Goal: Use online tool/utility: Utilize a website feature to perform a specific function

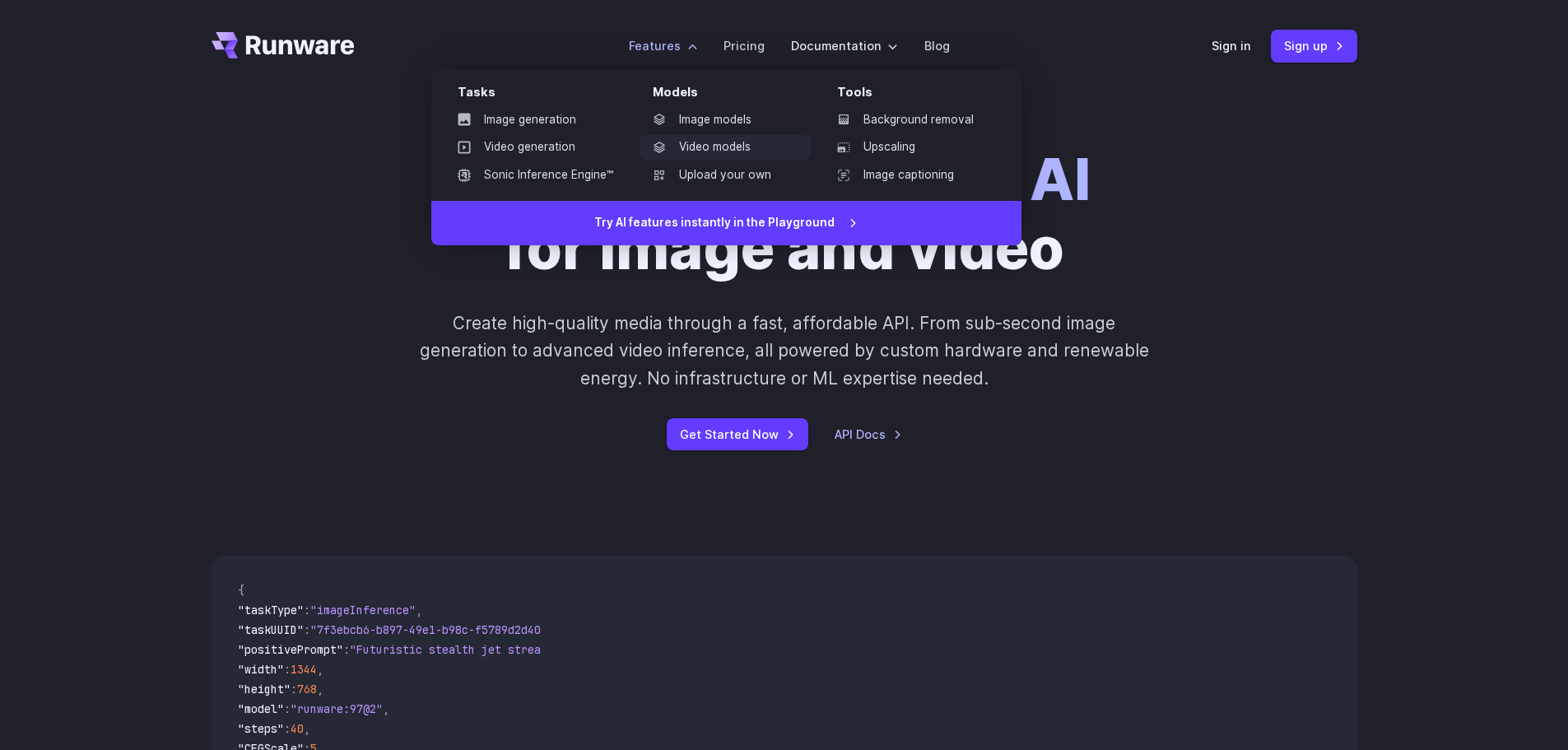
click at [716, 139] on link "Video models" at bounding box center [724, 147] width 171 height 24
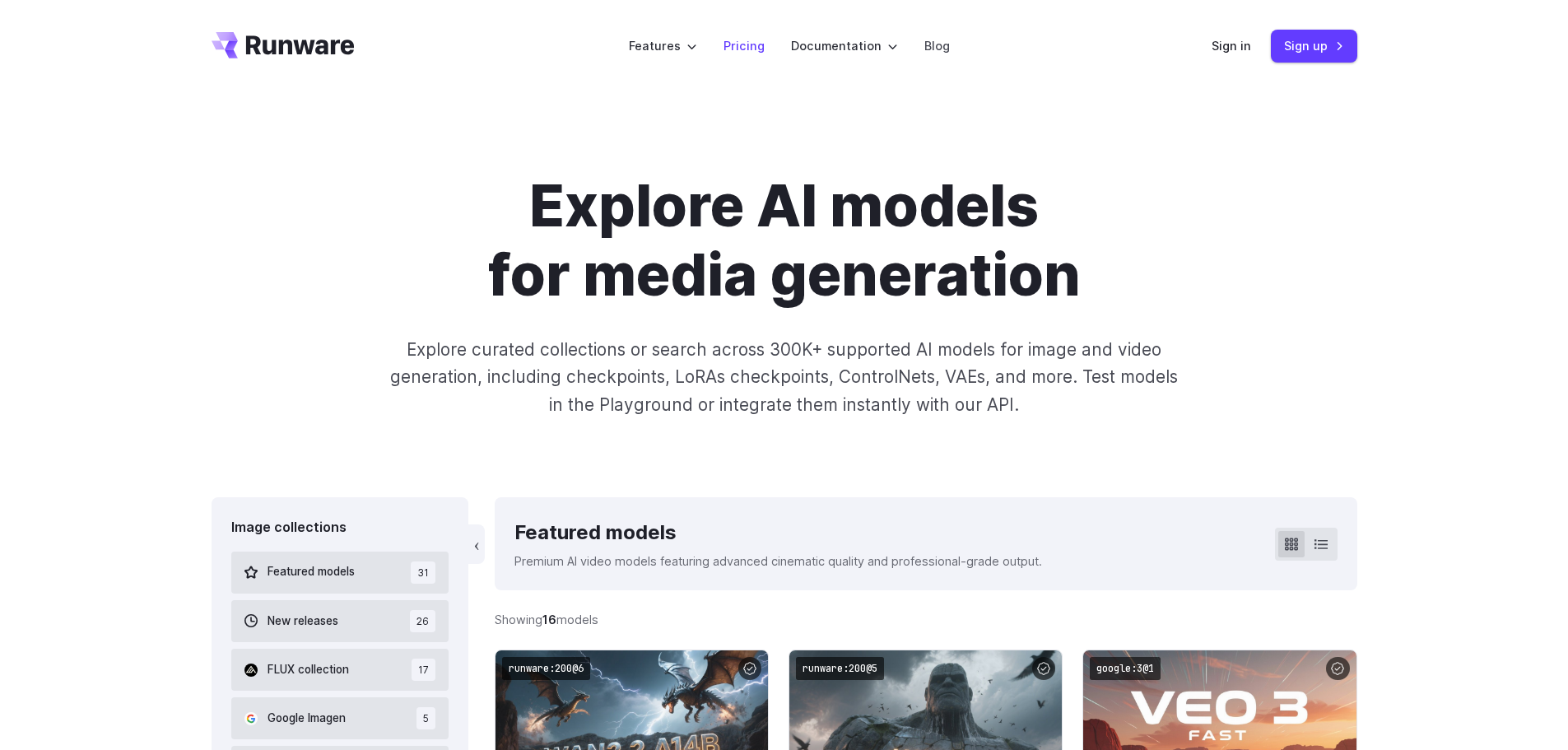
drag, startPoint x: 746, startPoint y: 46, endPoint x: 735, endPoint y: 117, distance: 71.8
click at [746, 46] on link "Pricing" at bounding box center [744, 46] width 41 height 19
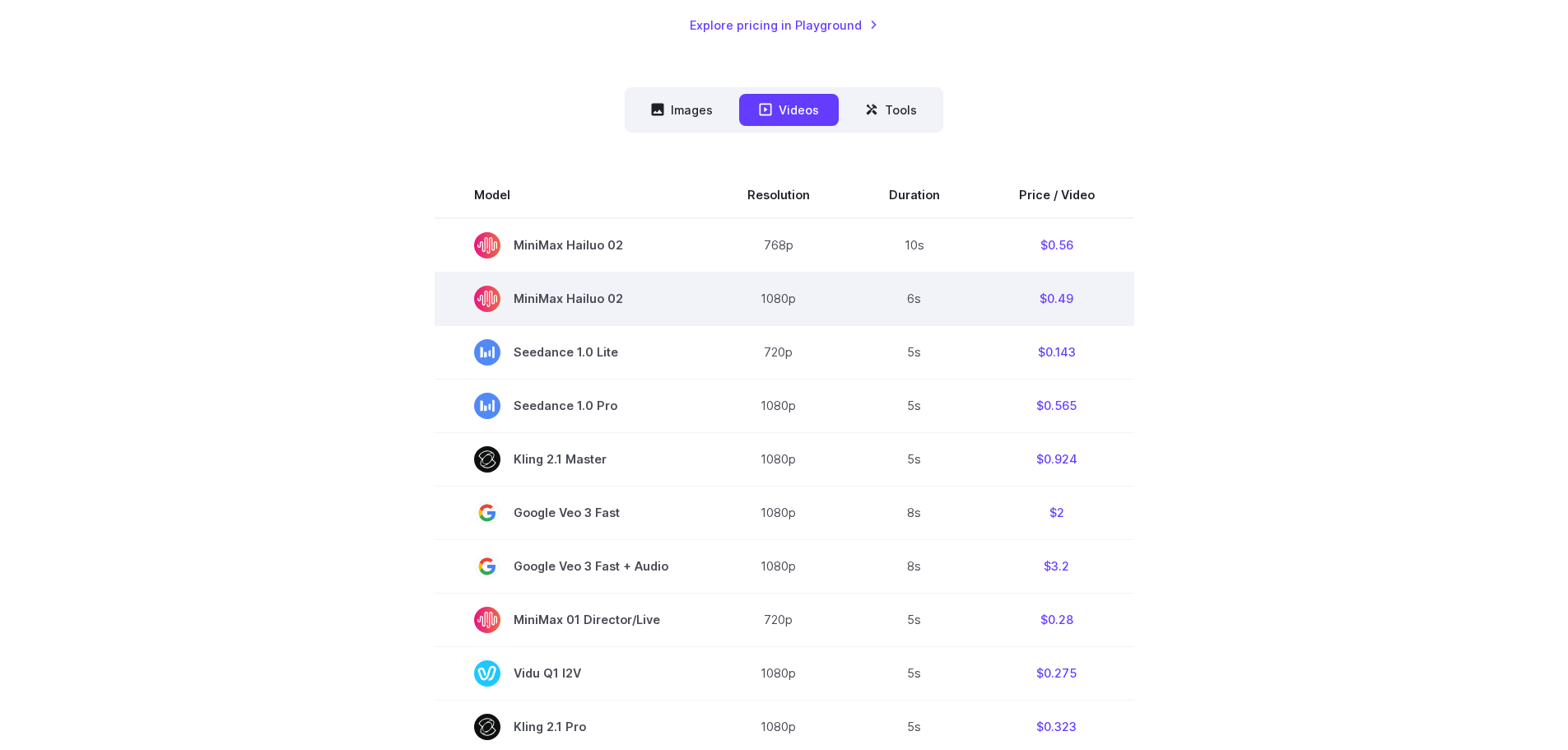
scroll to position [411, 0]
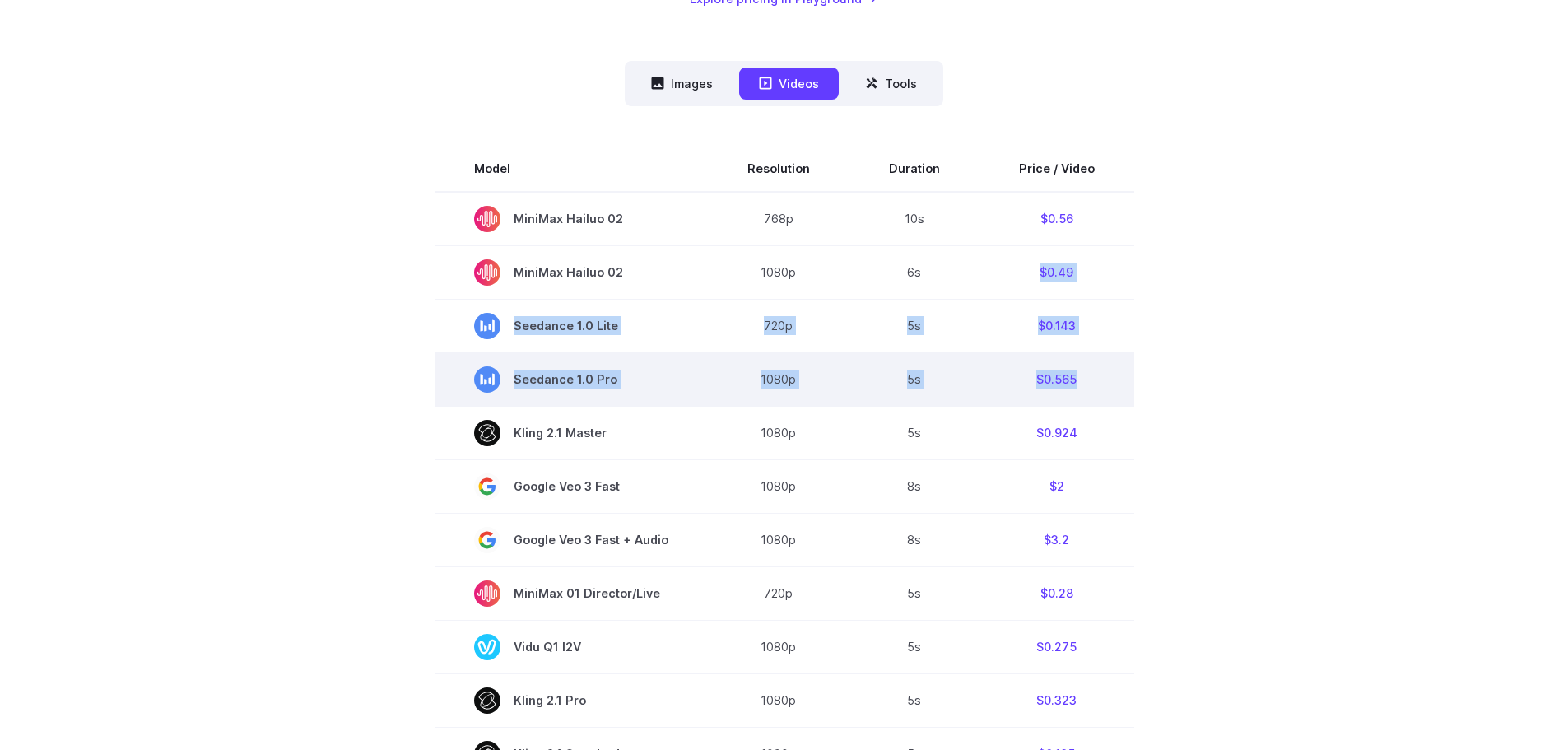
drag, startPoint x: 1075, startPoint y: 378, endPoint x: 1080, endPoint y: 396, distance: 18.7
click at [1075, 381] on tbody "Model Resolution Duration Price / Video MiniMax Hailuo 02 768p 10s $0.56 MiniMa…" at bounding box center [784, 704] width 699 height 1117
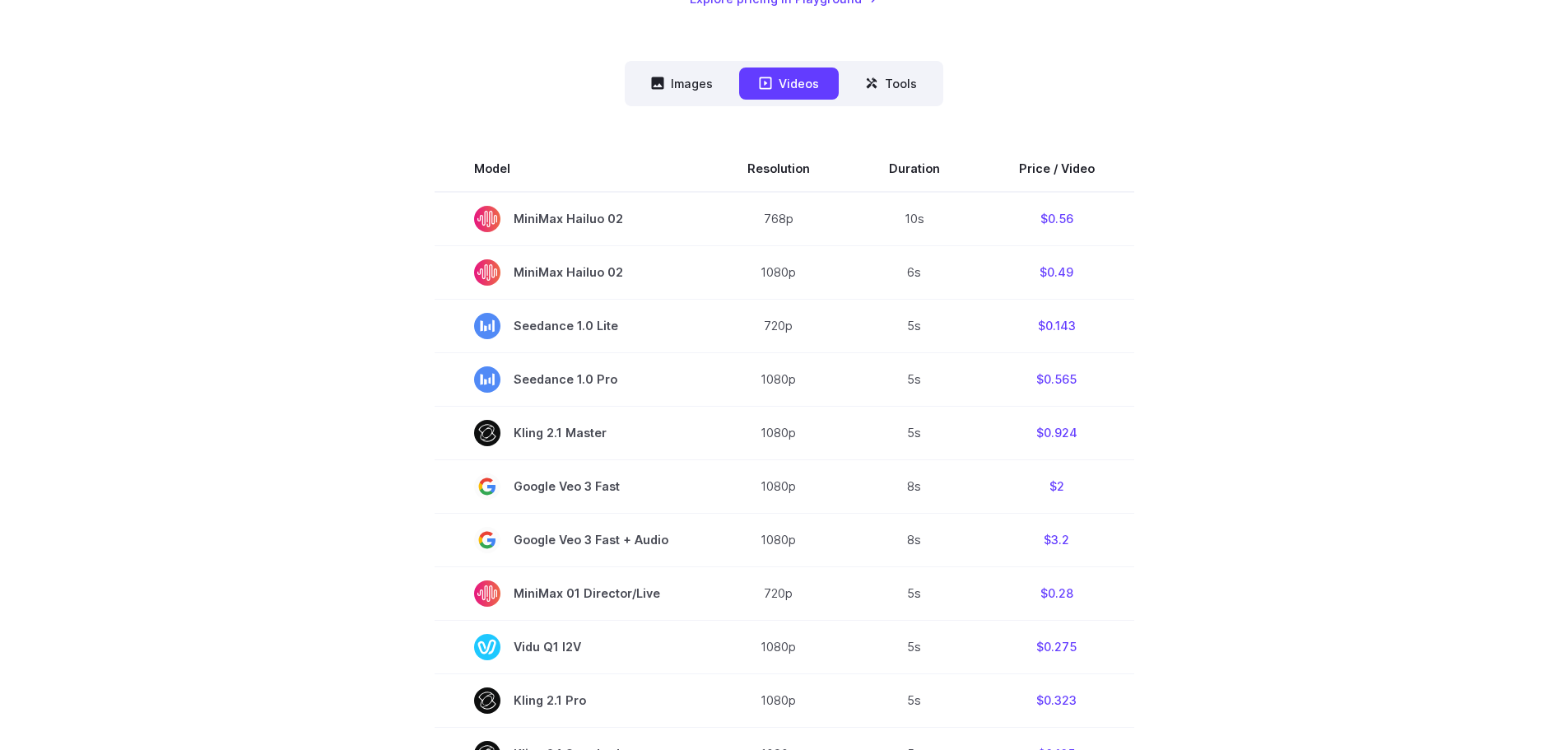
click at [1137, 404] on section "Model Resolution Duration Price / Video MiniMax Hailuo 02 768p 10s $0.56 MiniMa…" at bounding box center [784, 704] width 1146 height 1117
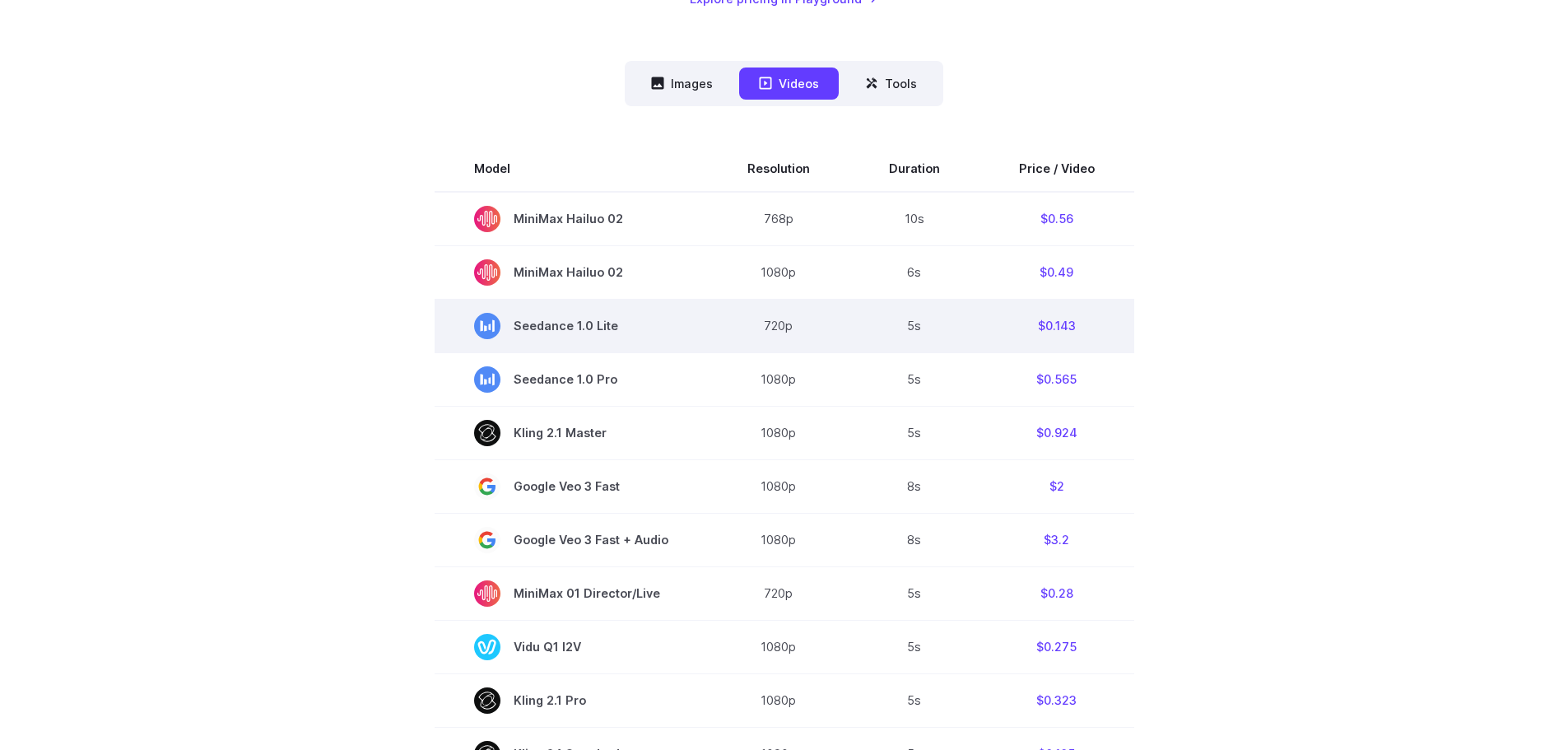
click at [1062, 330] on td "$0.143" at bounding box center [1056, 325] width 155 height 53
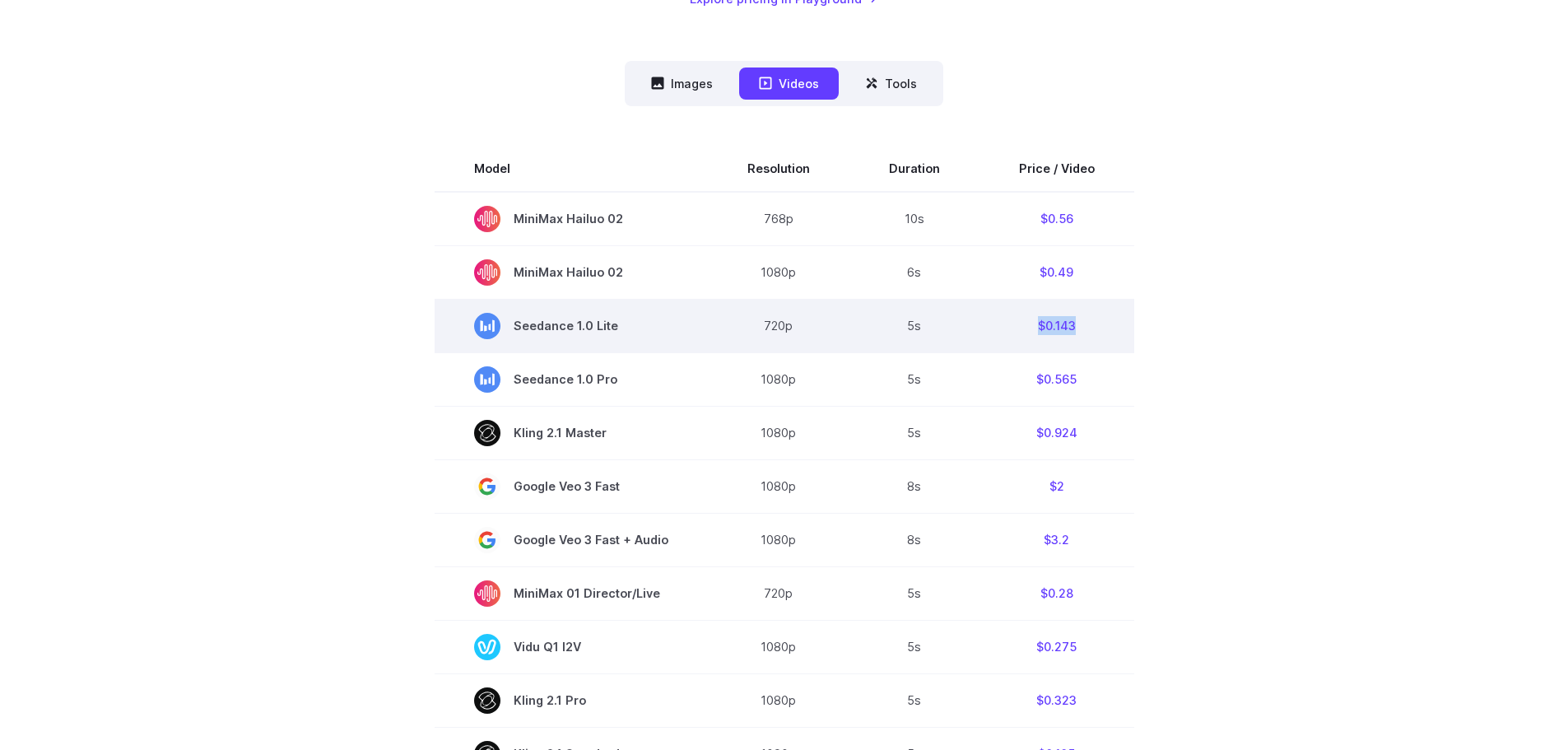
click at [1050, 335] on td "$0.143" at bounding box center [1056, 325] width 155 height 53
click at [1050, 329] on td "$0.143" at bounding box center [1056, 325] width 155 height 53
click at [1075, 332] on td "$0.143" at bounding box center [1056, 325] width 155 height 53
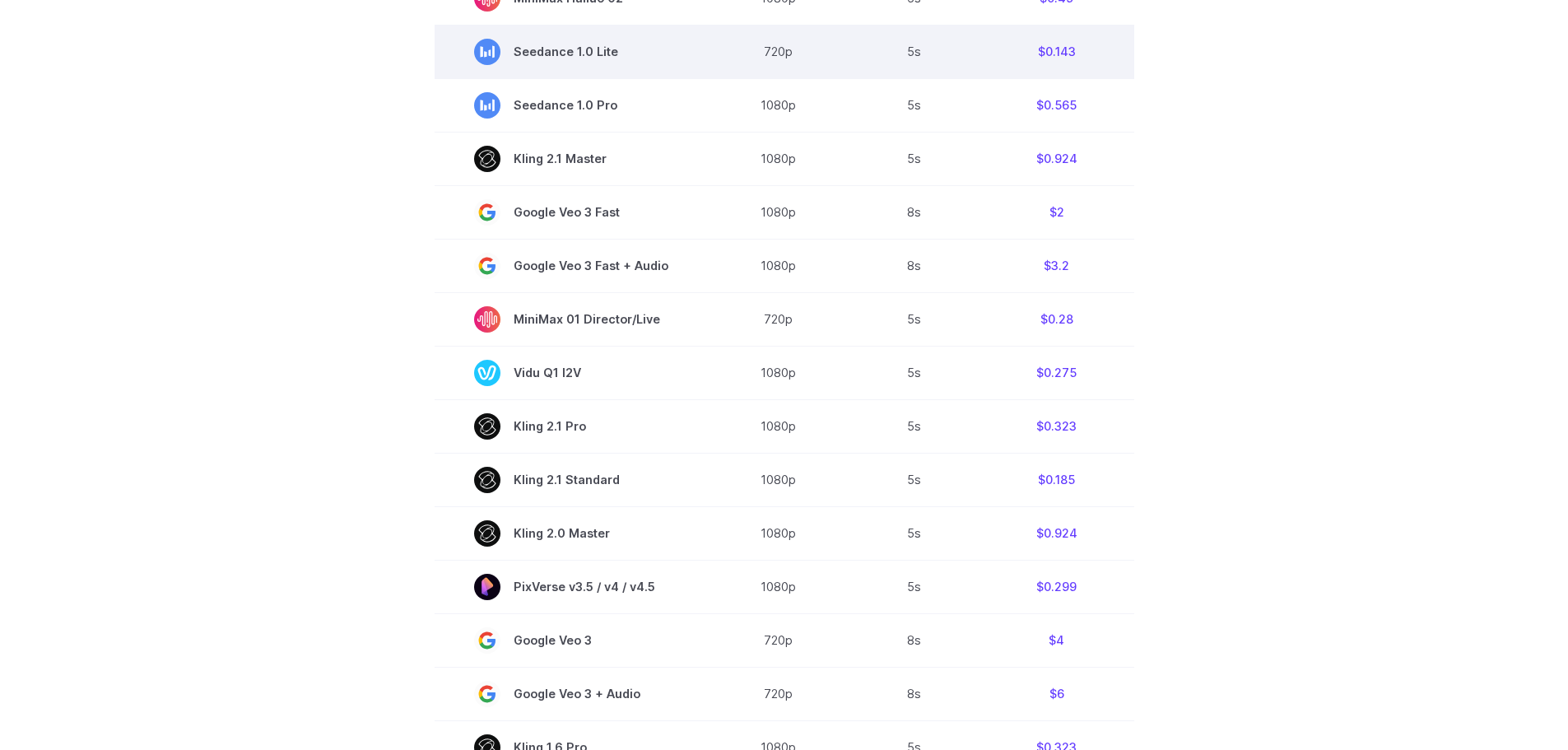
scroll to position [741, 0]
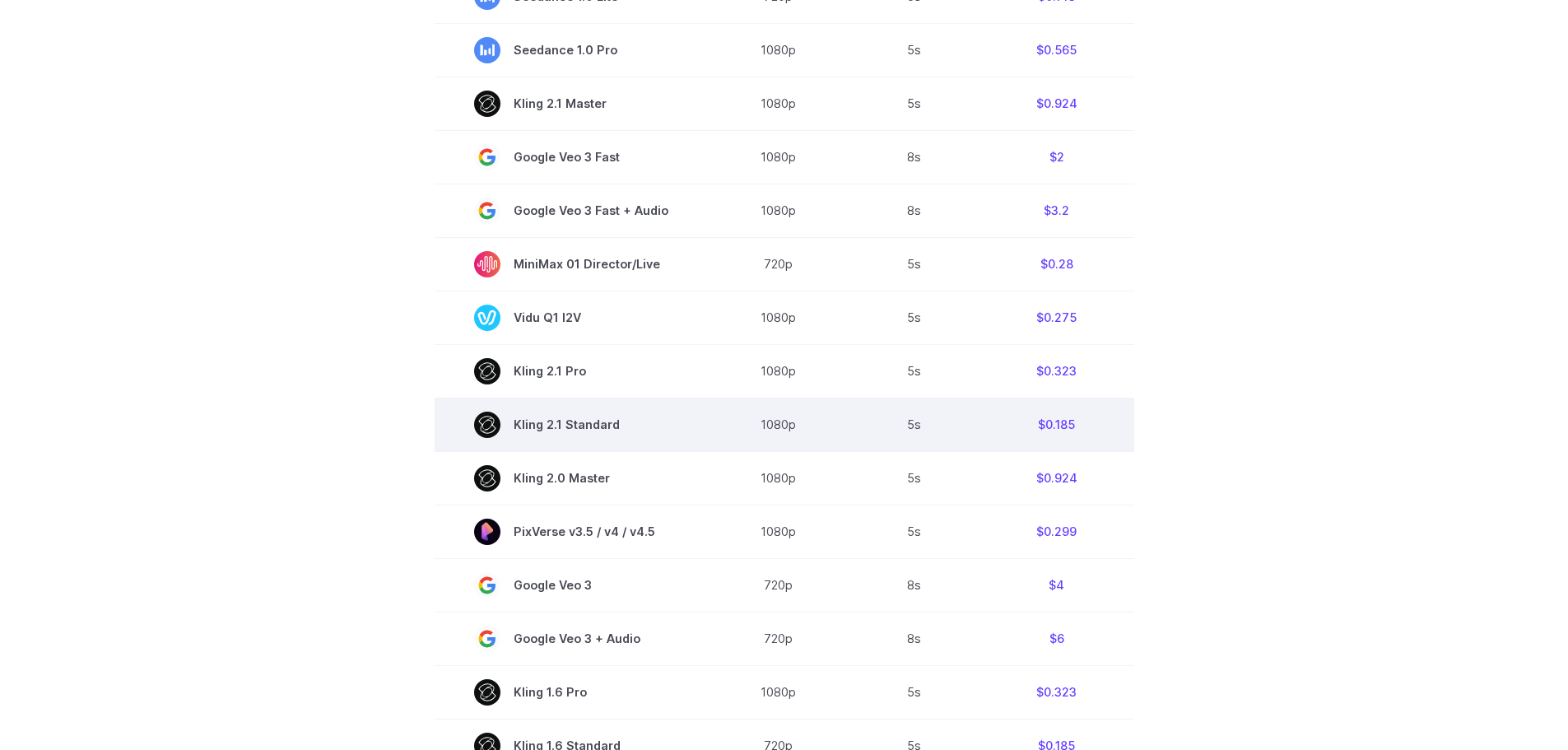
click at [1056, 426] on td "$0.185" at bounding box center [1056, 424] width 155 height 53
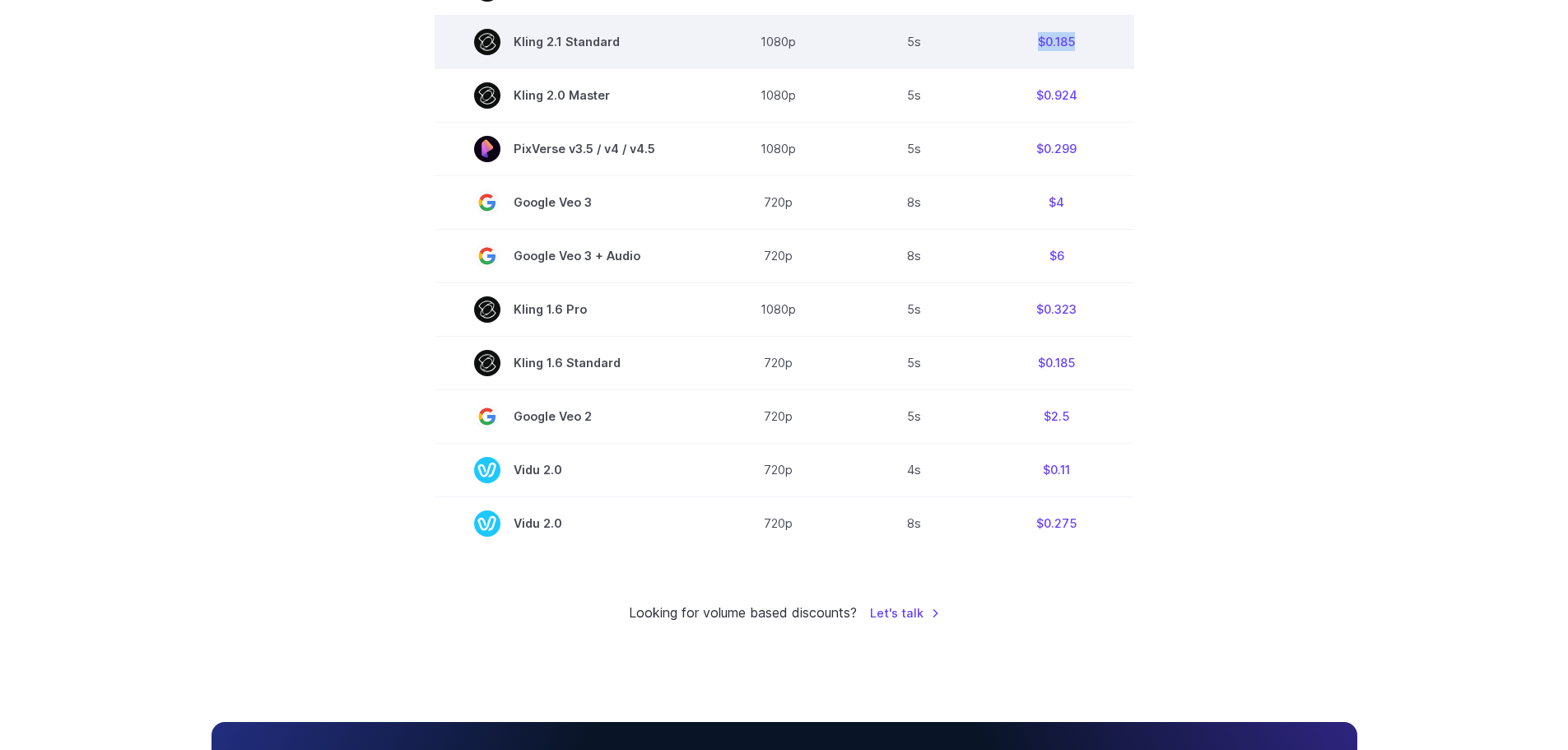
scroll to position [1153, 0]
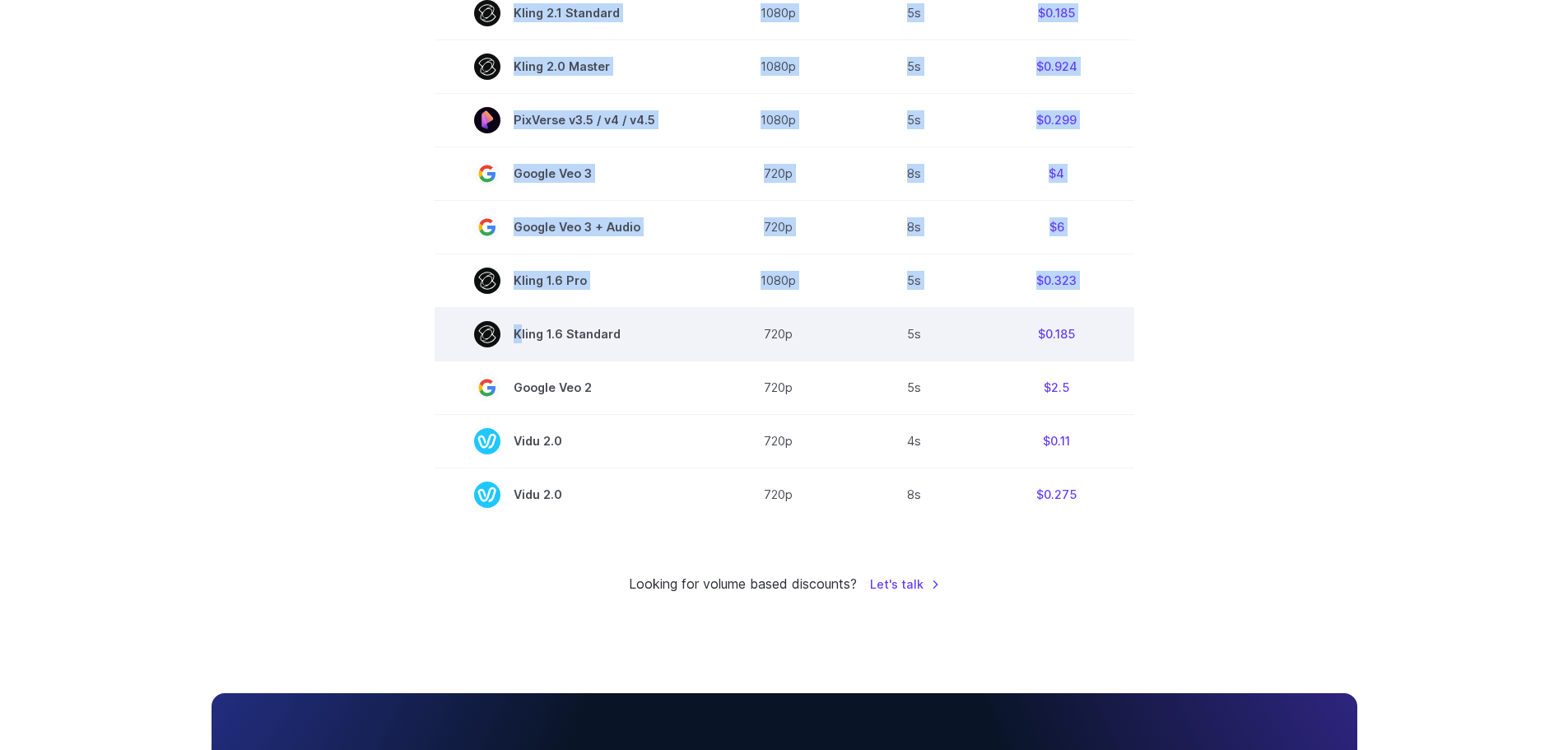
drag, startPoint x: 1148, startPoint y: 524, endPoint x: 529, endPoint y: 312, distance: 654.3
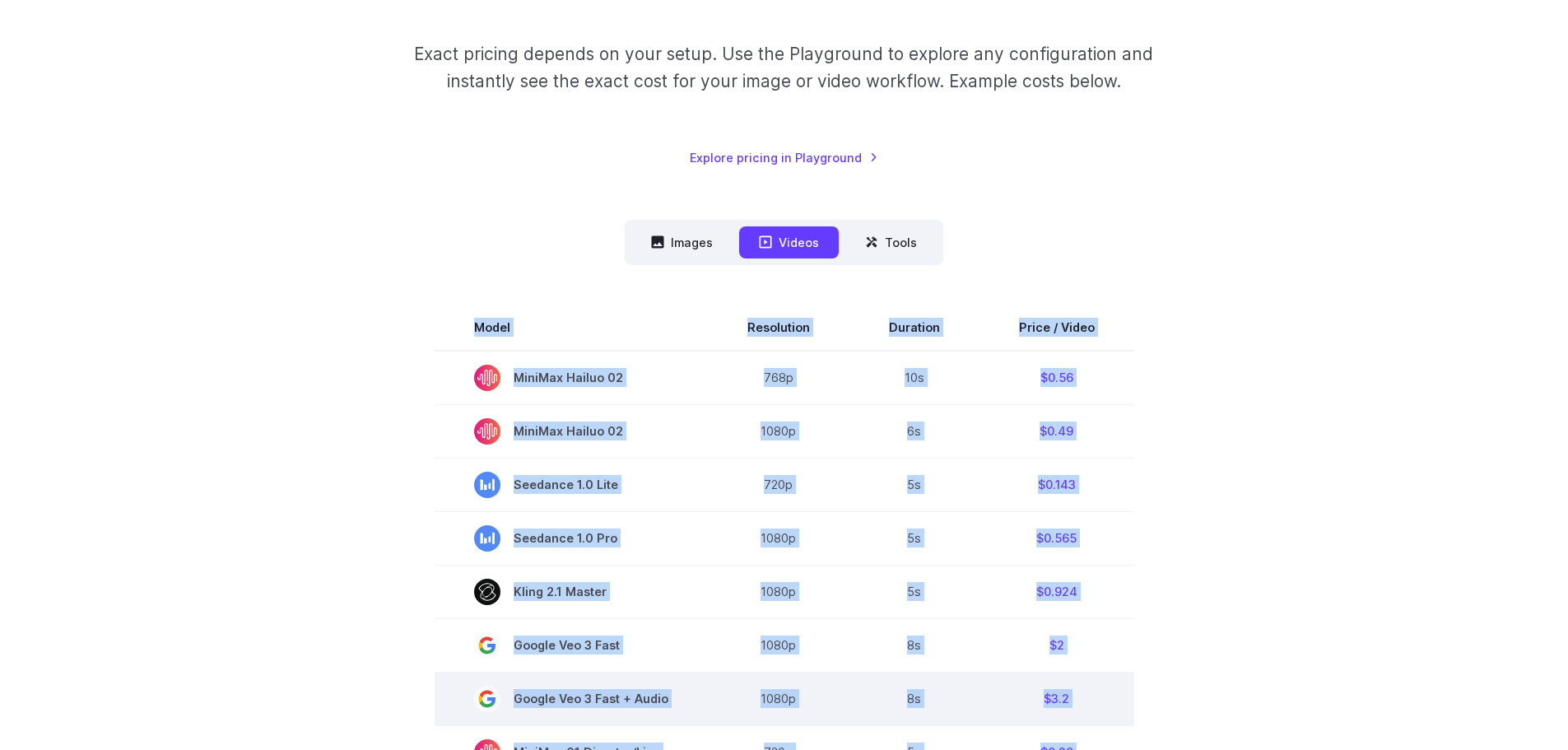
scroll to position [247, 0]
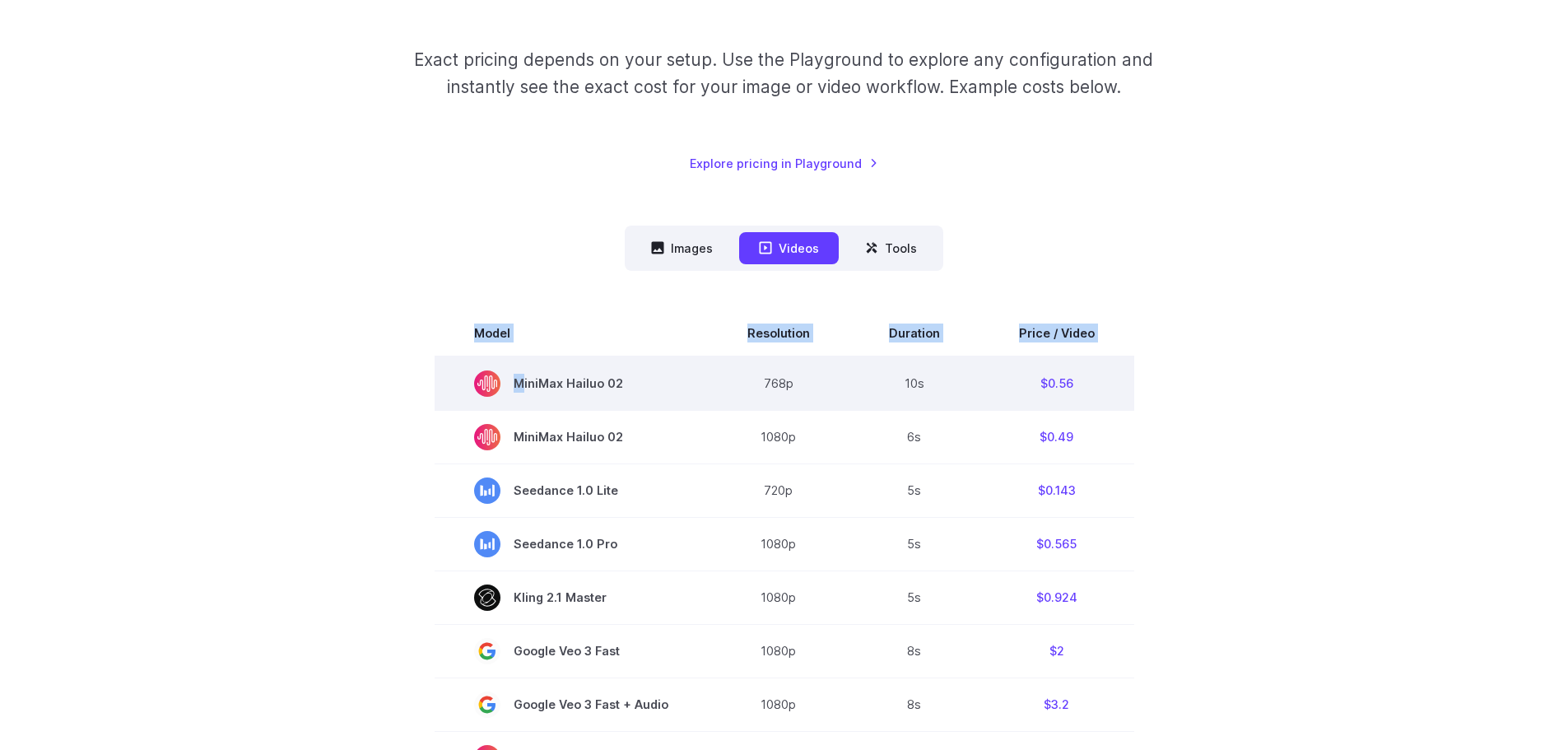
click at [461, 376] on td "MiniMax Hailuo 02" at bounding box center [572, 383] width 274 height 54
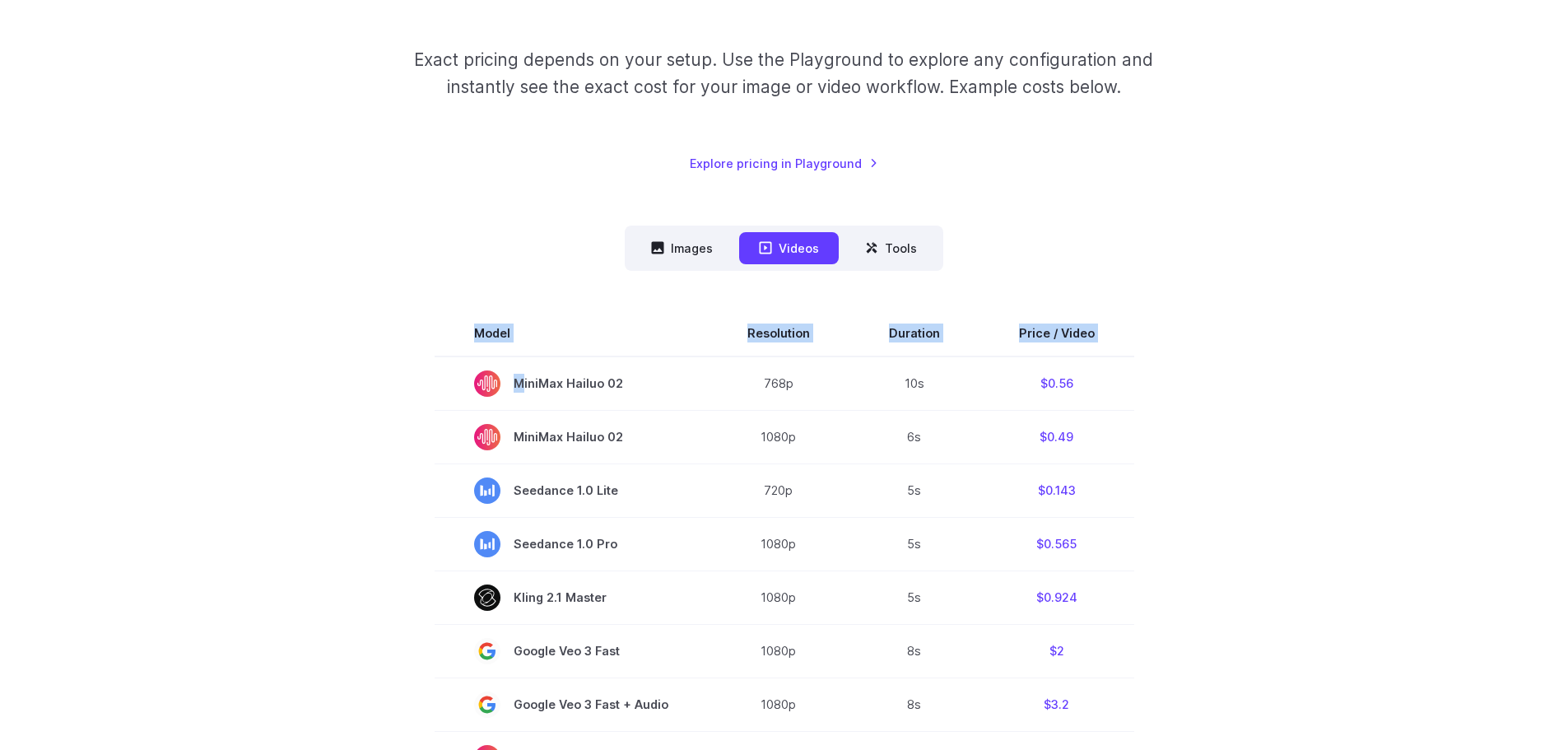
copy table "Model Resolution Duration Price / Video"
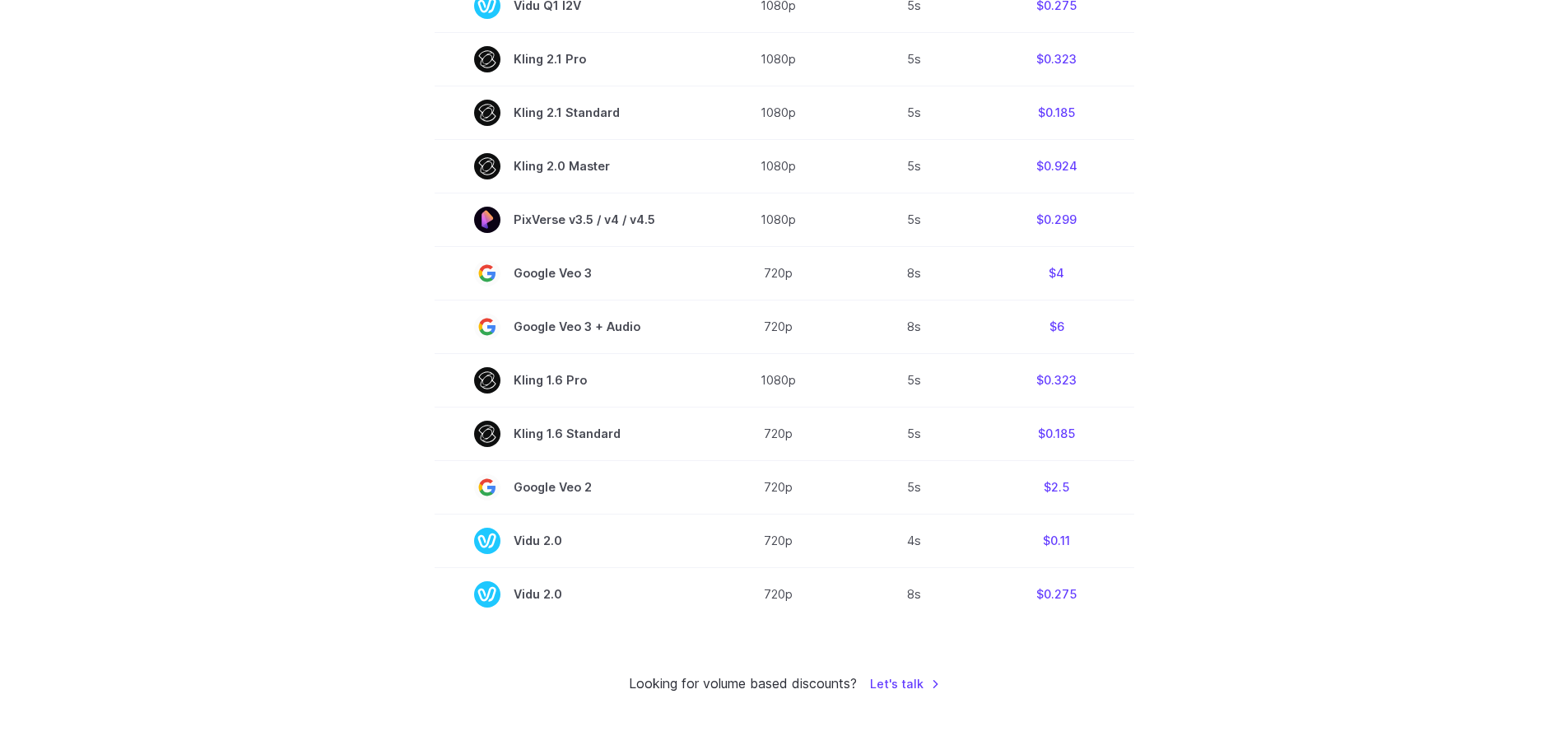
scroll to position [1070, 0]
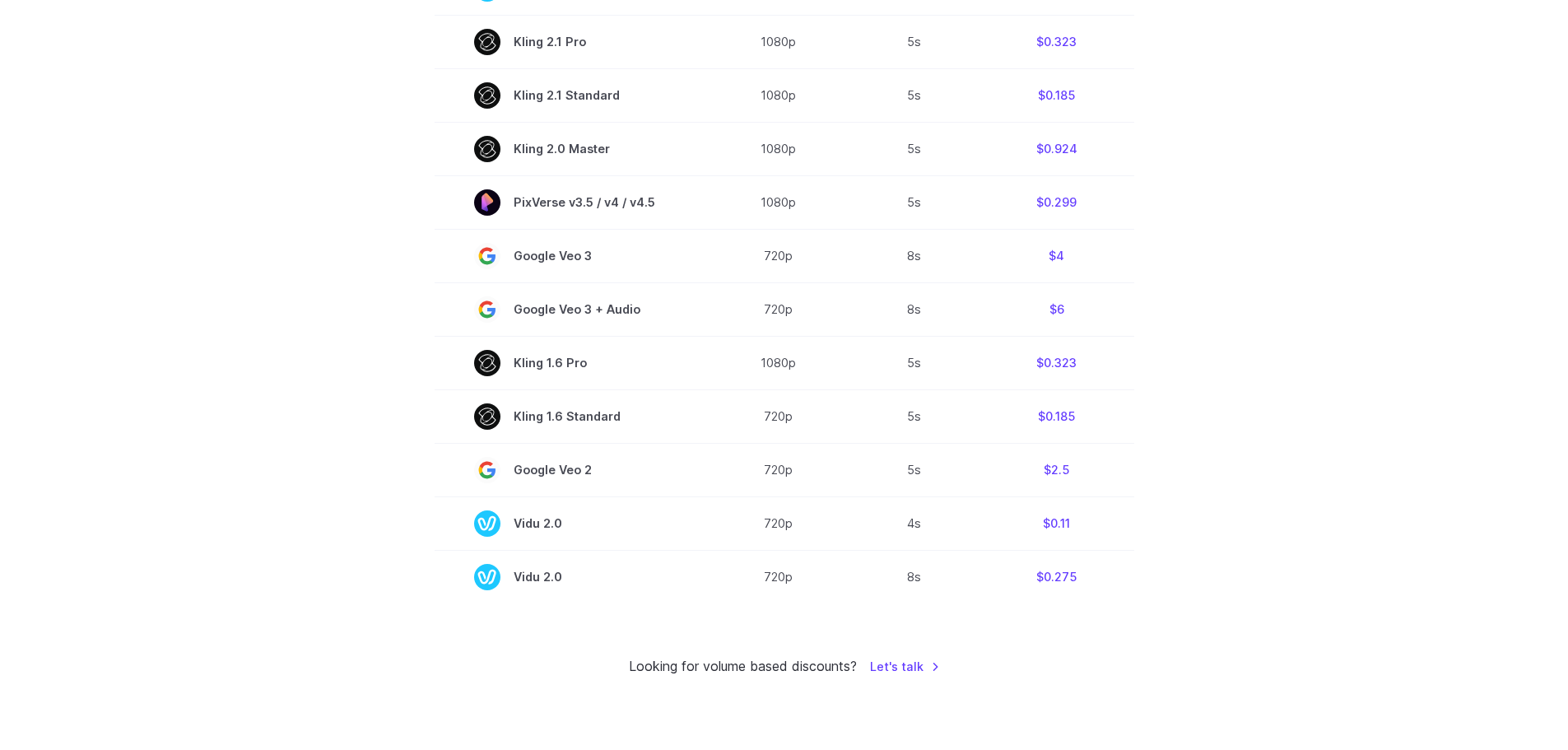
click at [340, 404] on section "Model Resolution Duration Price / Video MiniMax Hailuo 02 768p 10s $0.56 MiniMa…" at bounding box center [784, 46] width 1146 height 1117
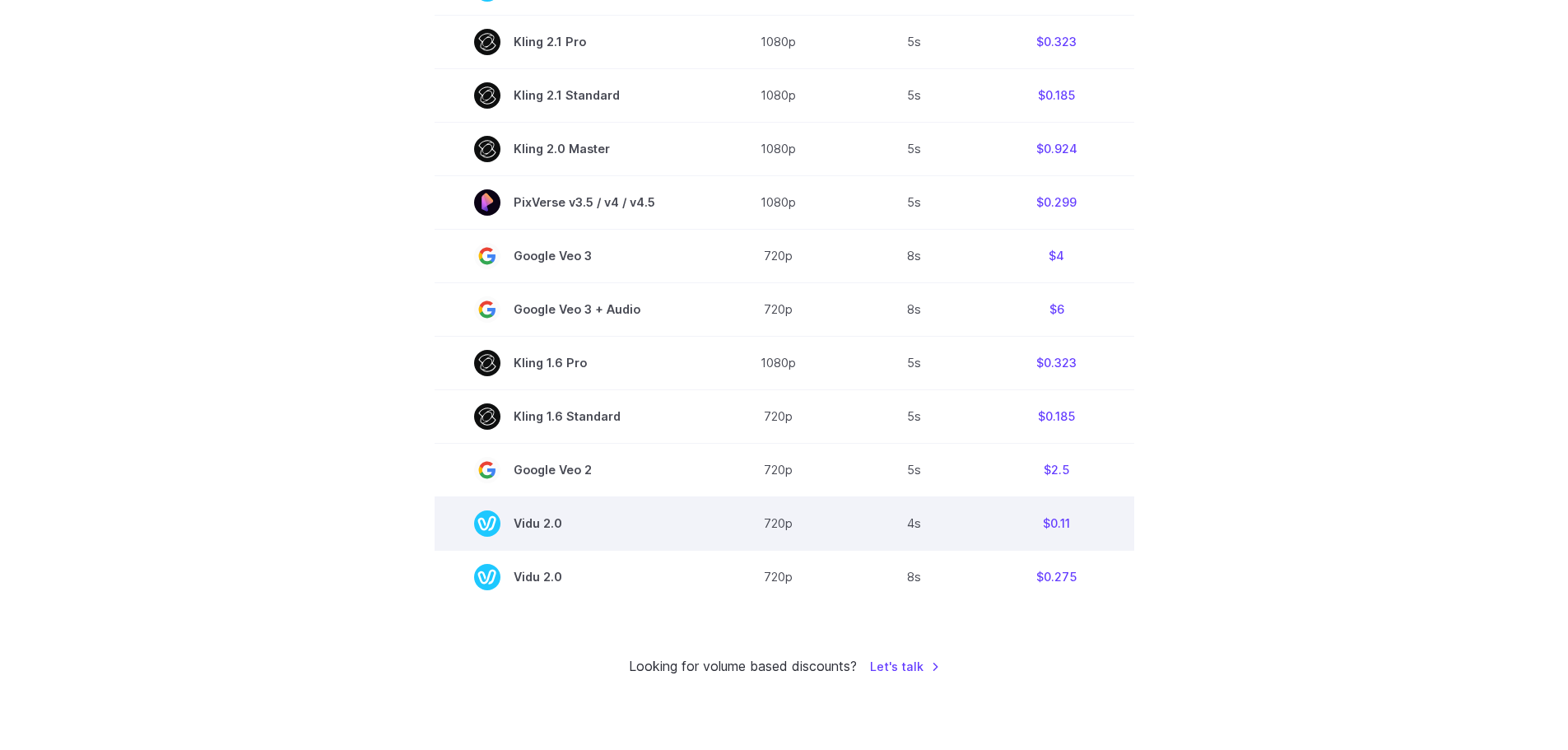
click at [1061, 529] on td "$0.11" at bounding box center [1056, 523] width 155 height 53
click at [560, 529] on span "Vidu 2.0" at bounding box center [571, 523] width 194 height 26
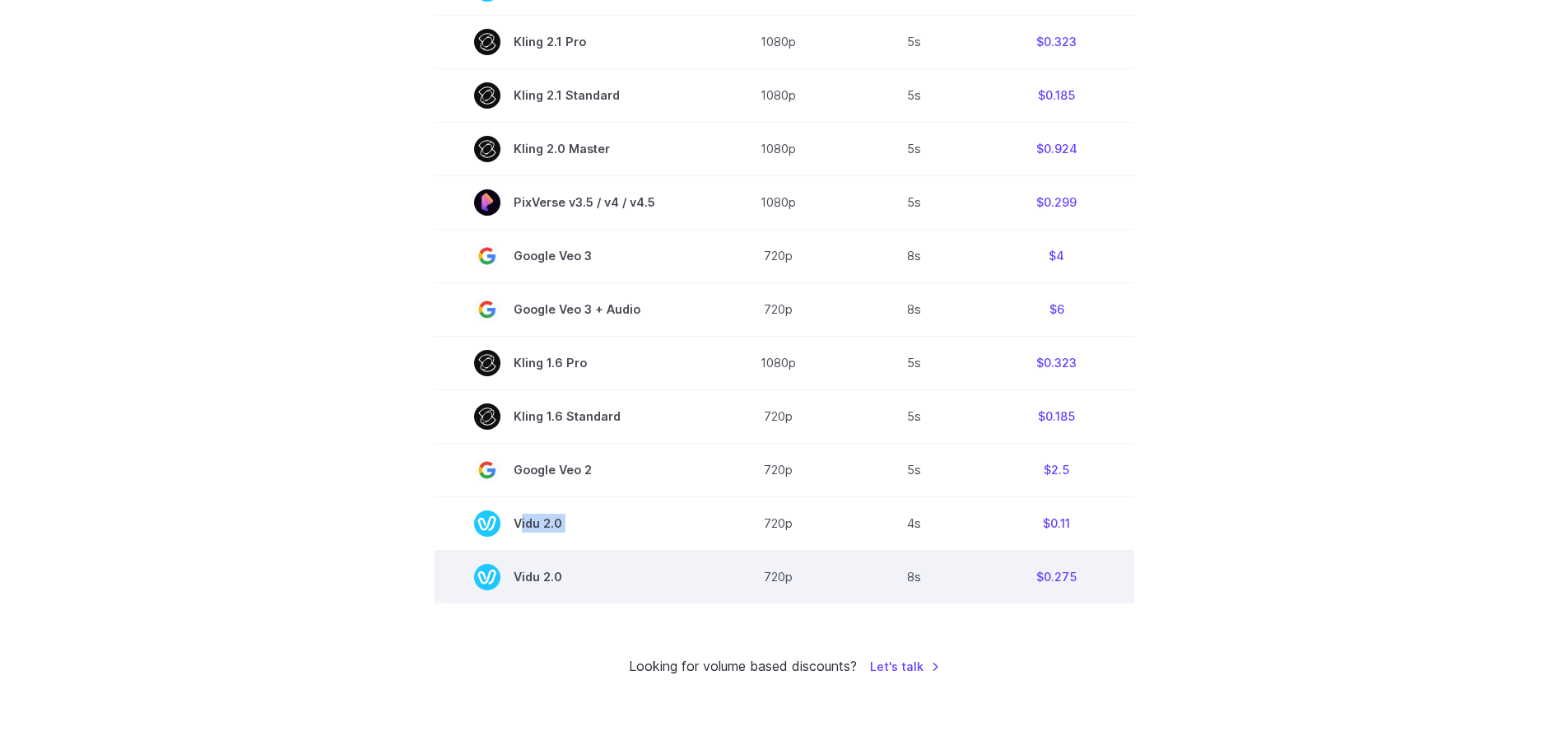
copy tr "Vidu 2.0"
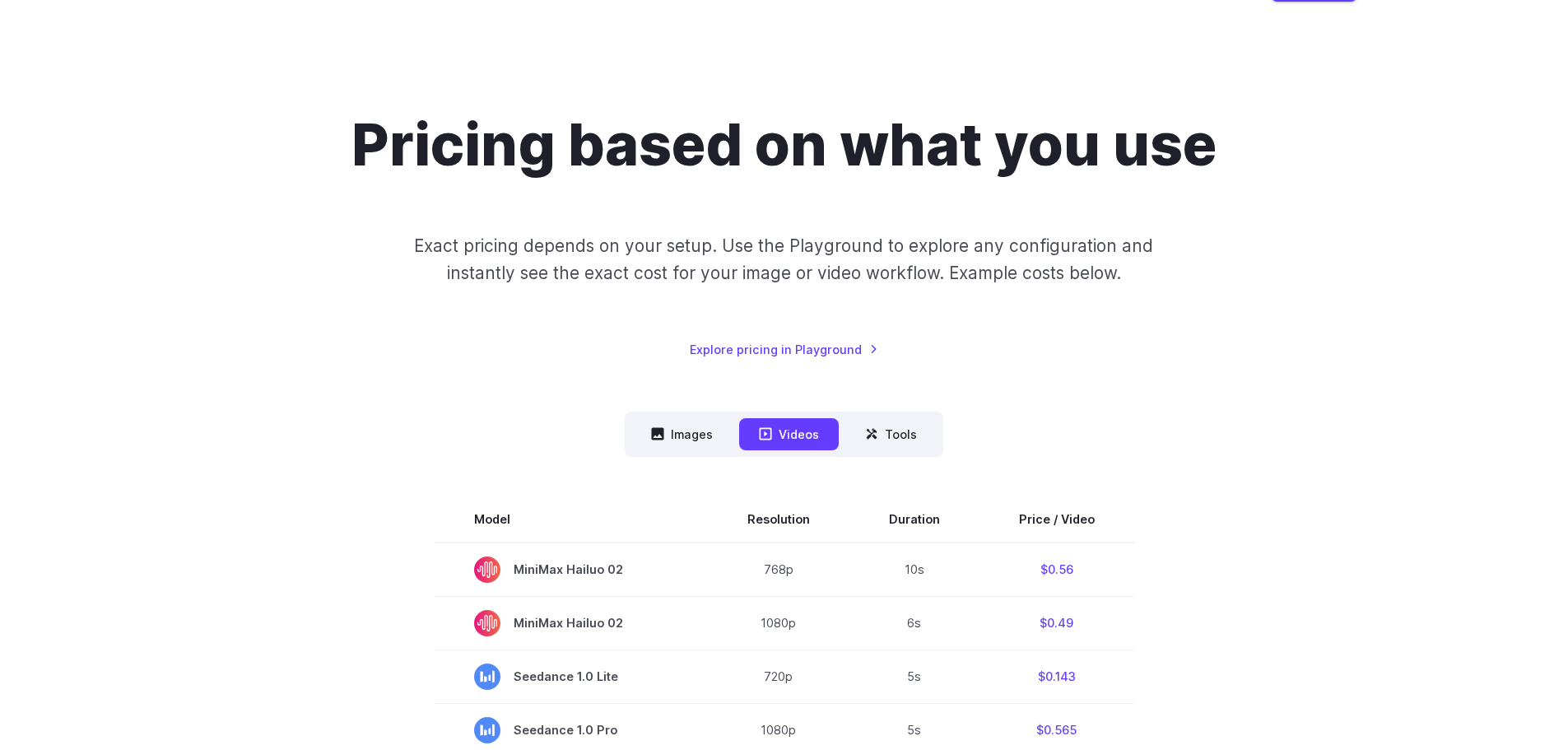
scroll to position [0, 0]
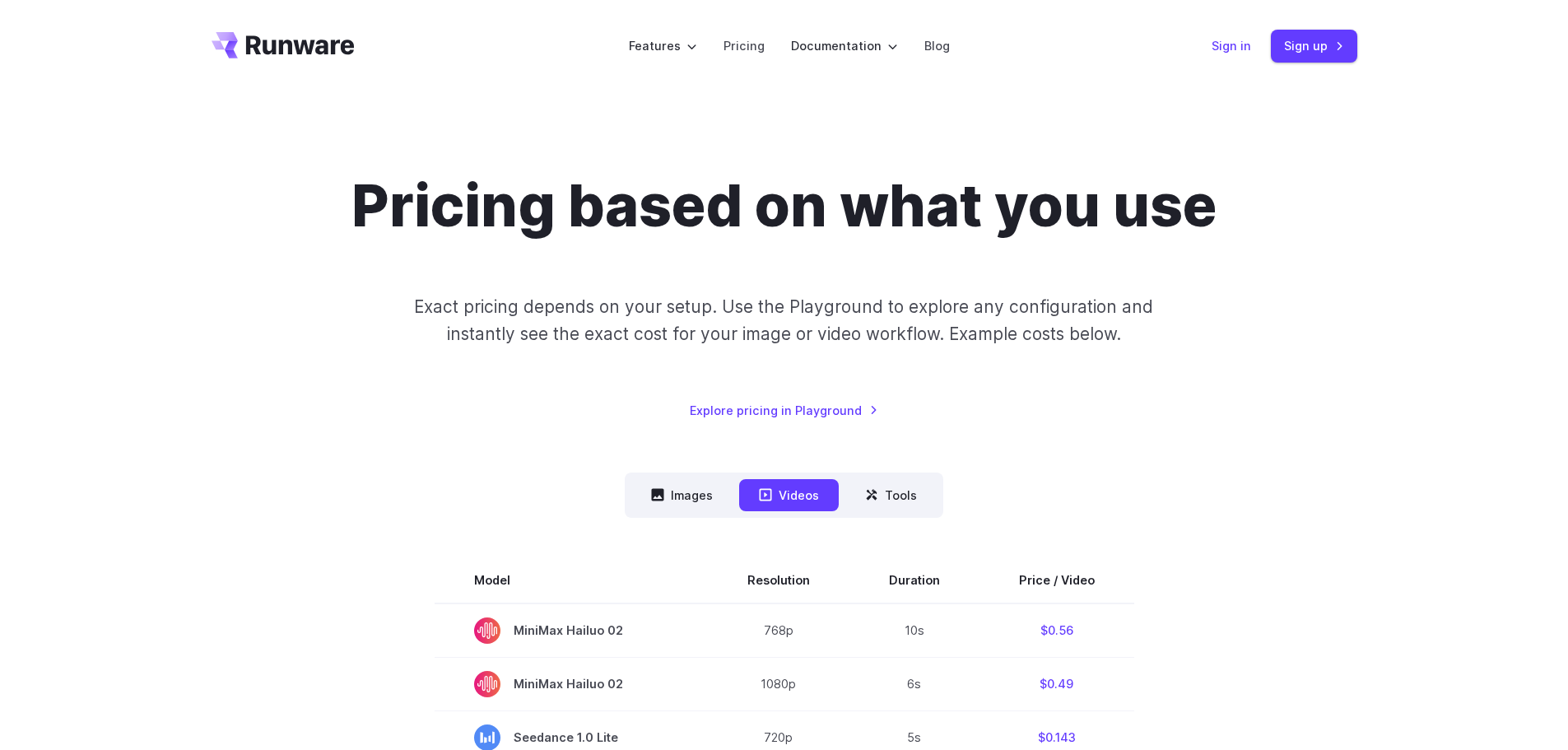
click at [1241, 46] on link "Sign in" at bounding box center [1231, 46] width 40 height 19
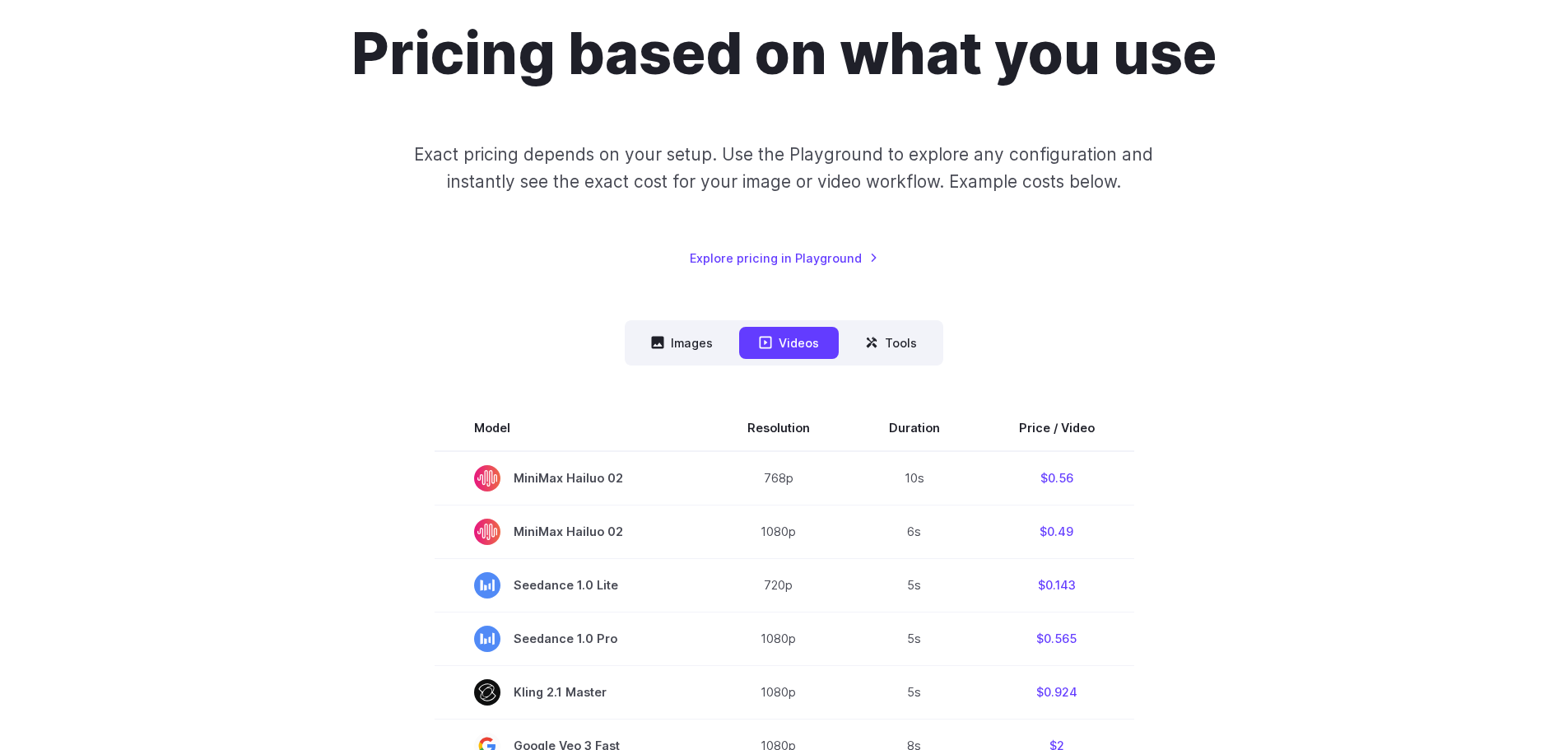
click at [424, 200] on div "Pricing based on what you use Exact pricing depends on your setup. Use the Play…" at bounding box center [784, 143] width 1146 height 248
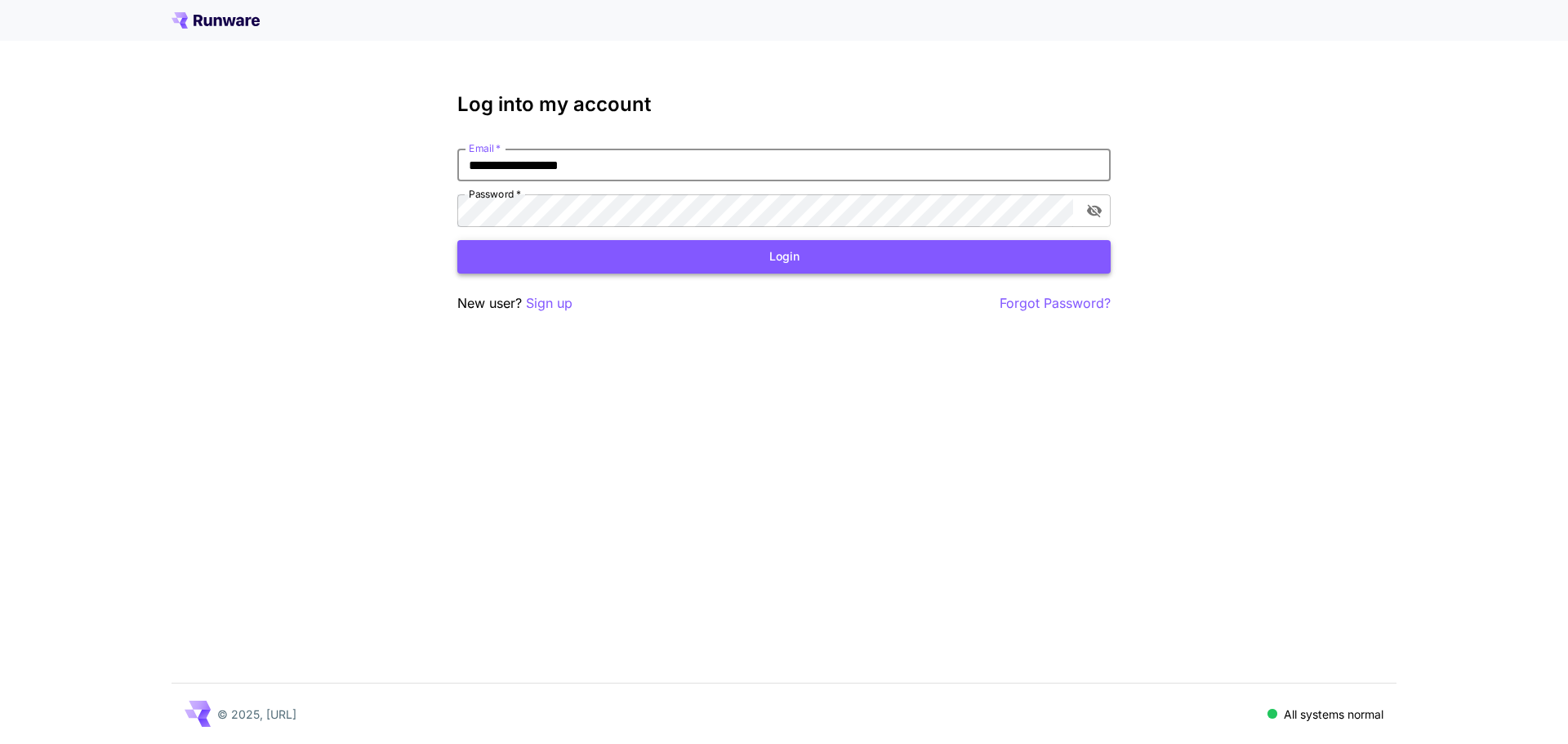
click at [582, 262] on button "Login" at bounding box center [784, 257] width 654 height 34
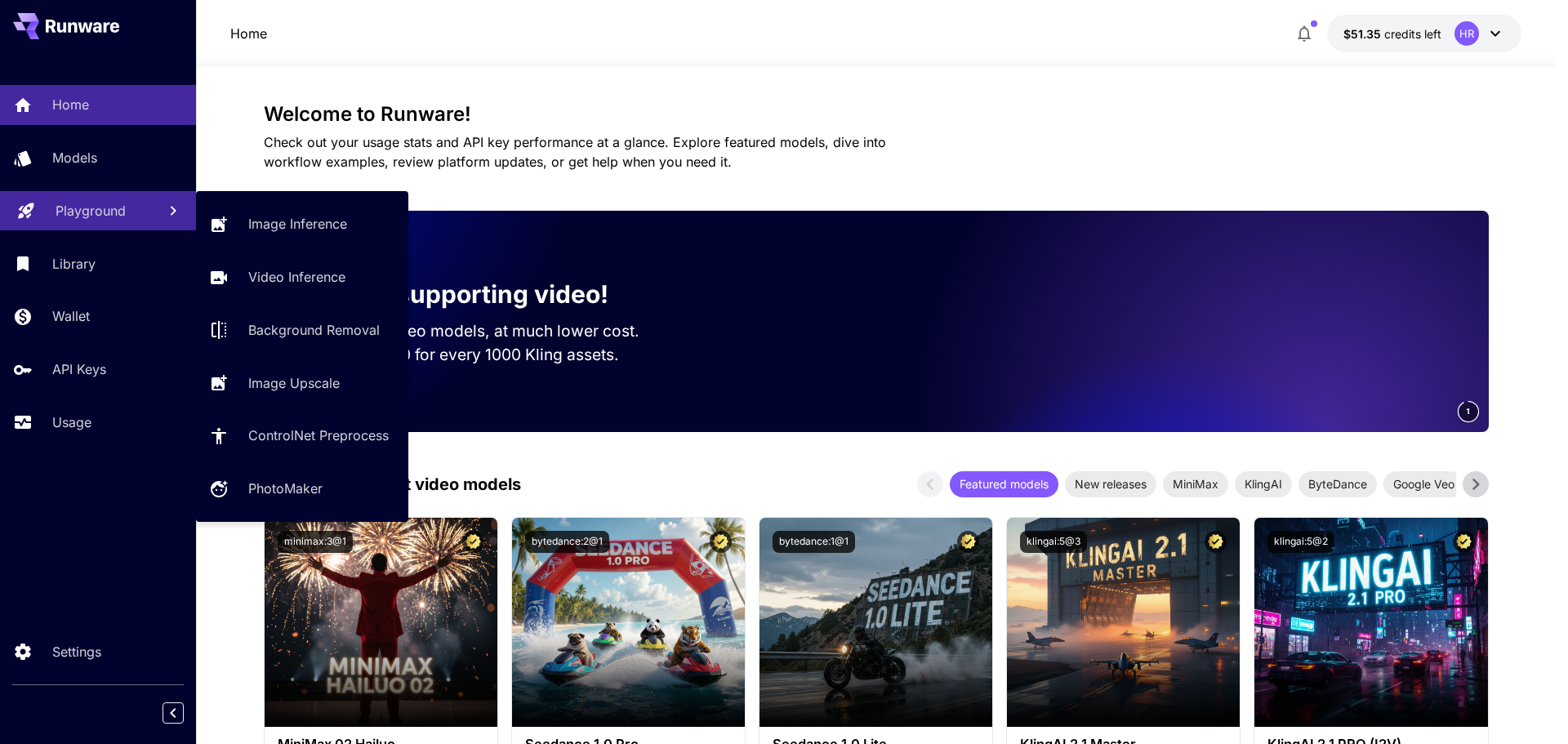
click at [76, 214] on p "Playground" at bounding box center [91, 210] width 70 height 19
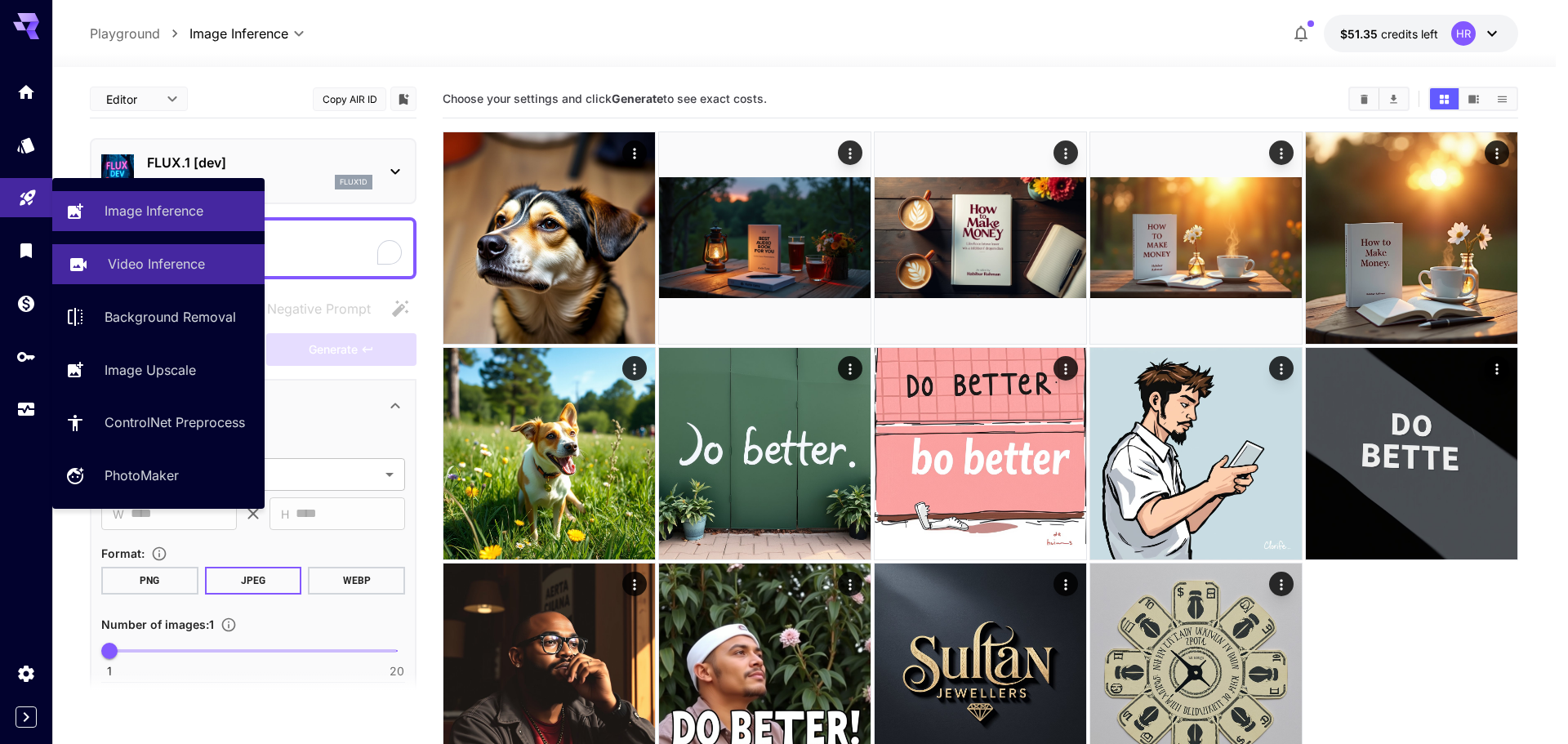
click at [163, 265] on p "Video Inference" at bounding box center [157, 263] width 97 height 19
type input "**********"
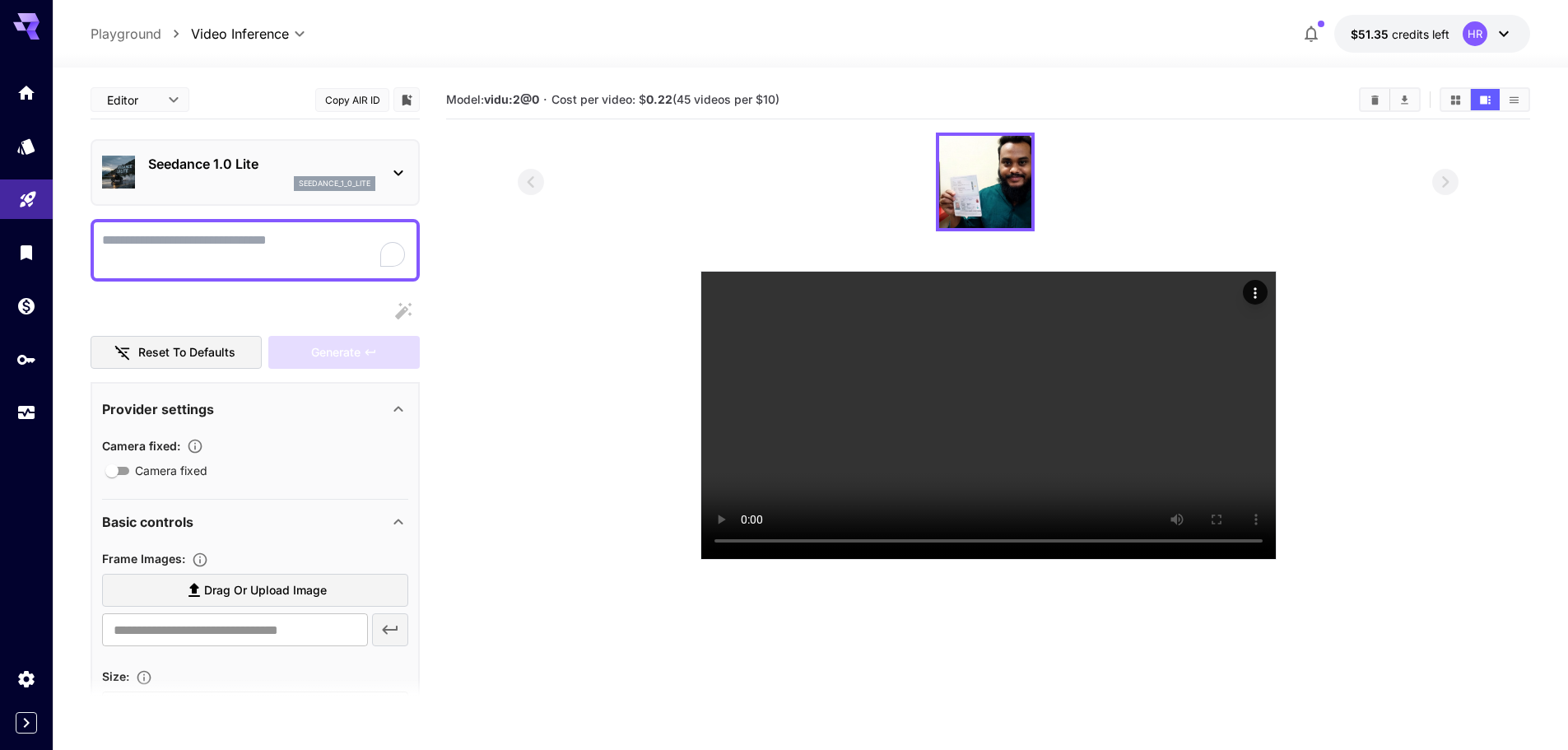
click at [223, 251] on textarea "Camera fixed" at bounding box center [255, 250] width 307 height 40
click at [227, 179] on div "seedance_1_0_lite" at bounding box center [261, 184] width 227 height 15
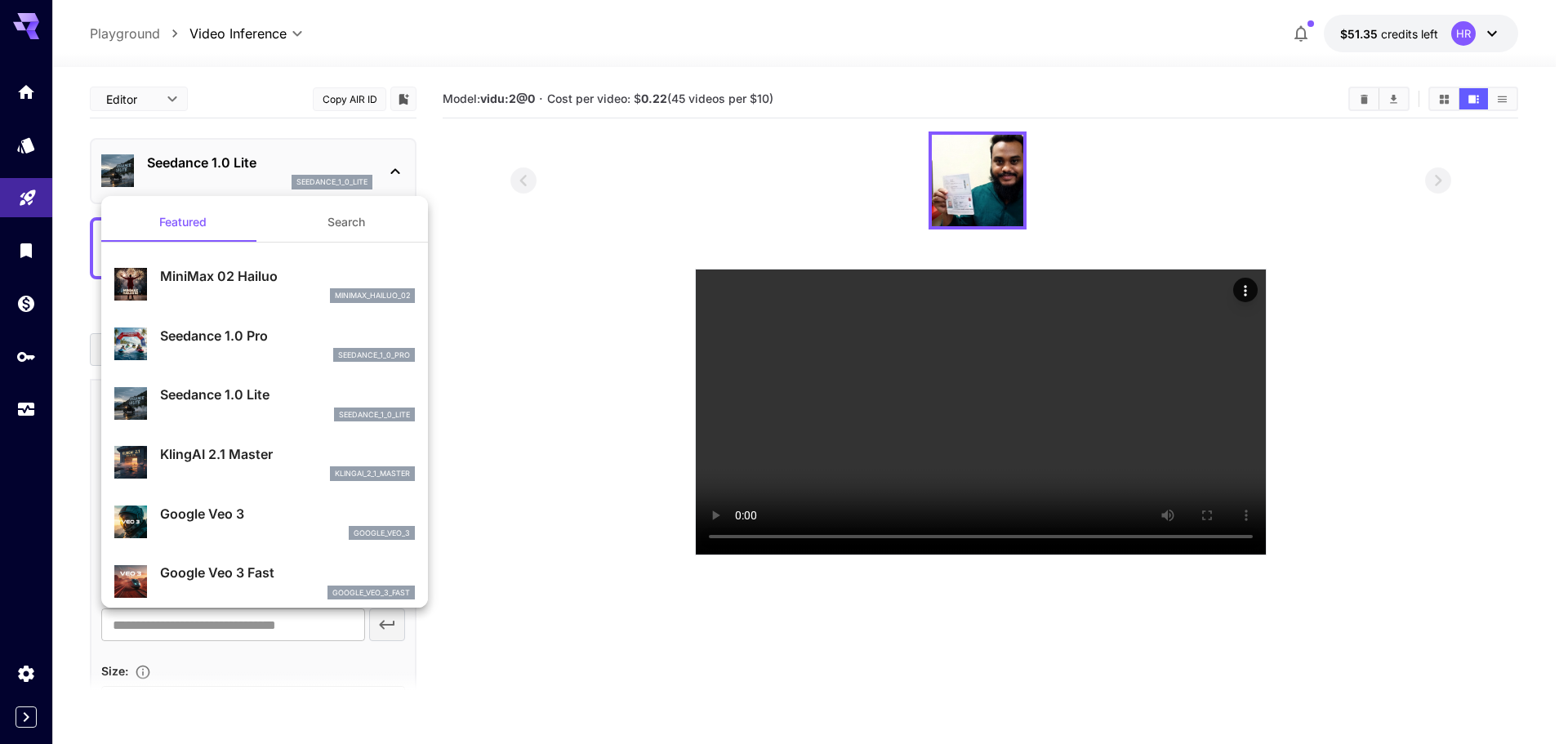
click at [334, 222] on button "Search" at bounding box center [346, 222] width 163 height 39
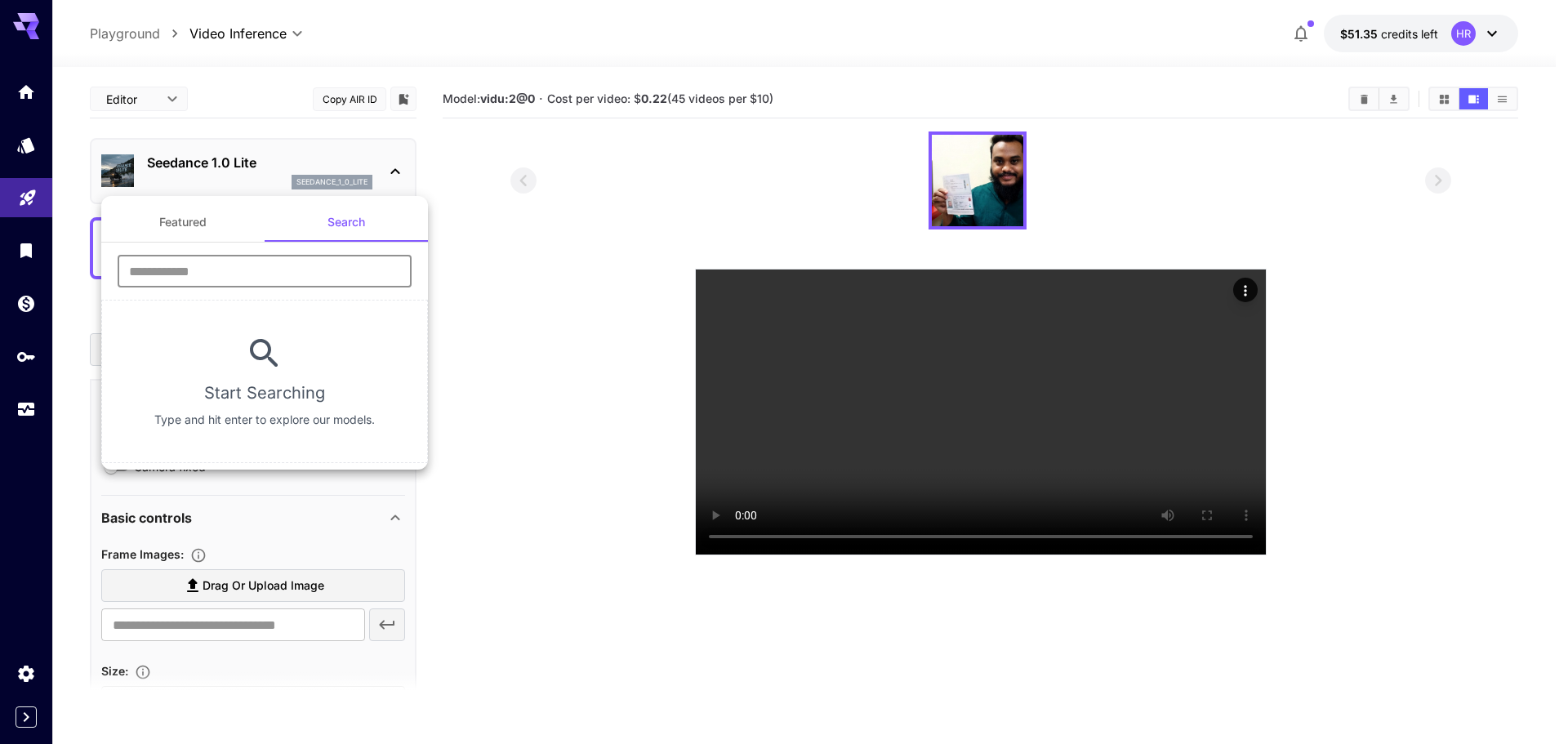
click at [210, 274] on input "text" at bounding box center [264, 271] width 294 height 33
paste input "********"
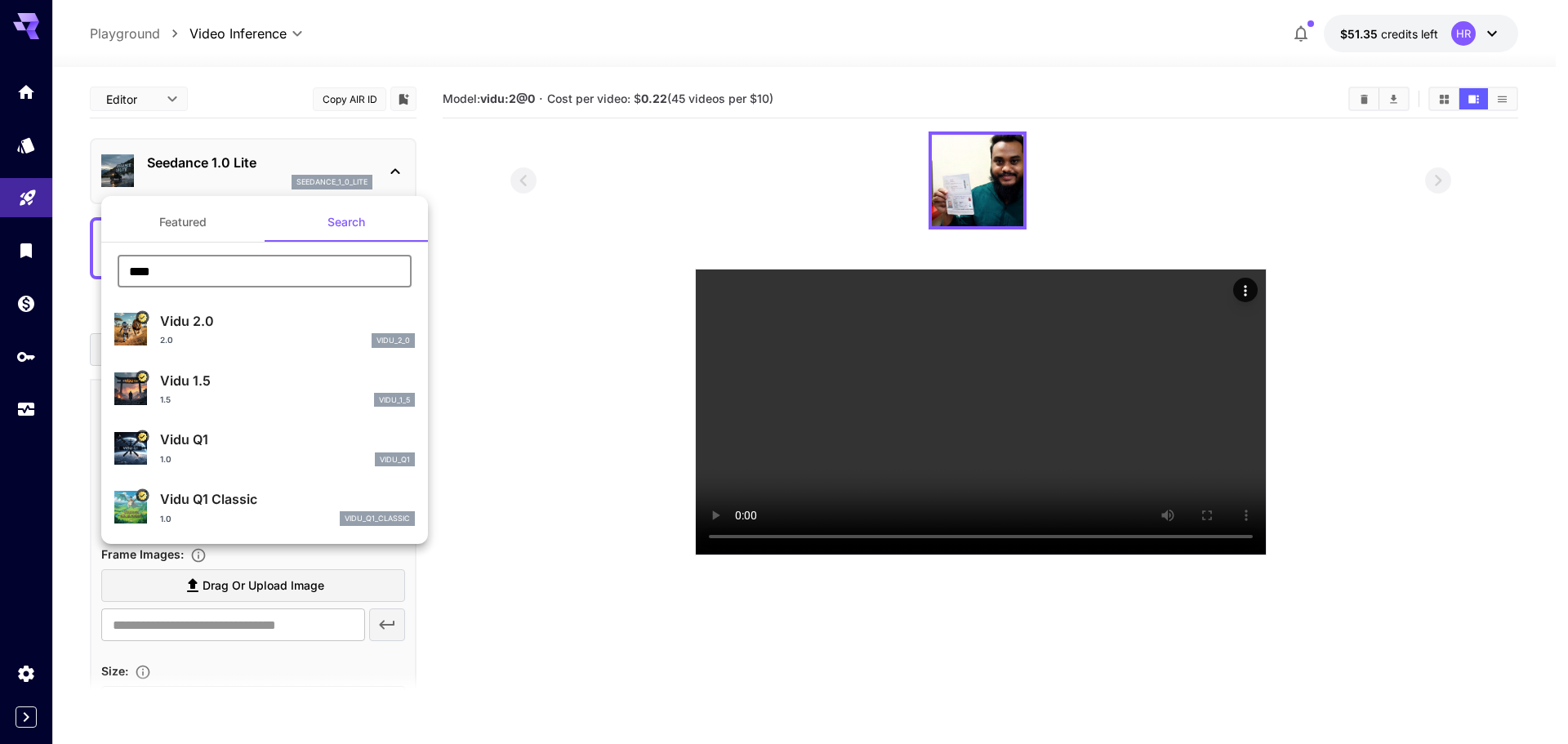
type input "****"
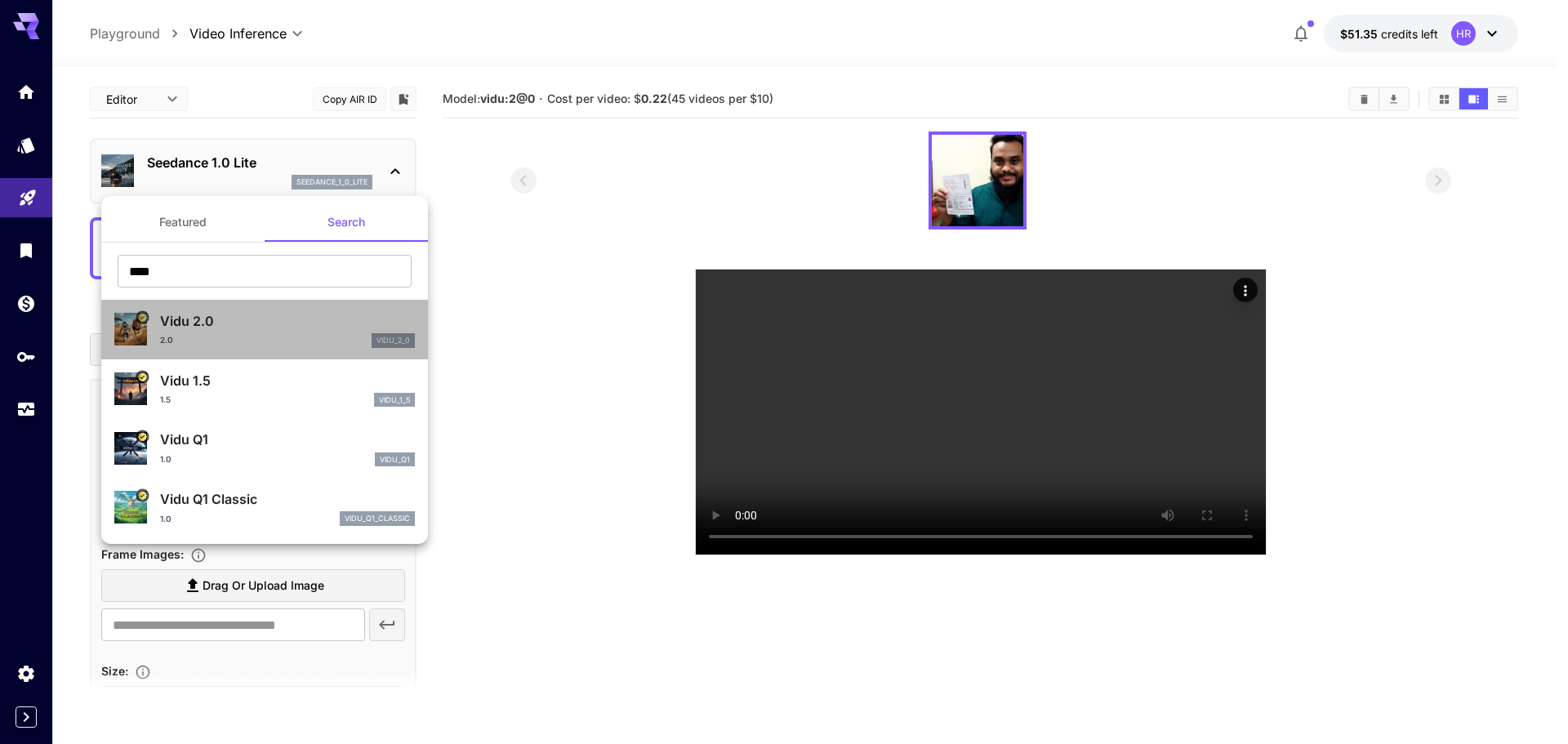
click at [245, 337] on div "2.0 vidu_2_0" at bounding box center [287, 341] width 255 height 15
type input "**********"
type input "****"
type input "*"
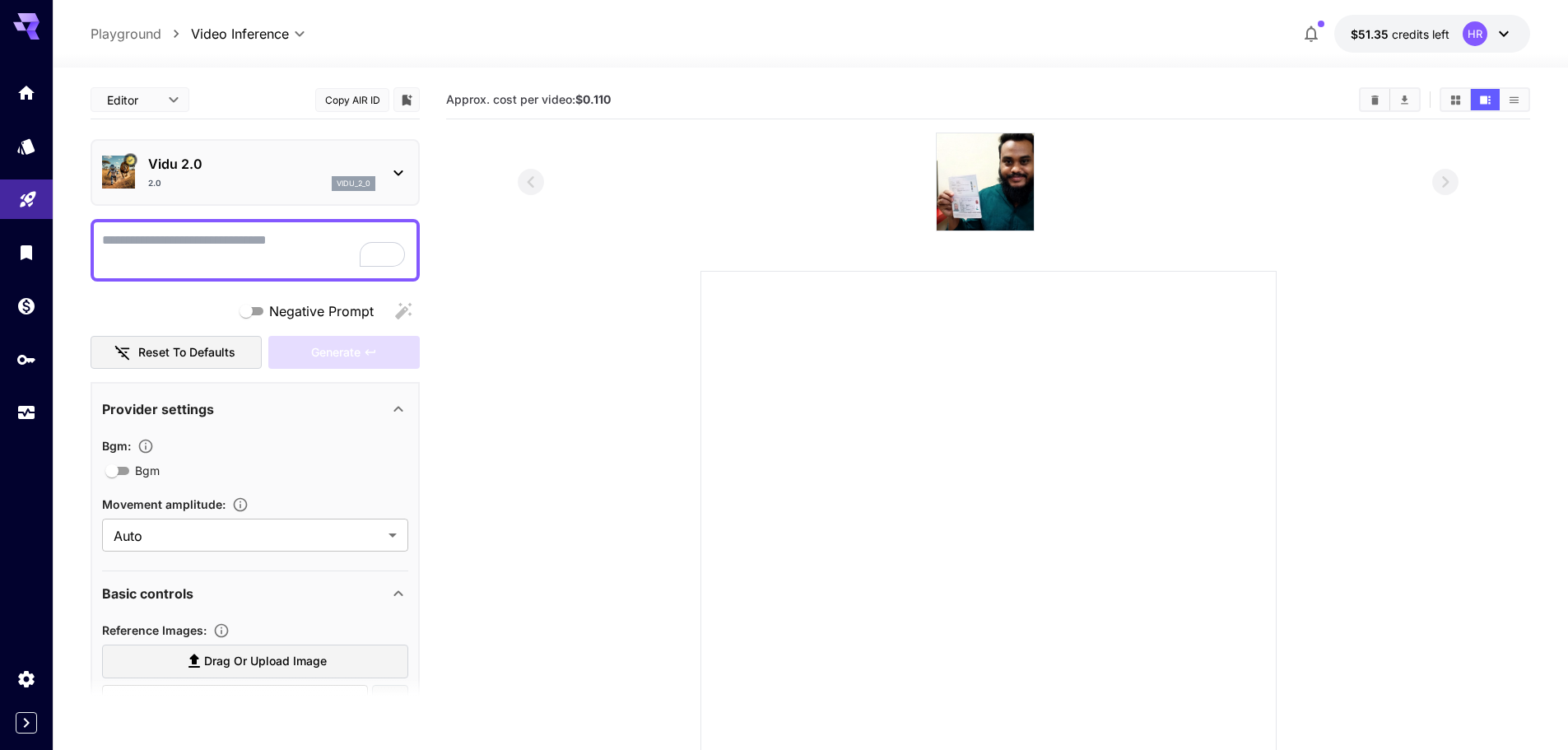
click at [232, 271] on div at bounding box center [255, 250] width 329 height 62
click at [351, 152] on div "Vidu 2.0 2.0 vidu_2_0" at bounding box center [255, 171] width 307 height 50
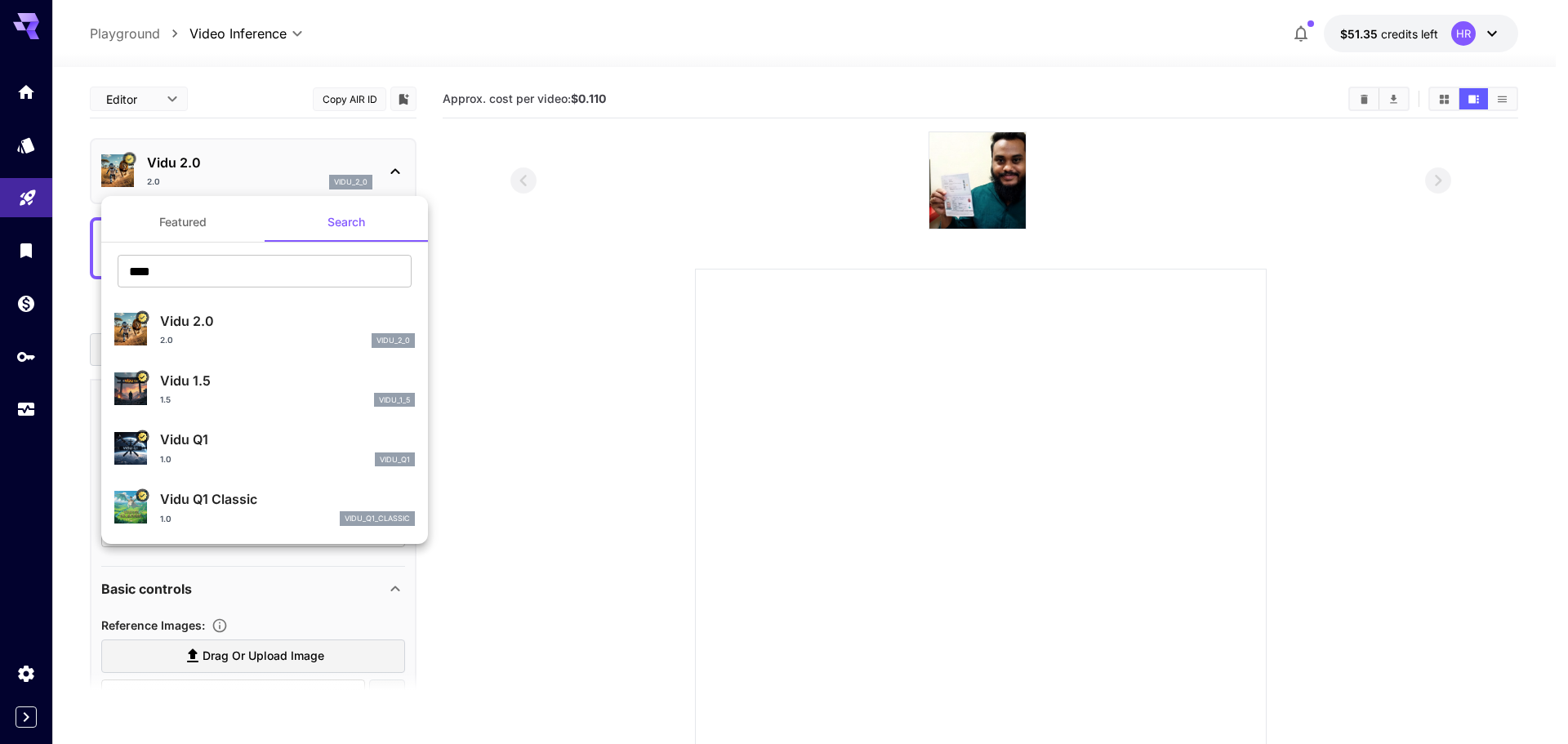
click at [225, 390] on p "Vidu 1.5" at bounding box center [287, 380] width 255 height 19
type input "**********"
type input "****"
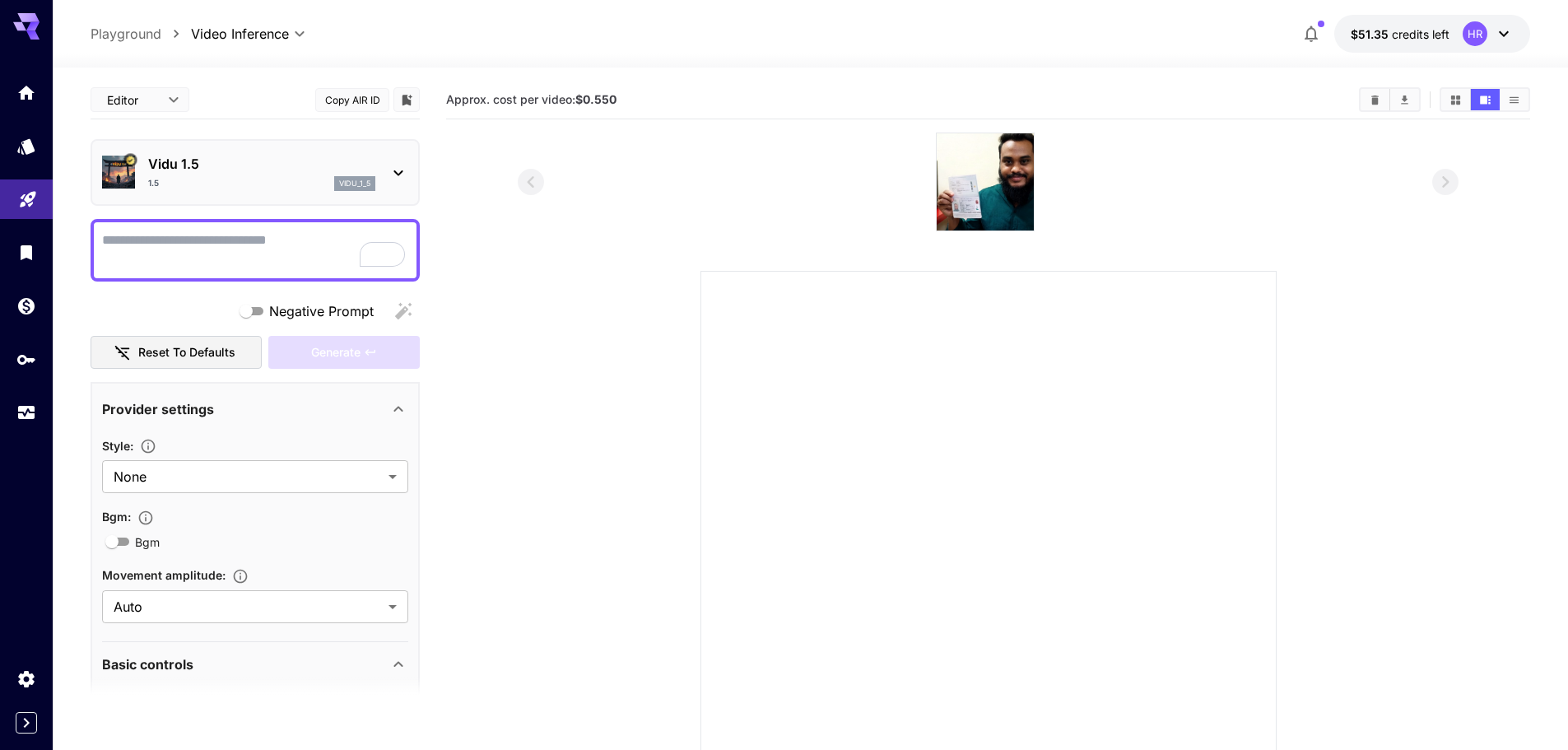
click at [317, 178] on div "1.5 vidu_1_5" at bounding box center [261, 184] width 227 height 15
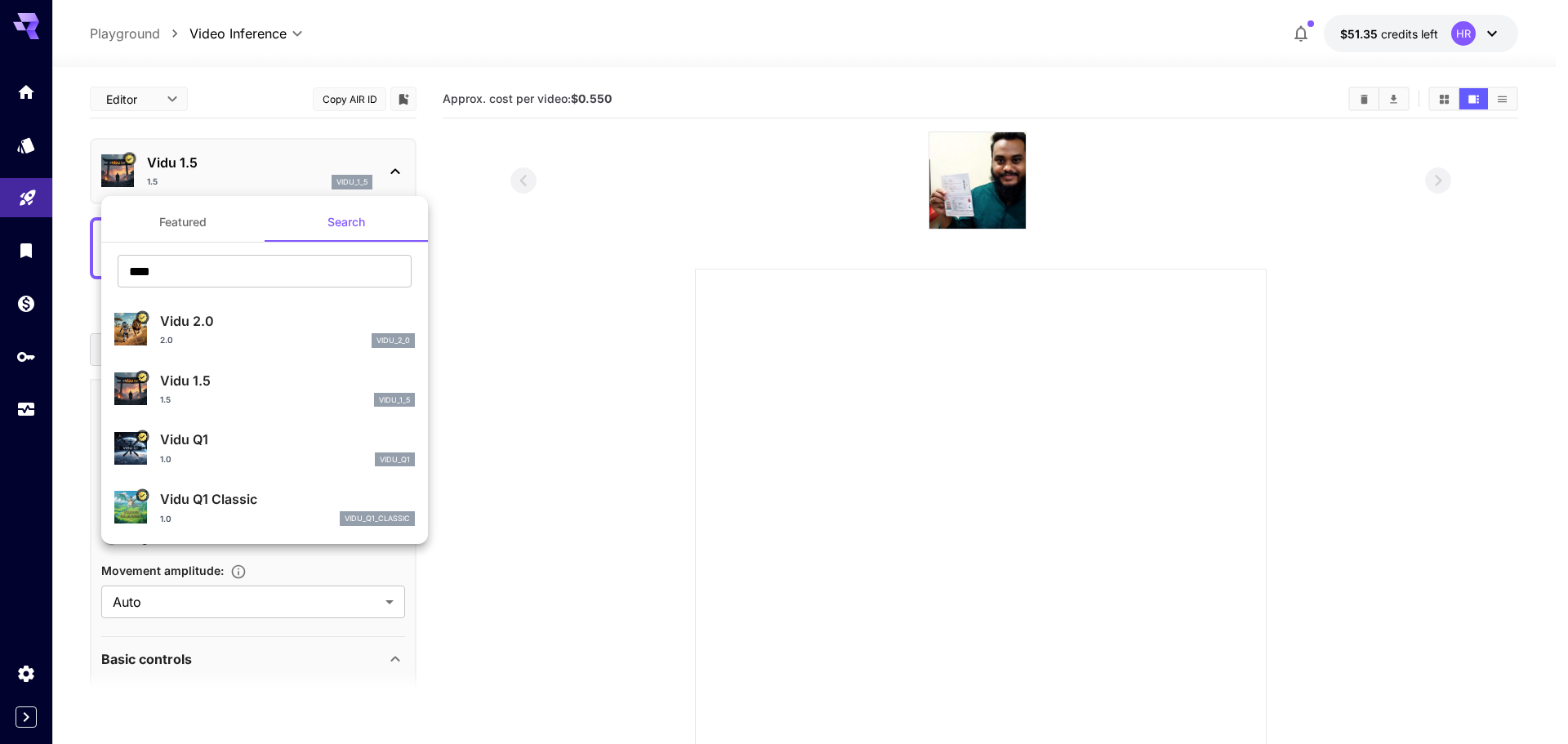
click at [238, 440] on p "Vidu Q1" at bounding box center [287, 439] width 255 height 19
type input "**********"
type input "****"
type input "*"
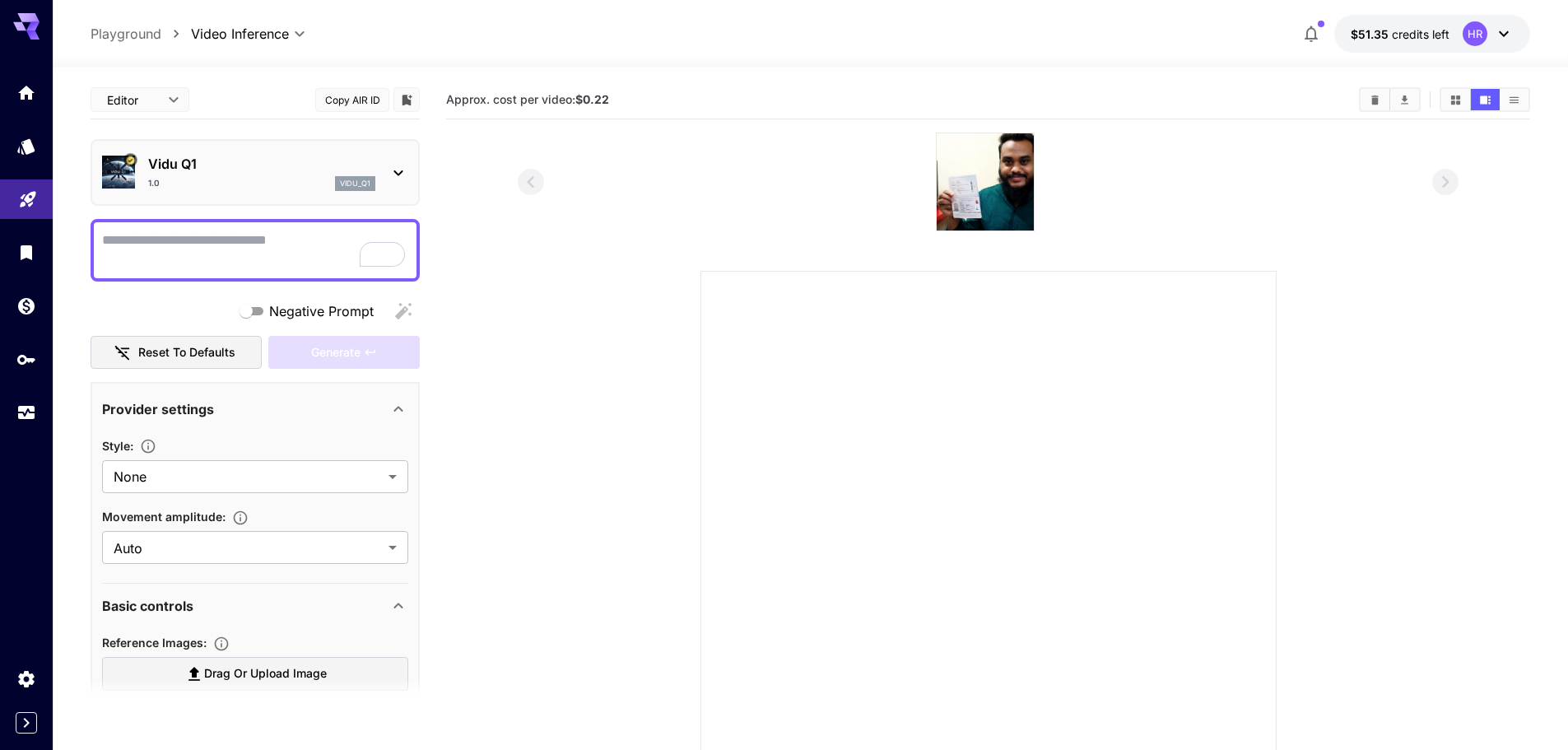
click at [279, 185] on div "1.0 vidu_q1" at bounding box center [261, 184] width 227 height 15
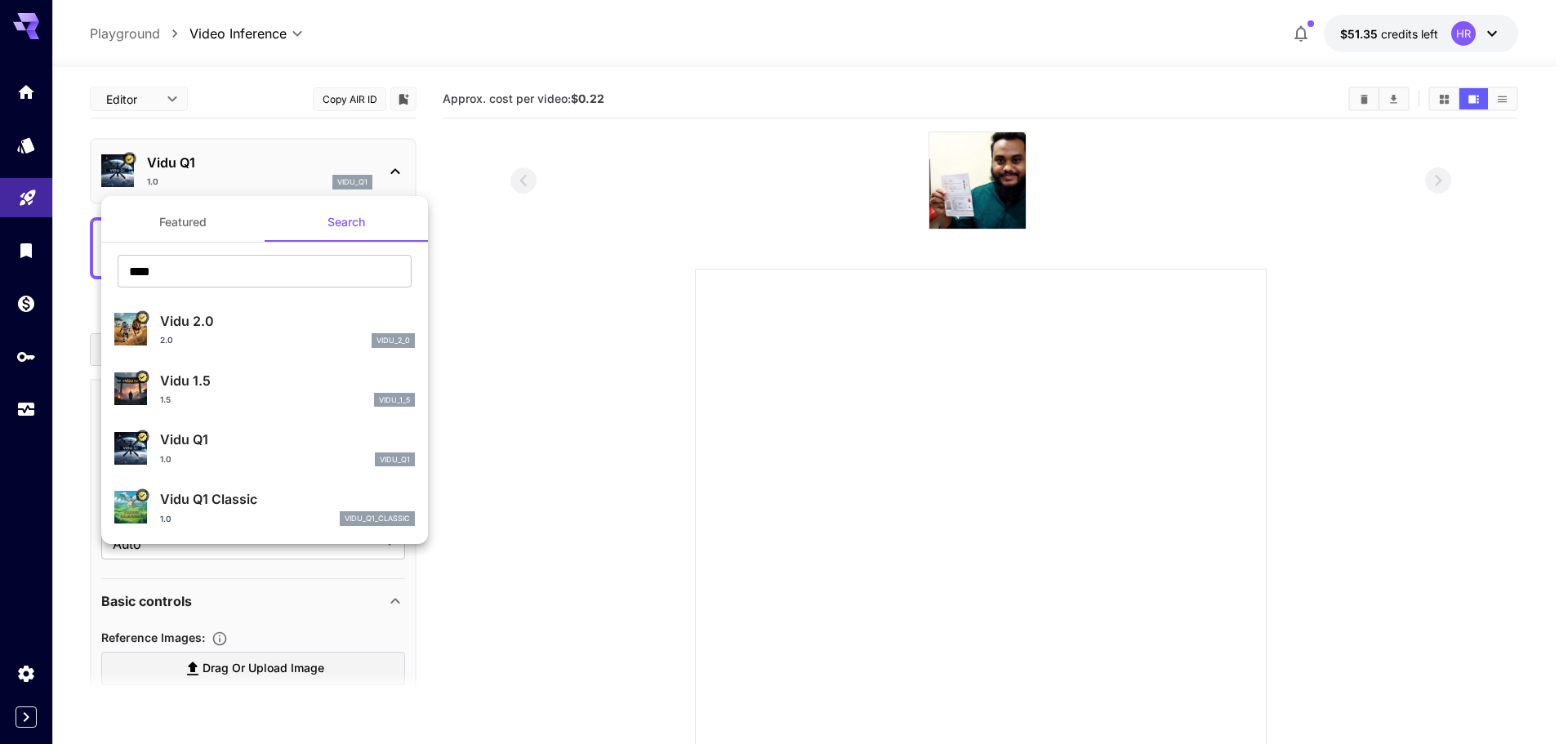
click at [230, 495] on p "Vidu Q1 Classic" at bounding box center [287, 499] width 255 height 19
type input "**********"
type input "****"
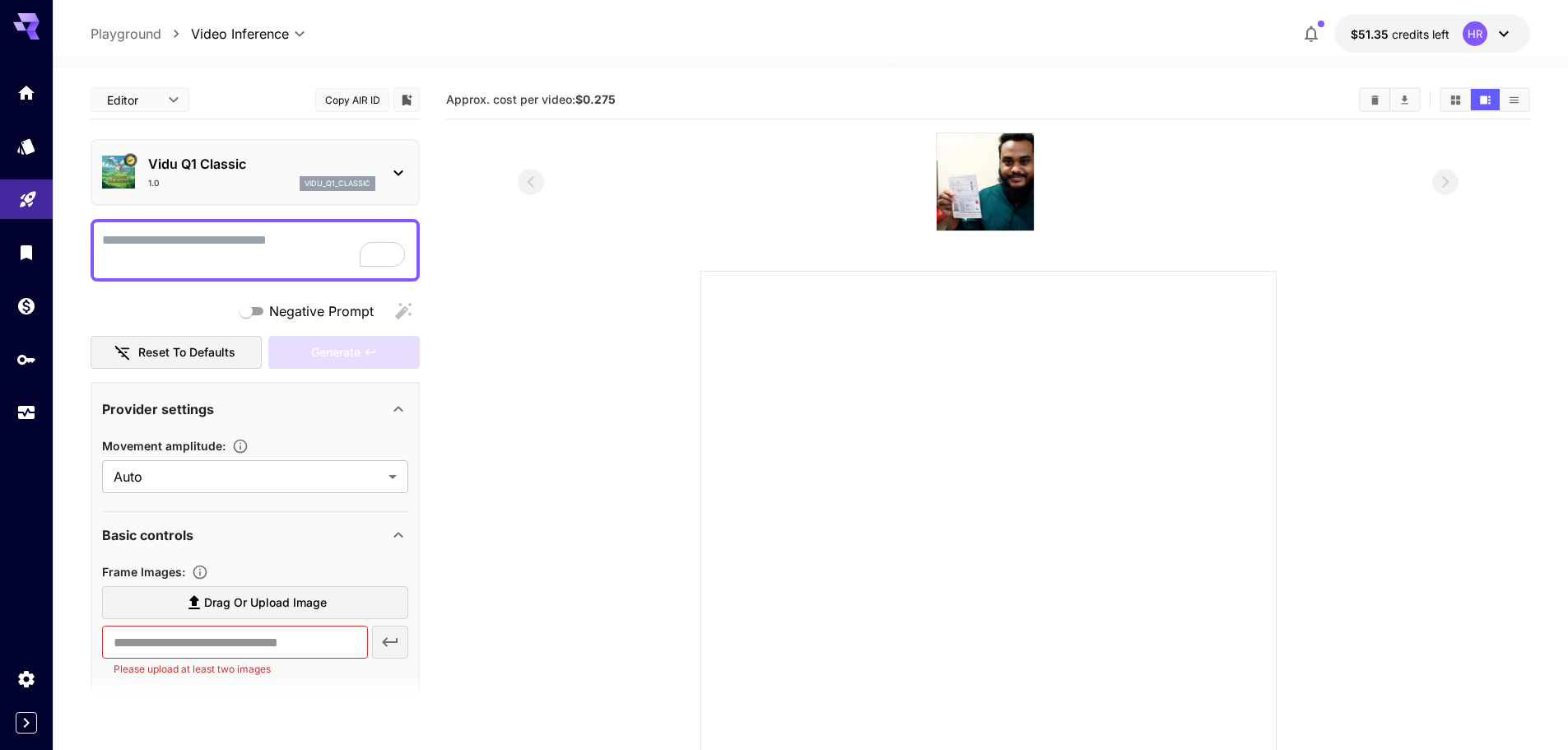
click at [271, 178] on div "1.0 vidu_q1_classic" at bounding box center [261, 184] width 227 height 15
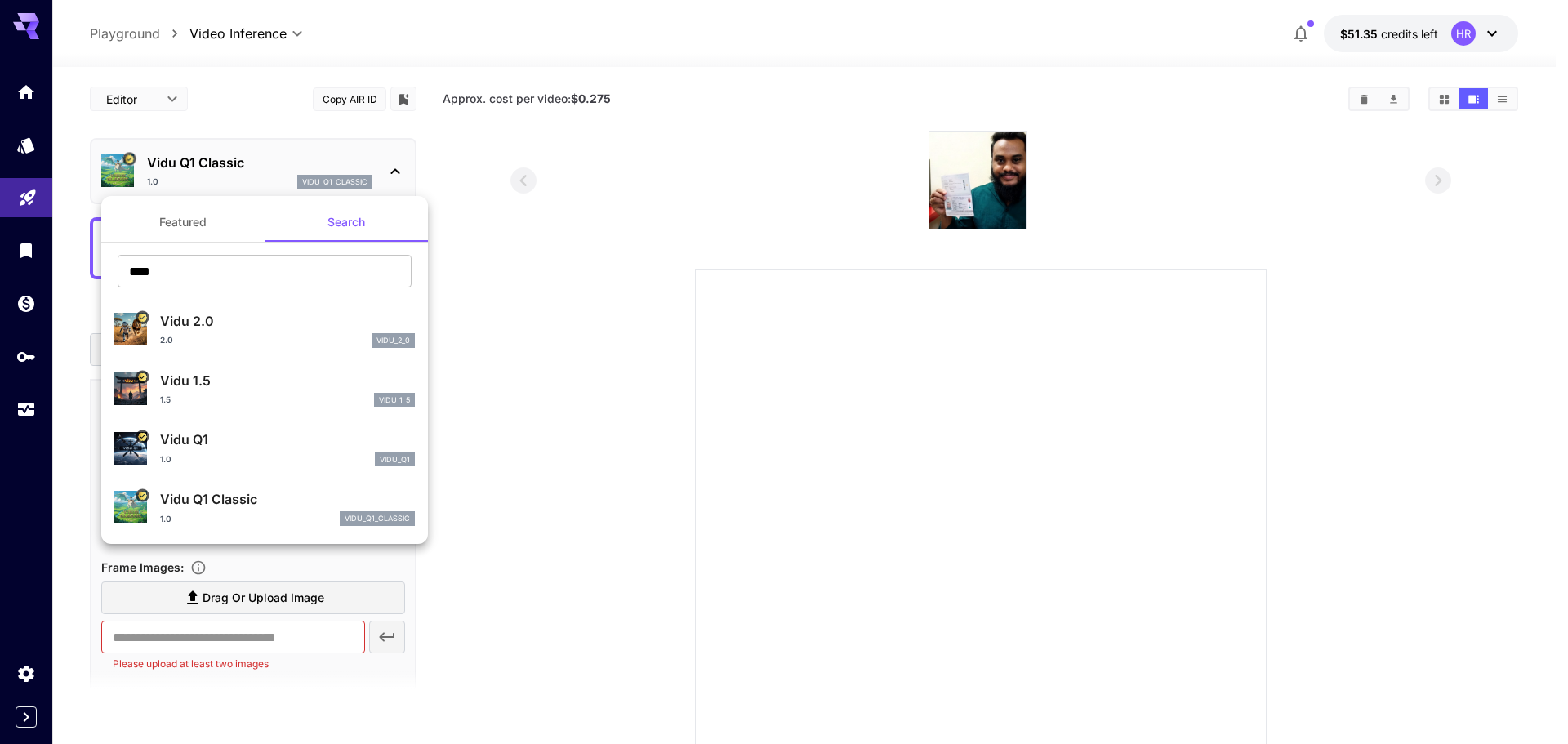
click at [259, 332] on div "Vidu 2.0 2.0 vidu_2_0" at bounding box center [287, 329] width 255 height 37
type input "**********"
type input "****"
type input "*"
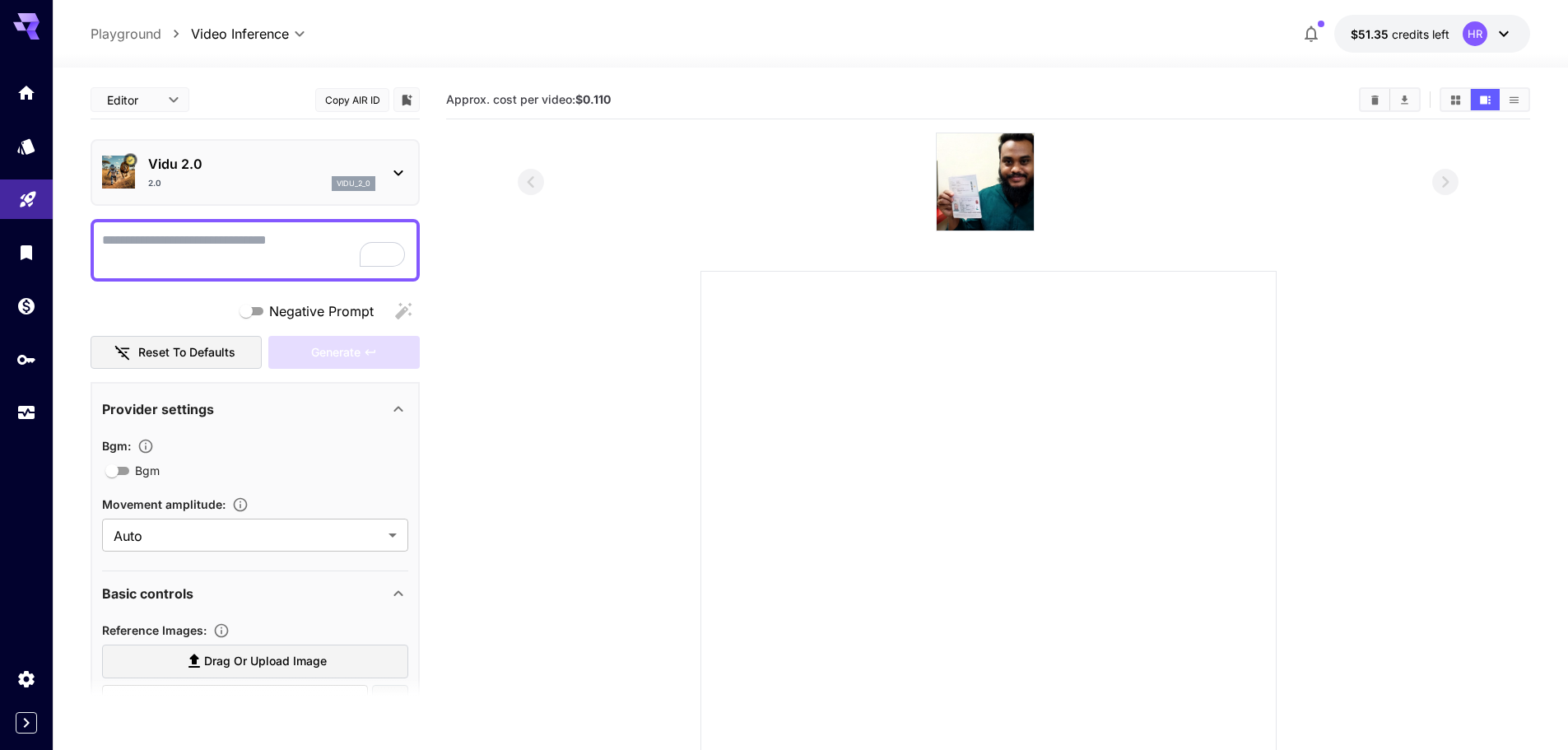
click at [309, 241] on textarea "Negative Prompt" at bounding box center [255, 250] width 307 height 40
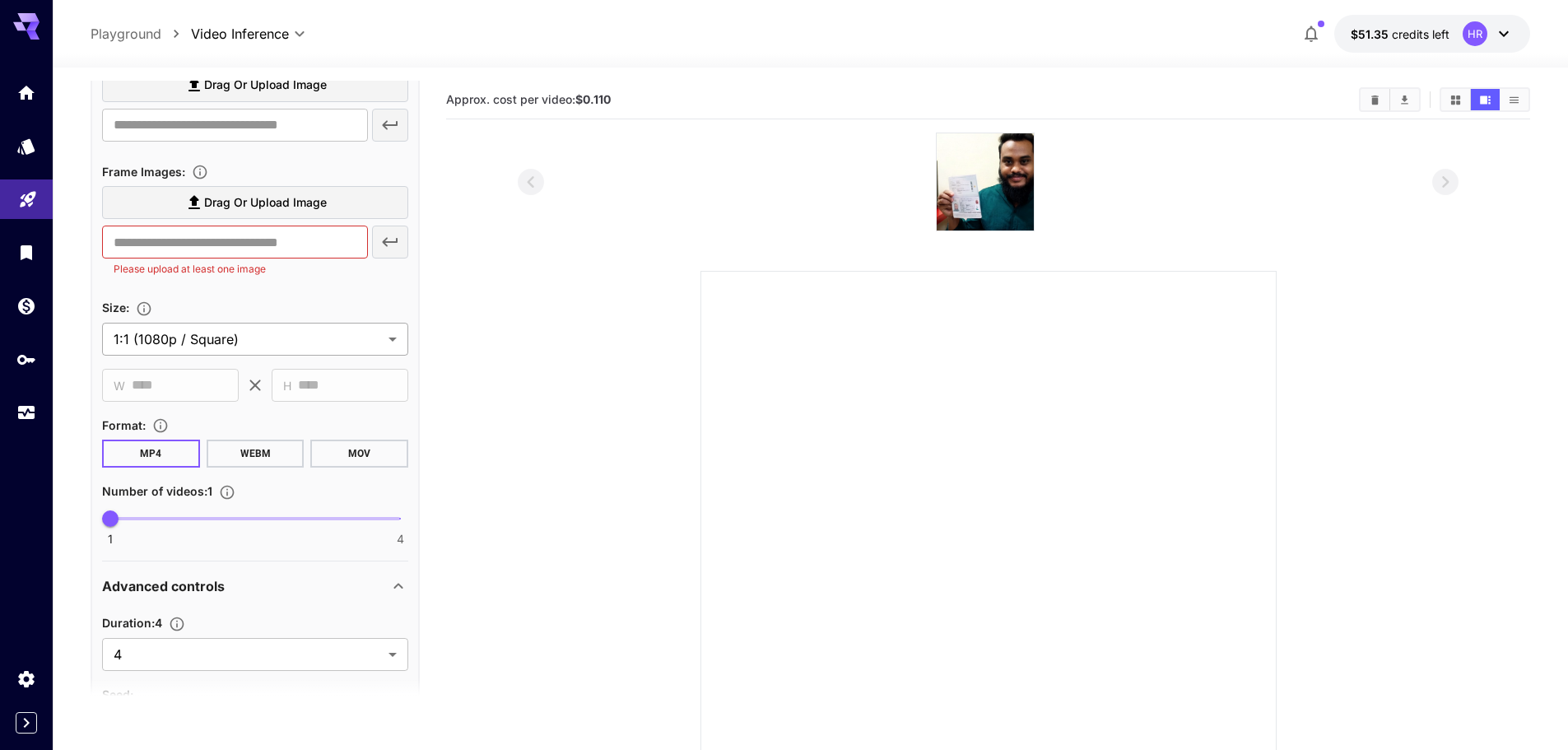
click at [285, 341] on body "**********" at bounding box center [784, 448] width 1568 height 896
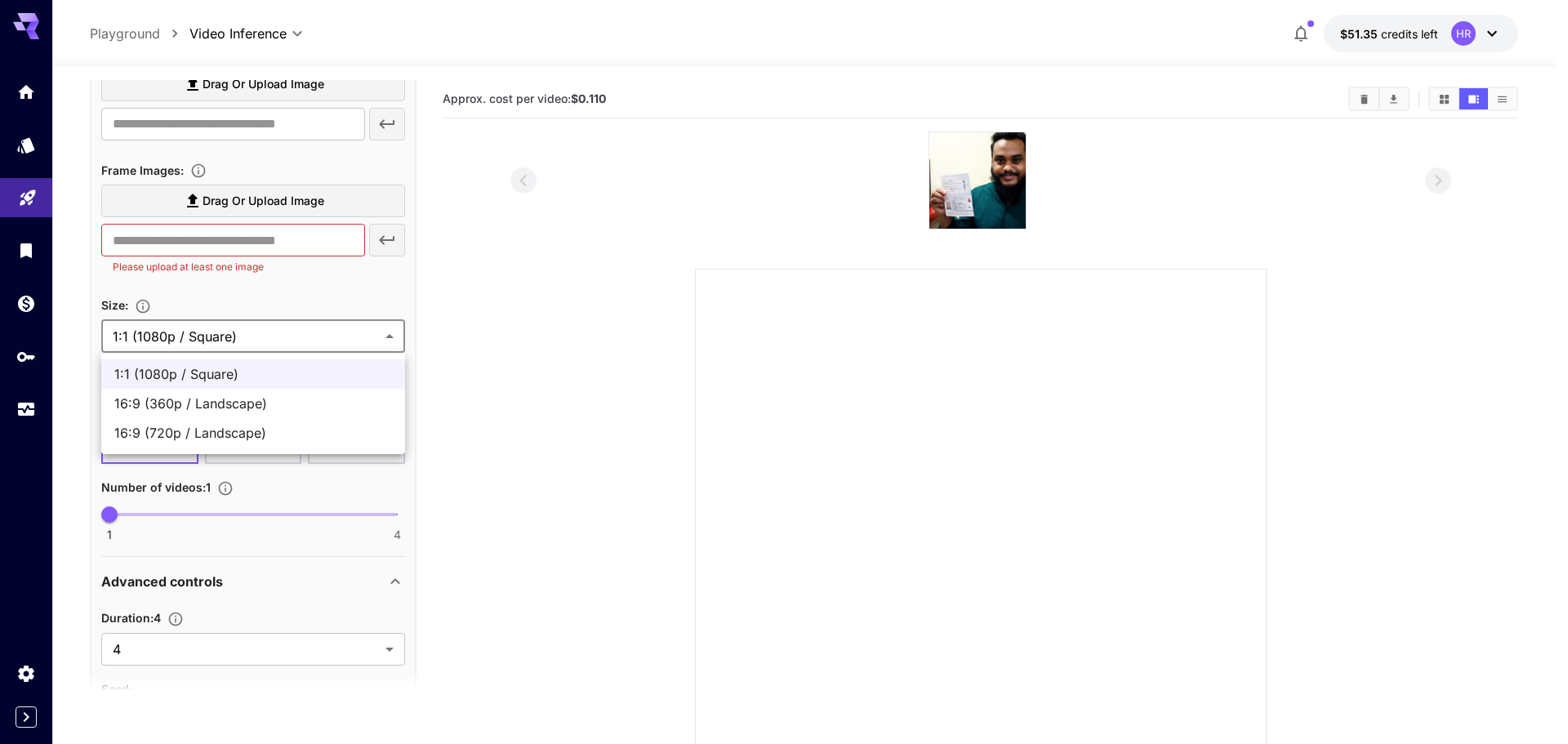
click at [199, 429] on span "16:9 (720p / Landscape)" at bounding box center [252, 432] width 277 height 19
type input "**********"
type input "****"
type input "***"
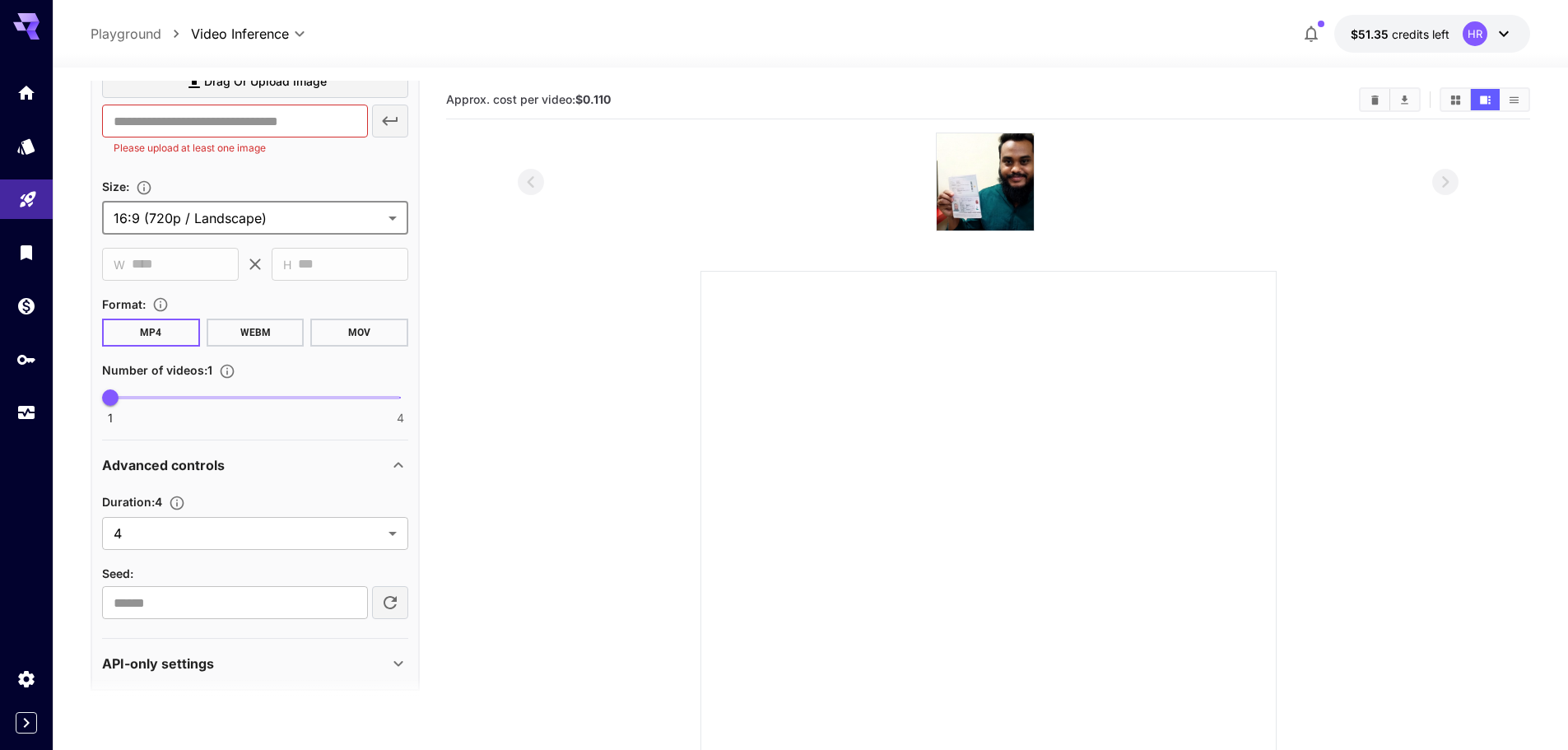
scroll to position [711, 0]
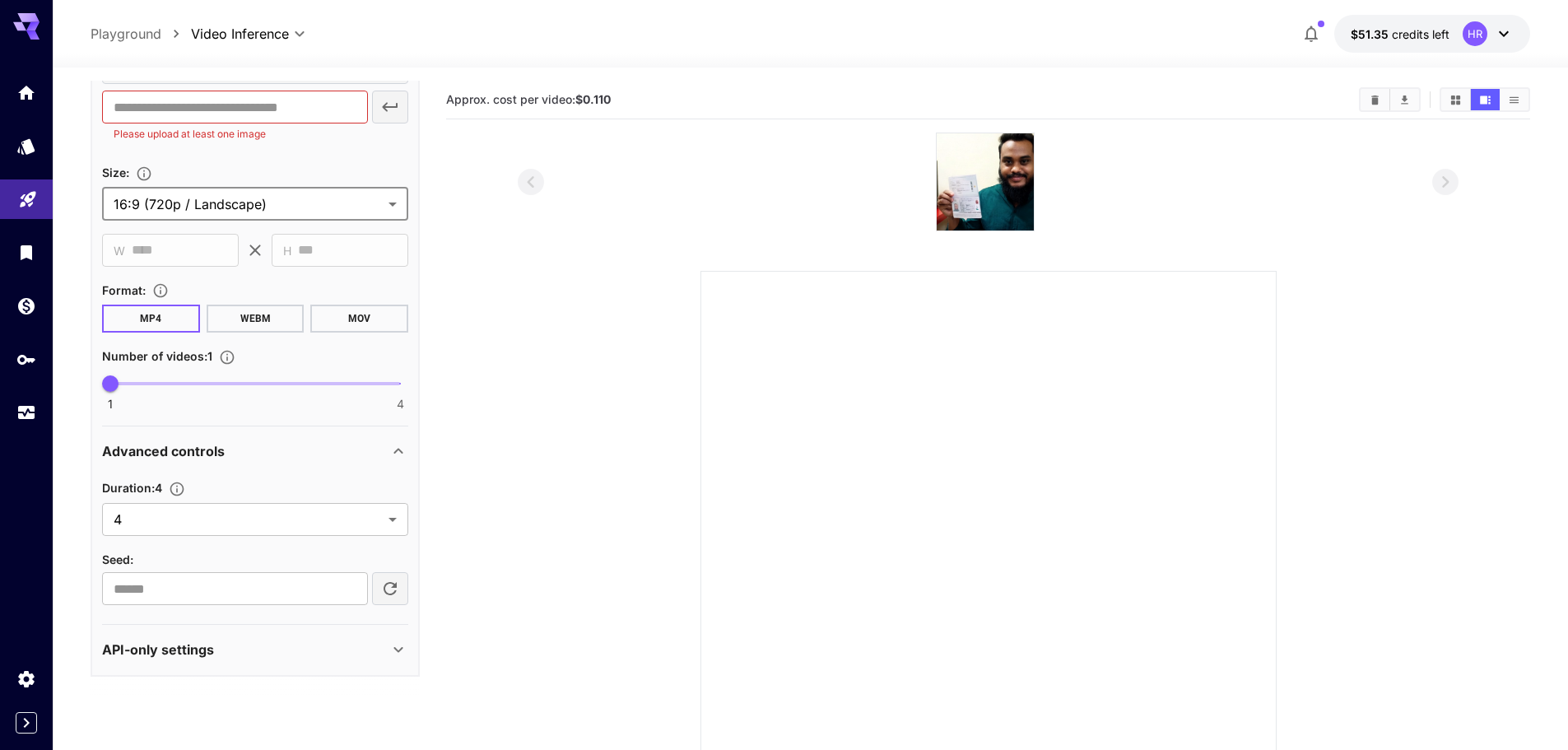
click at [318, 540] on div "Duration : 4 4 * ​ Seed : ​" at bounding box center [255, 541] width 307 height 128
click at [326, 527] on body "**********" at bounding box center [784, 448] width 1568 height 896
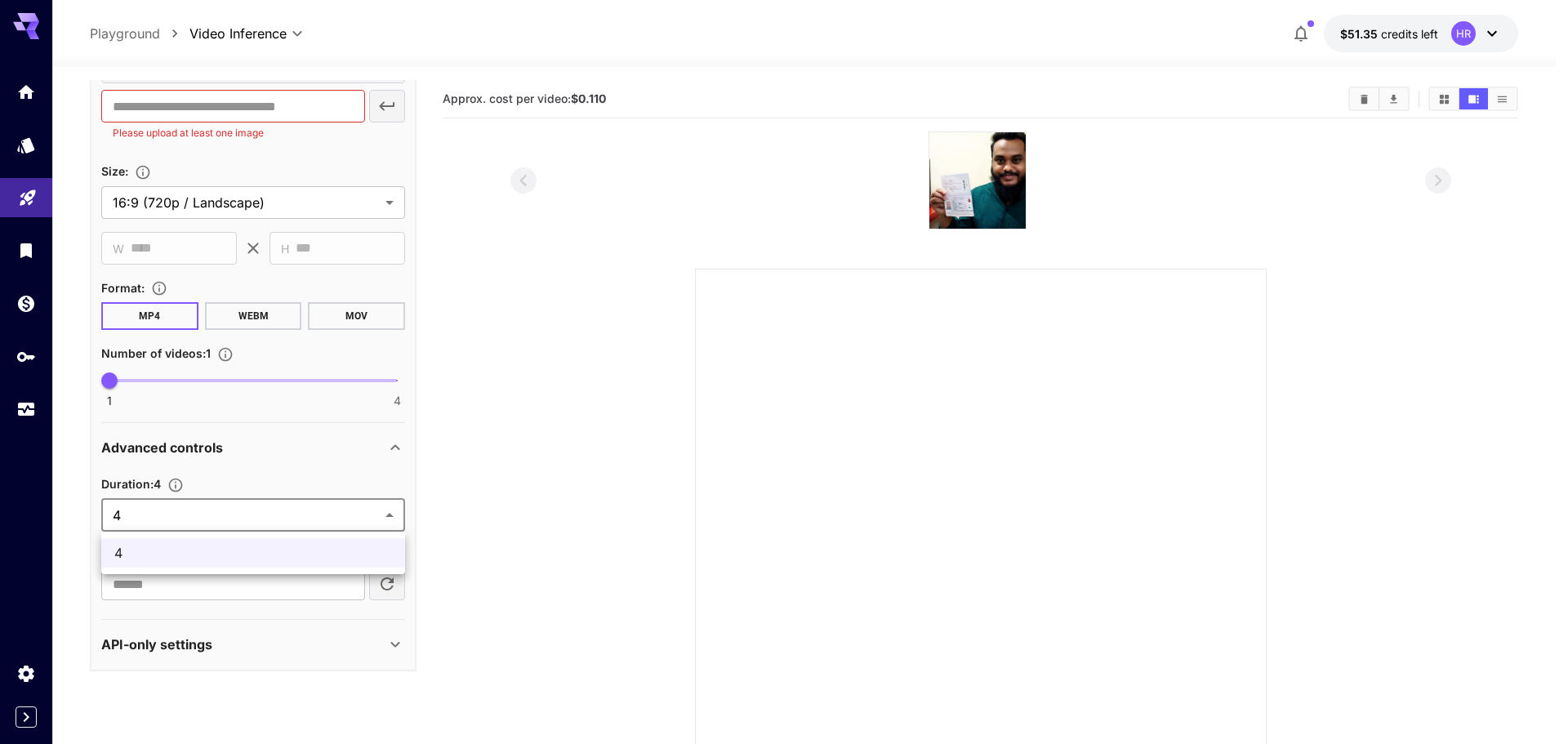
click at [296, 550] on span "4" at bounding box center [252, 552] width 277 height 19
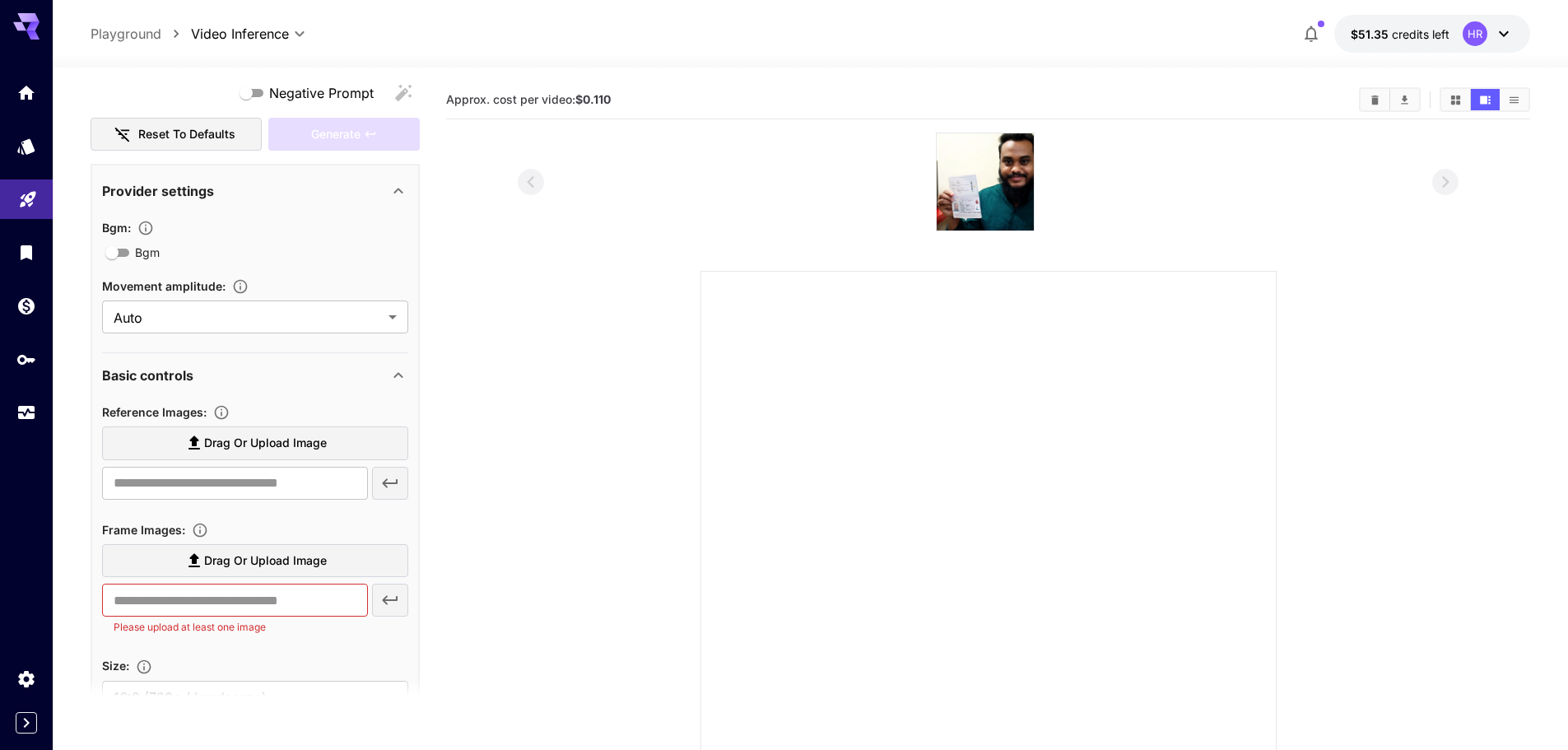
scroll to position [217, 0]
click at [284, 642] on section "Drag or upload image ​ Please upload at least one image" at bounding box center [255, 594] width 307 height 98
click at [150, 226] on icon "button" at bounding box center [145, 228] width 16 height 16
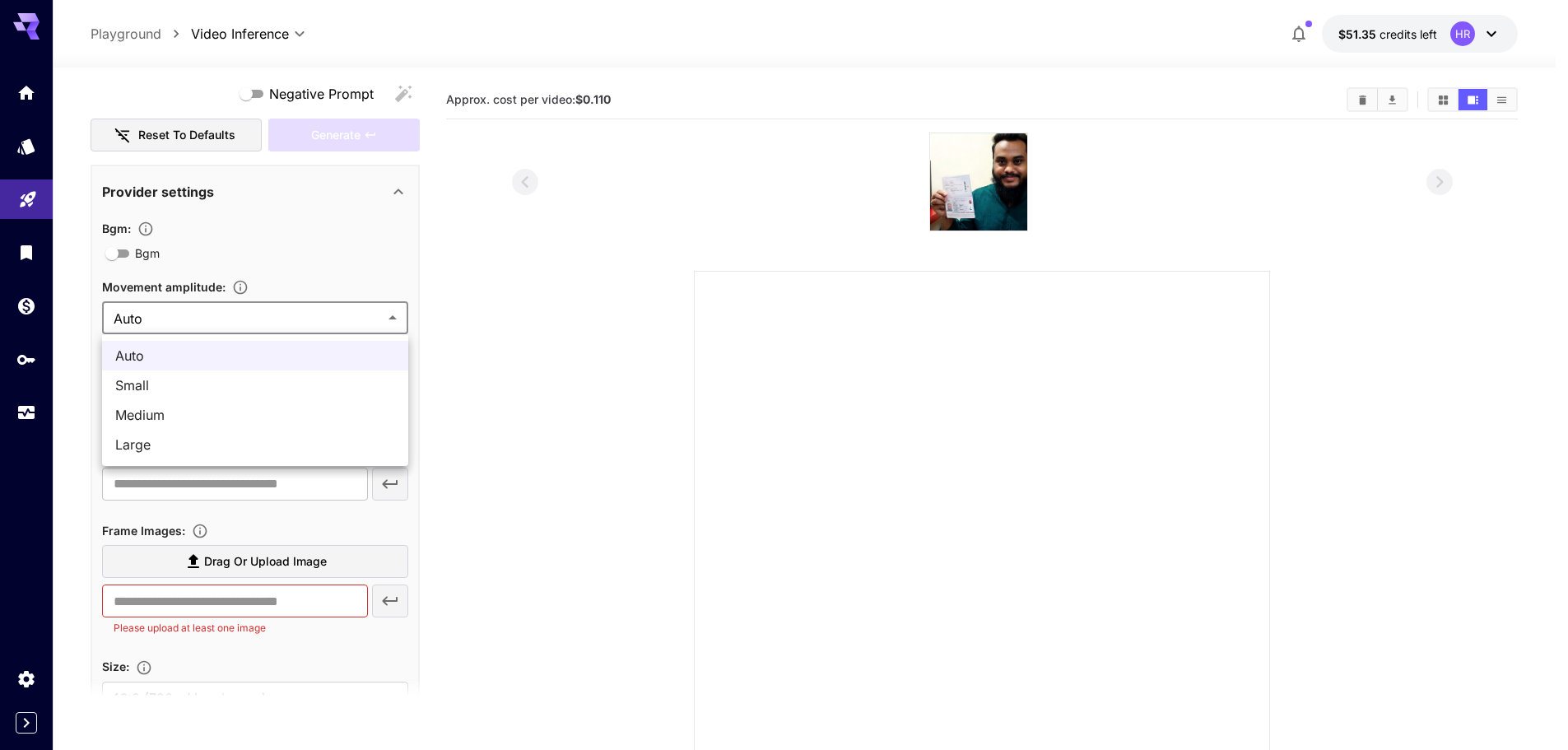
click at [167, 309] on body "**********" at bounding box center [784, 448] width 1568 height 896
click at [208, 313] on div at bounding box center [789, 375] width 1580 height 750
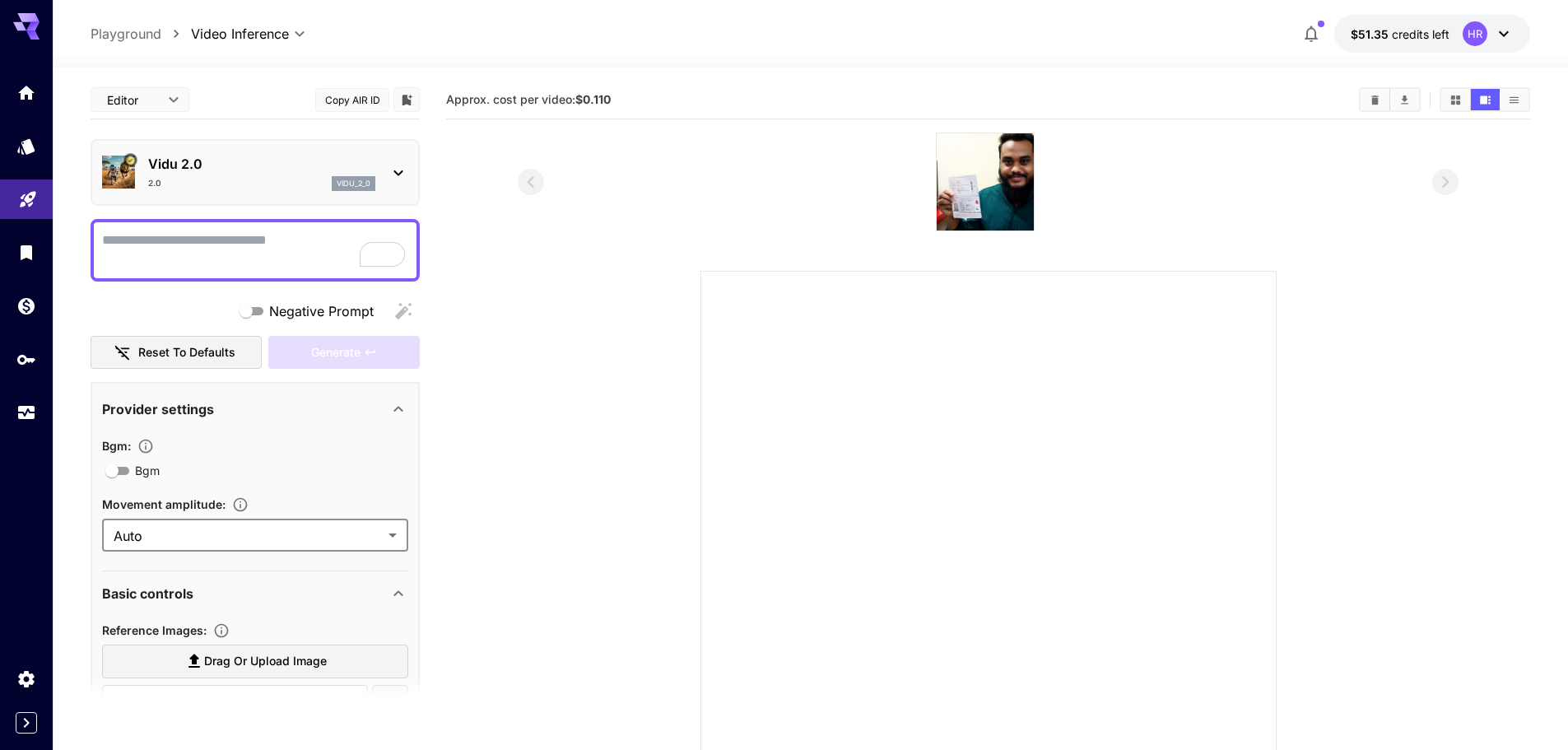
click at [203, 259] on textarea "Negative Prompt" at bounding box center [255, 250] width 307 height 40
click at [214, 251] on textarea "Negative Prompt" at bounding box center [255, 250] width 307 height 40
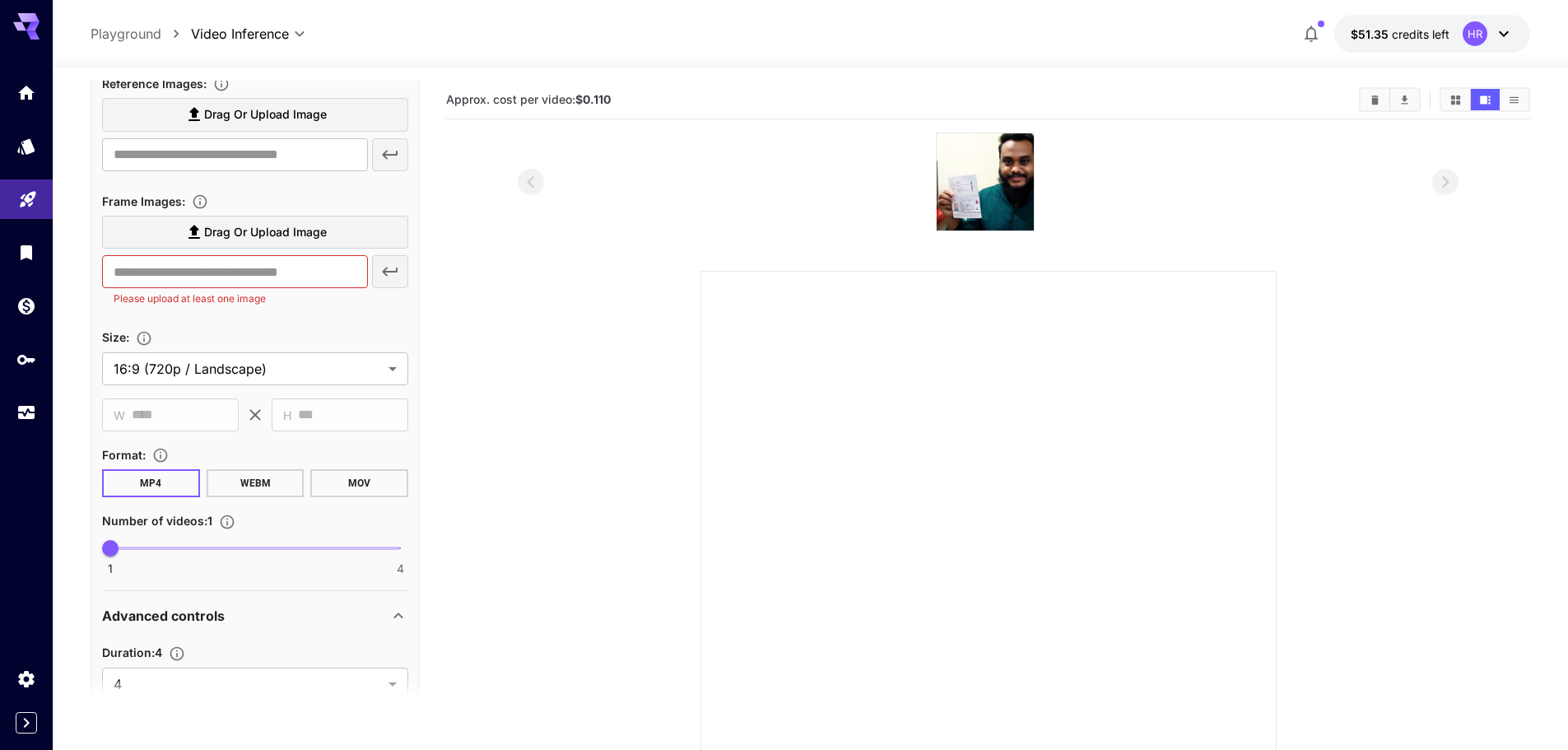
type textarea "**********"
click at [252, 238] on span "Drag or upload image" at bounding box center [265, 232] width 122 height 20
click at [0, 0] on input "Drag or upload image" at bounding box center [0, 0] width 0 height 0
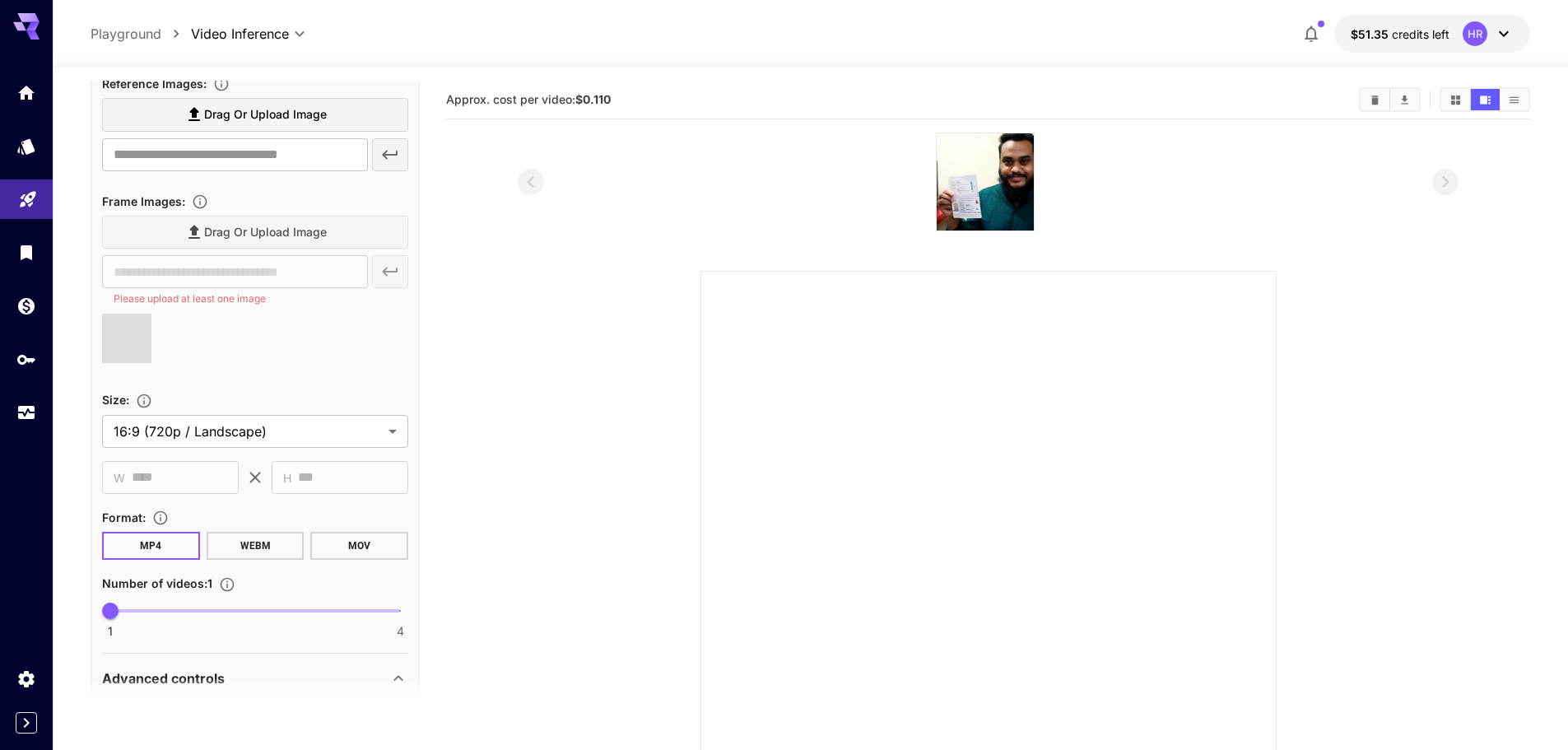
type input "**********"
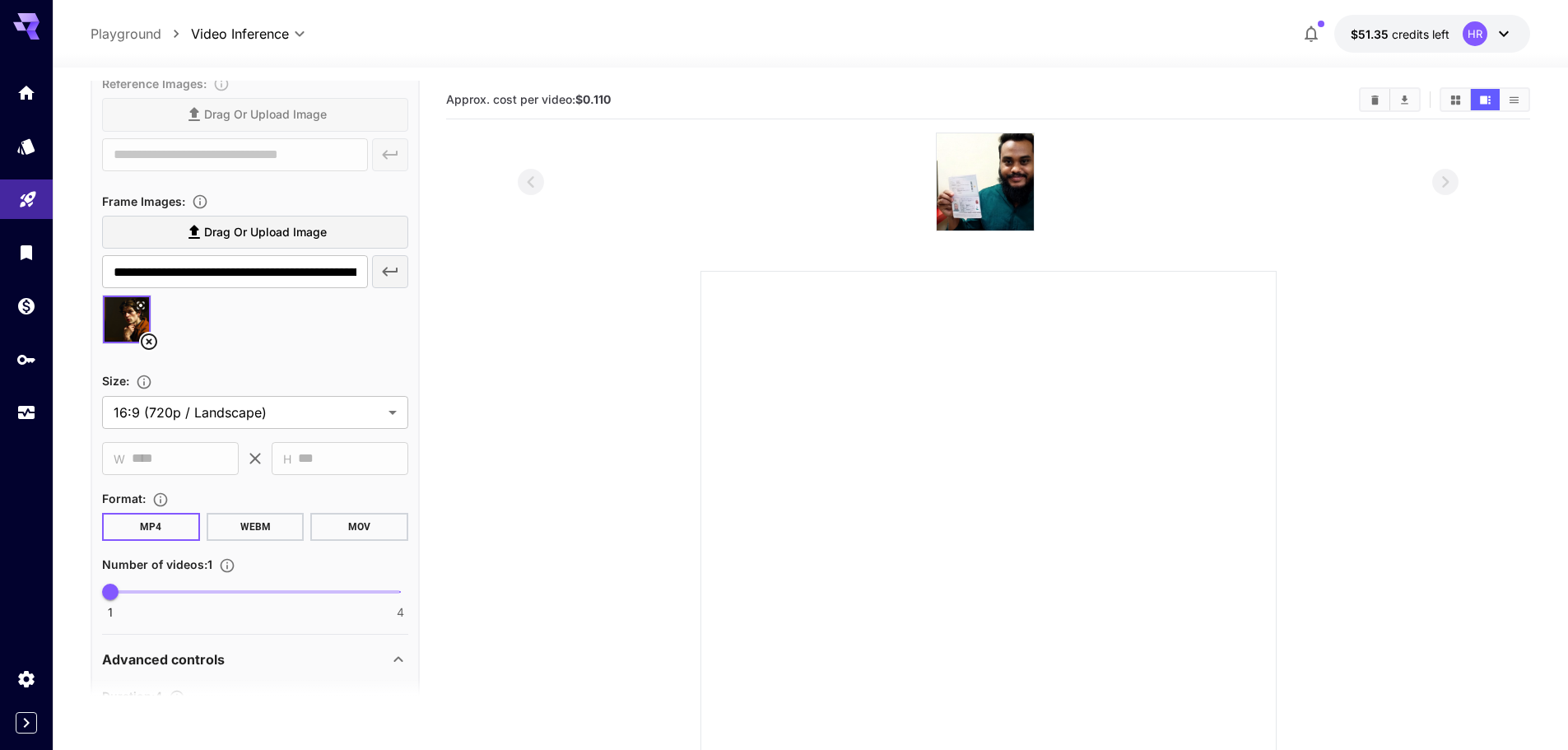
click at [242, 323] on div at bounding box center [255, 326] width 307 height 62
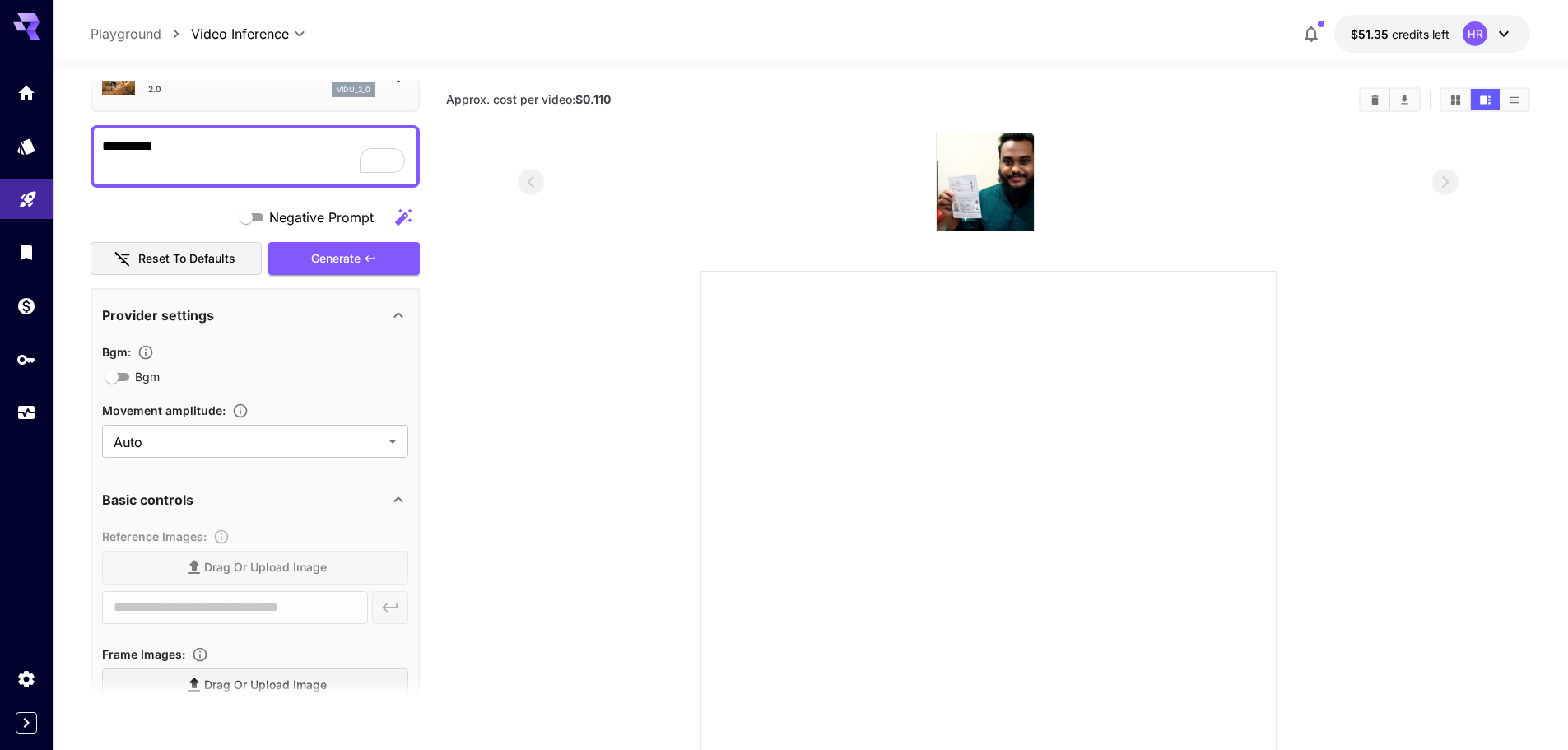
scroll to position [0, 0]
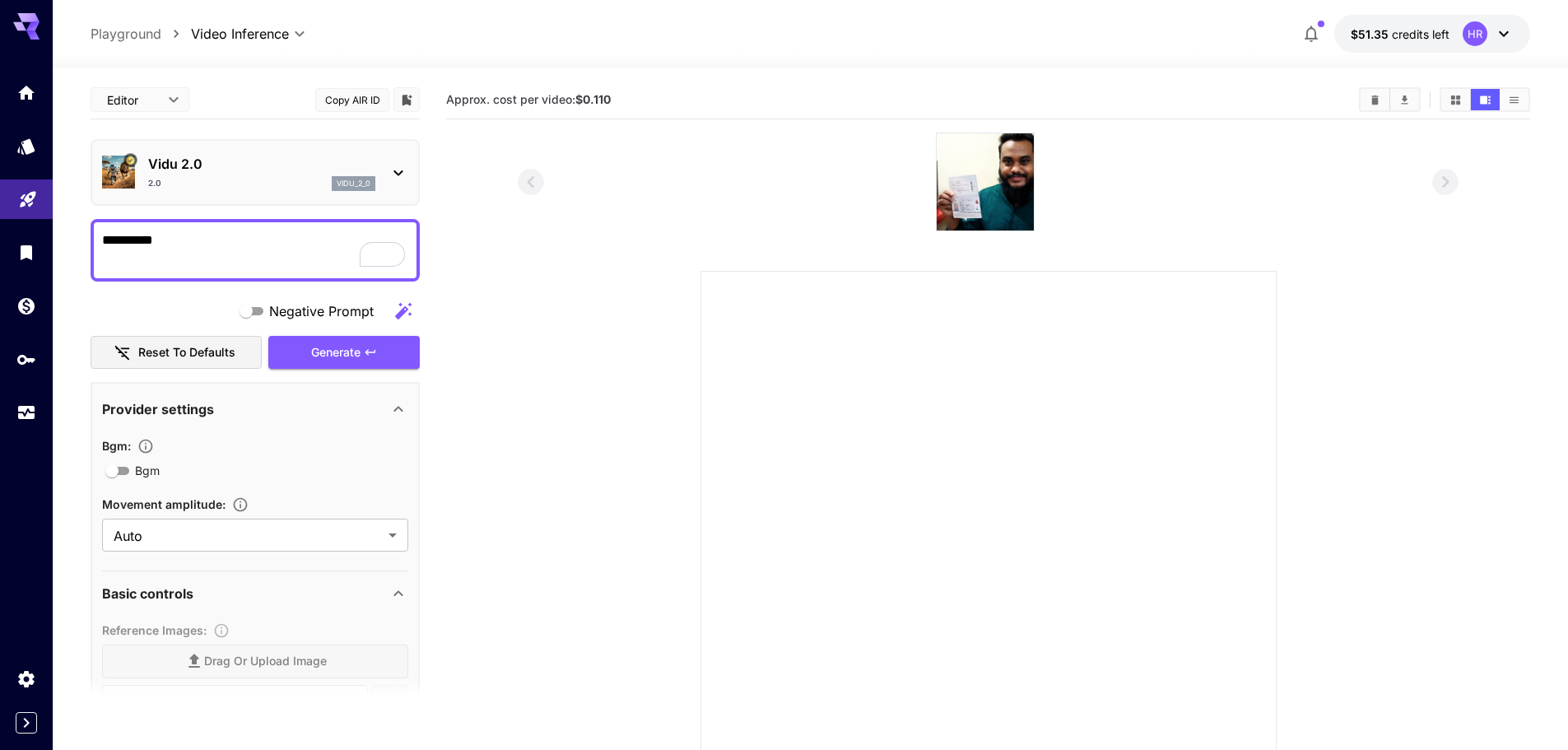
click at [209, 246] on textarea "**********" at bounding box center [255, 250] width 307 height 40
click at [209, 246] on body "**********" at bounding box center [784, 448] width 1568 height 896
select select "**"
click at [251, 241] on textarea "**********" at bounding box center [255, 250] width 307 height 40
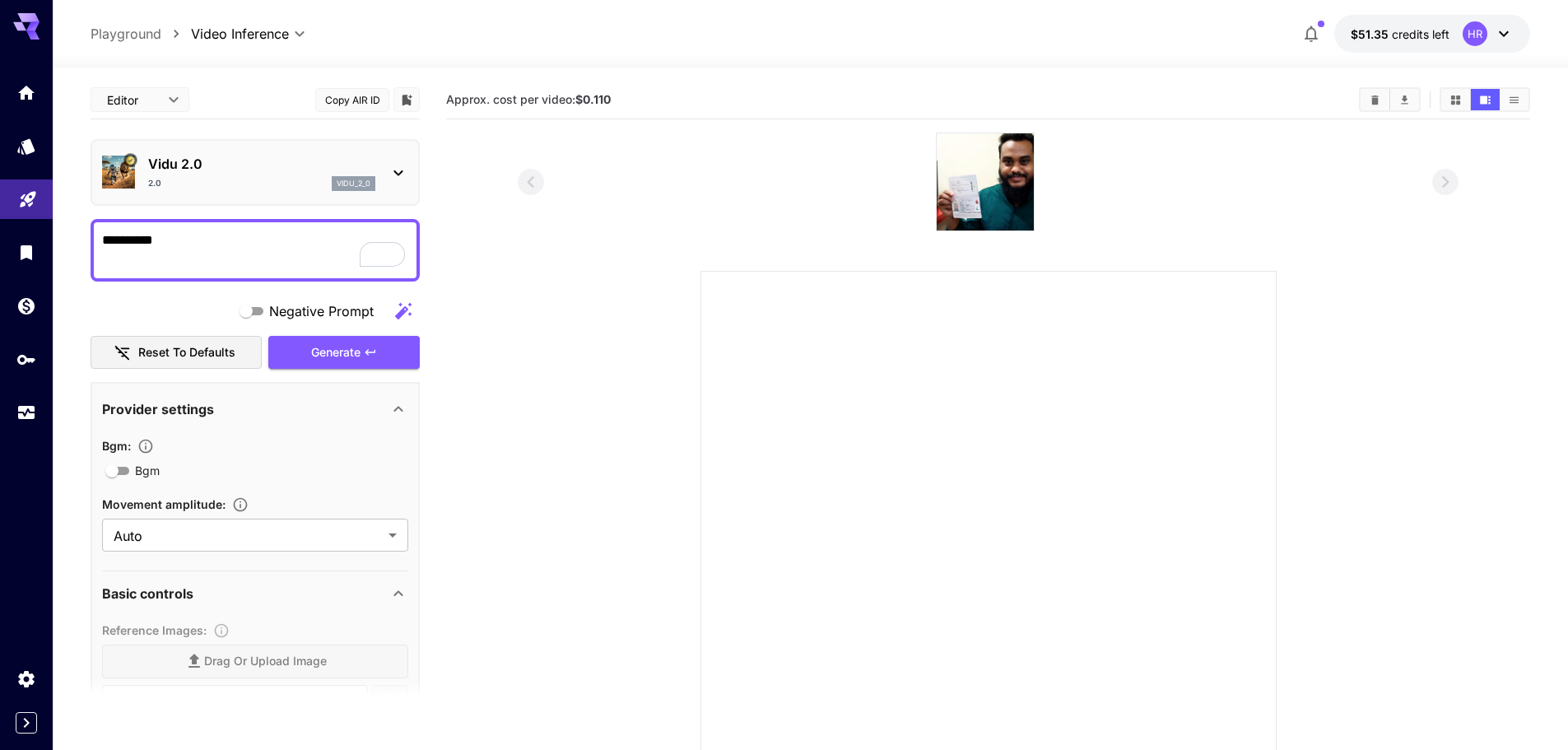
click at [251, 241] on textarea "**********" at bounding box center [255, 250] width 307 height 40
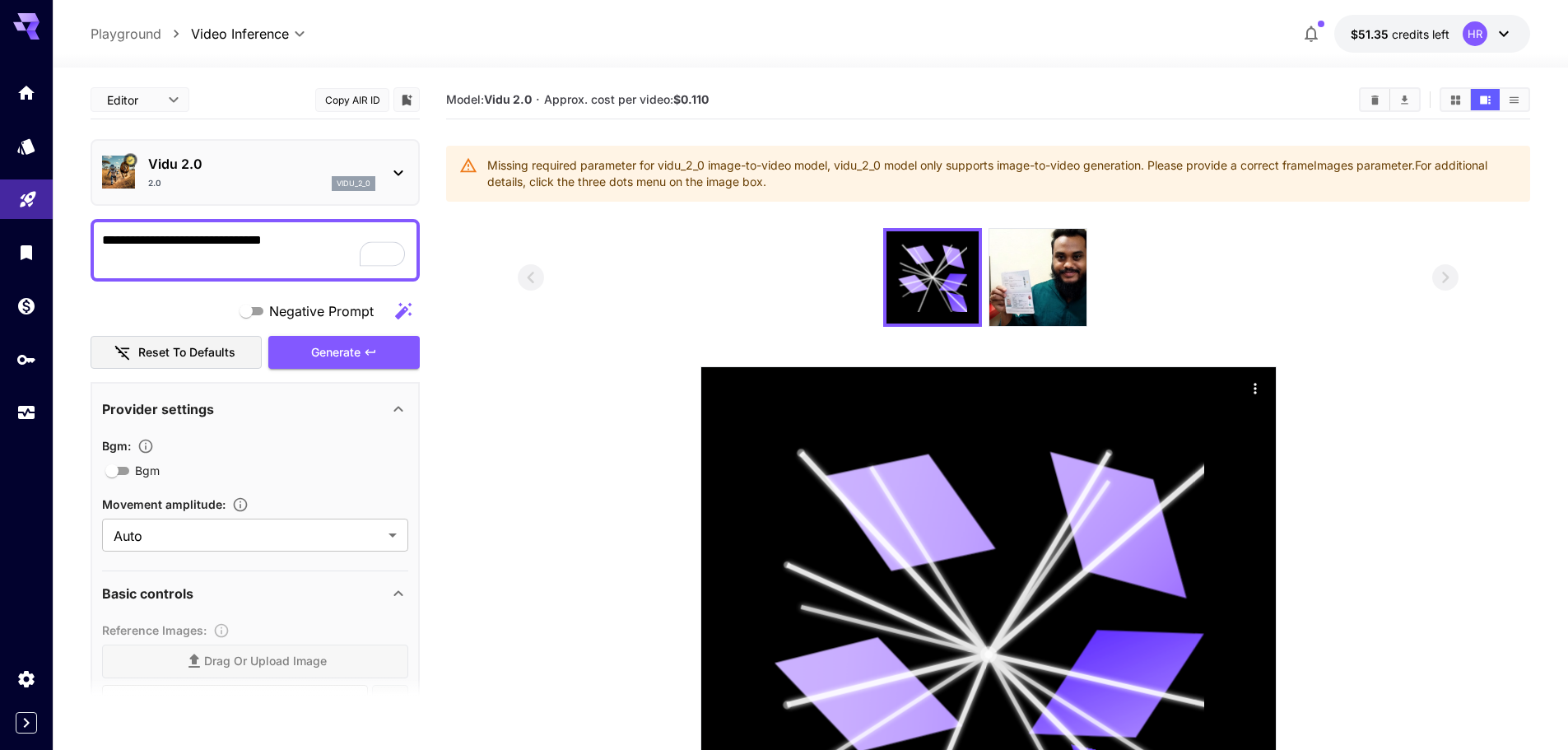
type textarea "**********"
drag, startPoint x: 726, startPoint y: 168, endPoint x: 758, endPoint y: 166, distance: 32.1
click at [731, 167] on div "Missing required parameter for vidu_2_0 image-to-video model, vidu_2_0 model on…" at bounding box center [1001, 173] width 1029 height 46
click at [762, 165] on div "Missing required parameter for vidu_2_0 image-to-video model, vidu_2_0 model on…" at bounding box center [1001, 173] width 1029 height 46
click at [781, 165] on div "Missing required parameter for vidu_2_0 image-to-video model, vidu_2_0 model on…" at bounding box center [1001, 173] width 1029 height 46
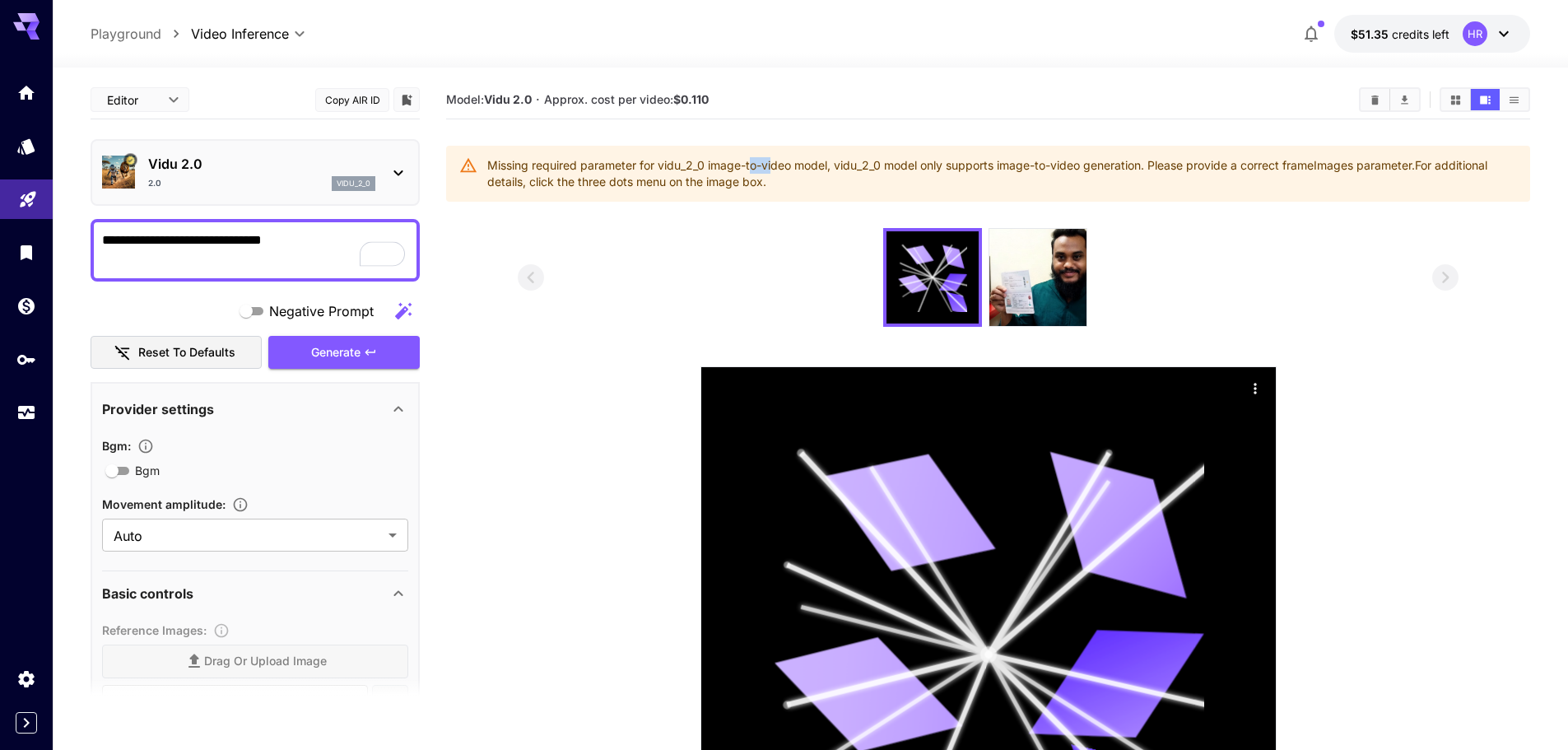
drag, startPoint x: 757, startPoint y: 167, endPoint x: 803, endPoint y: 166, distance: 46.0
click at [783, 166] on div "Missing required parameter for vidu_2_0 image-to-video model, vidu_2_0 model on…" at bounding box center [1001, 173] width 1029 height 46
click at [803, 166] on div "Missing required parameter for vidu_2_0 image-to-video model, vidu_2_0 model on…" at bounding box center [1001, 173] width 1029 height 46
click at [842, 166] on div "Missing required parameter for vidu_2_0 image-to-video model, vidu_2_0 model on…" at bounding box center [1001, 173] width 1029 height 46
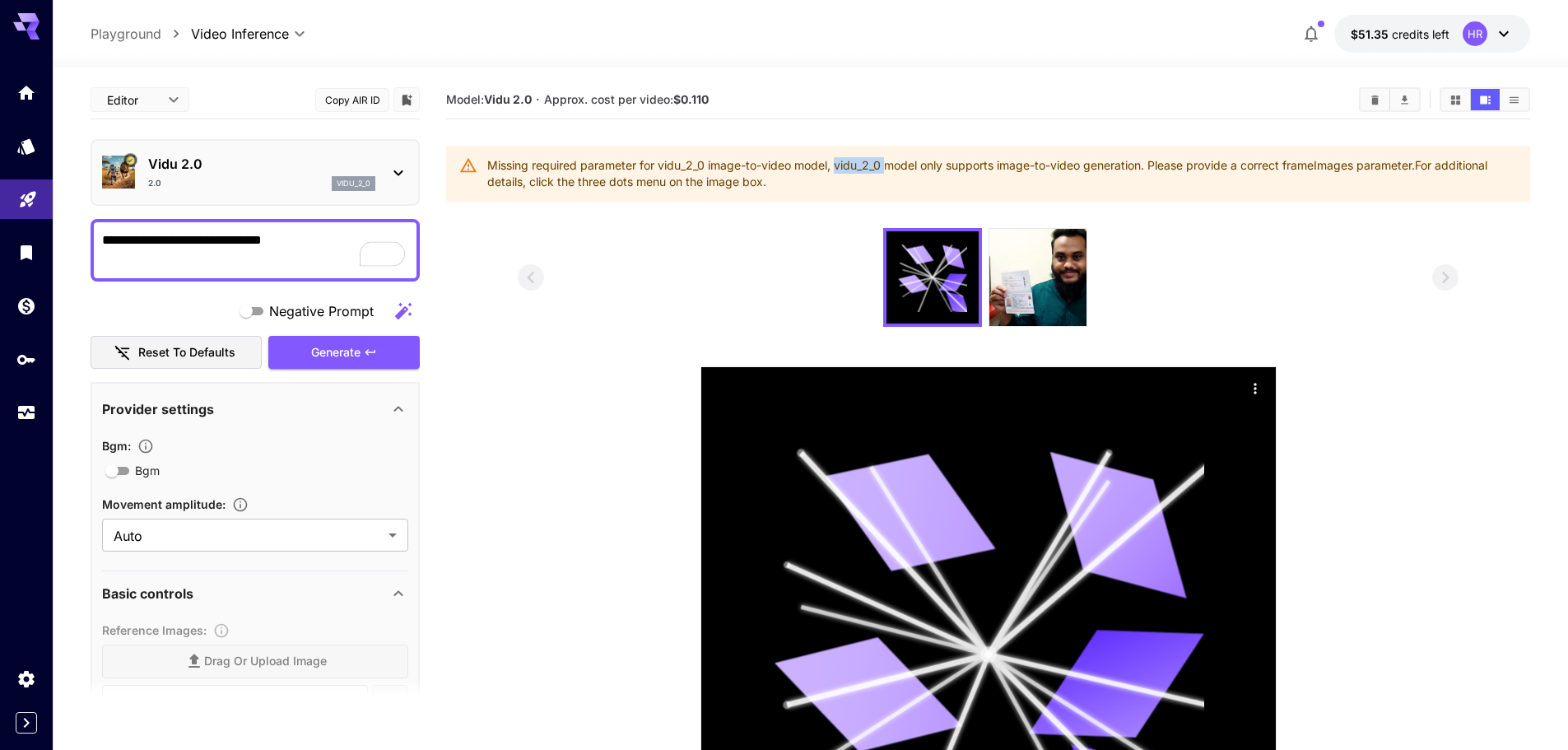
click at [883, 166] on div "Missing required parameter for vidu_2_0 image-to-video model, vidu_2_0 model on…" at bounding box center [1001, 173] width 1029 height 46
click at [994, 171] on div "Missing required parameter for vidu_2_0 image-to-video model, vidu_2_0 model on…" at bounding box center [1001, 173] width 1029 height 46
click at [1036, 166] on div "Missing required parameter for vidu_2_0 image-to-video model, vidu_2_0 model on…" at bounding box center [1001, 173] width 1029 height 46
drag, startPoint x: 1023, startPoint y: 166, endPoint x: 1079, endPoint y: 165, distance: 56.0
click at [1035, 166] on div "Missing required parameter for vidu_2_0 image-to-video model, vidu_2_0 model on…" at bounding box center [1001, 173] width 1029 height 46
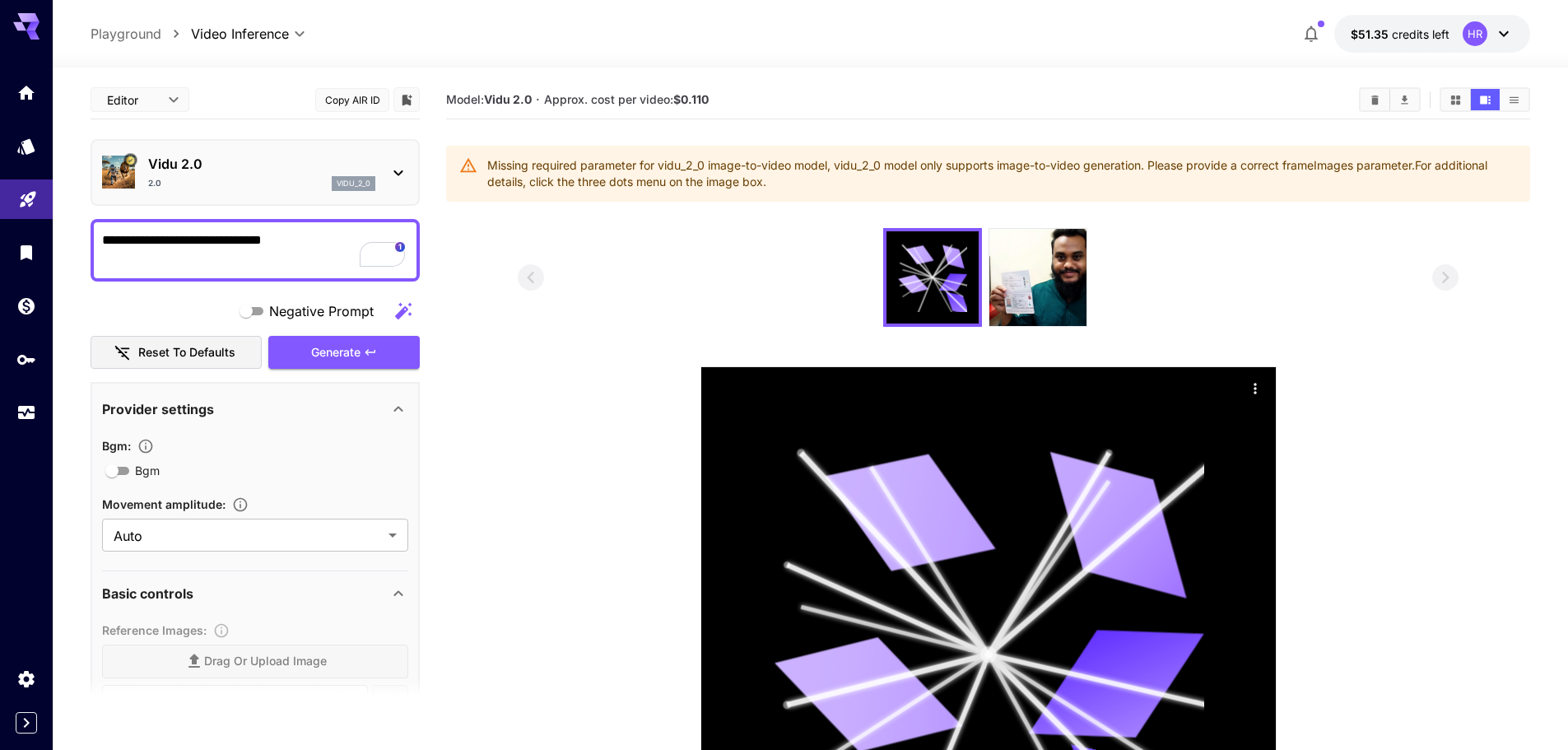
click at [1079, 165] on div "Missing required parameter for vidu_2_0 image-to-video model, vidu_2_0 model on…" at bounding box center [1001, 173] width 1029 height 46
click at [1099, 166] on div "Missing required parameter for vidu_2_0 image-to-video model, vidu_2_0 model on…" at bounding box center [1001, 173] width 1029 height 46
click at [567, 164] on div "Missing required parameter for vidu_2_0 image-to-video model, vidu_2_0 model on…" at bounding box center [1001, 173] width 1029 height 46
click at [662, 173] on div "Missing required parameter for vidu_2_0 image-to-video model, vidu_2_0 model on…" at bounding box center [1001, 173] width 1029 height 46
click at [669, 167] on div "Missing required parameter for vidu_2_0 image-to-video model, vidu_2_0 model on…" at bounding box center [1001, 173] width 1029 height 46
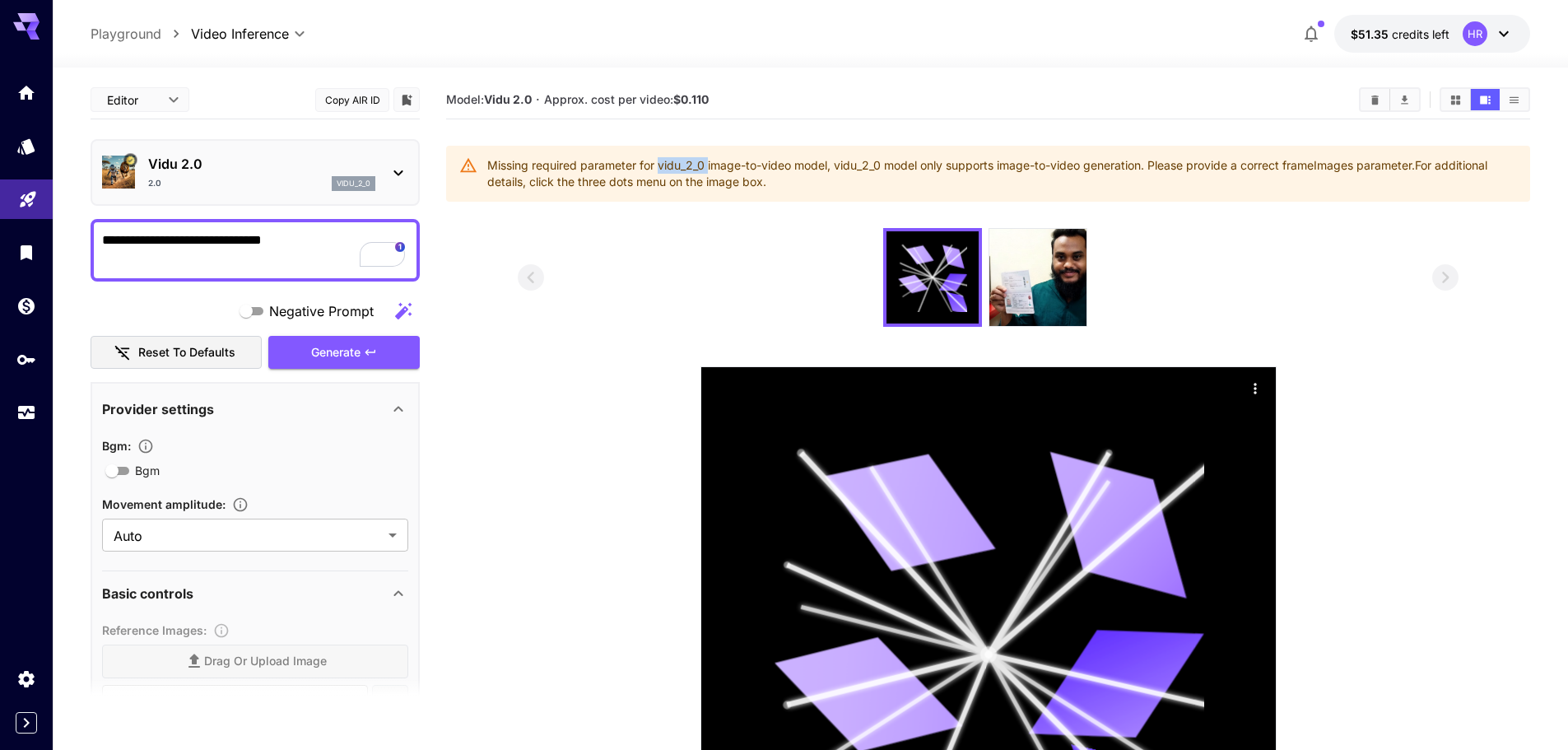
click at [669, 167] on div "Missing required parameter for vidu_2_0 image-to-video model, vidu_2_0 model on…" at bounding box center [1001, 173] width 1029 height 46
click at [751, 167] on div "Missing required parameter for vidu_2_0 image-to-video model, vidu_2_0 model on…" at bounding box center [1001, 173] width 1029 height 46
click at [1343, 166] on div "Missing required parameter for vidu_2_0 image-to-video model, vidu_2_0 model on…" at bounding box center [1001, 173] width 1029 height 46
click at [1365, 164] on div "Missing required parameter for vidu_2_0 image-to-video model, vidu_2_0 model on…" at bounding box center [1001, 173] width 1029 height 46
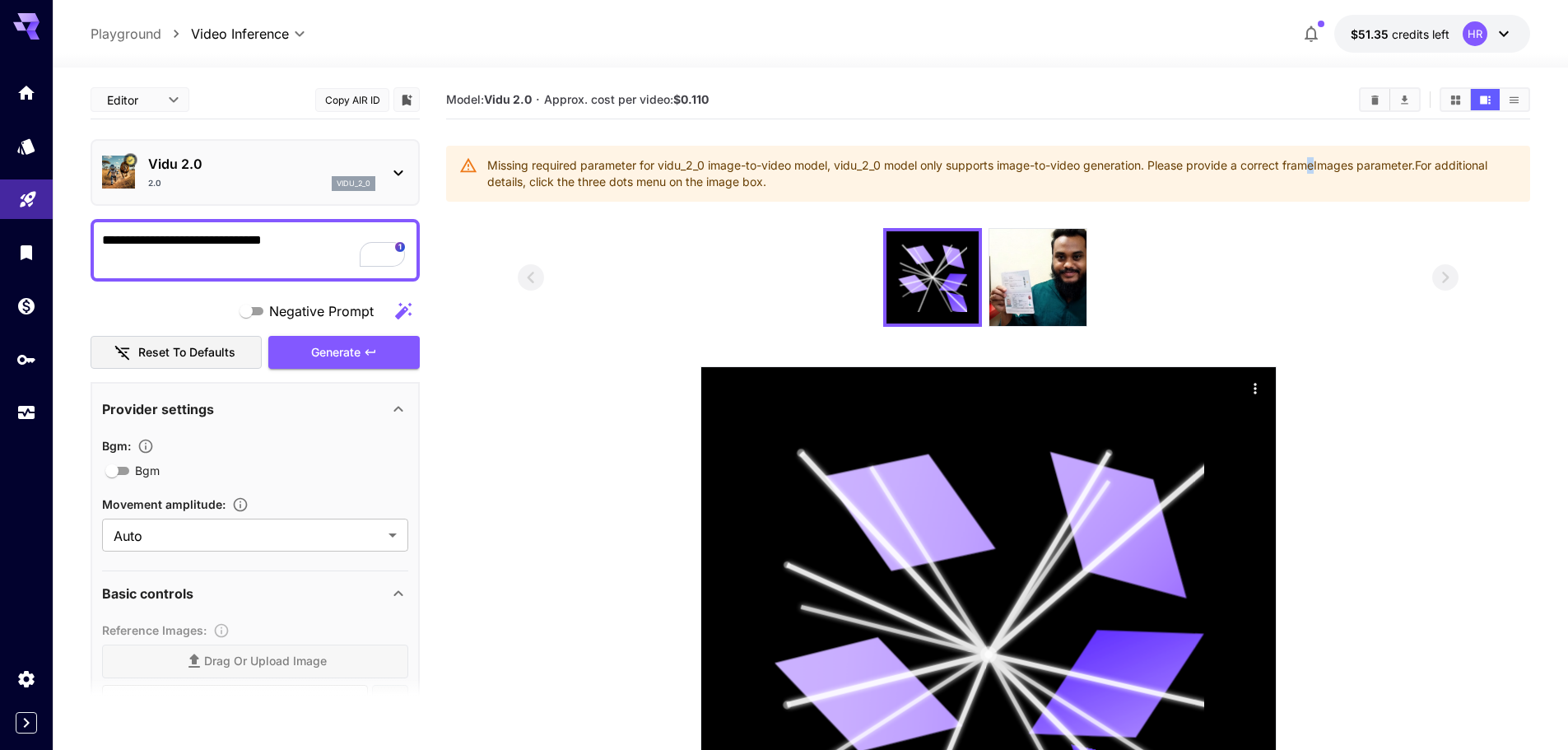
drag, startPoint x: 1316, startPoint y: 165, endPoint x: 1351, endPoint y: 165, distance: 35.0
click at [1325, 165] on div "Missing required parameter for vidu_2_0 image-to-video model, vidu_2_0 model on…" at bounding box center [1001, 173] width 1029 height 46
click at [1351, 165] on div "Missing required parameter for vidu_2_0 image-to-video model, vidu_2_0 model on…" at bounding box center [1001, 173] width 1029 height 46
click at [1358, 165] on div "Missing required parameter for vidu_2_0 image-to-video model, vidu_2_0 model on…" at bounding box center [1001, 173] width 1029 height 46
click at [1320, 166] on div "Missing required parameter for vidu_2_0 image-to-video model, vidu_2_0 model on…" at bounding box center [1001, 173] width 1029 height 46
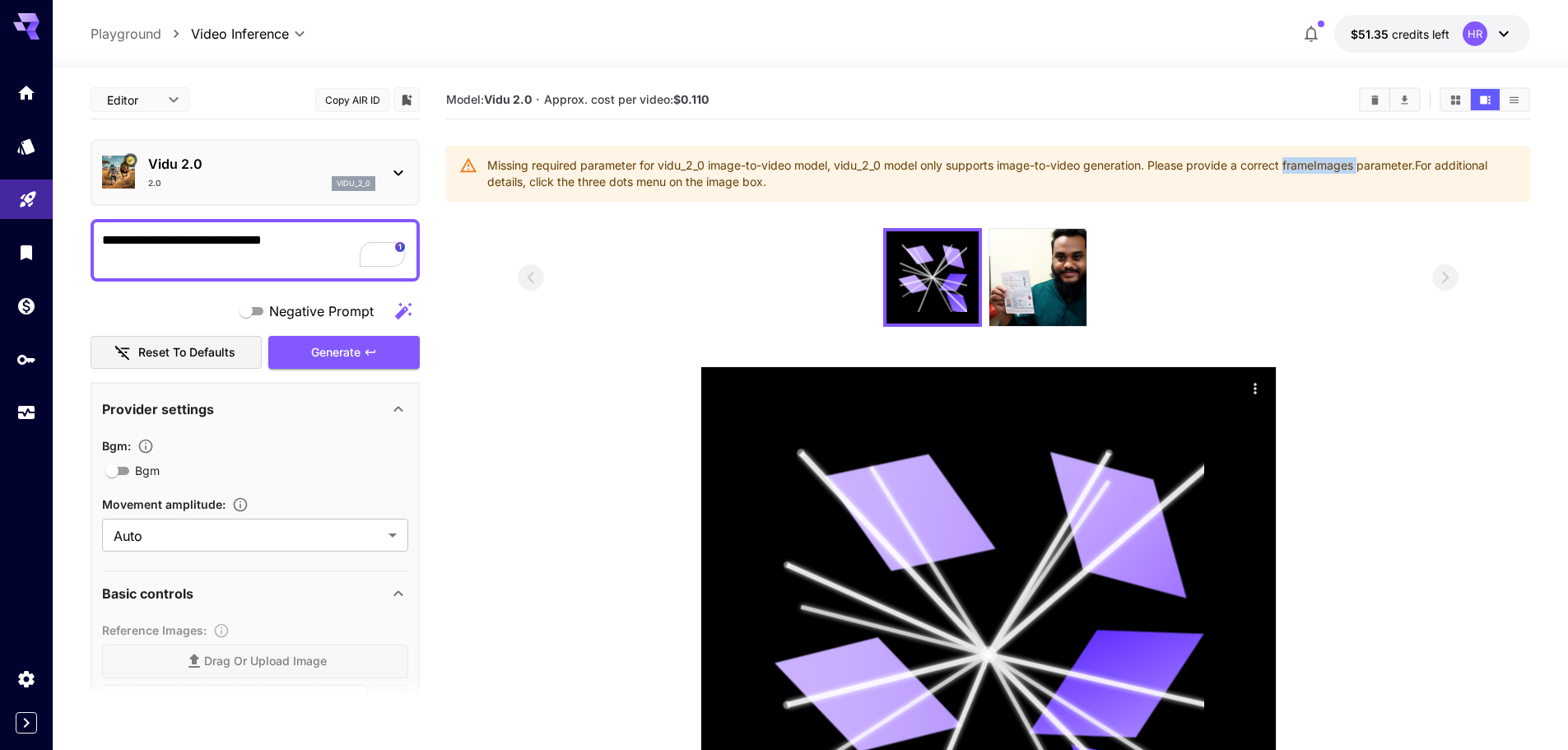
click at [1320, 166] on div "Missing required parameter for vidu_2_0 image-to-video model, vidu_2_0 model on…" at bounding box center [1001, 173] width 1029 height 46
click at [1366, 166] on div "Missing required parameter for vidu_2_0 image-to-video model, vidu_2_0 model on…" at bounding box center [1001, 173] width 1029 height 46
click at [1381, 166] on div "Missing required parameter for vidu_2_0 image-to-video model, vidu_2_0 model on…" at bounding box center [1001, 173] width 1029 height 46
click at [1381, 166] on div "Missing required parameter for vidu_2_0 image-to-video model, vidu_2_0 model on…" at bounding box center [1001, 173] width 1029 height 46
drag, startPoint x: 547, startPoint y: 187, endPoint x: 654, endPoint y: 190, distance: 107.0
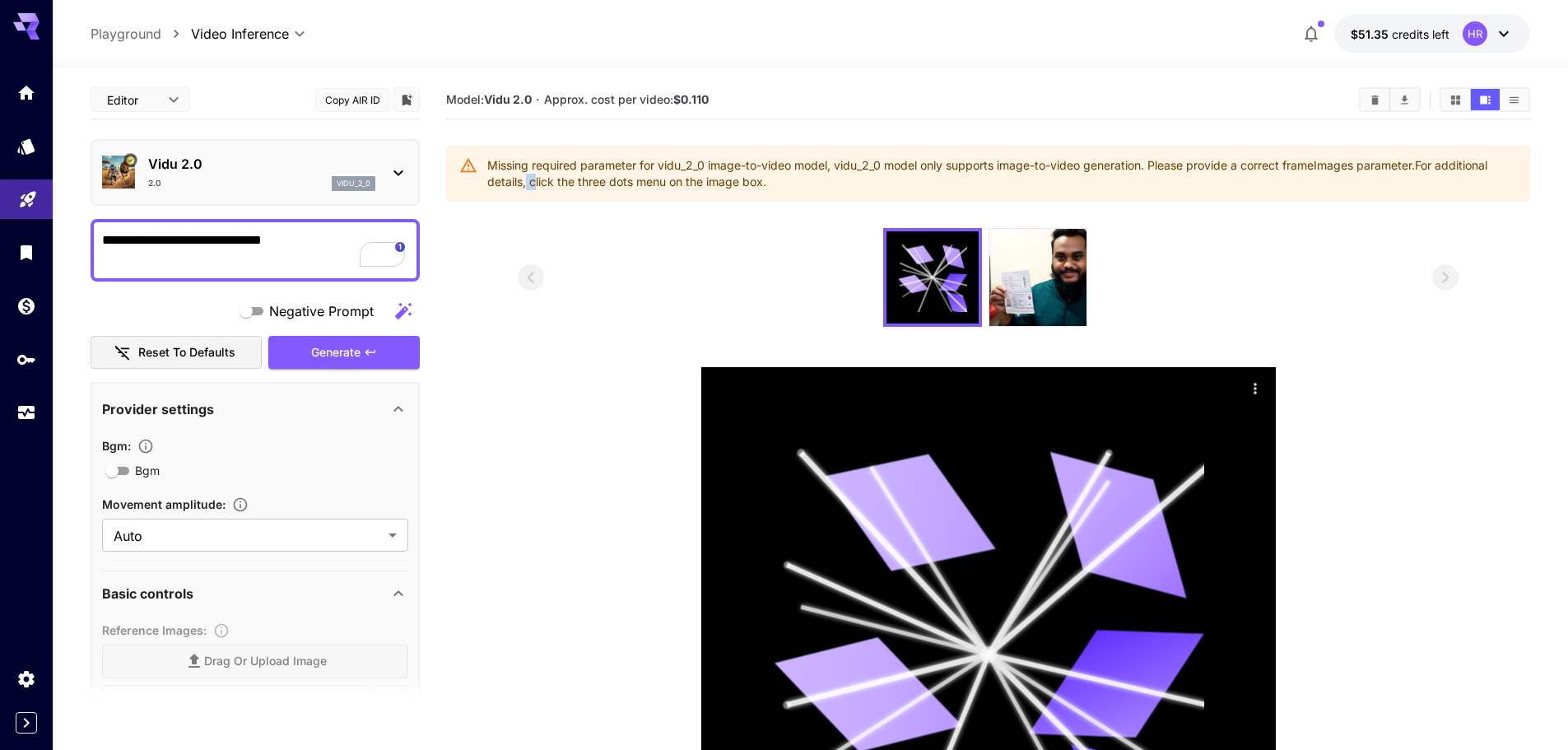
click at [579, 187] on div "Missing required parameter for vidu_2_0 image-to-video model, vidu_2_0 model on…" at bounding box center [1001, 173] width 1029 height 46
click at [654, 190] on div "Missing required parameter for vidu_2_0 image-to-video model, vidu_2_0 model on…" at bounding box center [1001, 173] width 1029 height 46
click at [594, 182] on div "Missing required parameter for vidu_2_0 image-to-video model, vidu_2_0 model on…" at bounding box center [1001, 173] width 1029 height 46
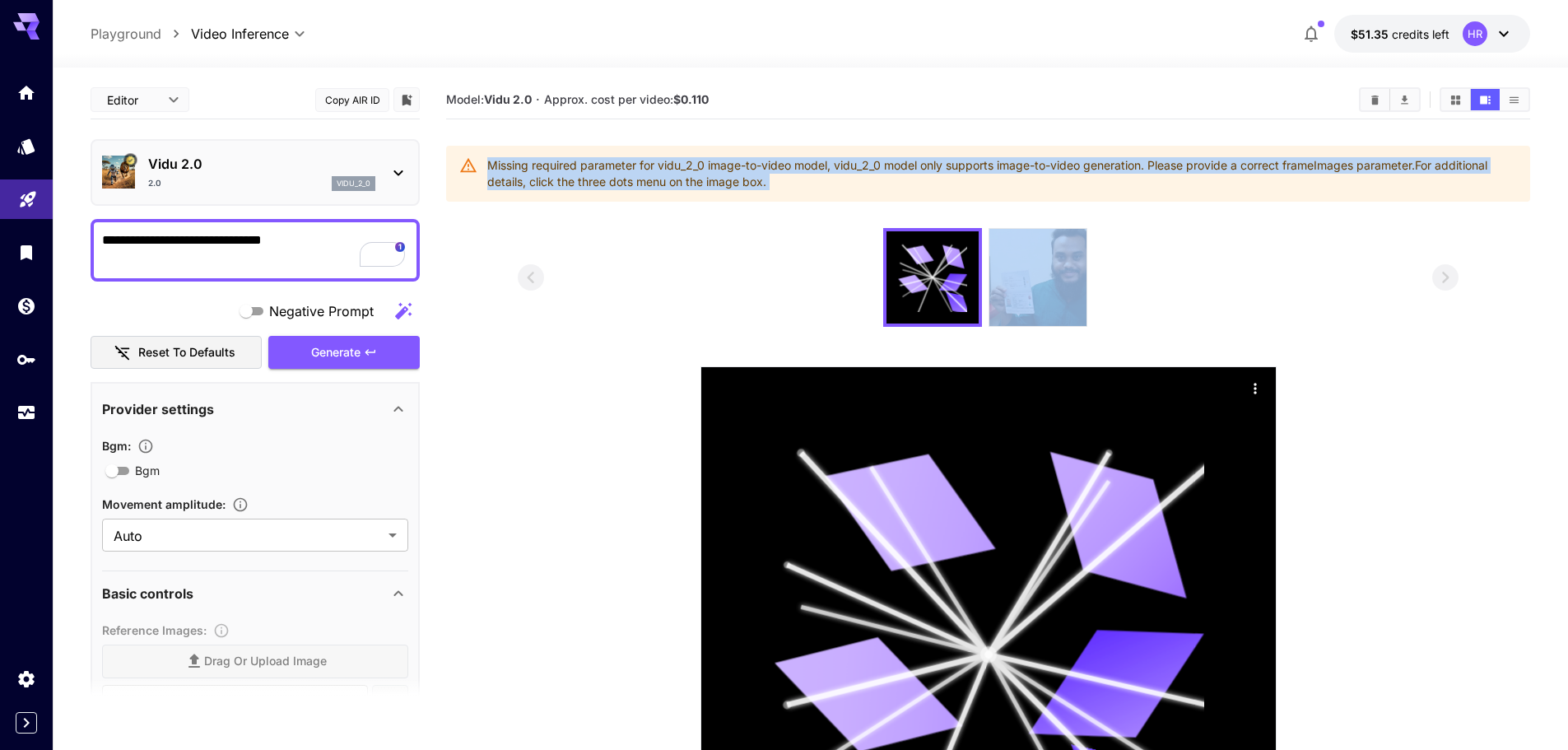
drag, startPoint x: 594, startPoint y: 182, endPoint x: 695, endPoint y: 182, distance: 101.0
click at [595, 182] on div "Missing required parameter for vidu_2_0 image-to-video model, vidu_2_0 model on…" at bounding box center [1001, 173] width 1029 height 46
click at [695, 182] on div "Missing required parameter for vidu_2_0 image-to-video model, vidu_2_0 model on…" at bounding box center [1001, 173] width 1029 height 46
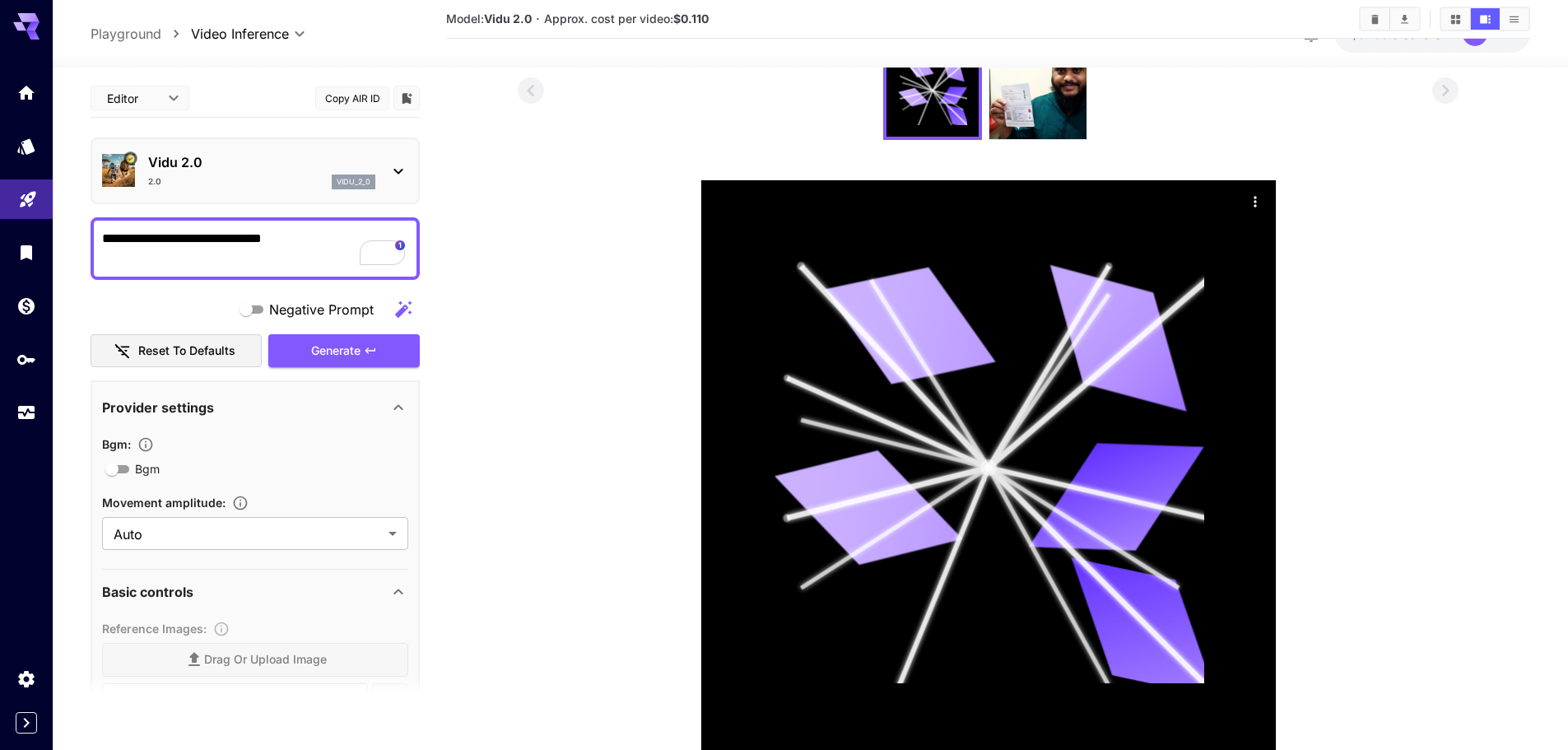
scroll to position [242, 0]
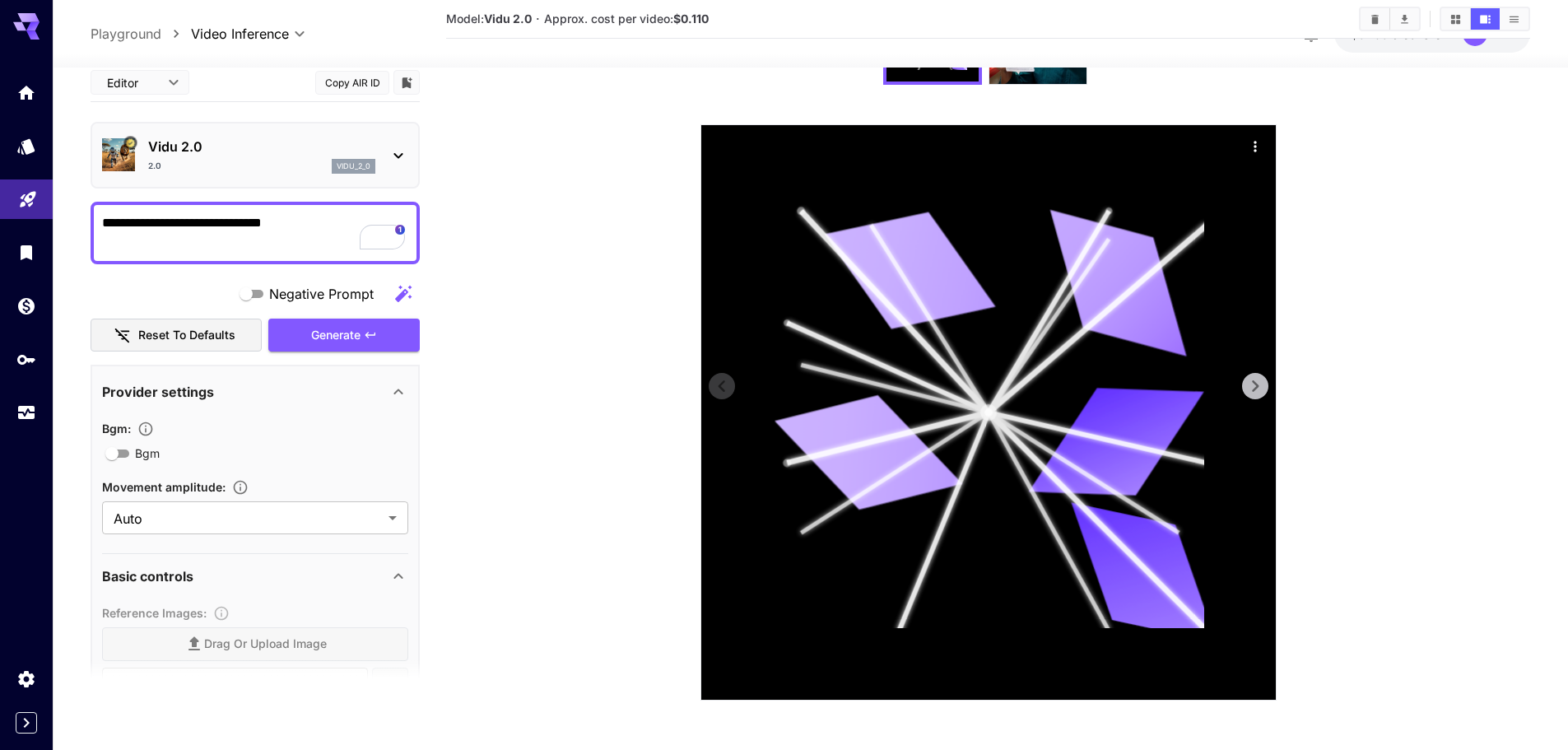
click at [1260, 150] on icon "Actions" at bounding box center [1255, 146] width 16 height 16
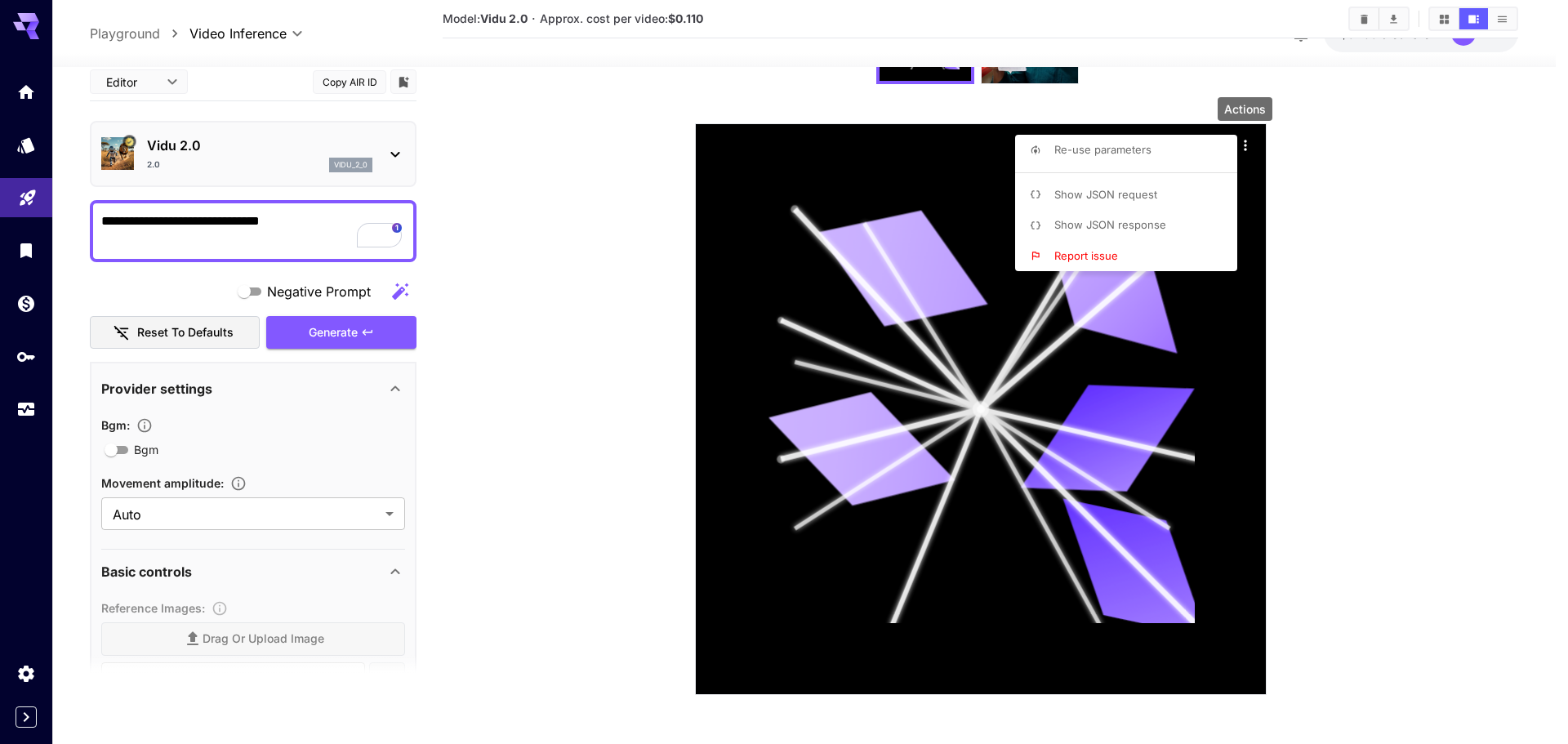
click at [593, 348] on div at bounding box center [784, 372] width 1568 height 744
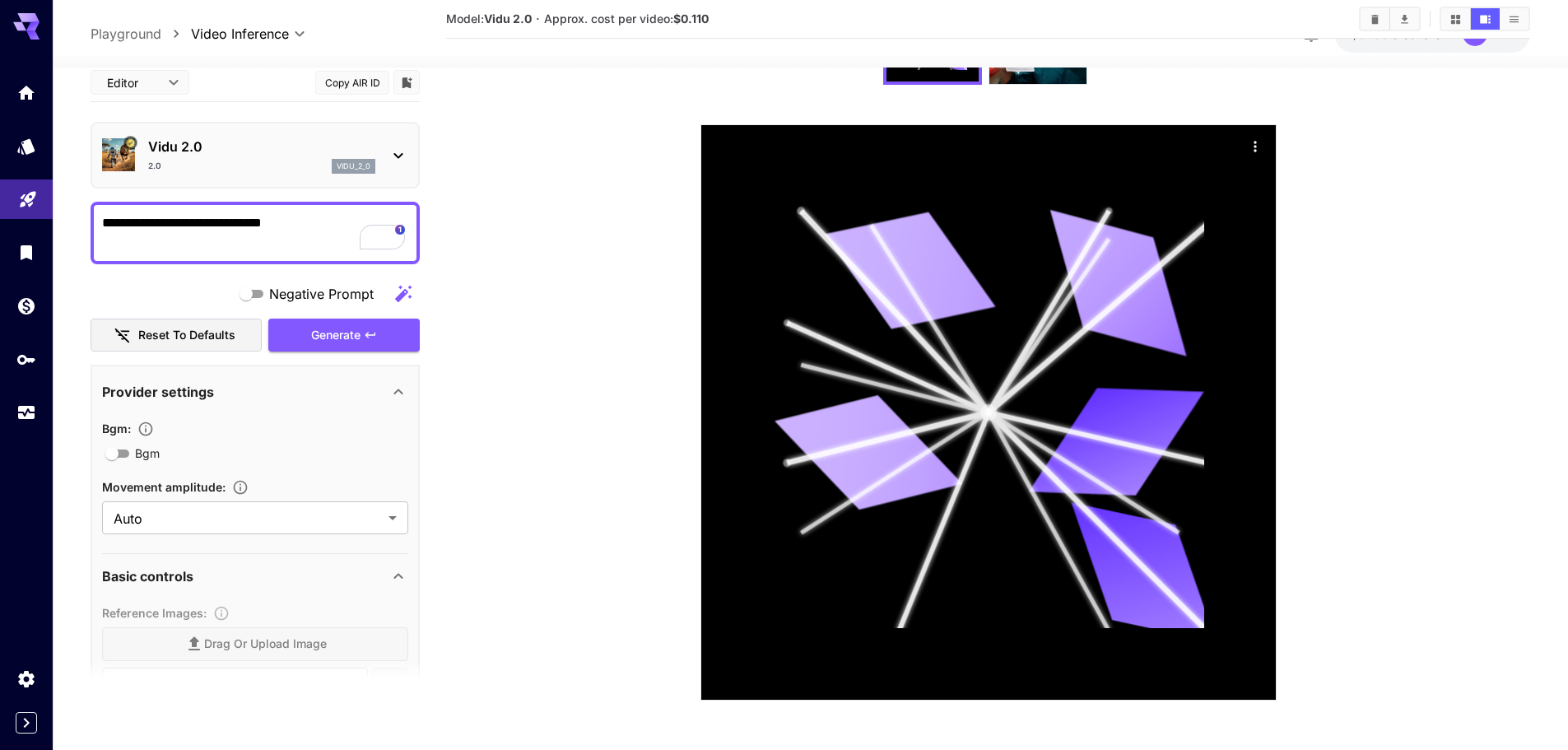
click at [531, 439] on section at bounding box center [988, 343] width 941 height 715
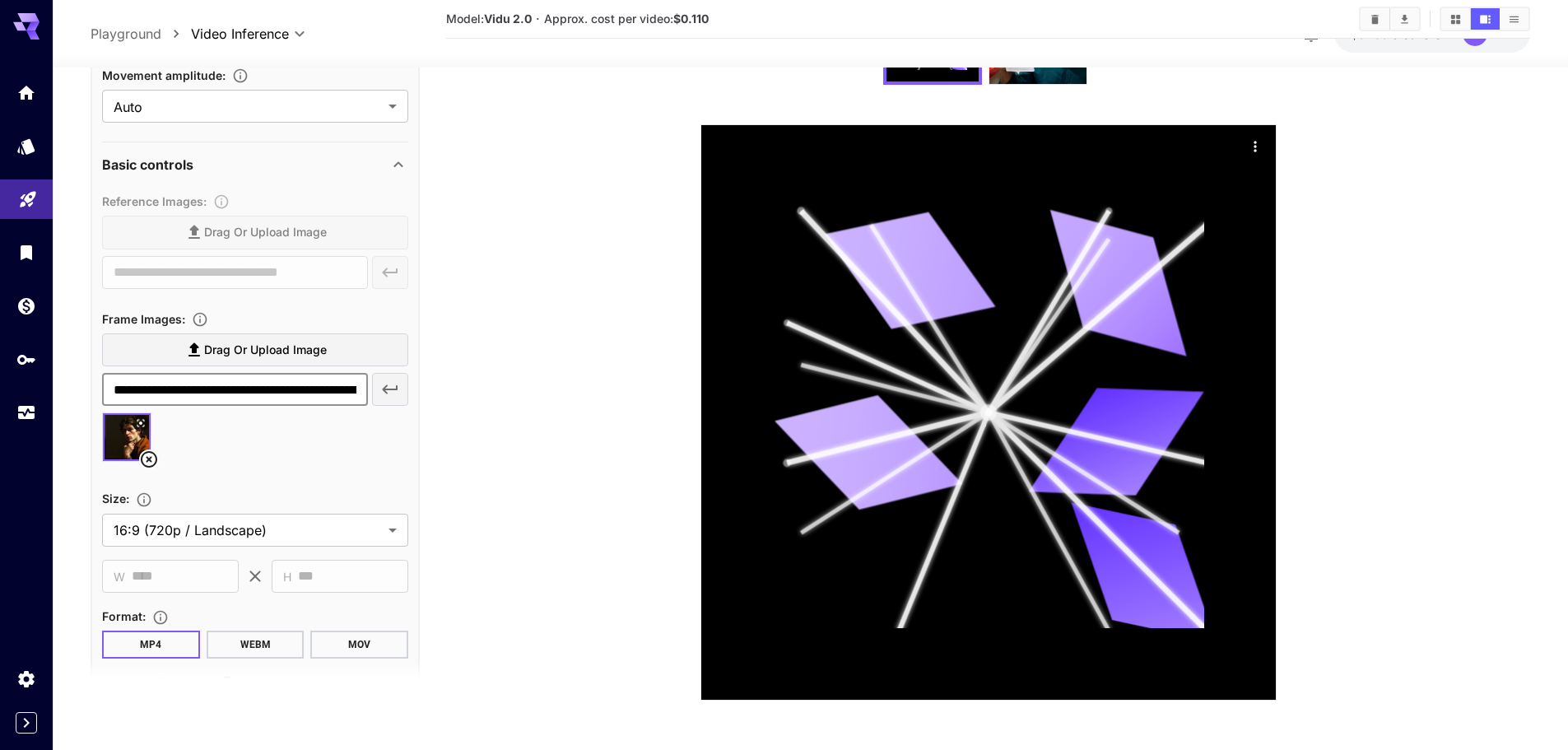
scroll to position [0, 155]
drag, startPoint x: 248, startPoint y: 391, endPoint x: 354, endPoint y: 396, distance: 106.1
click at [354, 396] on input "**********" at bounding box center [235, 389] width 266 height 33
click at [259, 446] on div at bounding box center [255, 443] width 307 height 62
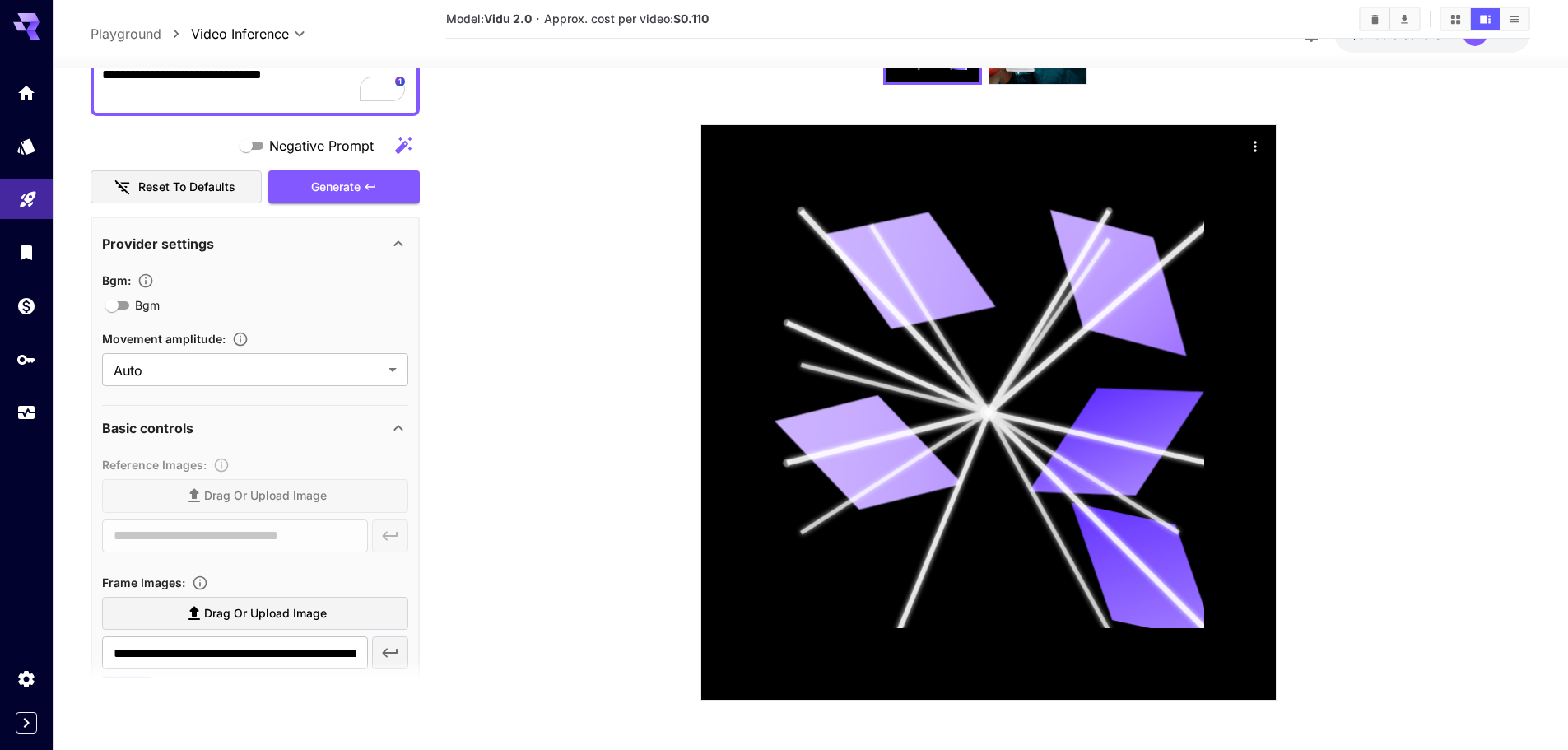
scroll to position [82, 0]
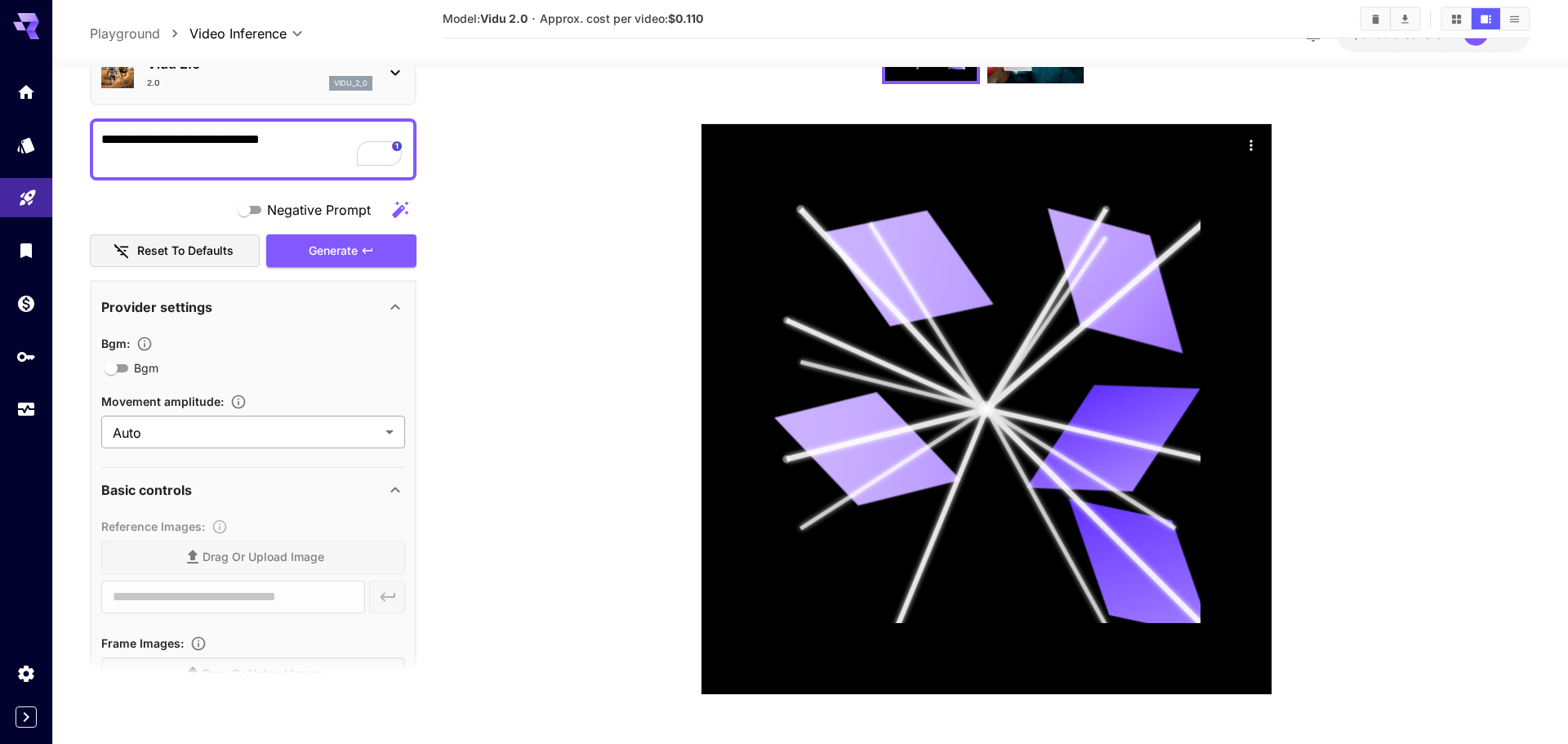
click at [226, 431] on body "**********" at bounding box center [784, 251] width 1568 height 984
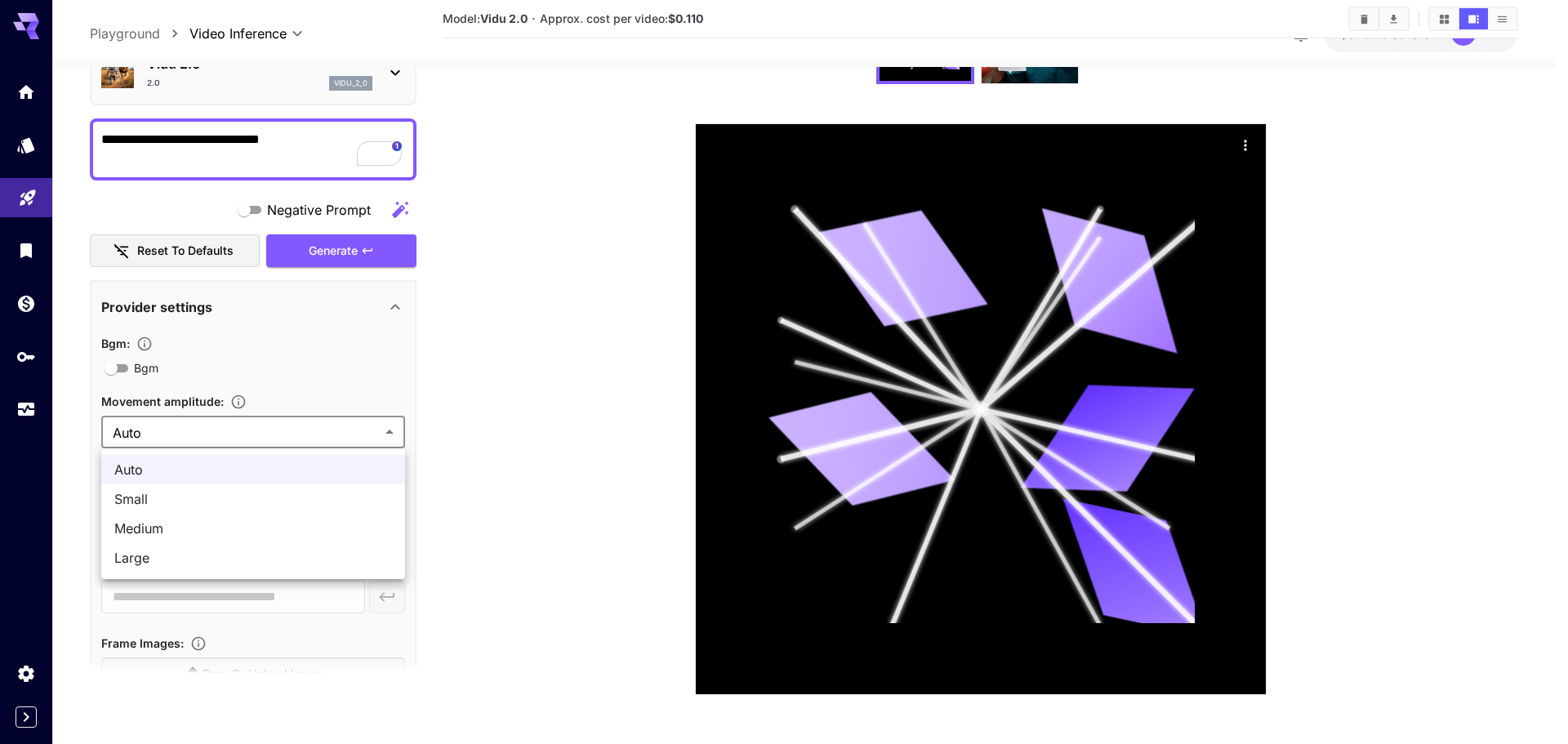
click at [226, 431] on div at bounding box center [784, 372] width 1568 height 744
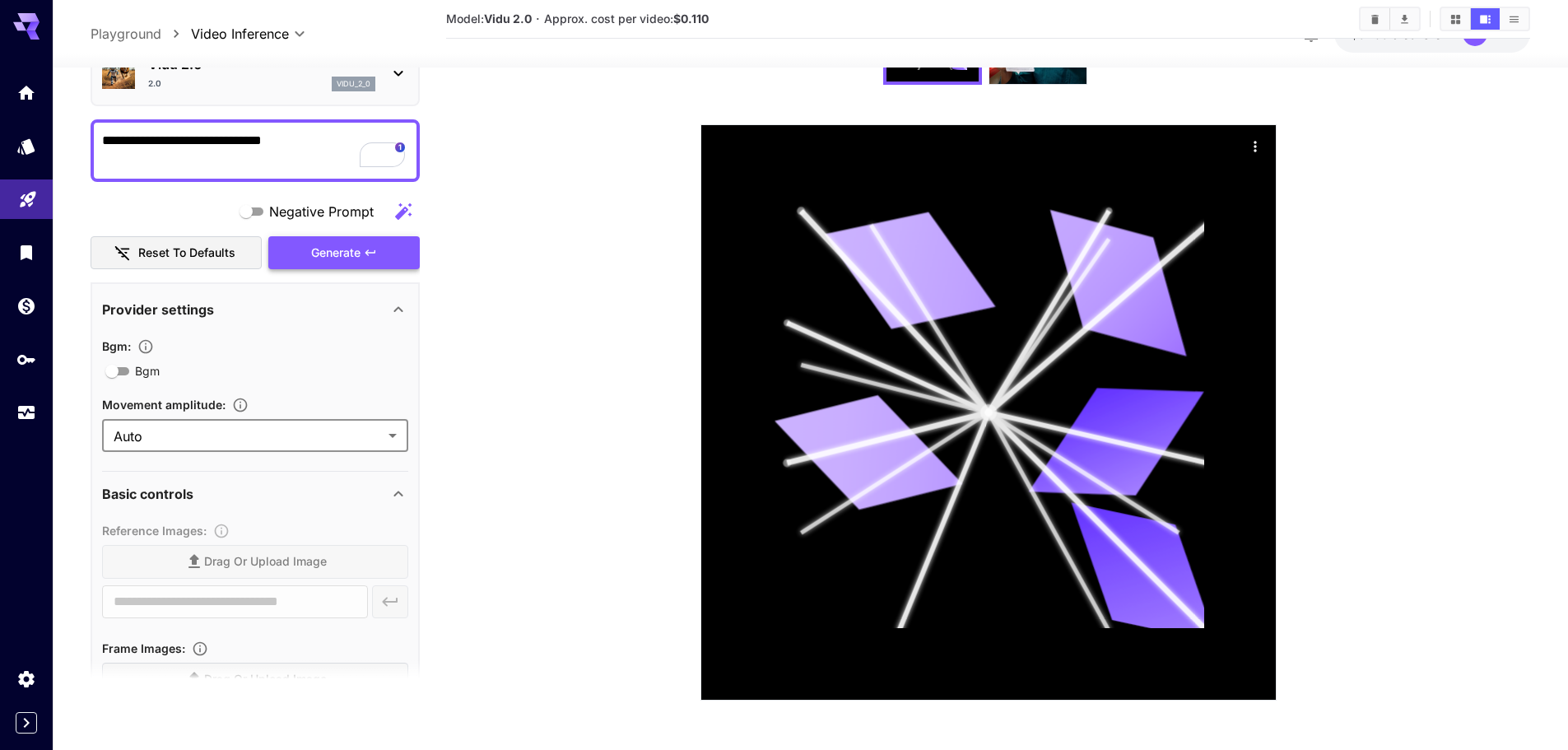
click at [332, 250] on div "Generate" at bounding box center [344, 253] width 151 height 34
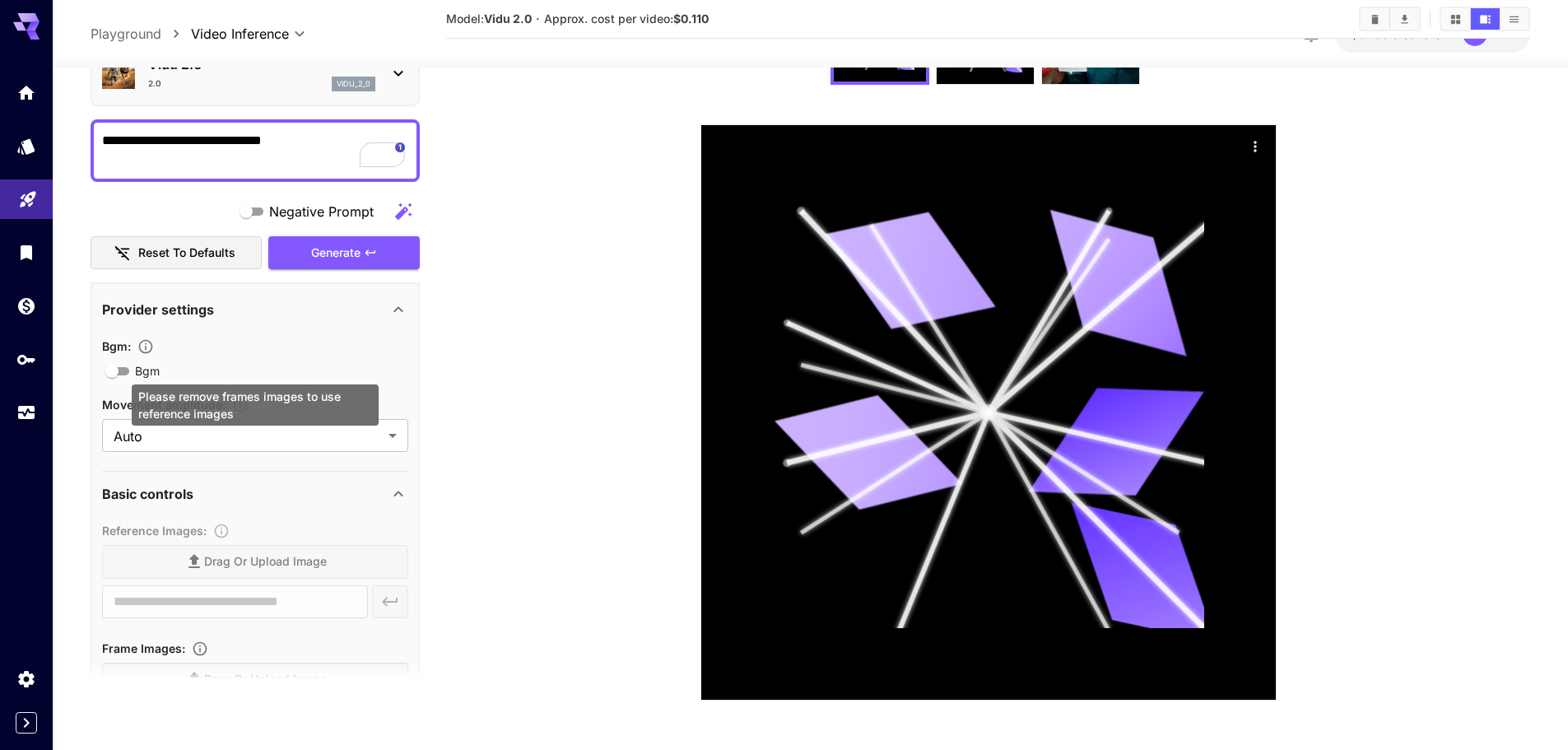
scroll to position [525, 0]
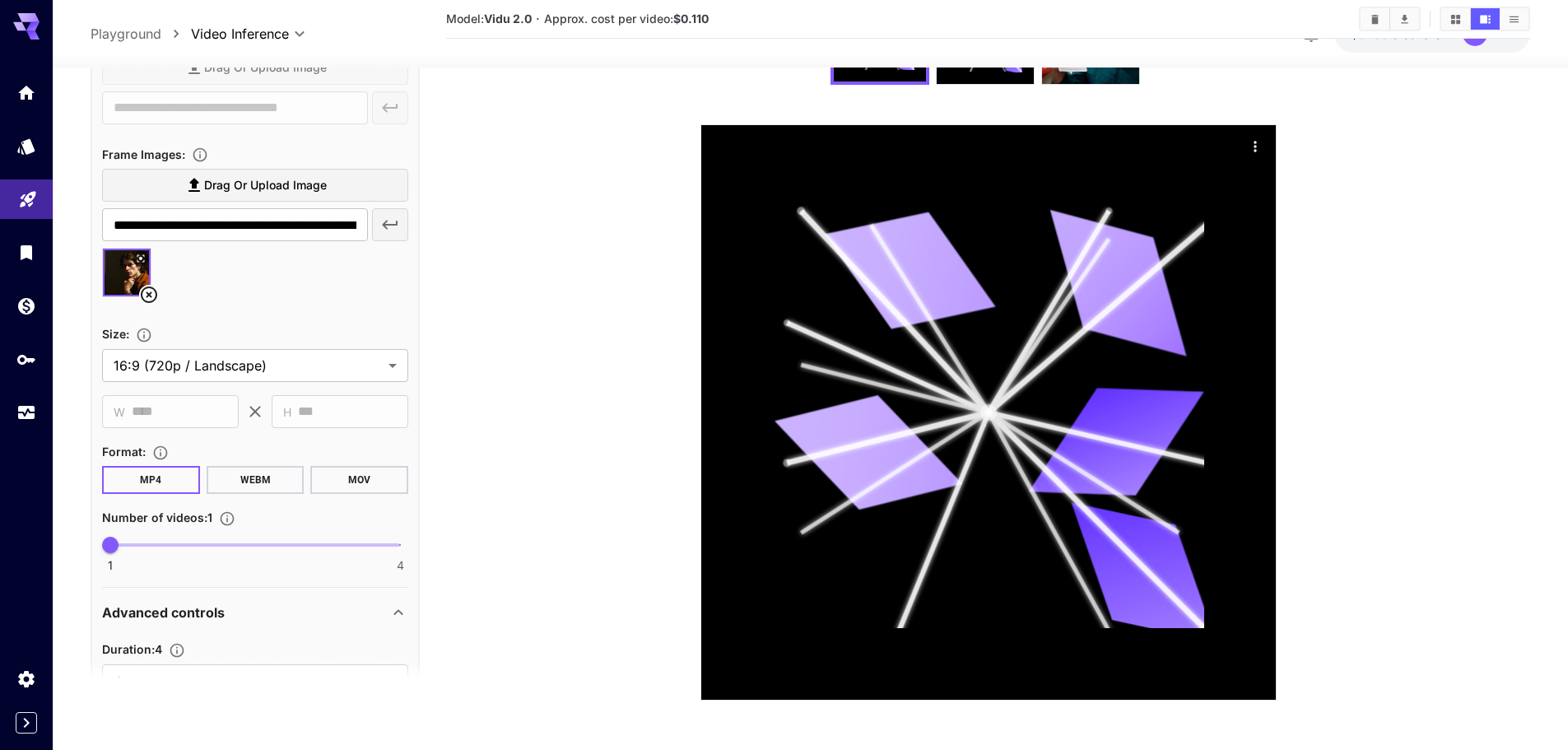
click at [249, 186] on span "Drag or upload image" at bounding box center [265, 186] width 122 height 20
click at [0, 0] on input "Drag or upload image" at bounding box center [0, 0] width 0 height 0
click at [321, 182] on span "Drag or upload image" at bounding box center [265, 186] width 122 height 20
click at [0, 0] on input "Drag or upload image" at bounding box center [0, 0] width 0 height 0
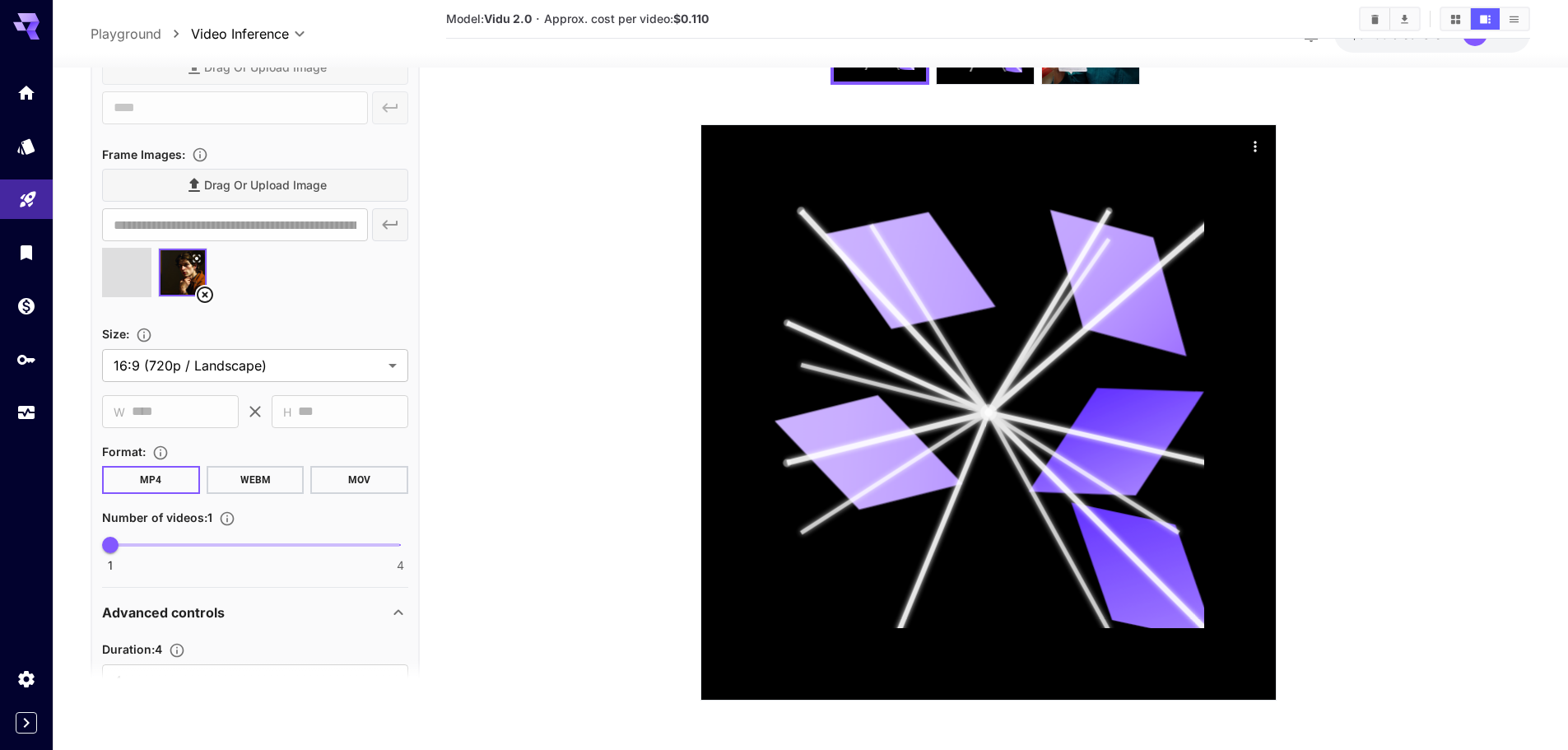
type input "**********"
click at [146, 291] on icon at bounding box center [149, 294] width 19 height 19
click at [263, 229] on input "text" at bounding box center [235, 225] width 266 height 33
click at [128, 270] on img at bounding box center [127, 272] width 48 height 48
type input "**********"
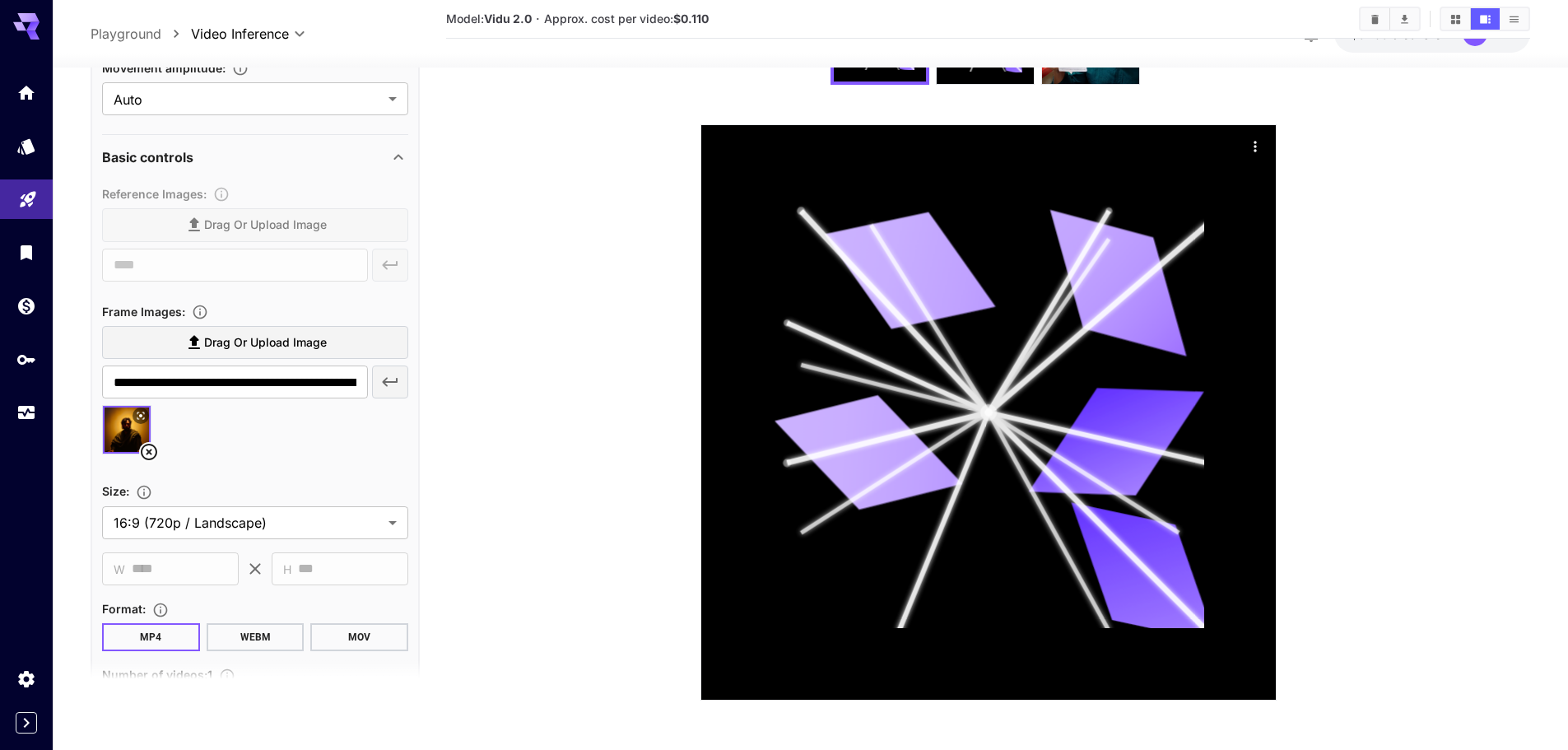
scroll to position [226, 0]
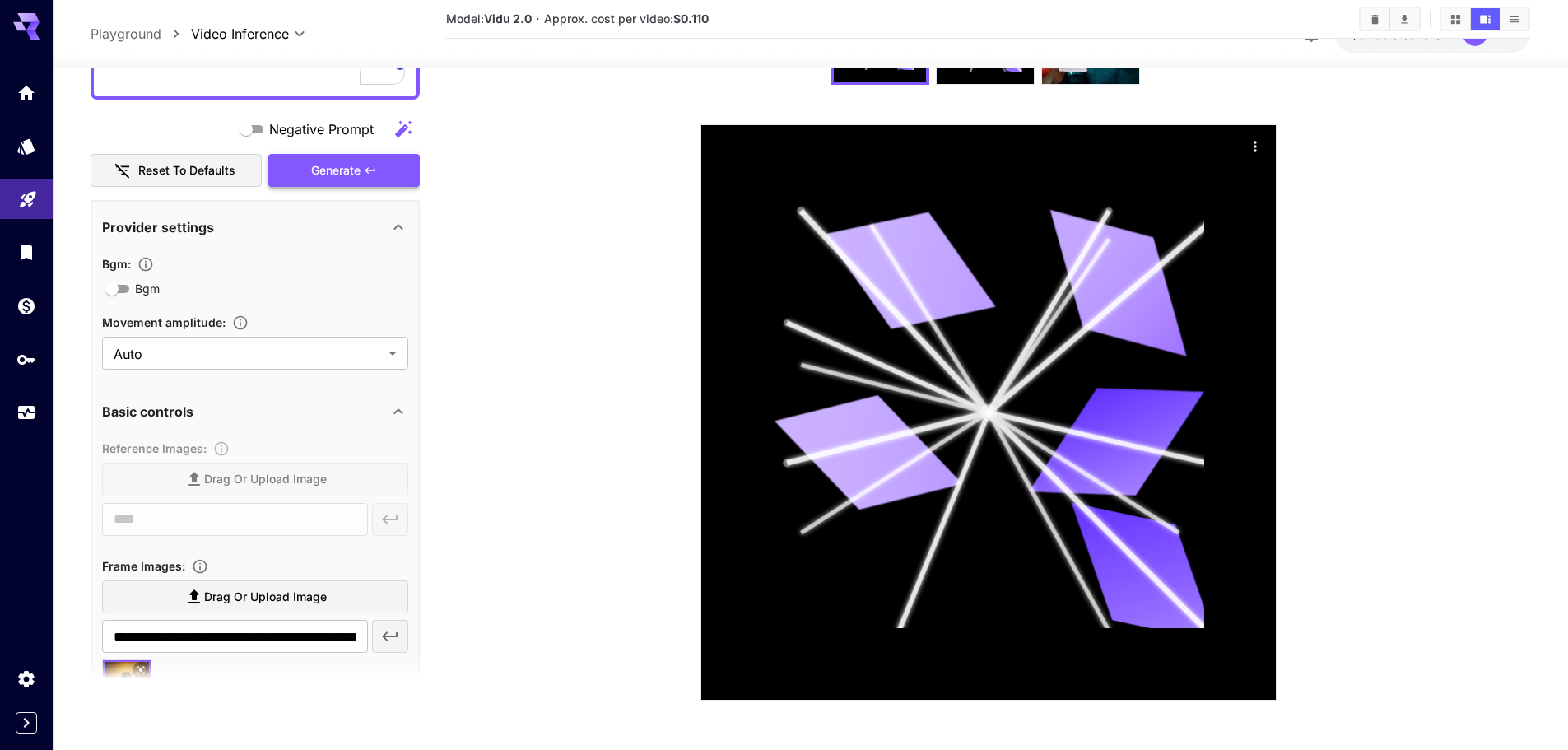
click at [325, 169] on div "Generate" at bounding box center [344, 170] width 151 height 34
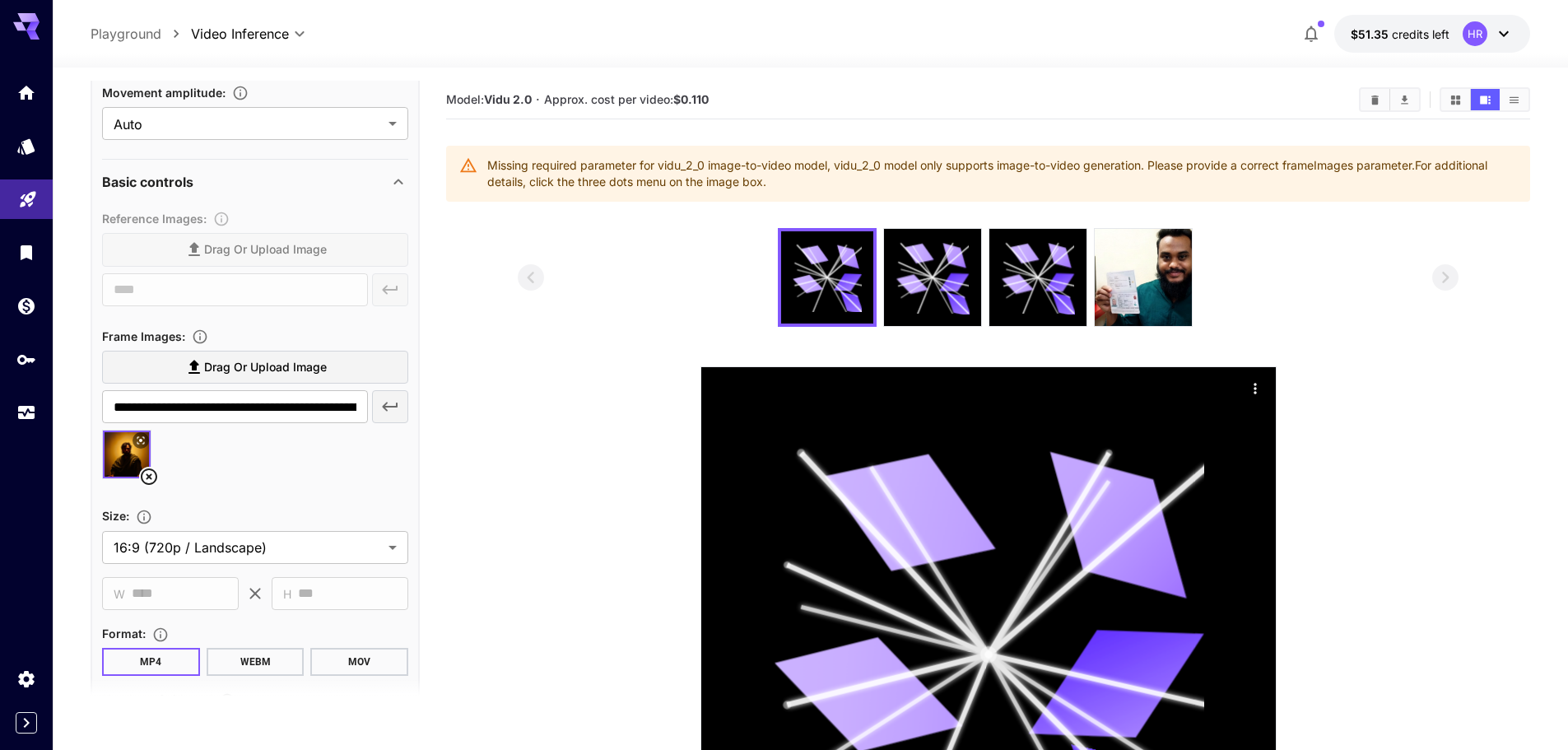
scroll to position [411, 0]
click at [202, 334] on icon "Upload frame images." at bounding box center [200, 337] width 14 height 14
drag, startPoint x: 274, startPoint y: 409, endPoint x: 549, endPoint y: 435, distance: 276.2
click at [549, 435] on main "**********" at bounding box center [810, 519] width 1440 height 875
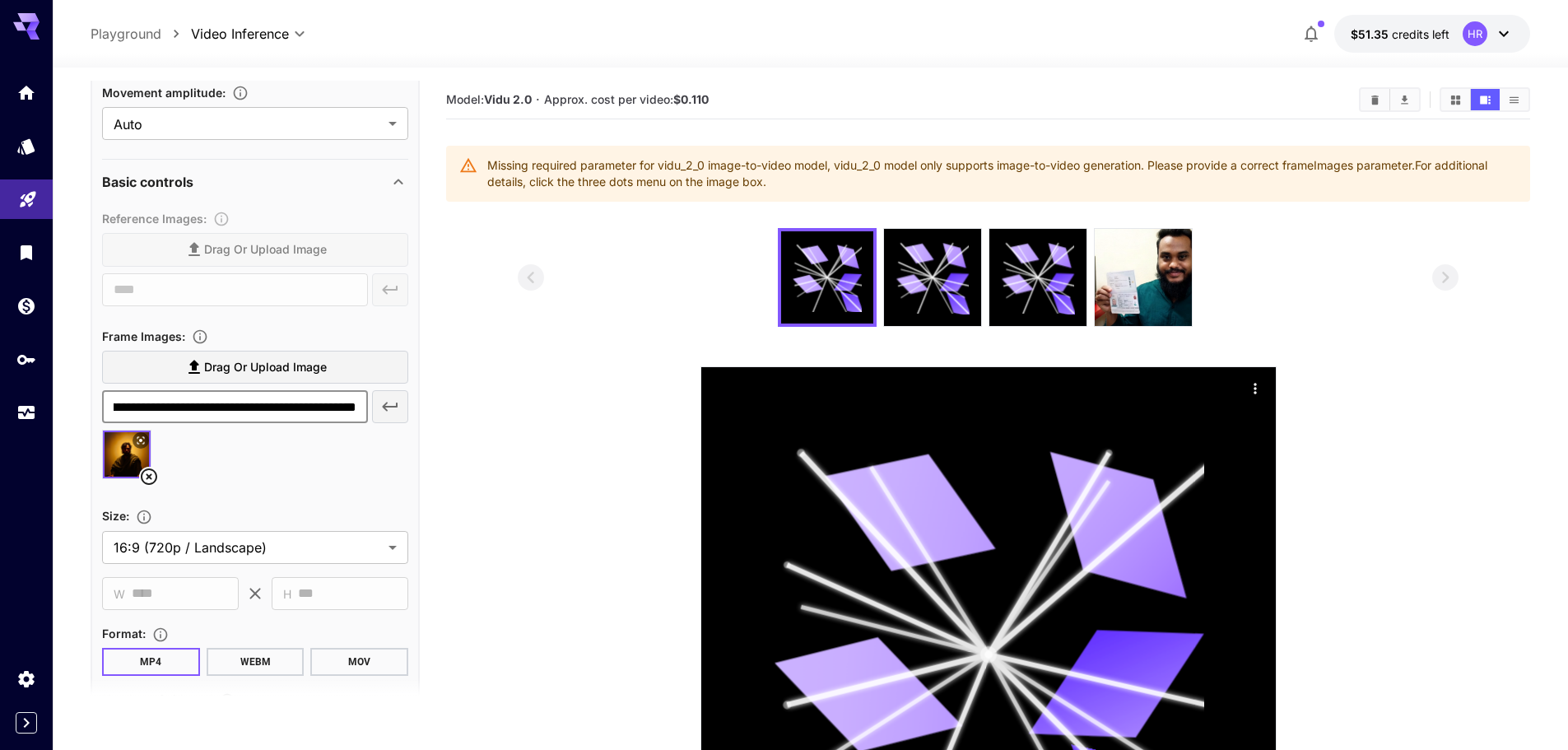
scroll to position [0, 0]
click at [128, 460] on img at bounding box center [127, 454] width 48 height 48
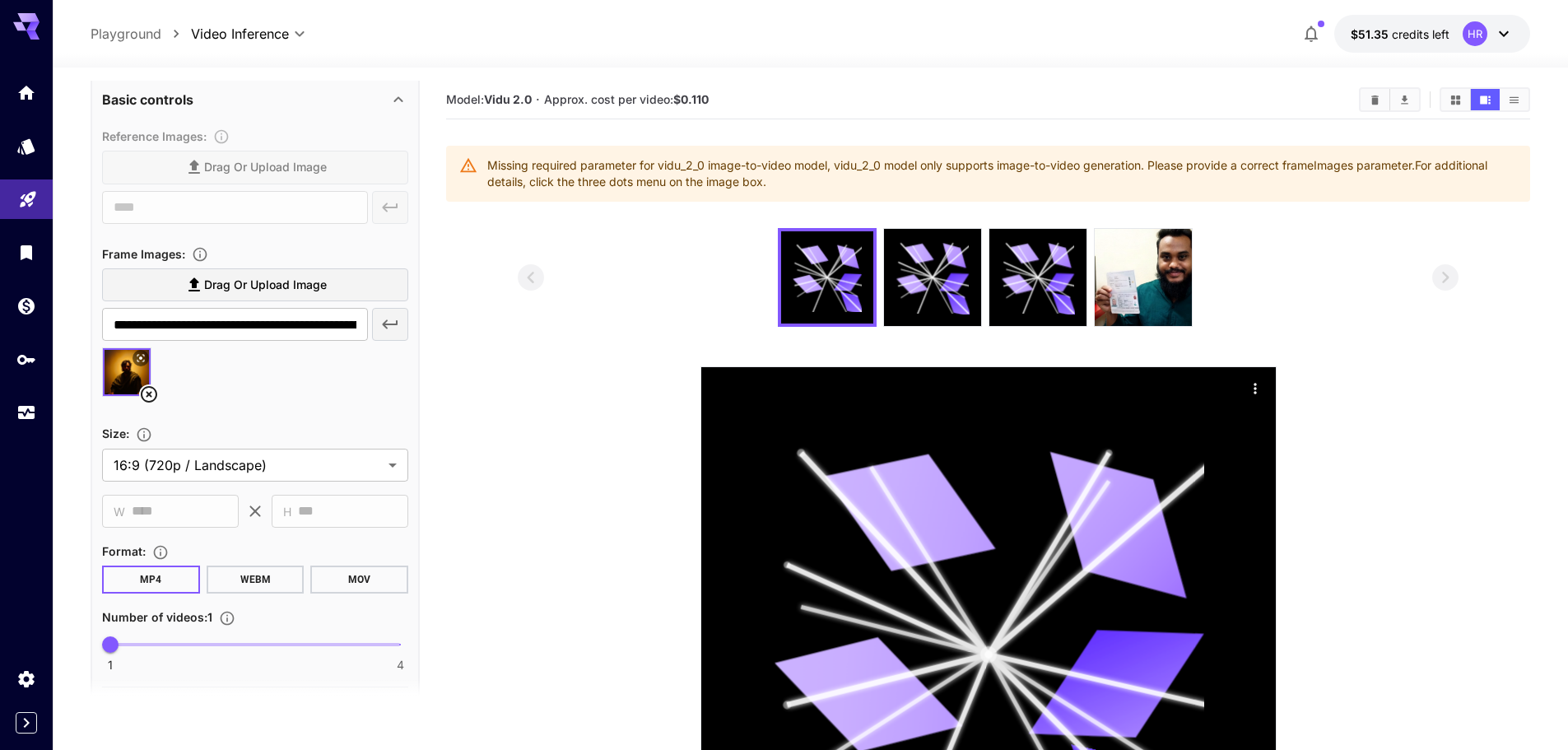
click at [569, 421] on section at bounding box center [988, 585] width 941 height 715
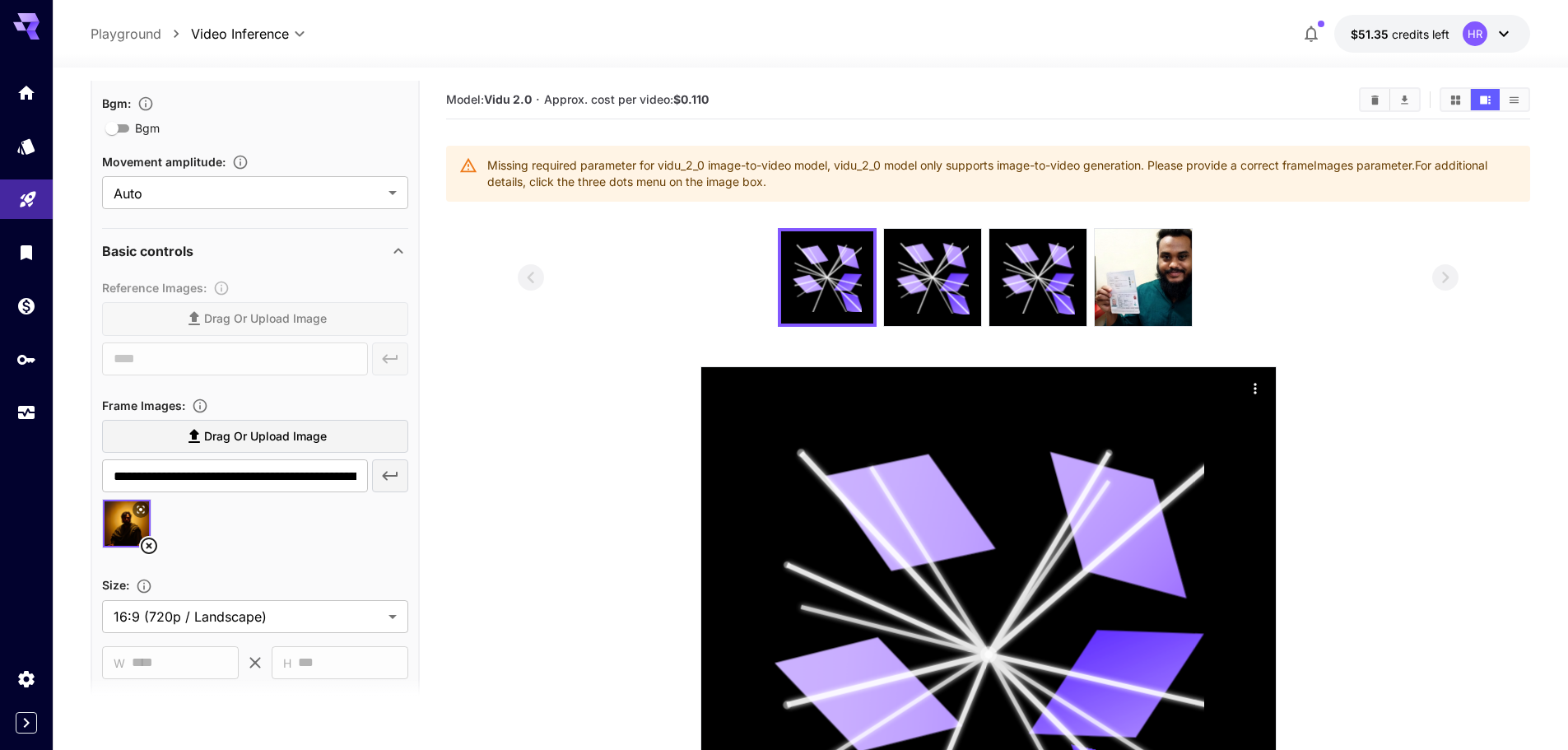
scroll to position [329, 0]
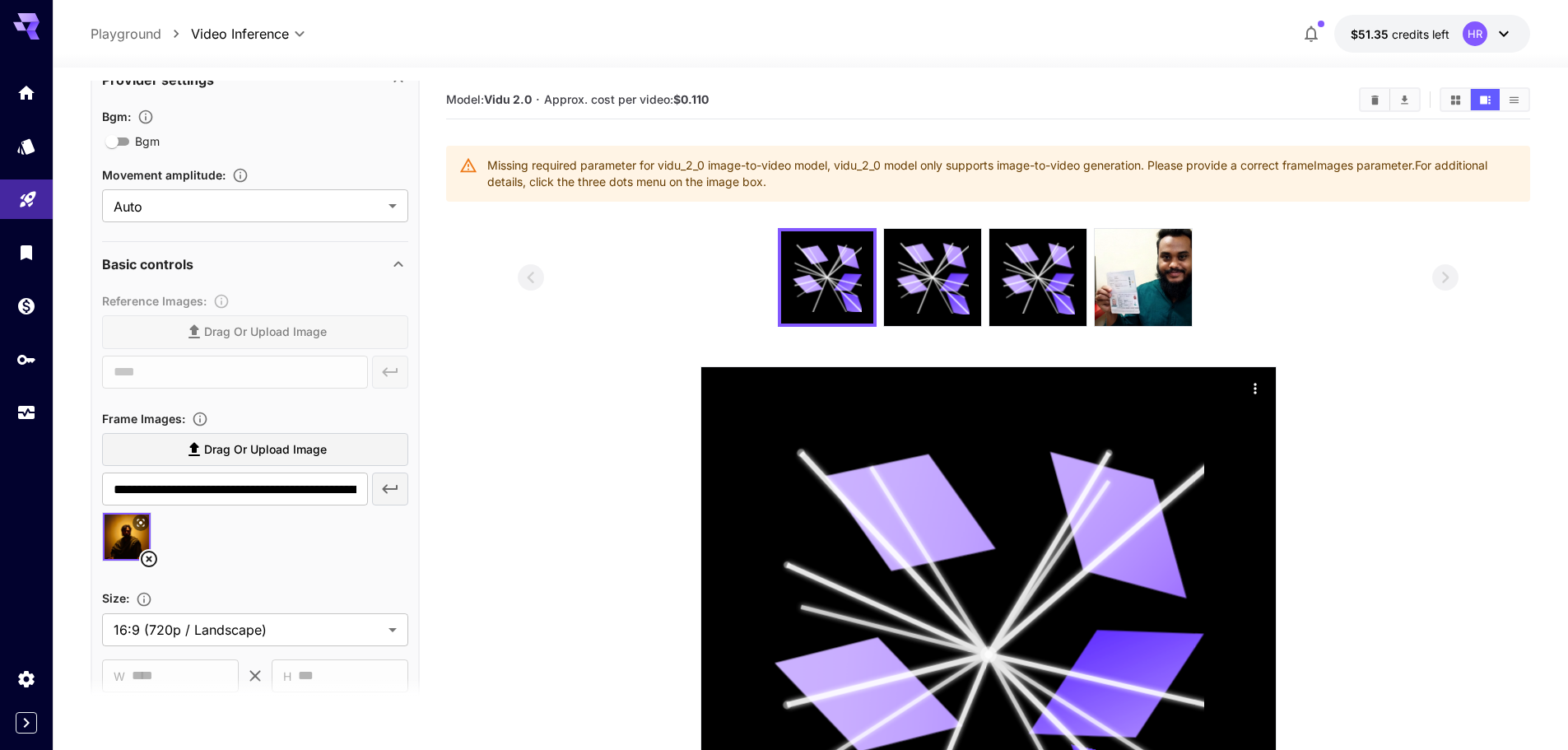
click at [228, 541] on div at bounding box center [255, 543] width 307 height 62
drag, startPoint x: 267, startPoint y: 486, endPoint x: 435, endPoint y: 486, distance: 168.0
click at [435, 486] on main "**********" at bounding box center [810, 519] width 1440 height 875
click at [243, 486] on input "**********" at bounding box center [235, 488] width 266 height 33
click at [396, 488] on icon "button" at bounding box center [389, 488] width 19 height 19
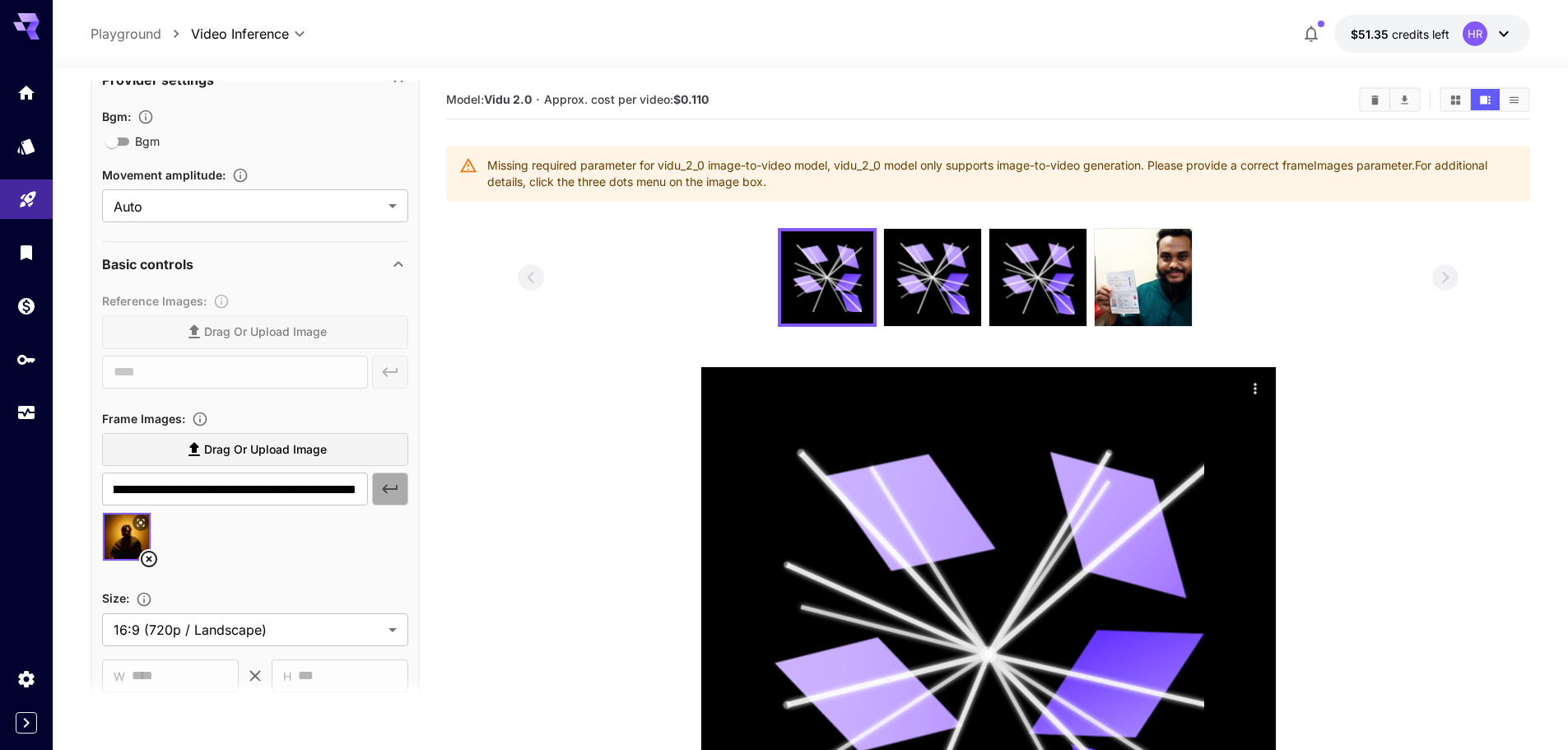
scroll to position [0, 0]
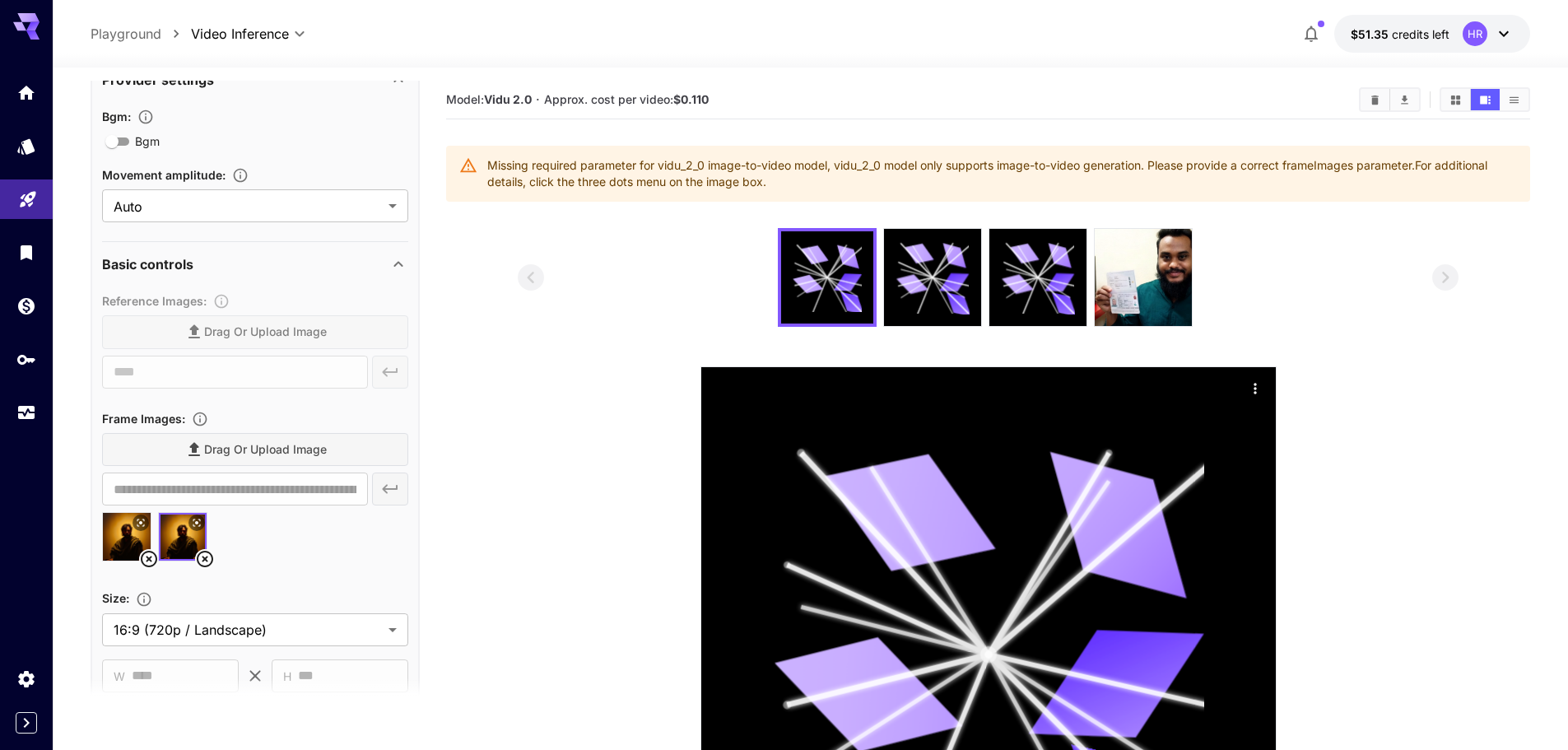
click at [396, 489] on div "**********" at bounding box center [255, 488] width 307 height 33
click at [202, 560] on icon at bounding box center [204, 558] width 19 height 19
click at [292, 483] on input "text" at bounding box center [235, 488] width 266 height 33
click at [126, 530] on img at bounding box center [127, 536] width 48 height 48
type input "**********"
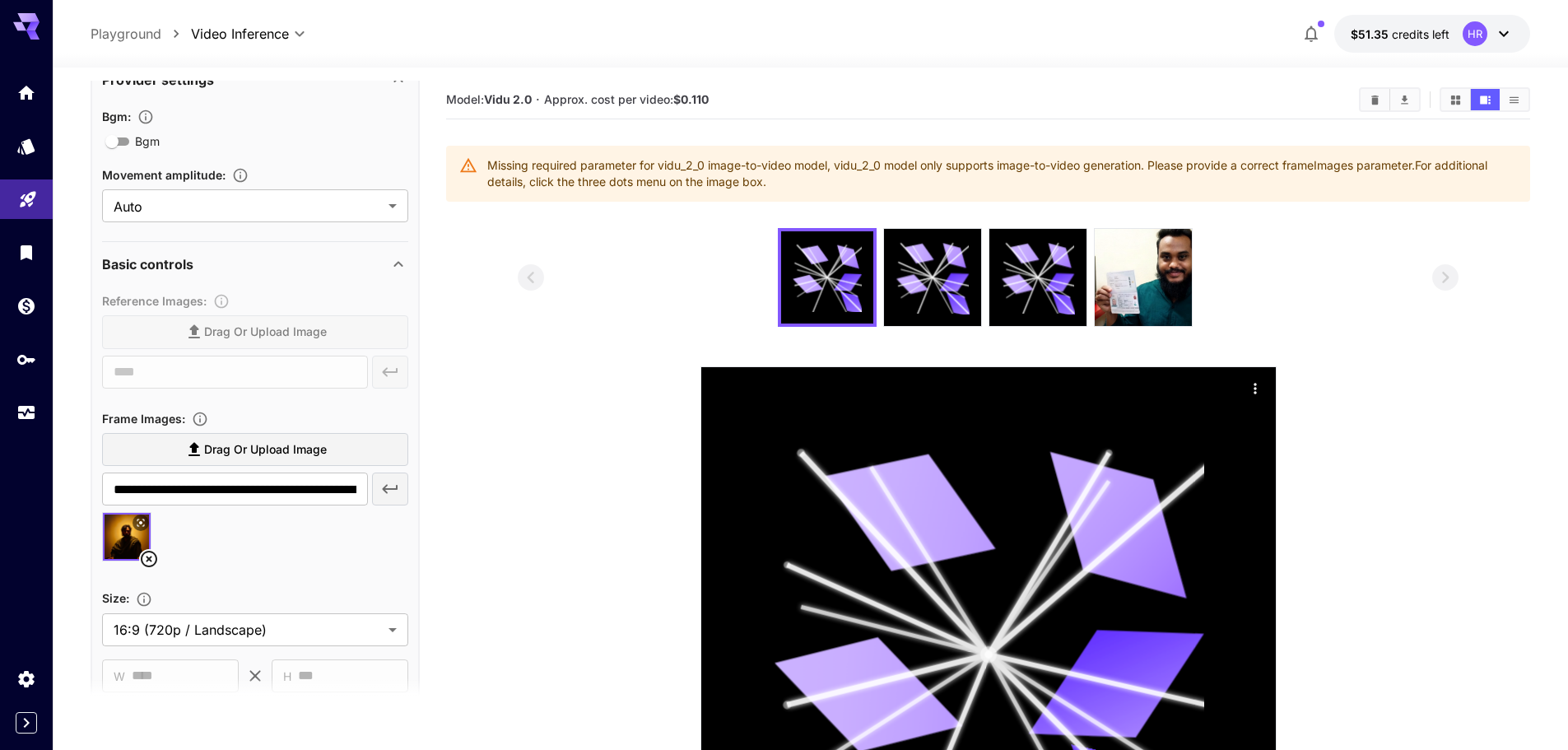
click at [387, 490] on icon "button" at bounding box center [390, 489] width 16 height 9
click at [205, 552] on icon at bounding box center [204, 558] width 16 height 16
click at [143, 557] on icon at bounding box center [149, 558] width 16 height 16
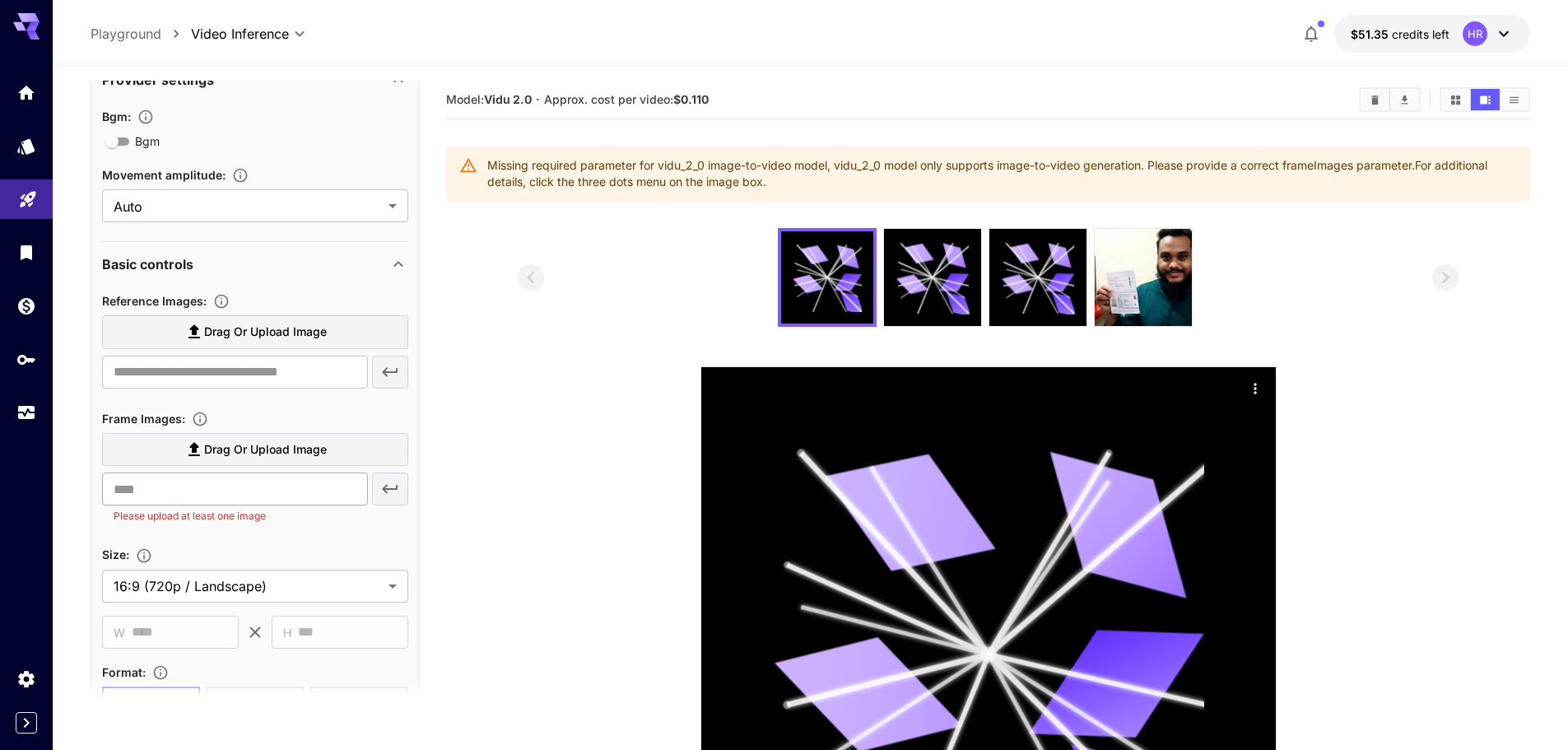
click at [254, 500] on input "text" at bounding box center [235, 488] width 266 height 33
paste input "**********"
type input "**********"
click at [397, 490] on icon "button" at bounding box center [390, 489] width 16 height 9
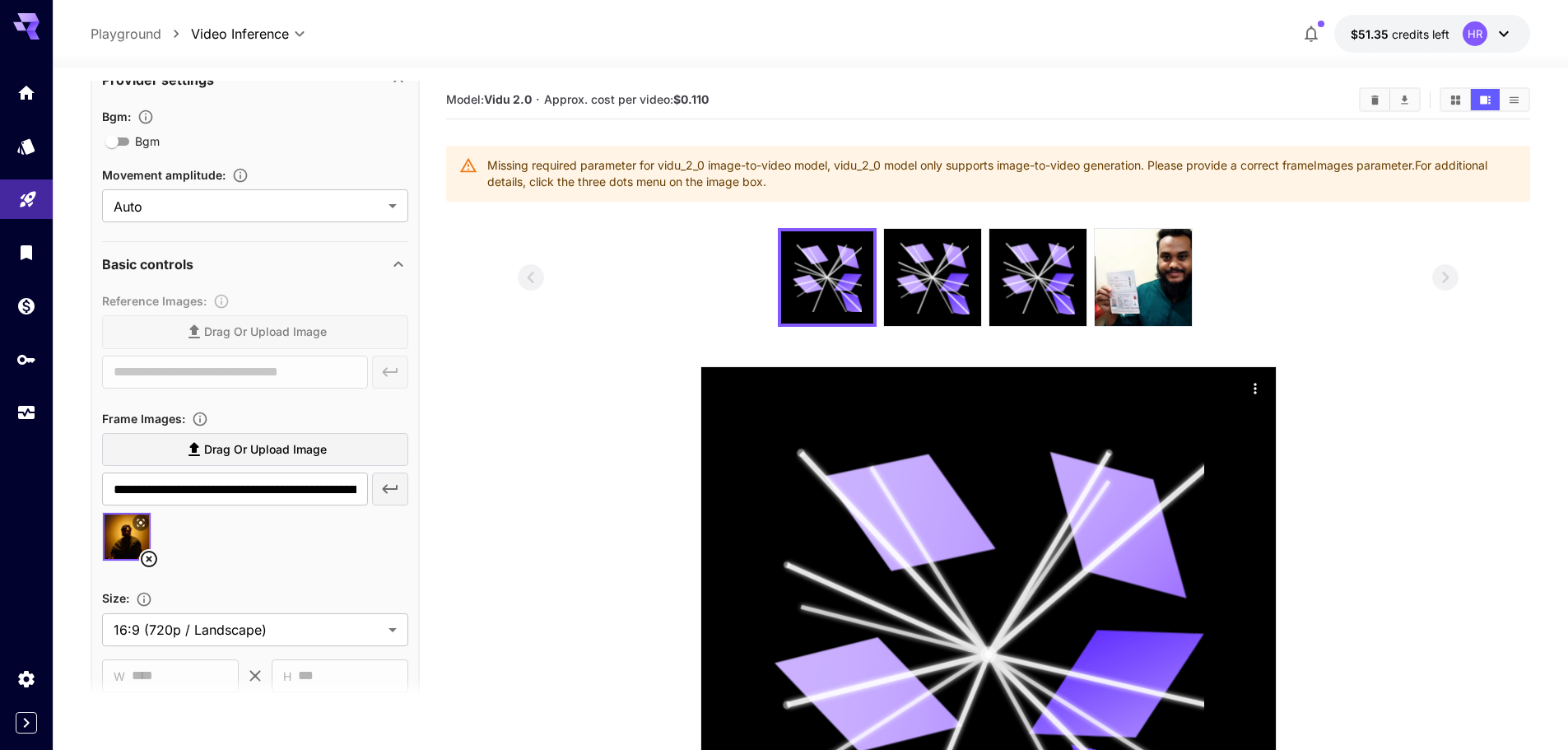
scroll to position [0, 0]
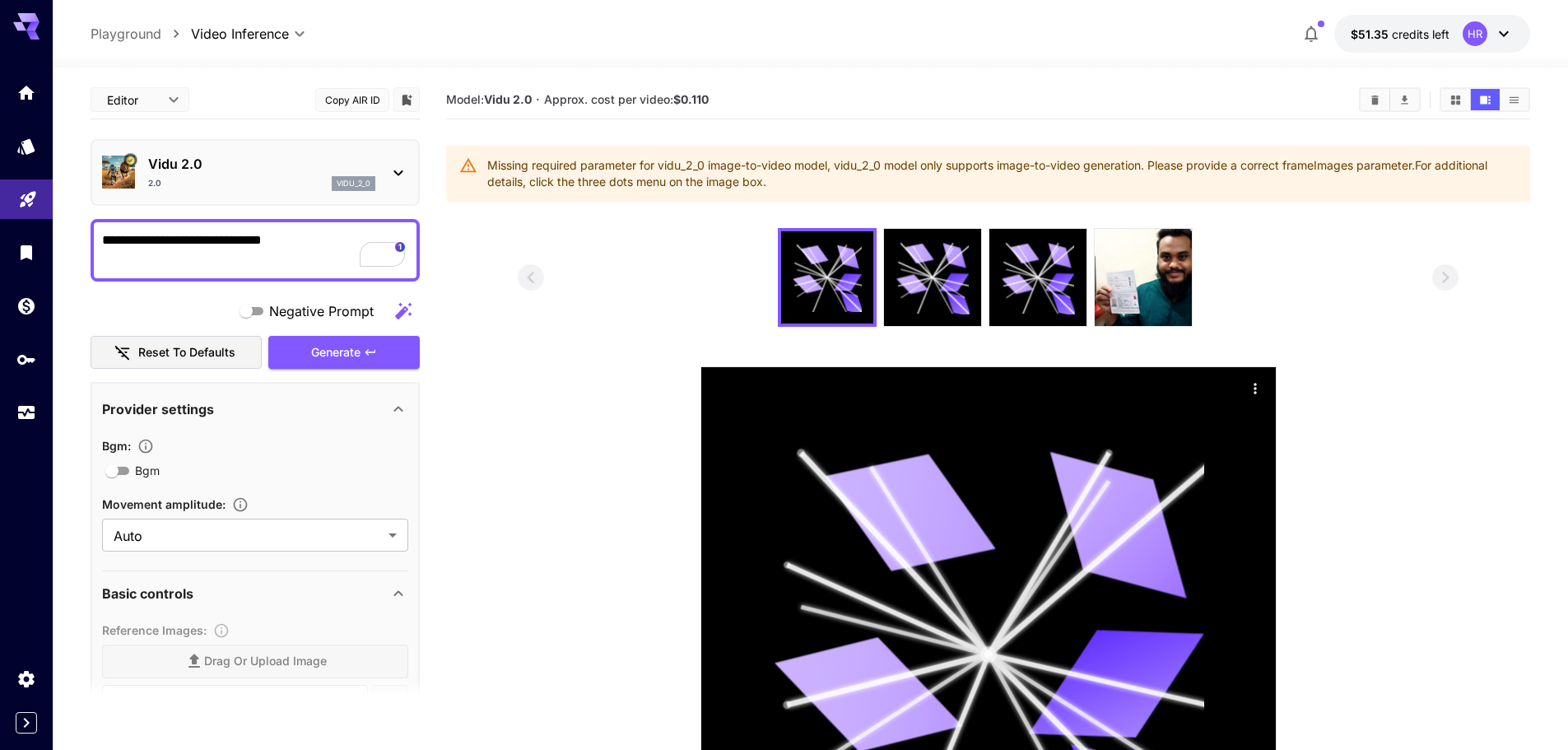
click at [327, 339] on div "Generate" at bounding box center [344, 353] width 151 height 34
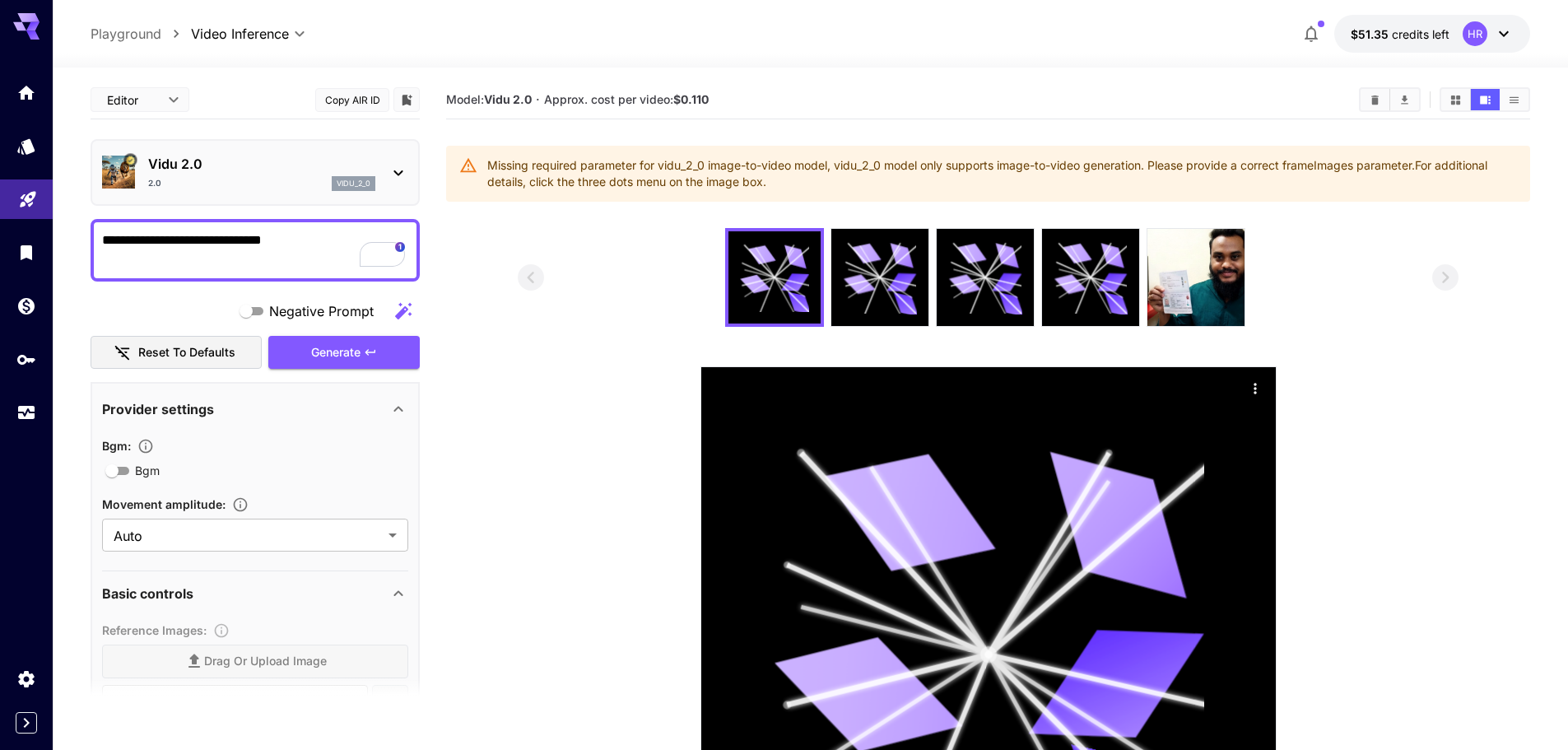
click at [327, 339] on div "Generate" at bounding box center [344, 353] width 151 height 34
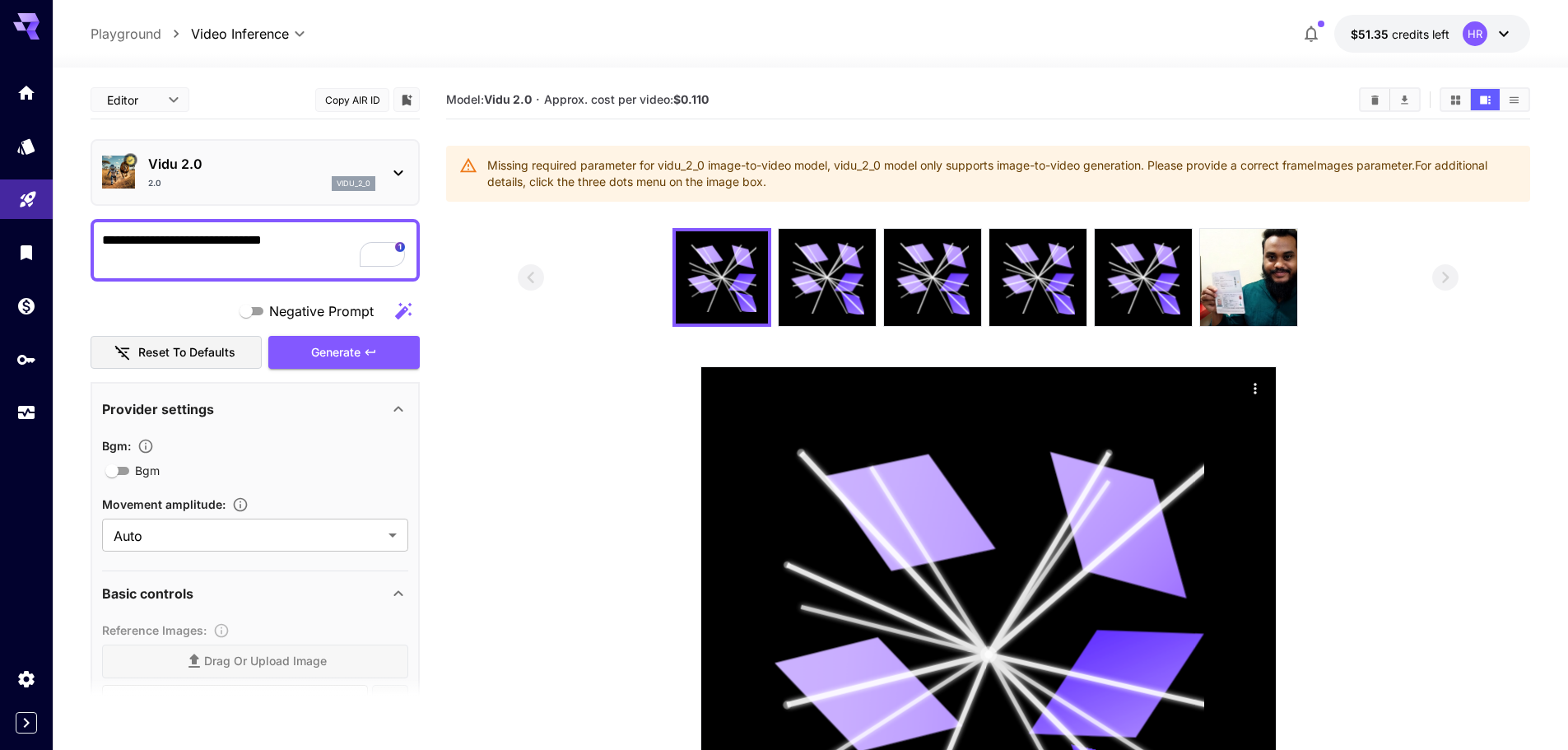
click at [327, 339] on div "Generate" at bounding box center [344, 353] width 151 height 34
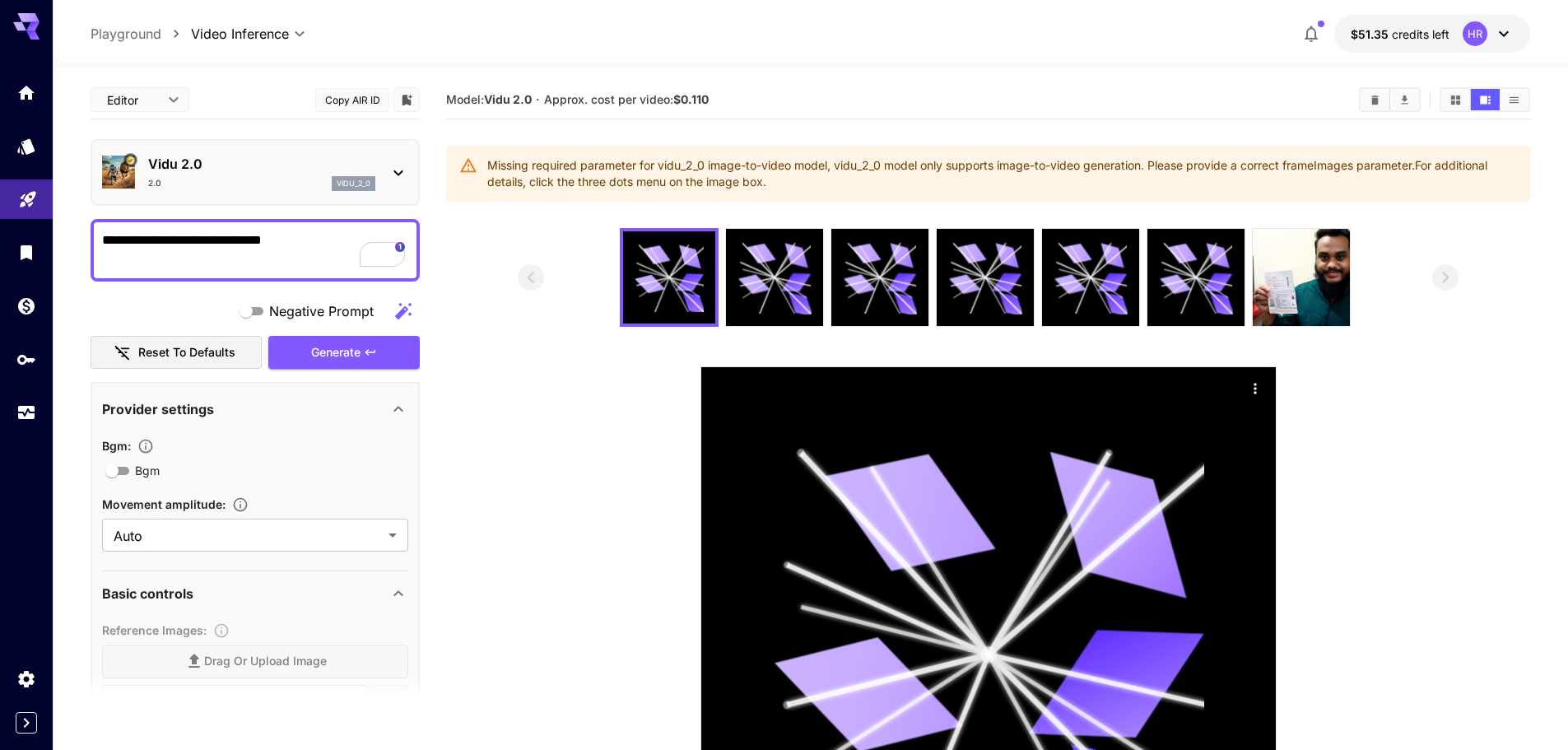
click at [327, 339] on div "Generate" at bounding box center [344, 353] width 151 height 34
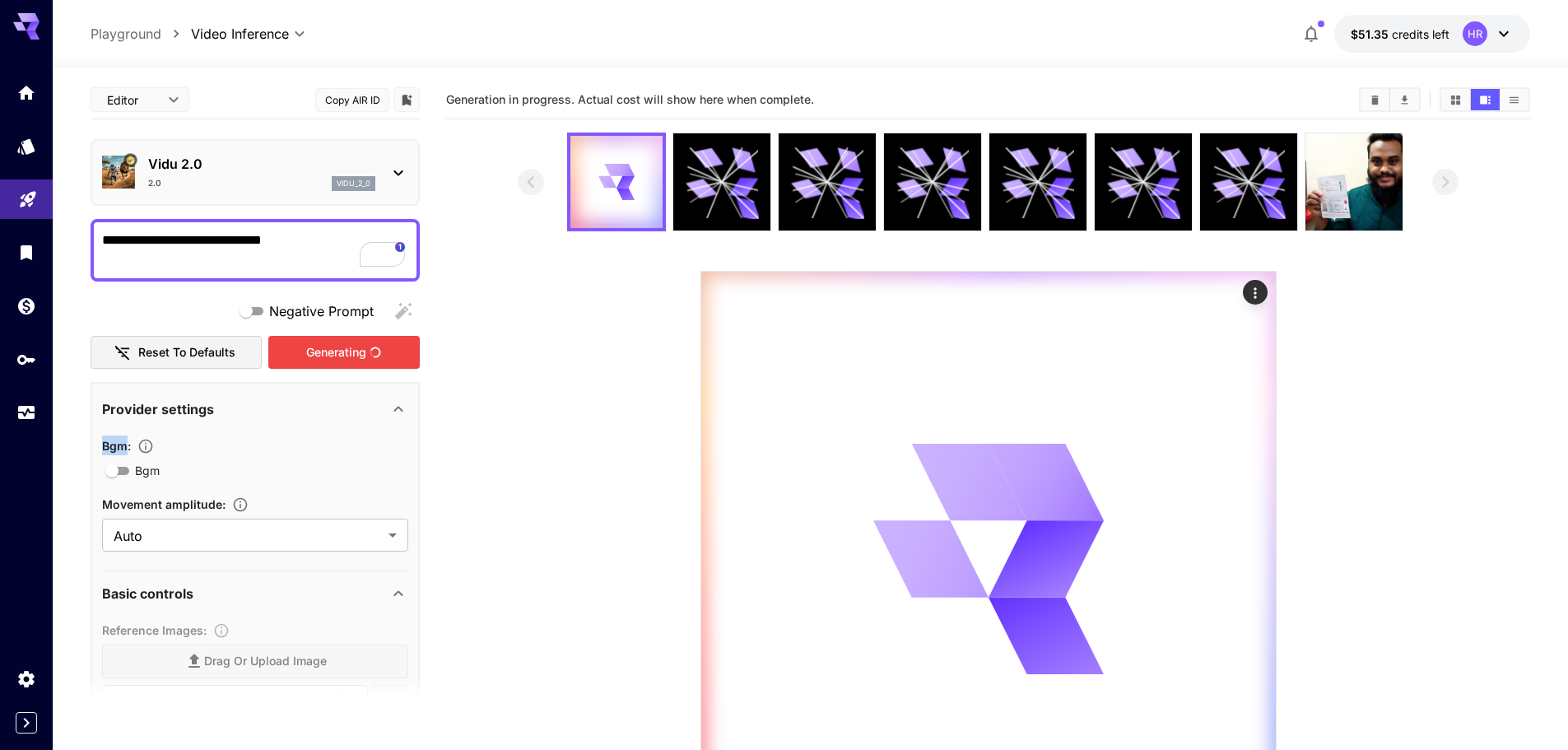
click at [327, 339] on div "Generating" at bounding box center [344, 353] width 151 height 34
click at [327, 339] on button "Generating" at bounding box center [344, 353] width 151 height 34
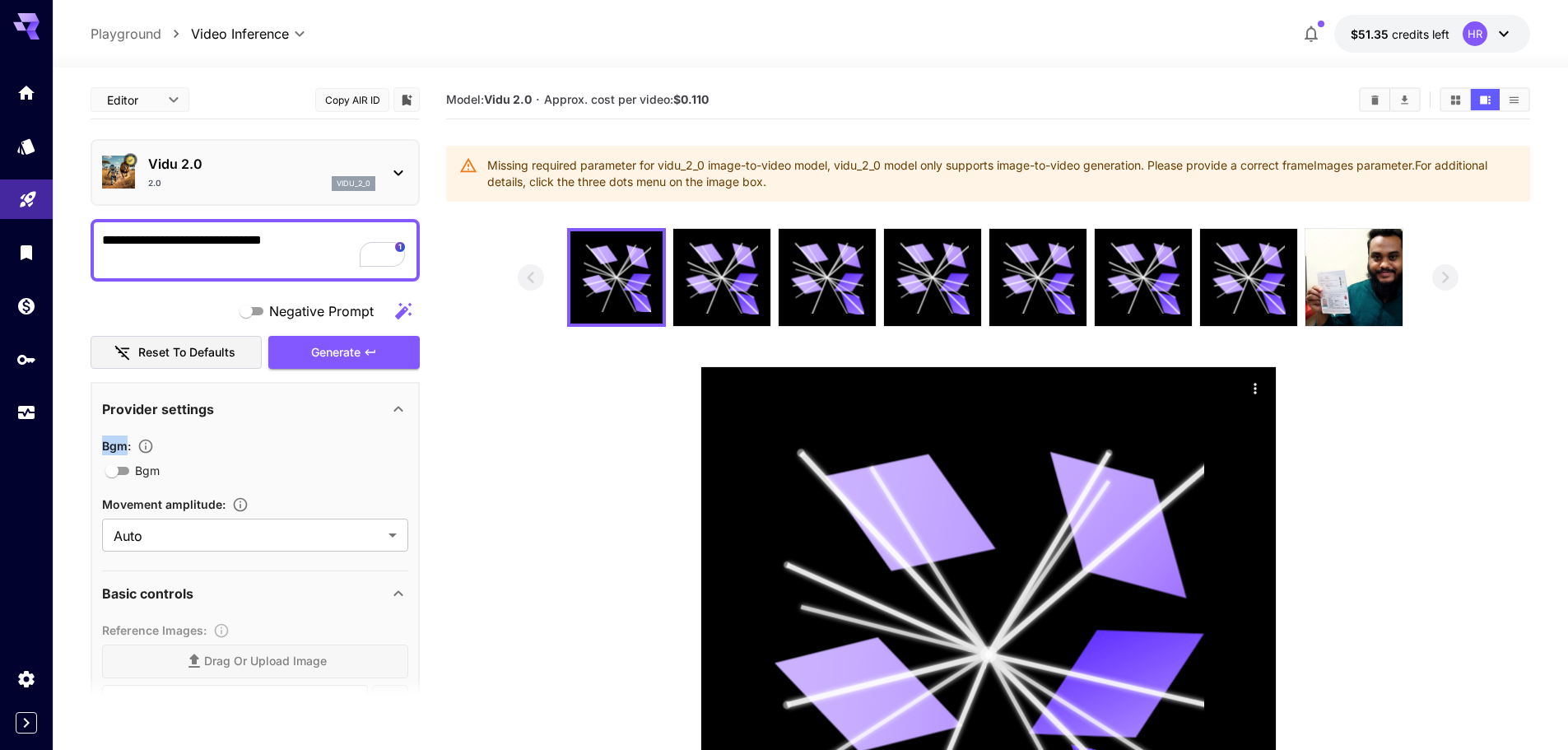
click at [327, 339] on div "Generate" at bounding box center [344, 353] width 151 height 34
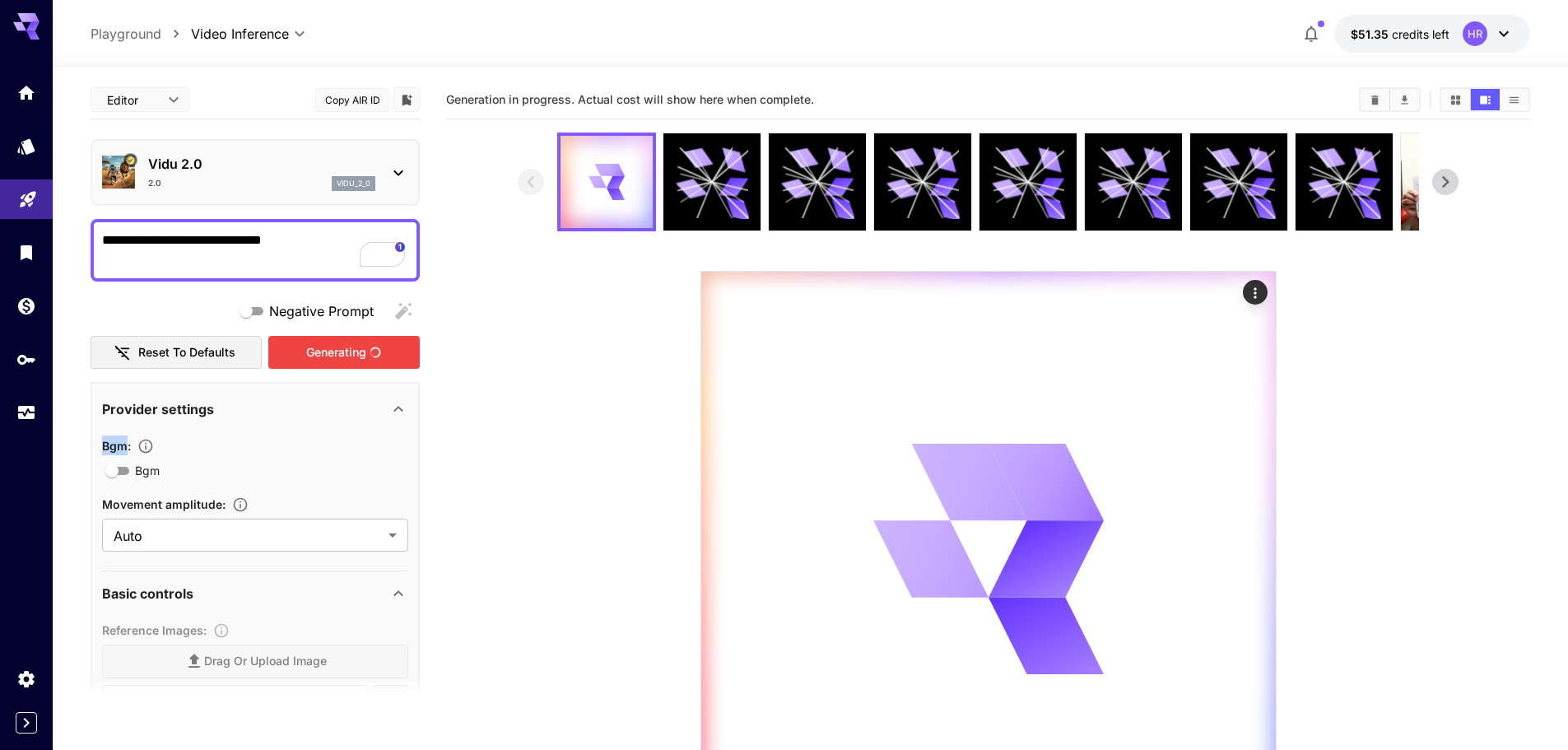
click at [327, 339] on button "Generating" at bounding box center [344, 353] width 151 height 34
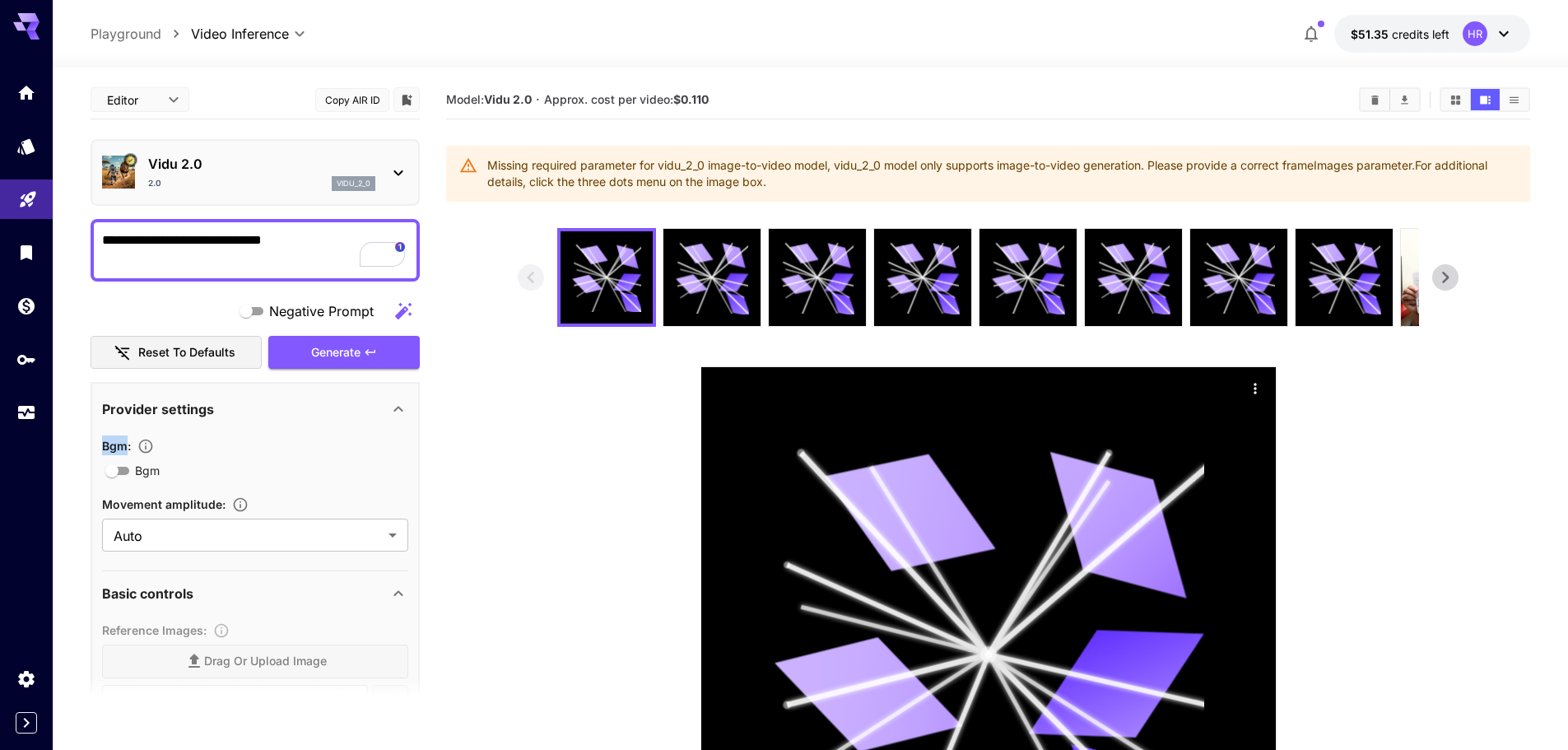
click at [327, 339] on div "Generate" at bounding box center [344, 353] width 151 height 34
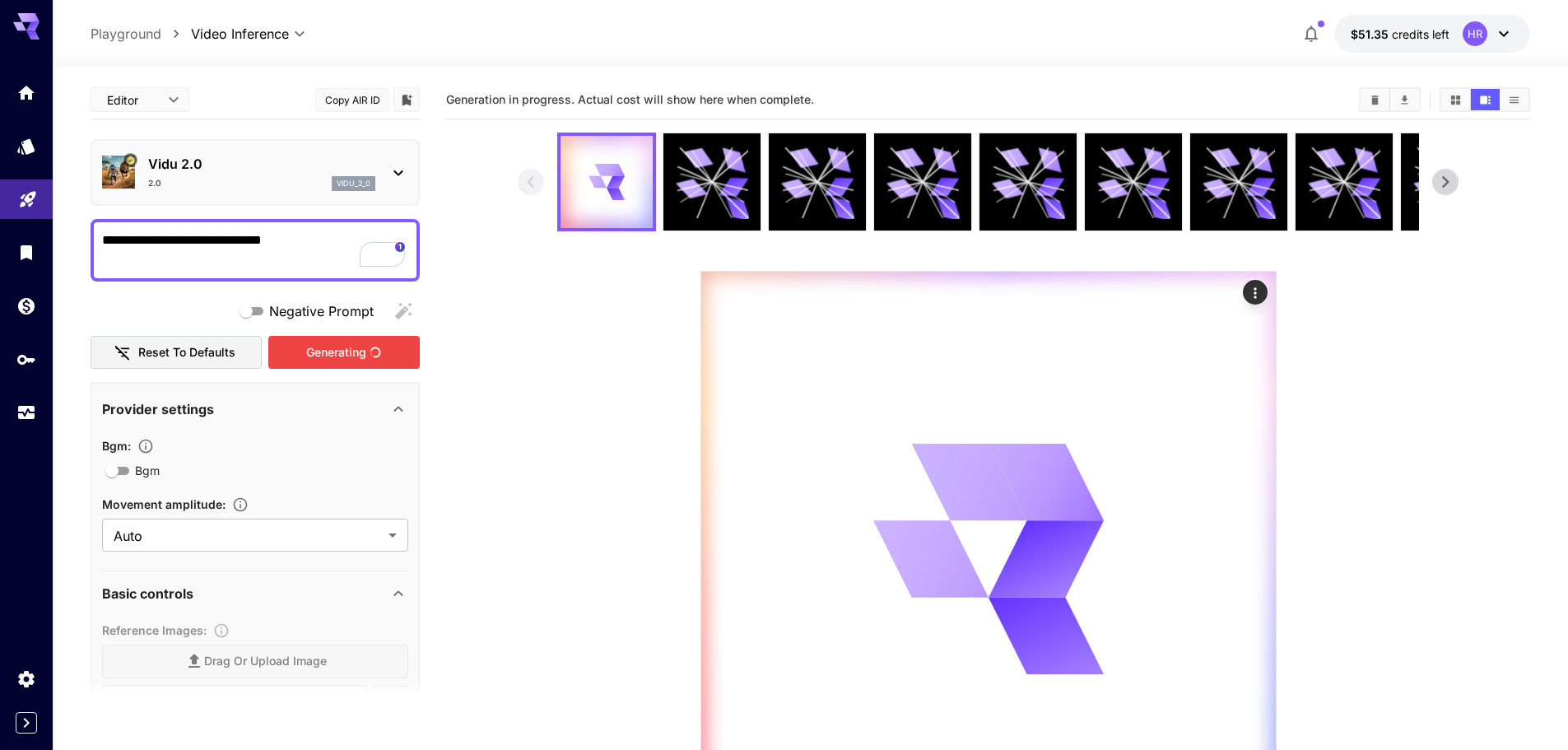
click at [327, 339] on div "Generating" at bounding box center [344, 353] width 151 height 34
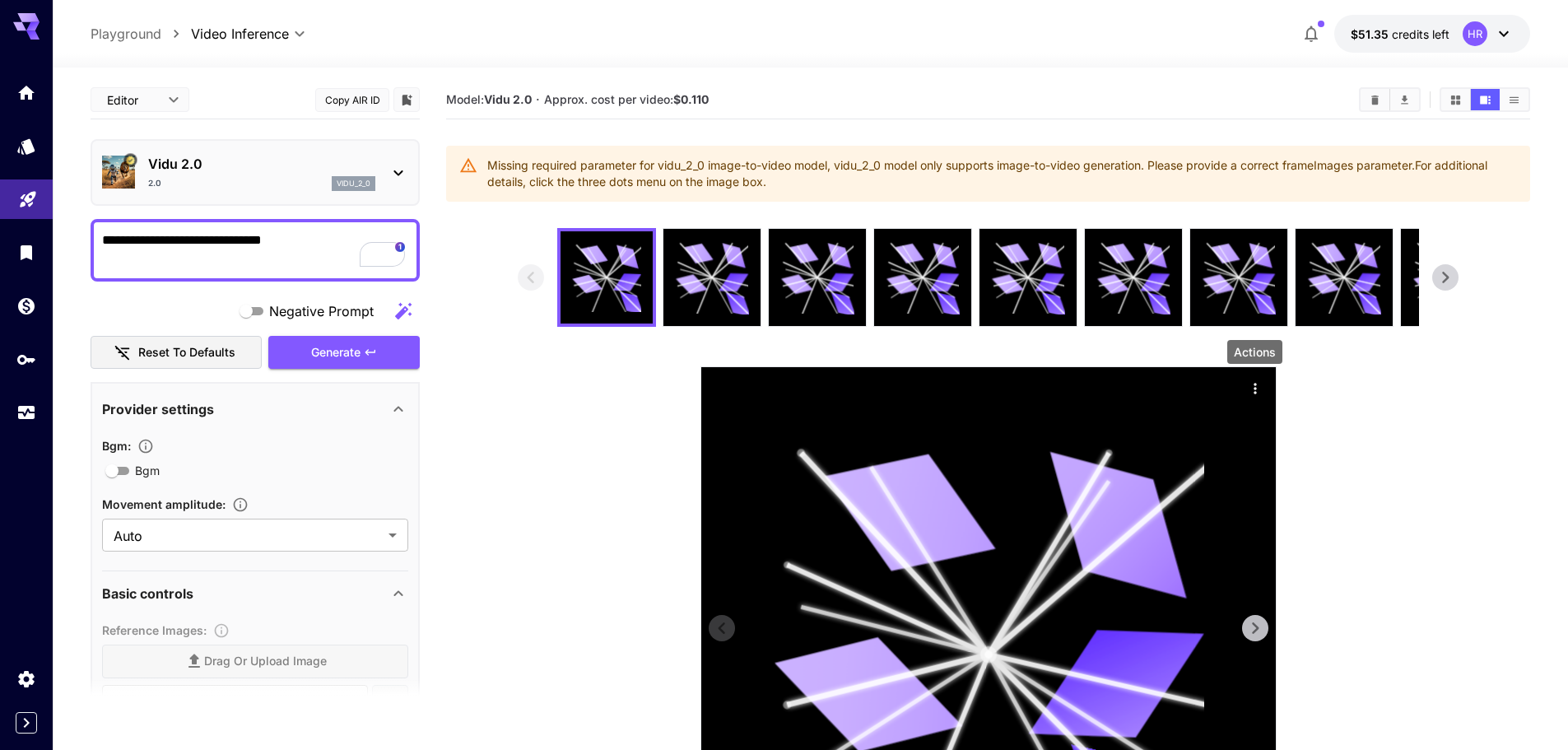
click at [1254, 390] on icon "Actions" at bounding box center [1255, 388] width 16 height 16
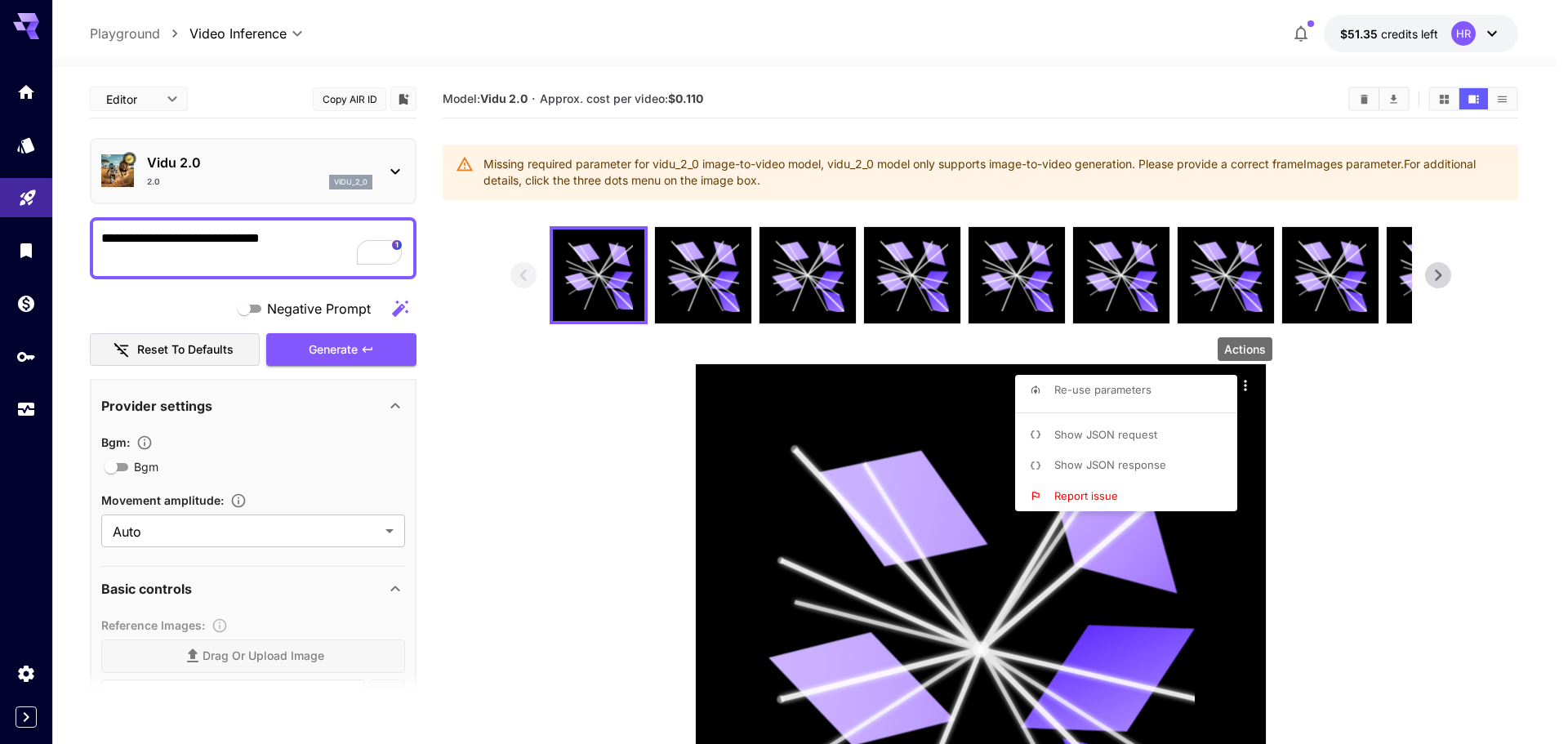
click at [1105, 428] on span "Show JSON request" at bounding box center [1105, 435] width 103 height 13
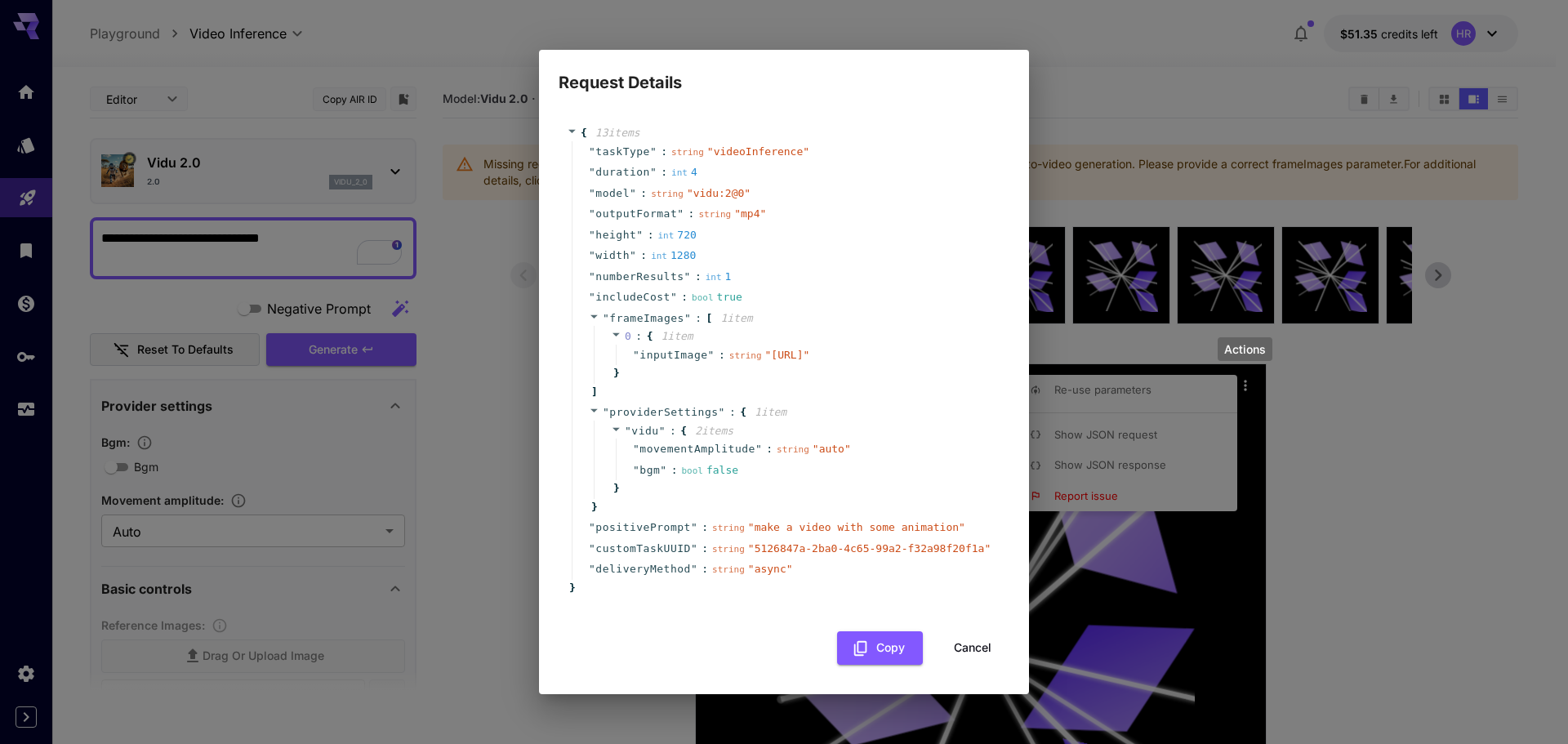
click at [765, 360] on span "" https://im.runware.ai/image/ii/98759bb2-be66-466f-a2b5-9c9d1c5206c7.jpg "" at bounding box center [788, 354] width 45 height 13
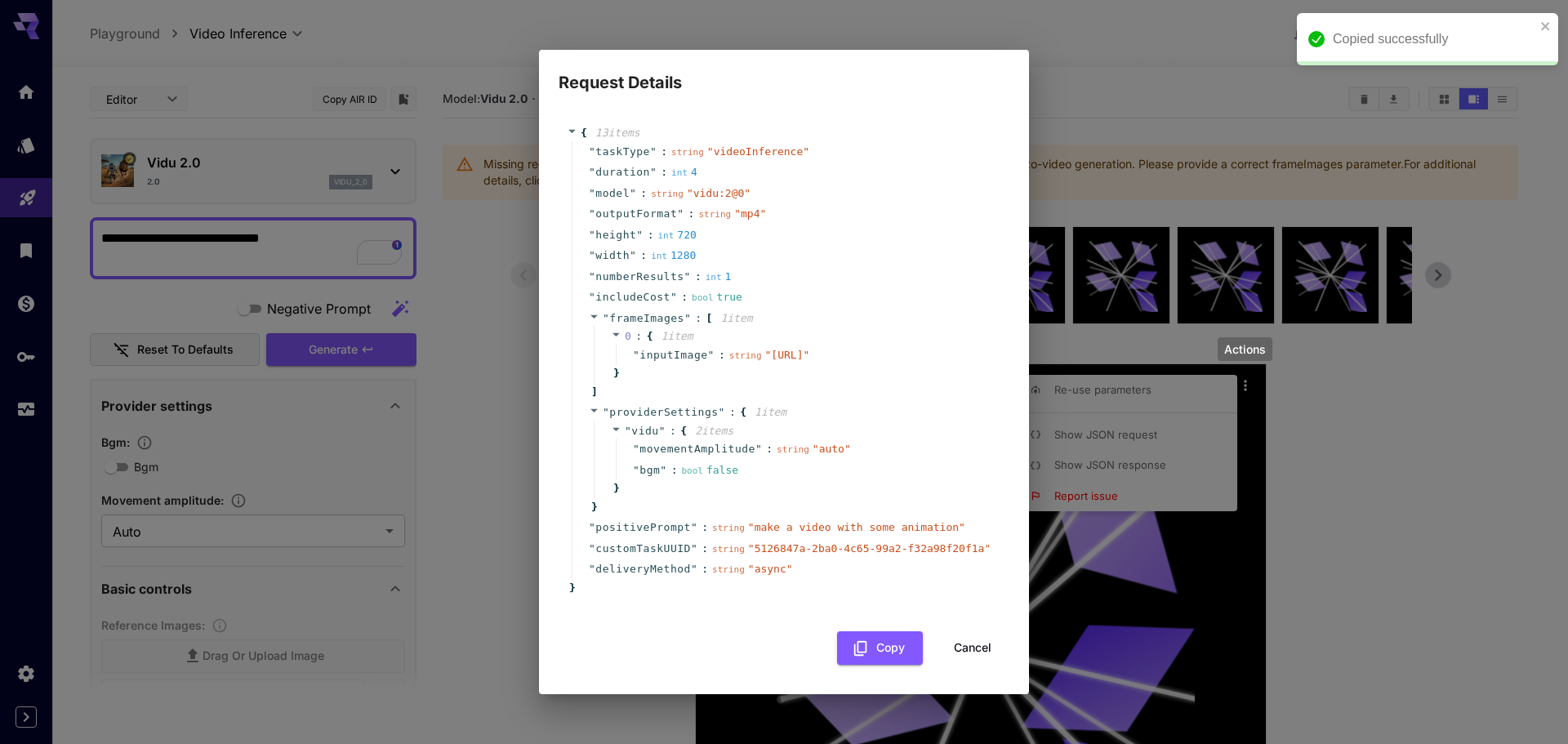
click at [765, 360] on span "" https://im.runware.ai/image/ii/98759bb2-be66-466f-a2b5-9c9d1c5206c7.jpg "" at bounding box center [788, 354] width 45 height 13
click at [765, 361] on span "" https://im.runware.ai/image/ii/98759bb2-be66-466f-a2b5-9c9d1c5206c7.jpg "" at bounding box center [788, 354] width 45 height 13
click at [765, 358] on span "" https://im.runware.ai/image/ii/98759bb2-be66-466f-a2b5-9c9d1c5206c7.jpg "" at bounding box center [788, 354] width 45 height 13
click at [765, 361] on span "" https://im.runware.ai/image/ii/98759bb2-be66-466f-a2b5-9c9d1c5206c7.jpg "" at bounding box center [788, 354] width 45 height 13
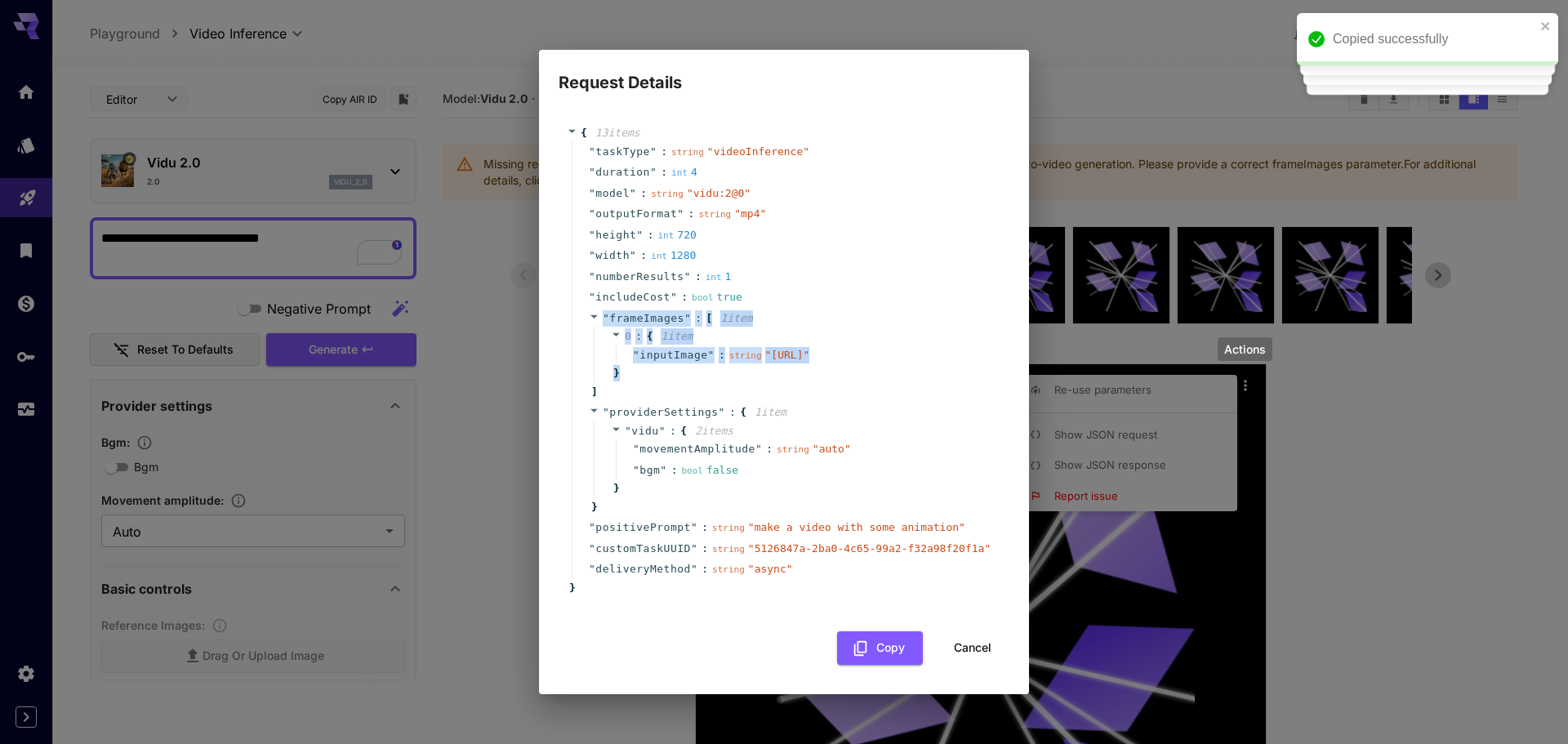
drag, startPoint x: 656, startPoint y: 389, endPoint x: 581, endPoint y: 296, distance: 119.5
click at [581, 307] on div "" frameImages " : [ 1 item 0 : { 1 item " inputImage " : string " https://im.ru…" at bounding box center [786, 354] width 430 height 95
click at [765, 361] on span "" https://im.runware.ai/image/ii/98759bb2-be66-466f-a2b5-9c9d1c5206c7.jpg "" at bounding box center [788, 354] width 45 height 13
click at [765, 356] on span "" https://im.runware.ai/image/ii/98759bb2-be66-466f-a2b5-9c9d1c5206c7.jpg "" at bounding box center [788, 354] width 45 height 13
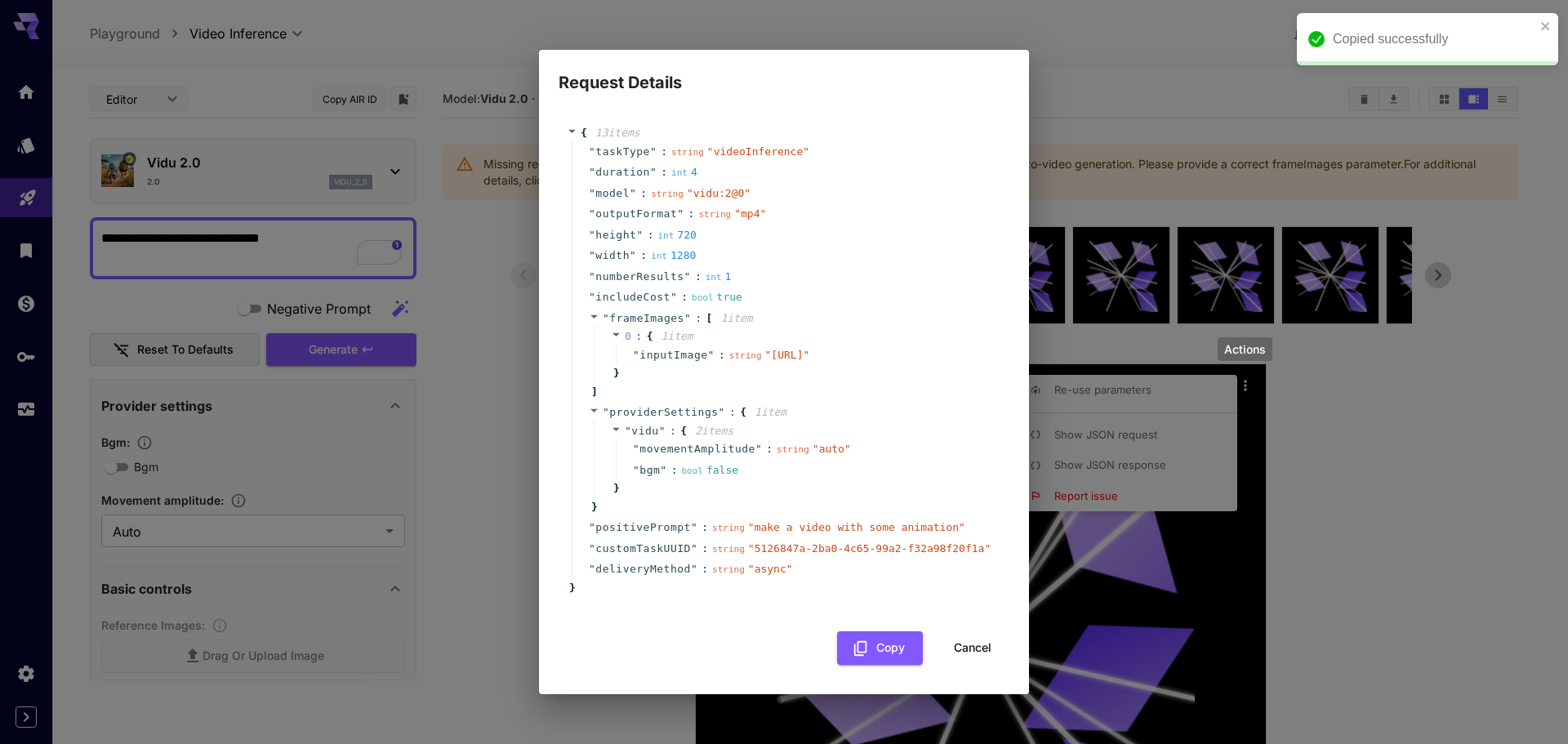
click at [1135, 462] on div "Request Details { 13 item s " taskType " : string " videoInference " " duration…" at bounding box center [784, 372] width 1568 height 744
click at [952, 662] on button "Cancel" at bounding box center [973, 648] width 74 height 34
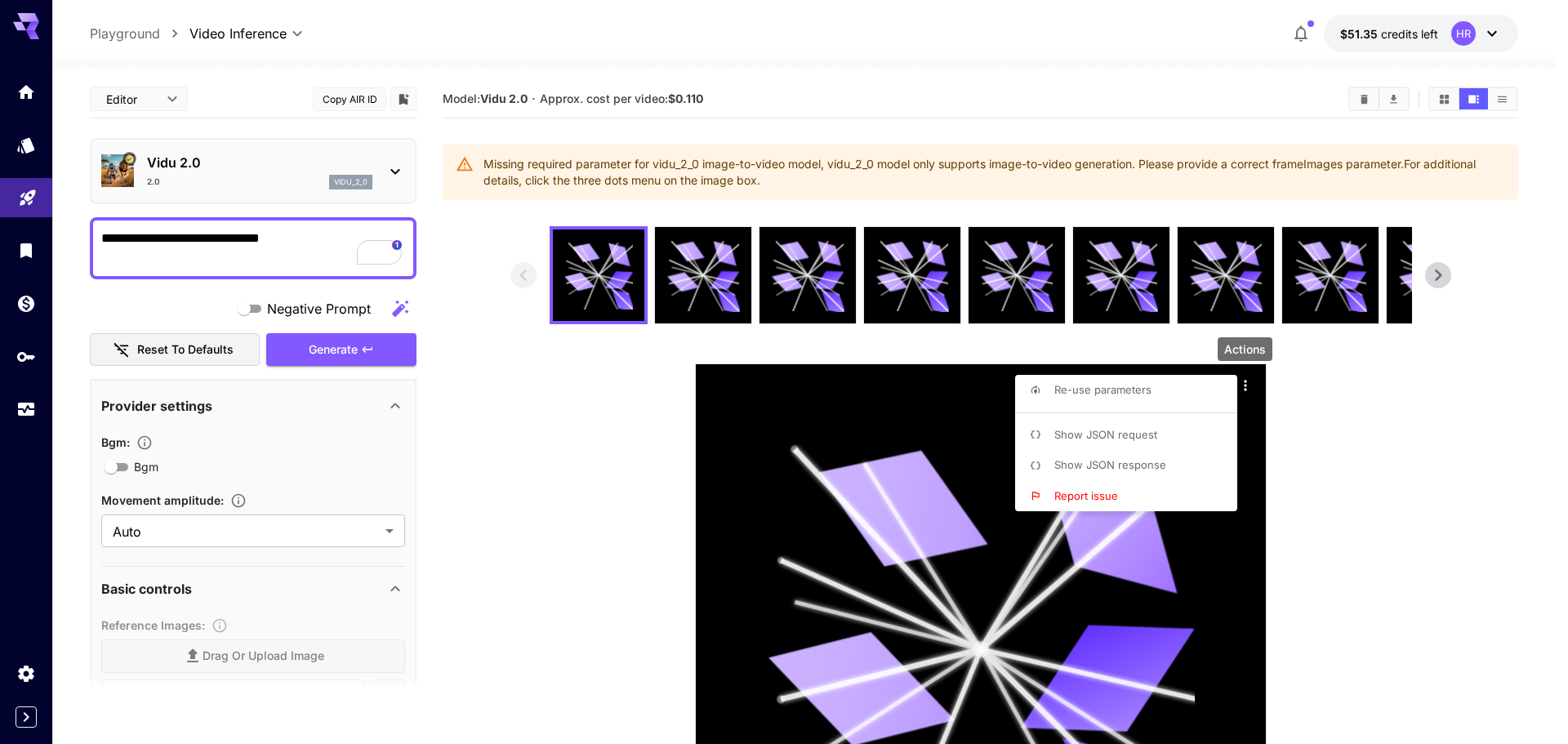
click at [1403, 378] on div at bounding box center [784, 372] width 1568 height 744
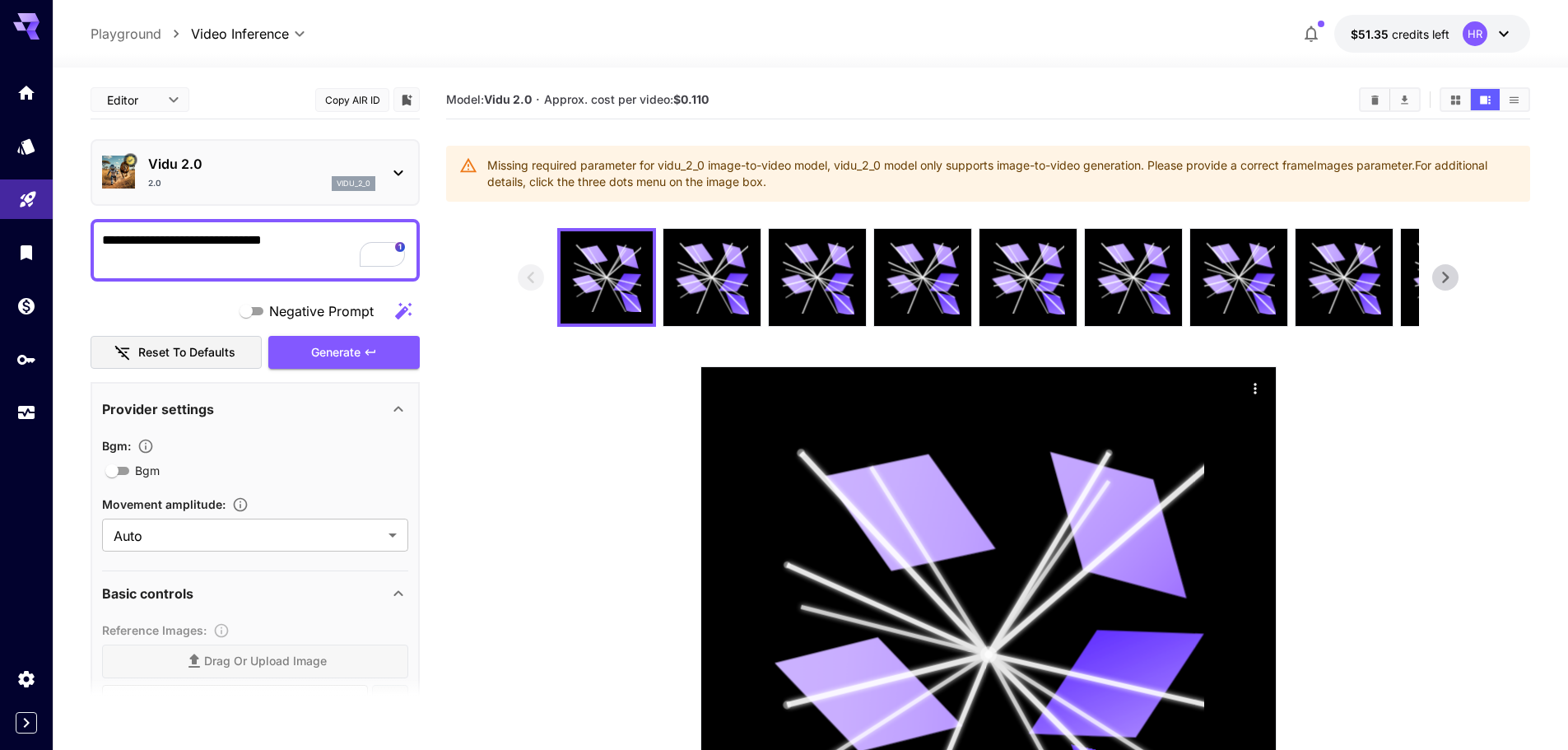
click at [1447, 278] on icon at bounding box center [1445, 277] width 24 height 24
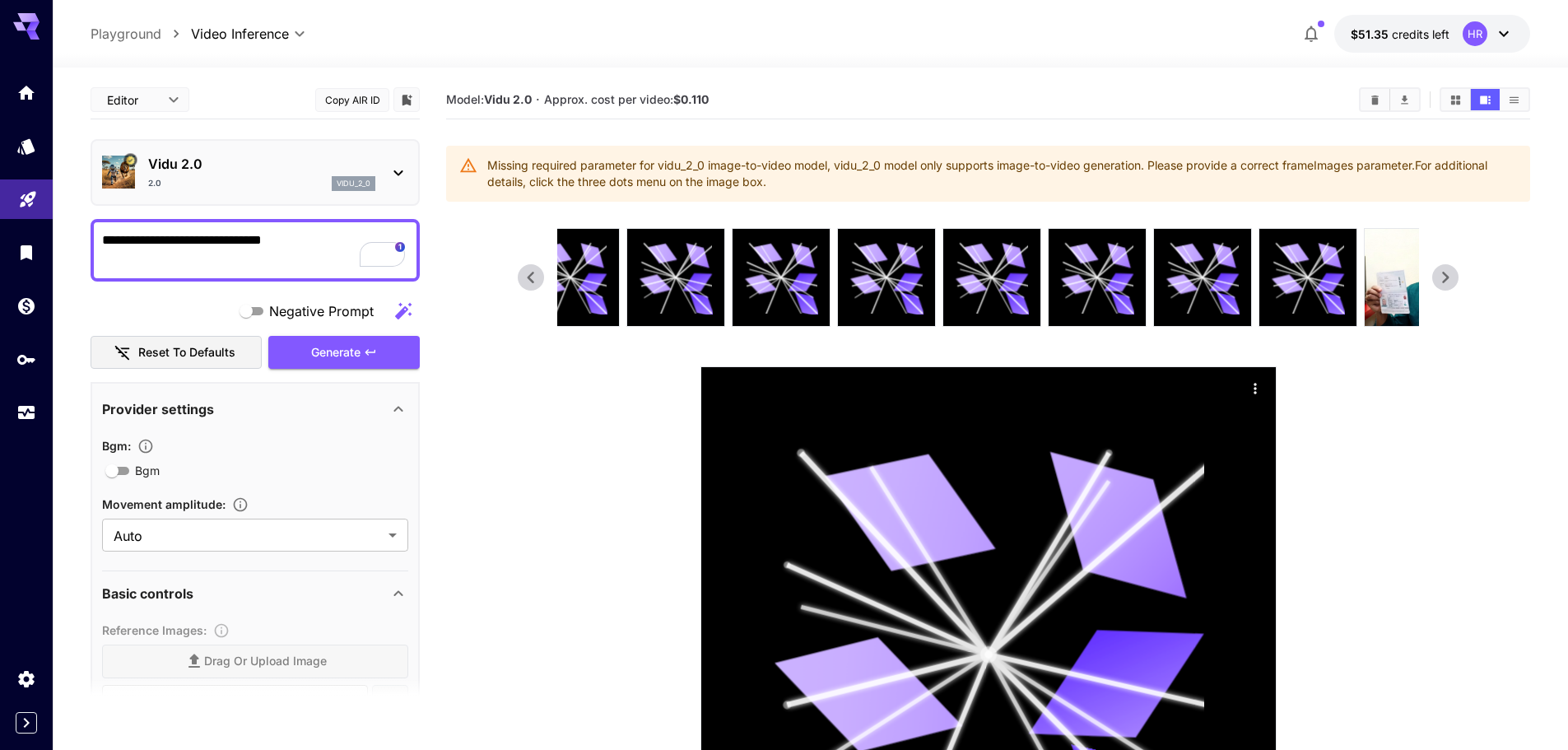
click at [1448, 276] on icon at bounding box center [1446, 278] width 7 height 12
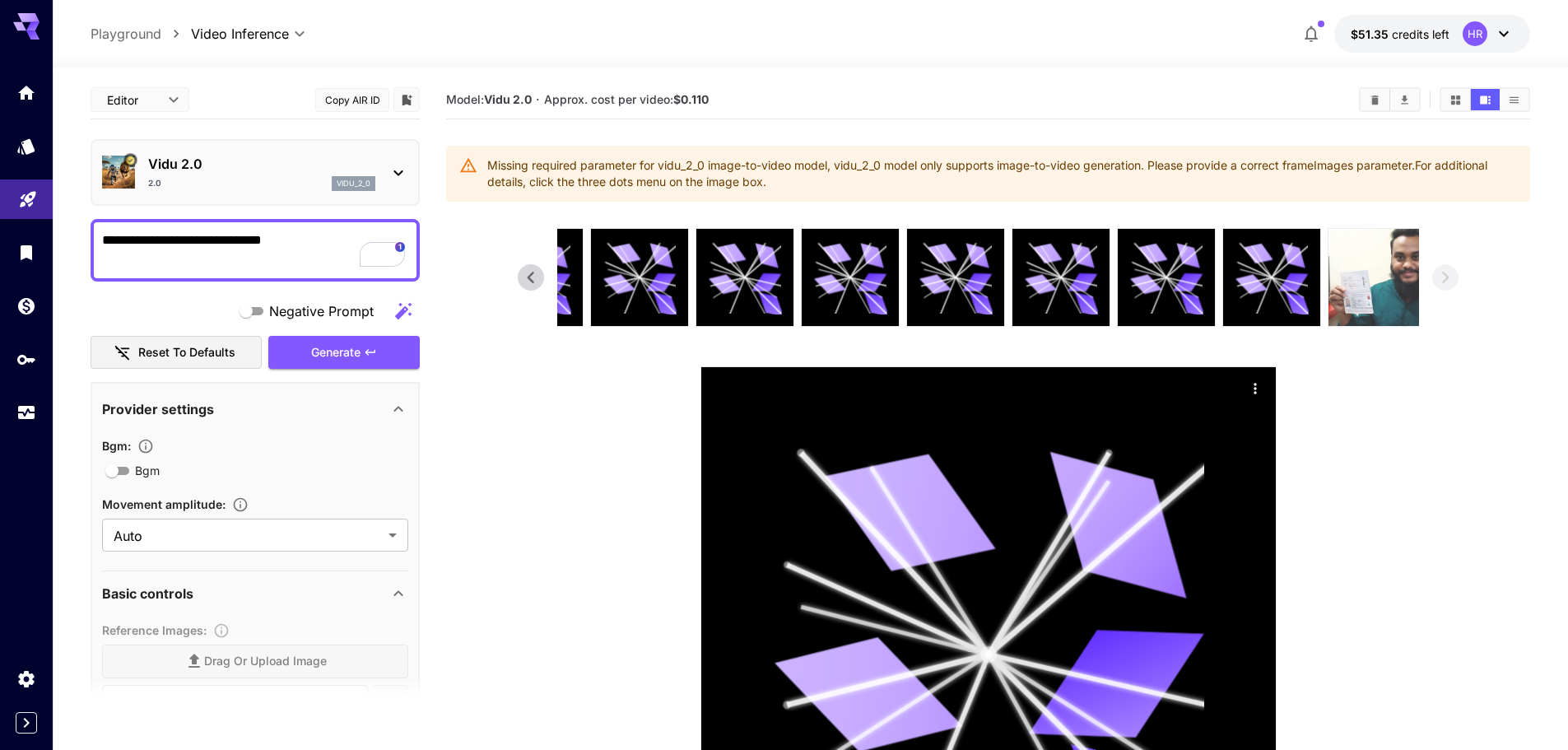
click at [1403, 292] on img at bounding box center [1376, 277] width 97 height 97
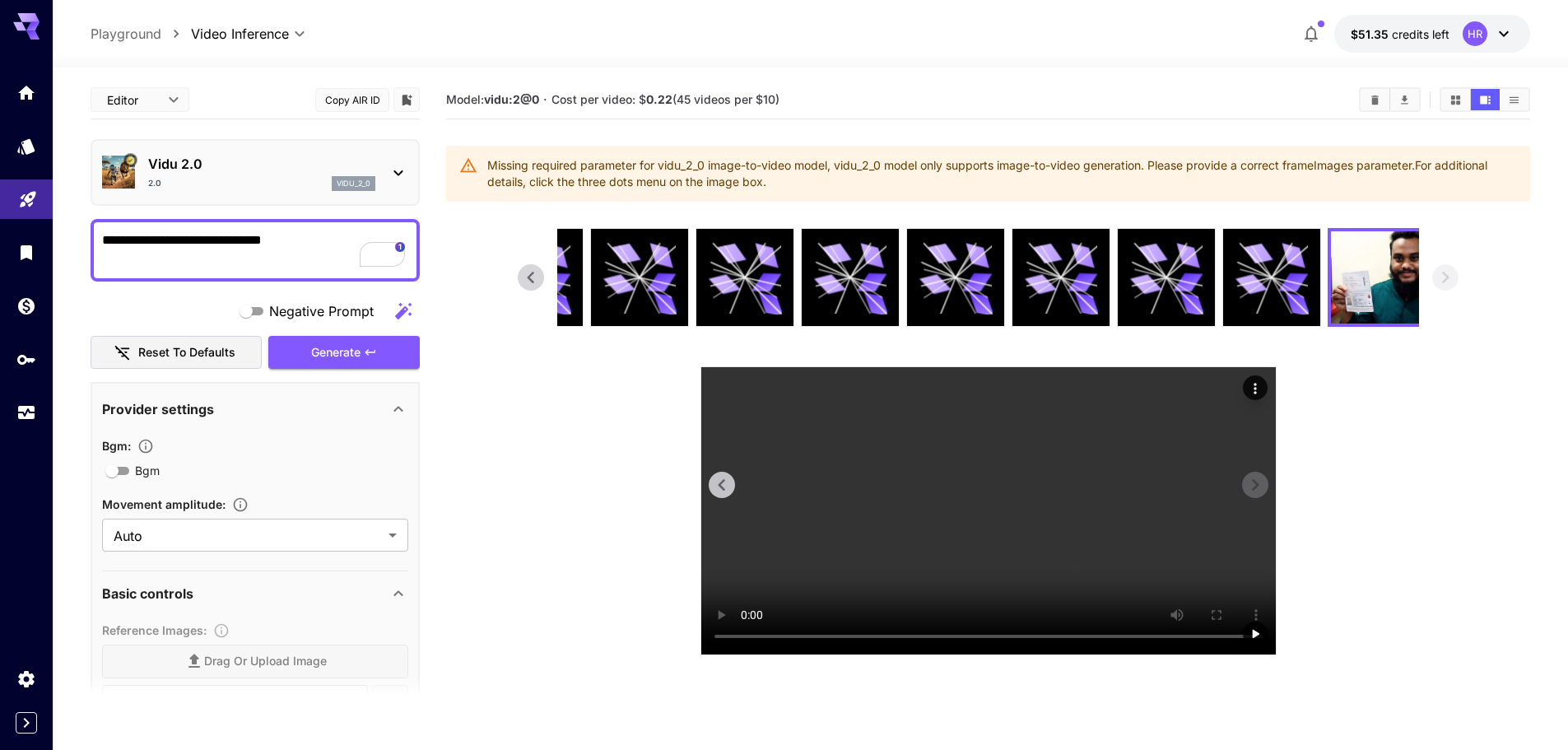
click at [1110, 503] on video at bounding box center [988, 511] width 574 height 287
click at [964, 560] on video at bounding box center [988, 511] width 574 height 287
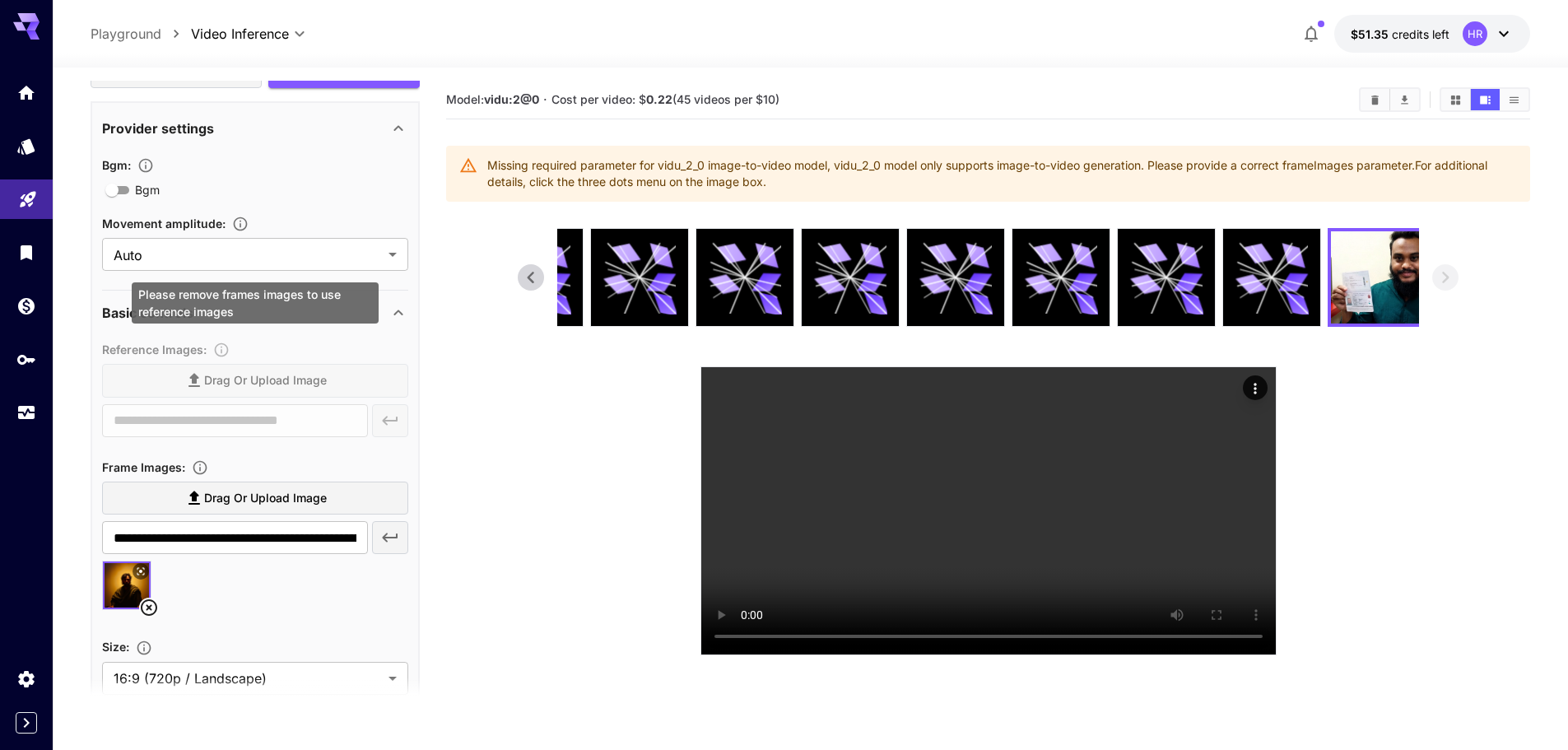
scroll to position [329, 0]
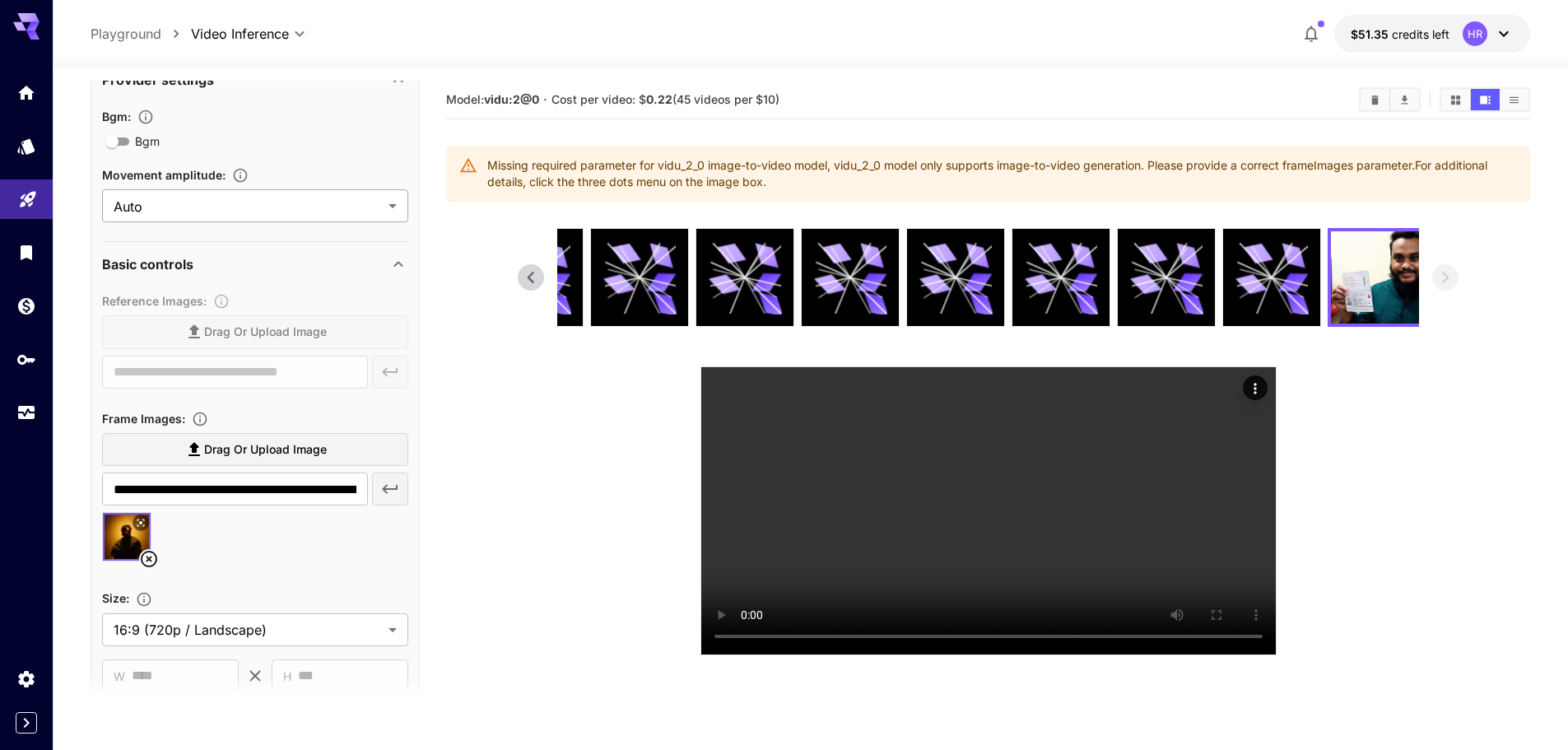
click at [317, 207] on body "**********" at bounding box center [784, 440] width 1568 height 880
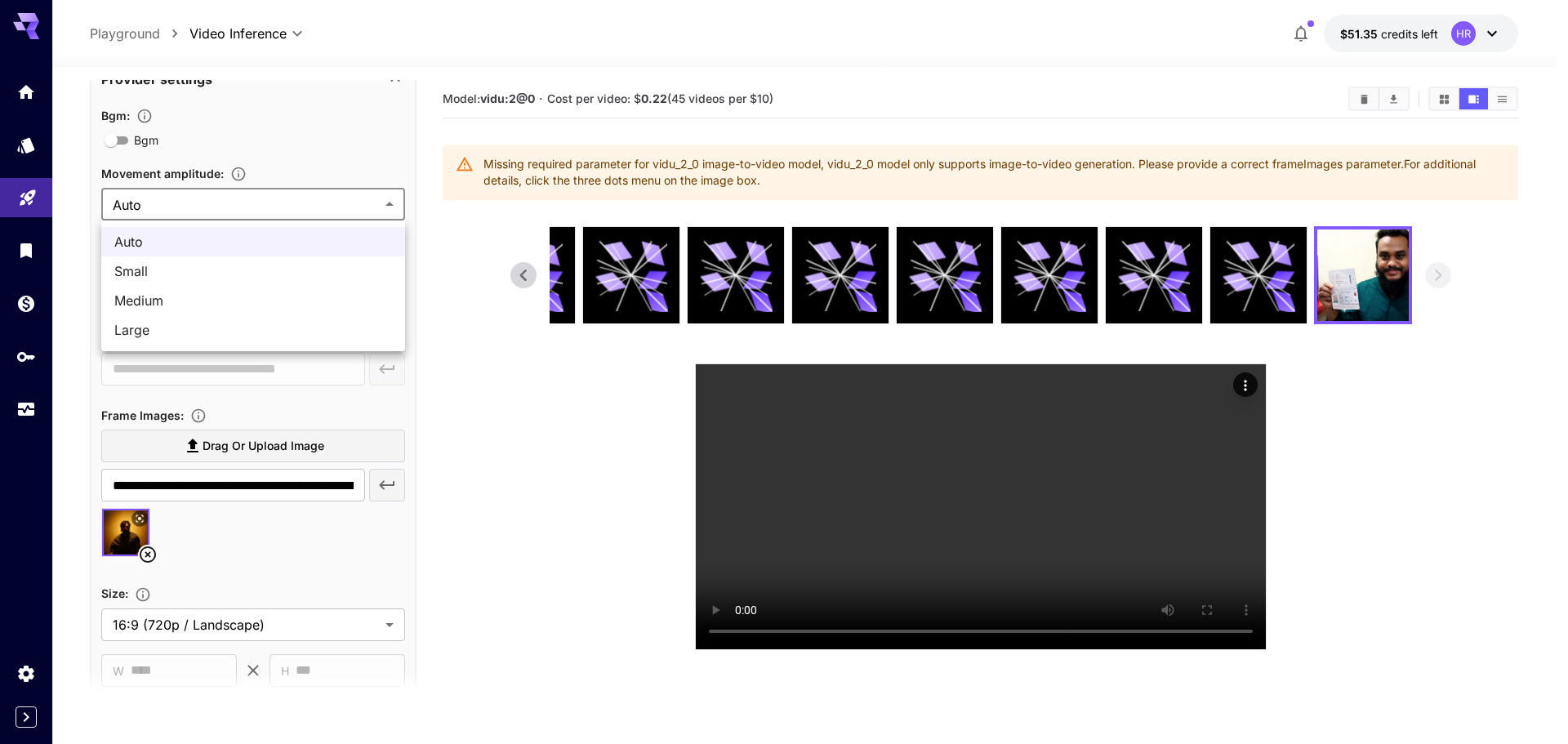
click at [314, 152] on div at bounding box center [784, 372] width 1568 height 744
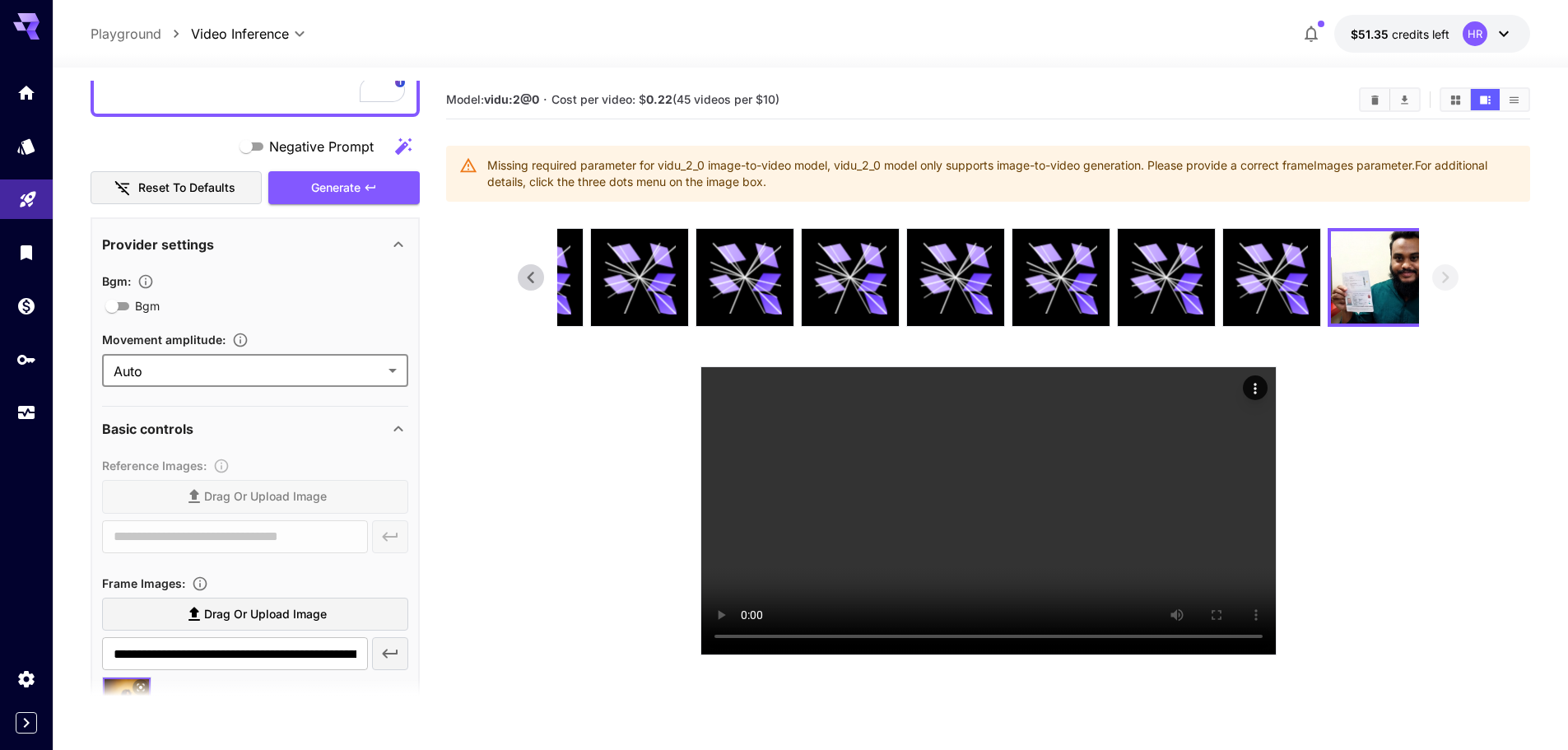
scroll to position [576, 0]
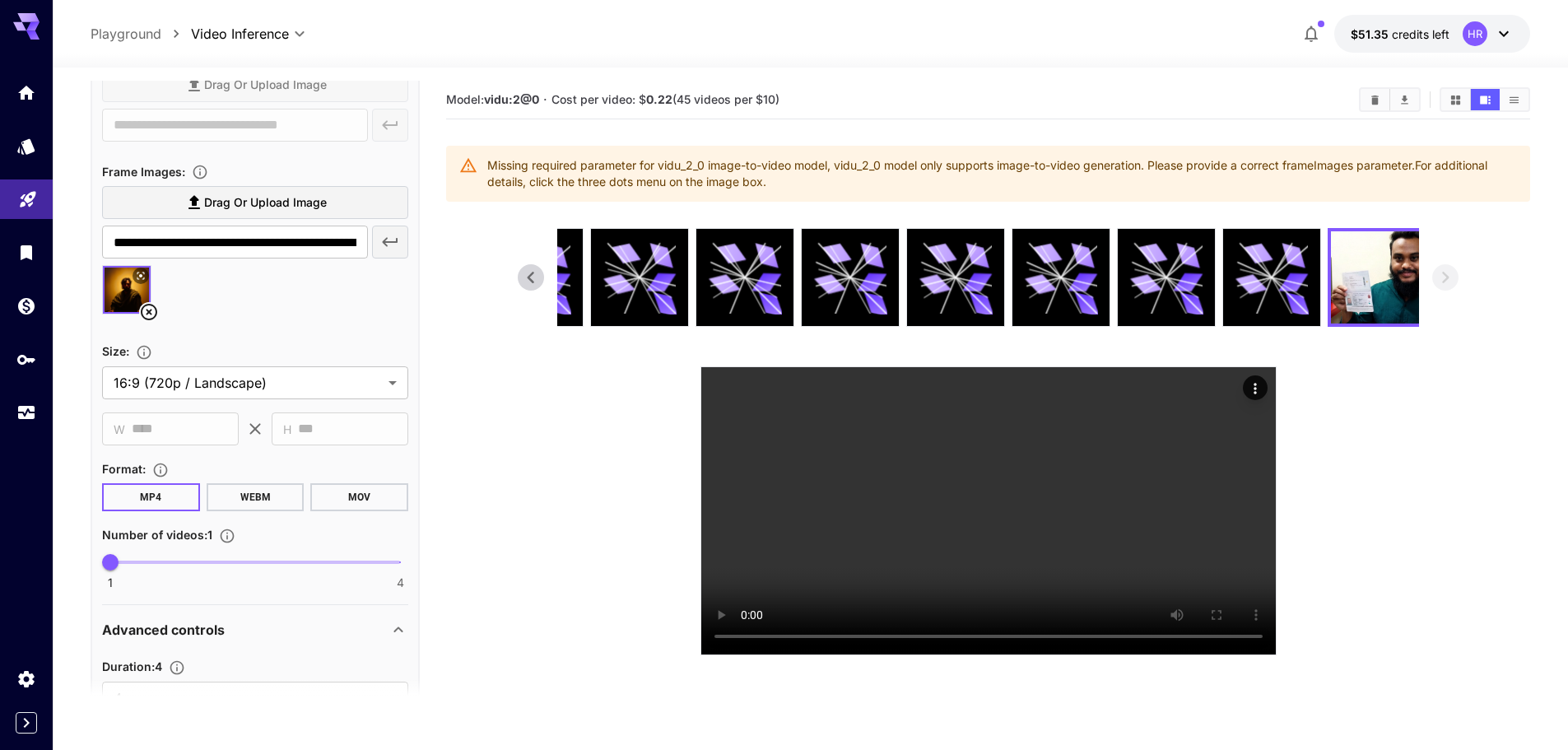
click at [217, 301] on div at bounding box center [255, 296] width 307 height 62
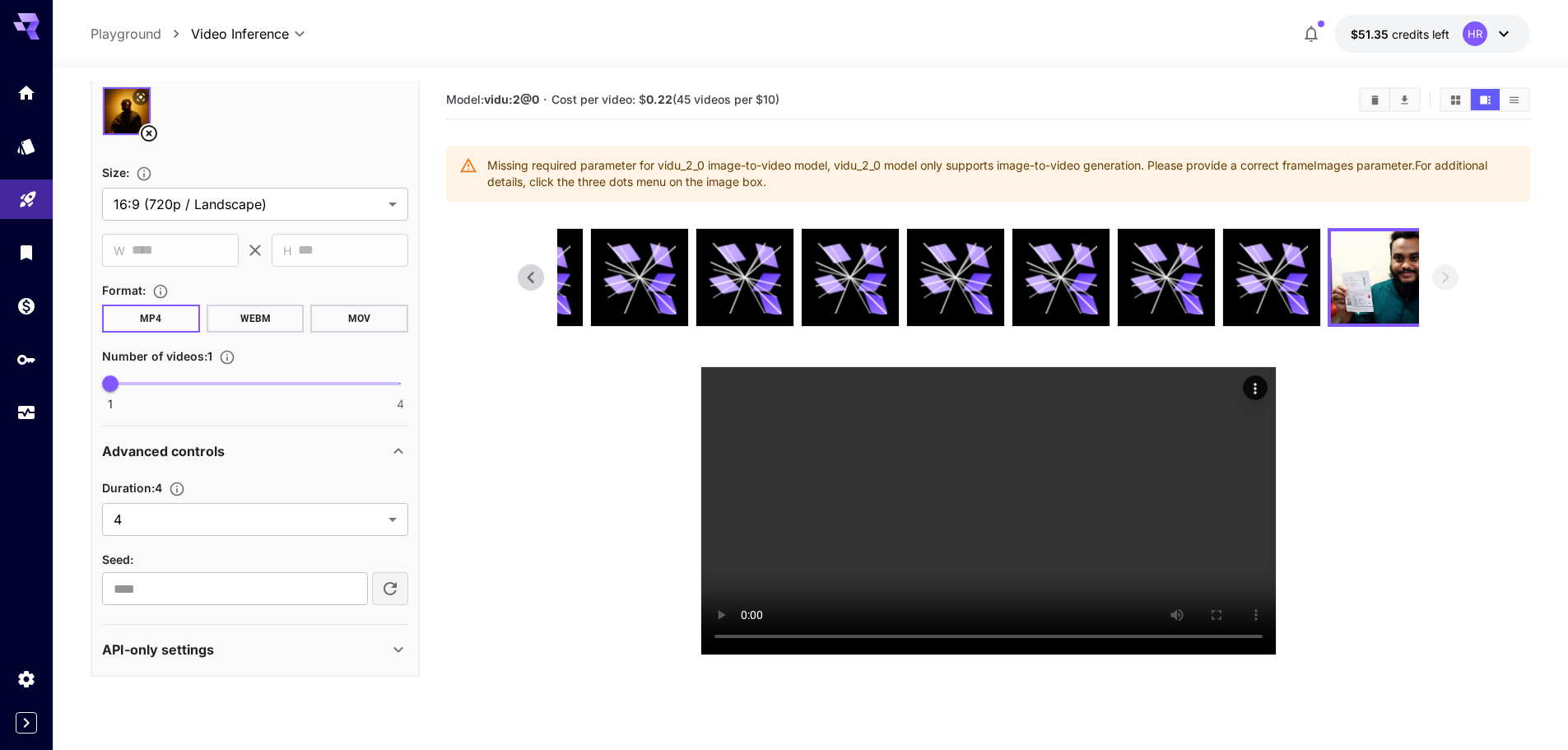
click at [213, 635] on div "API-only settings" at bounding box center [255, 649] width 307 height 40
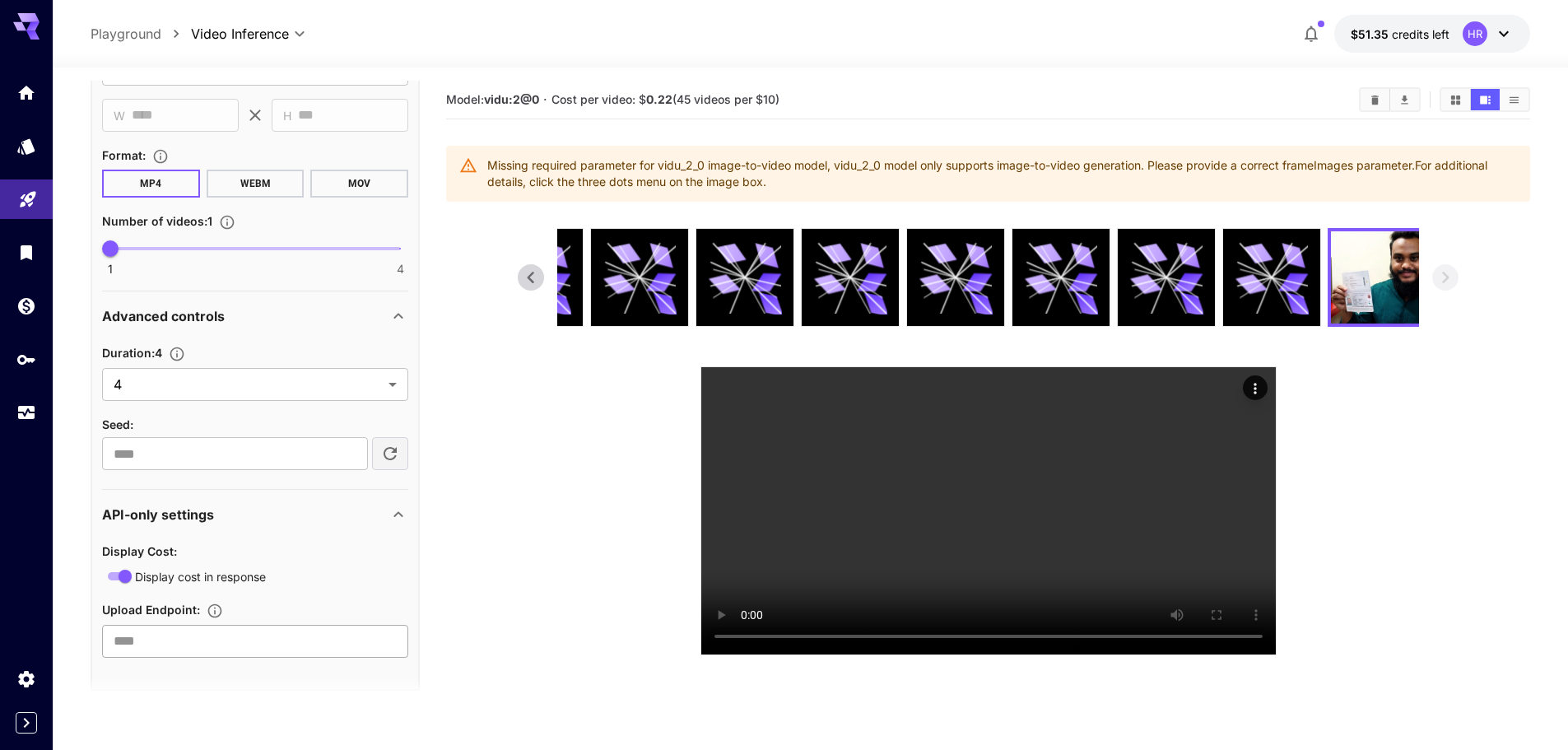
scroll to position [904, 0]
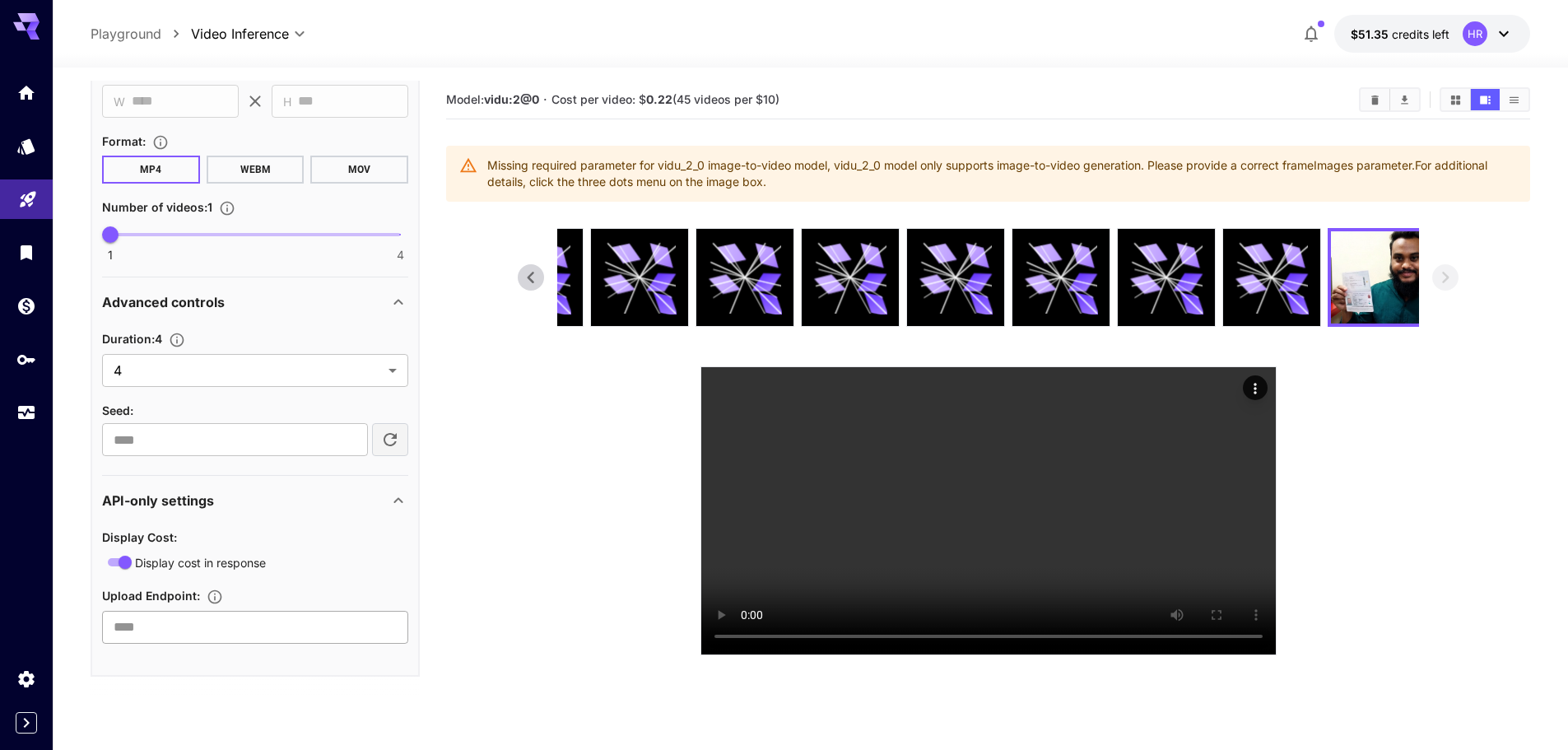
click at [255, 615] on input "text" at bounding box center [255, 627] width 307 height 33
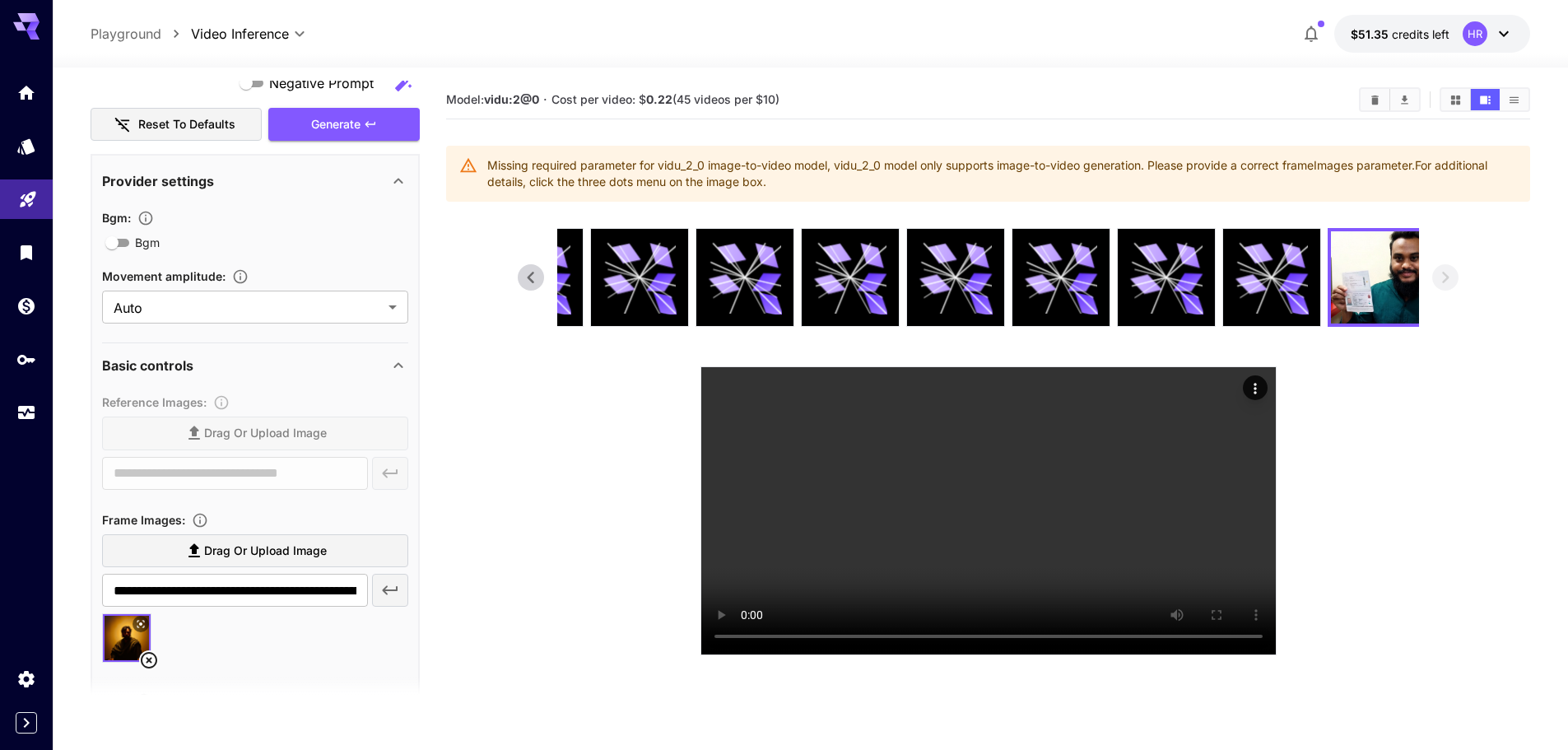
scroll to position [165, 0]
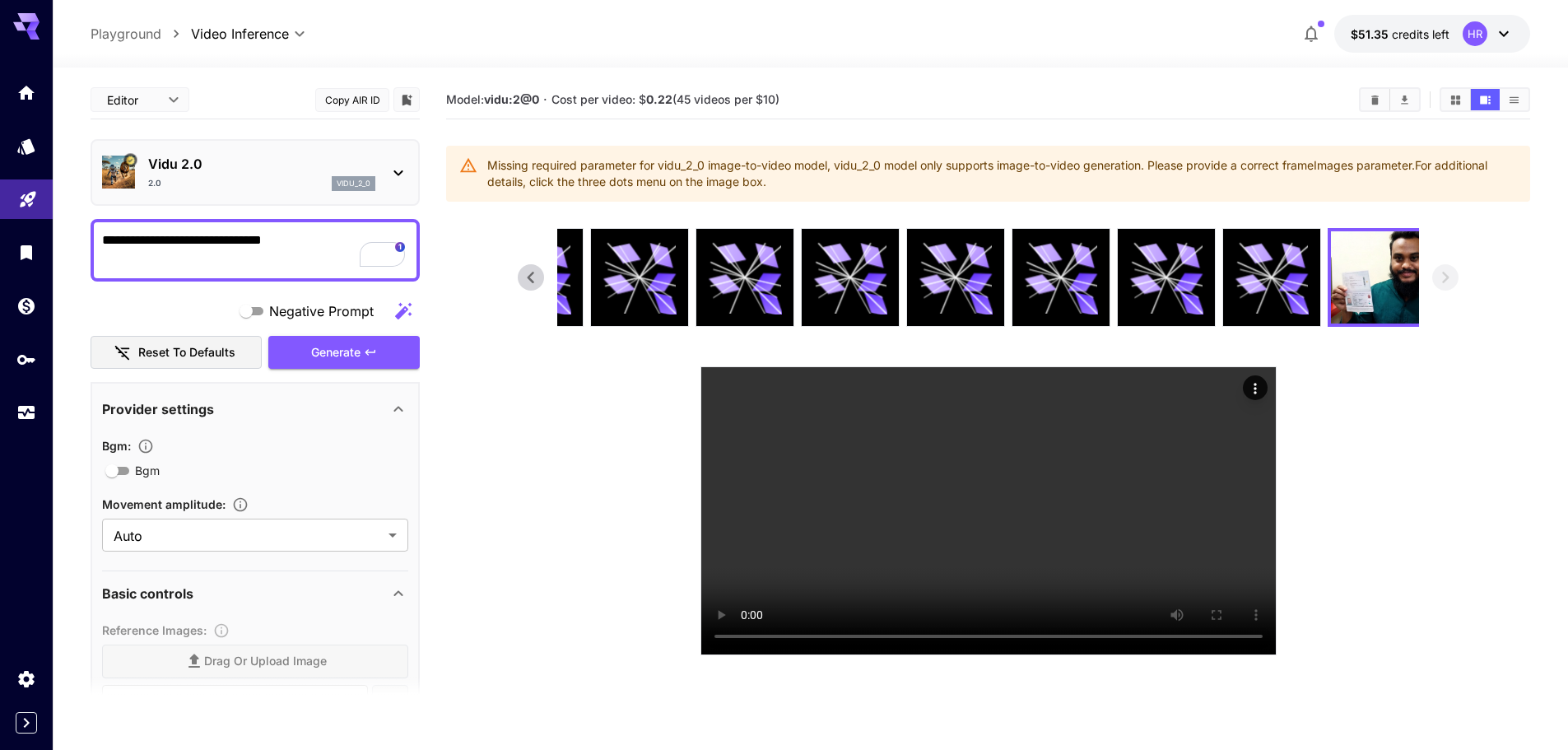
click at [229, 179] on div "2.0 vidu_2_0" at bounding box center [261, 184] width 227 height 15
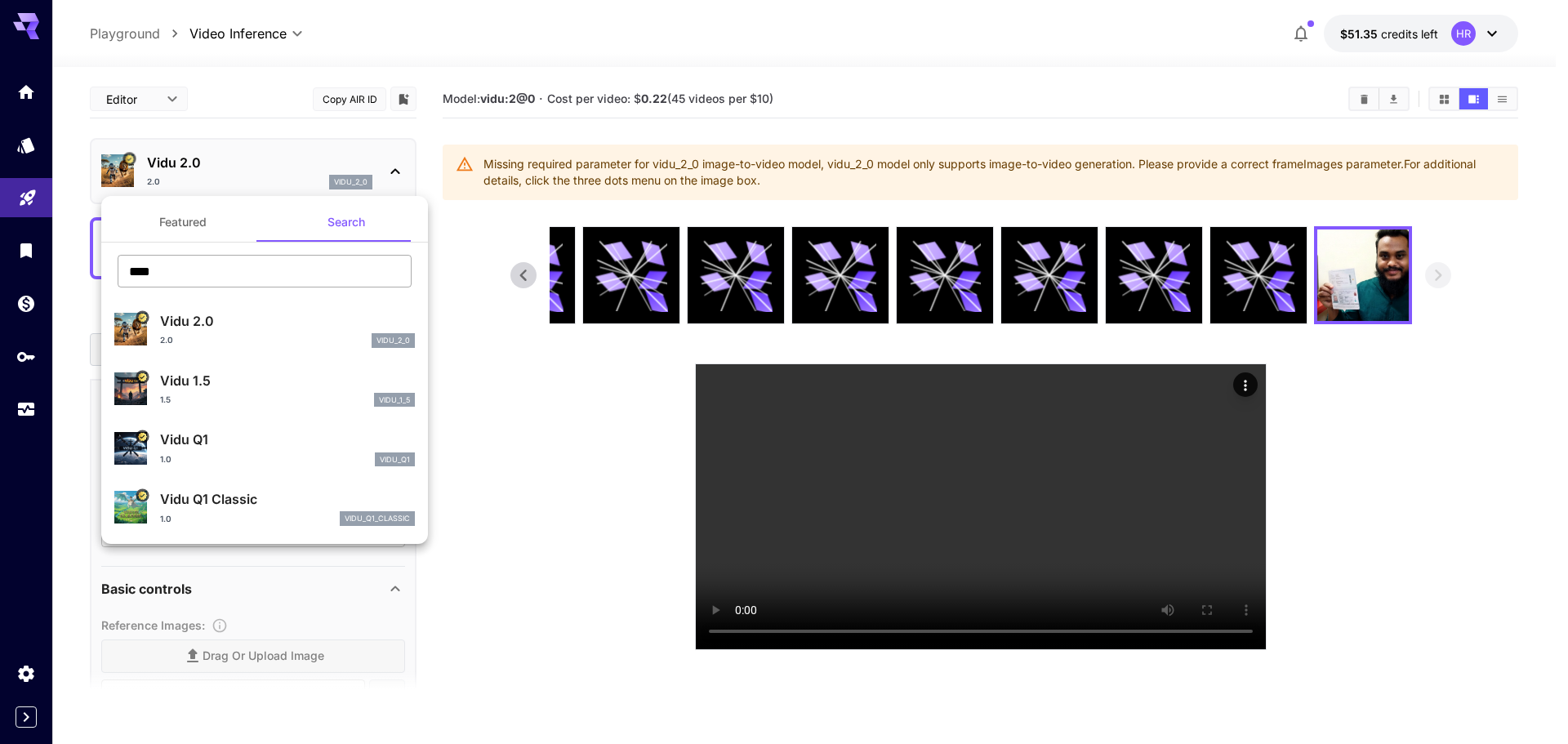
click at [211, 286] on input "****" at bounding box center [264, 271] width 294 height 33
click at [258, 283] on input "text" at bounding box center [264, 271] width 294 height 33
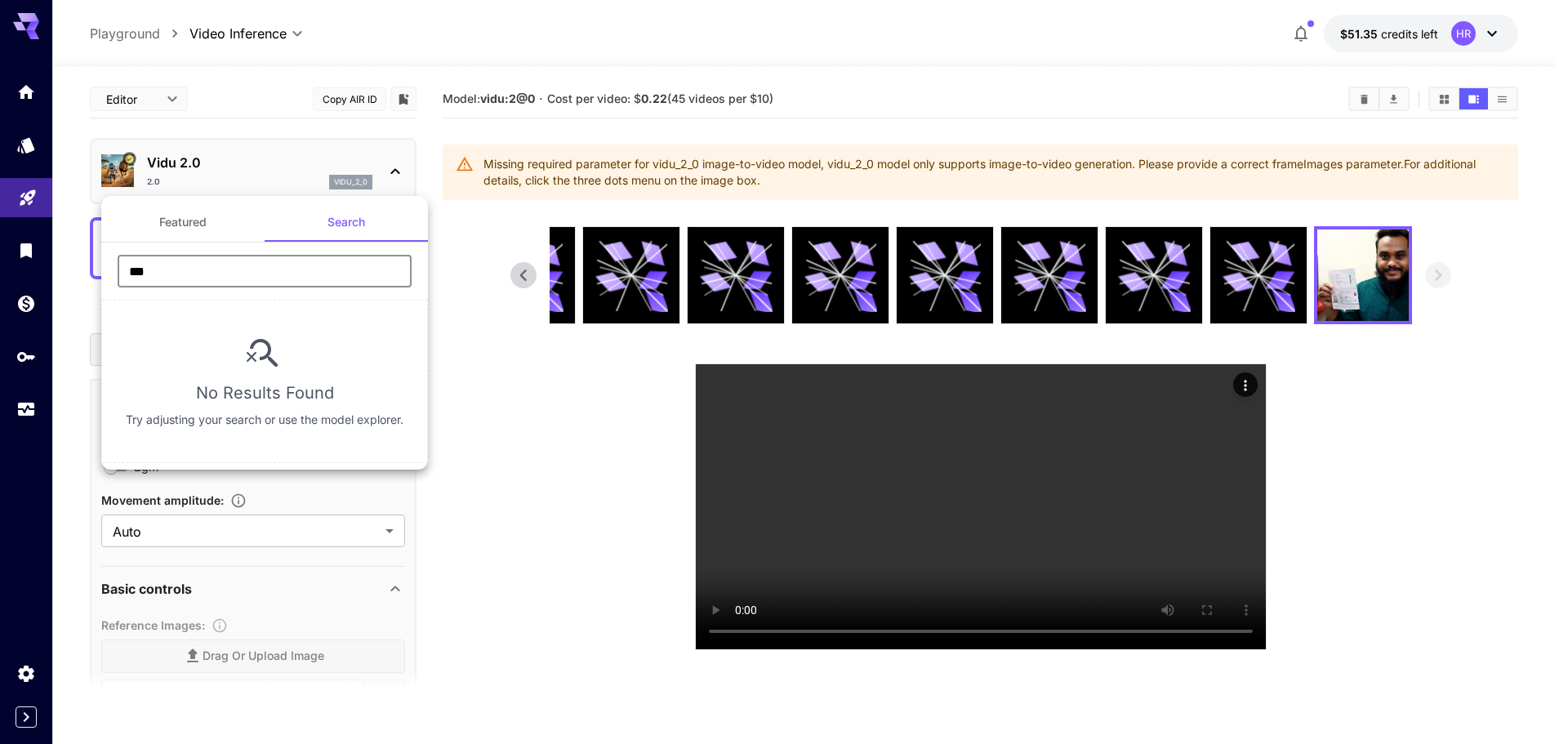
click at [258, 283] on input "***" at bounding box center [264, 271] width 294 height 33
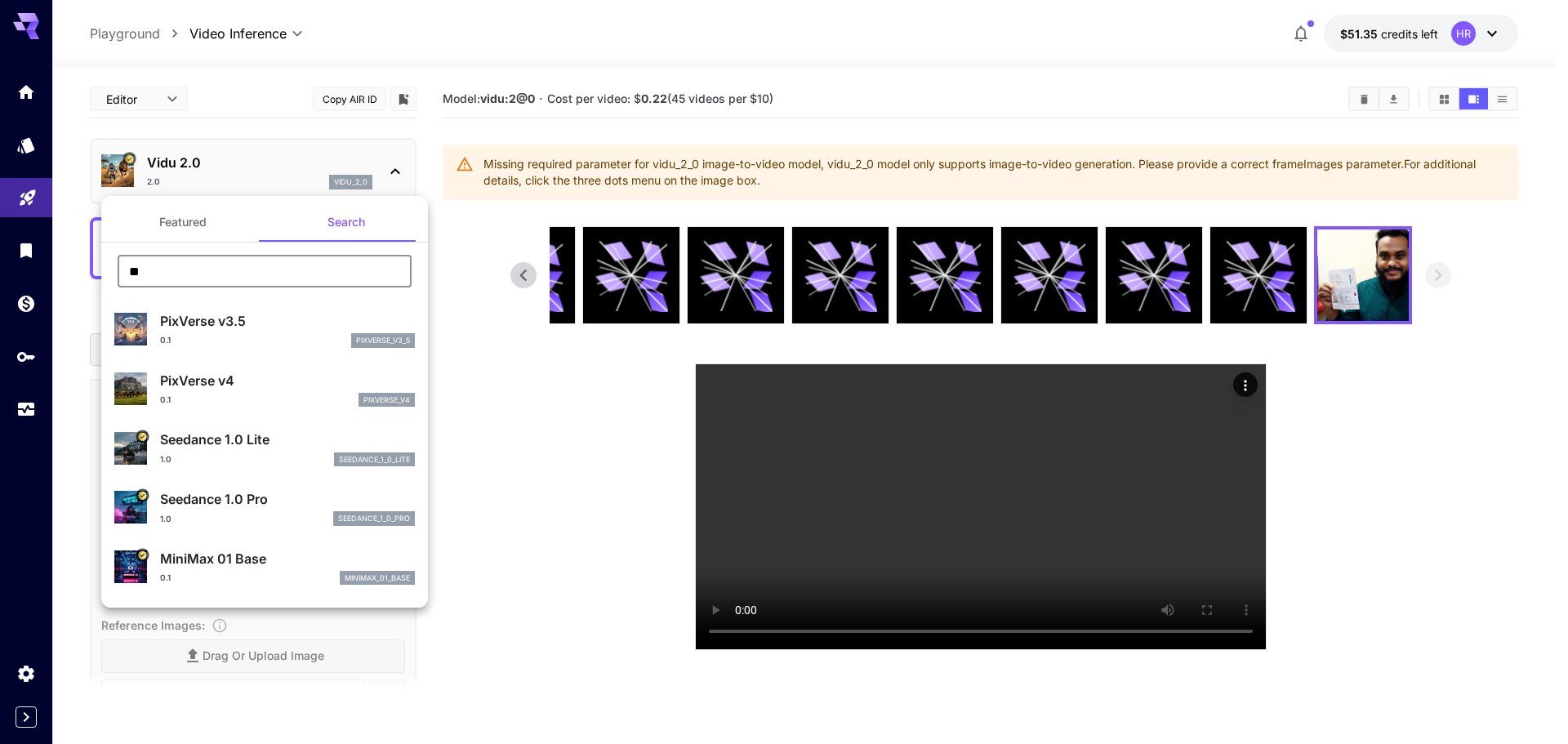
type input "**"
click at [238, 498] on p "Seedance 1.0 Pro" at bounding box center [287, 499] width 255 height 19
type input "**********"
type input "***"
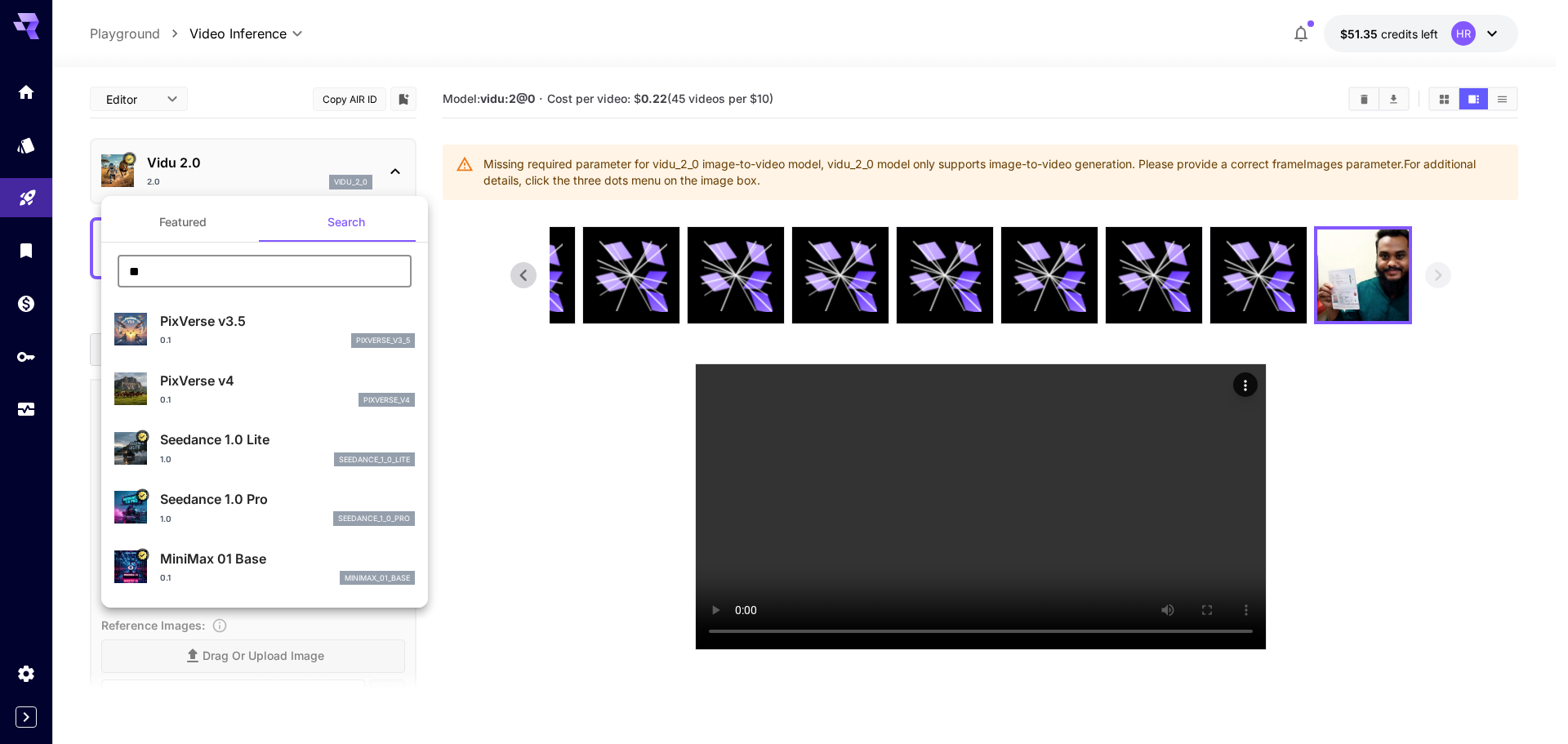
type input "*"
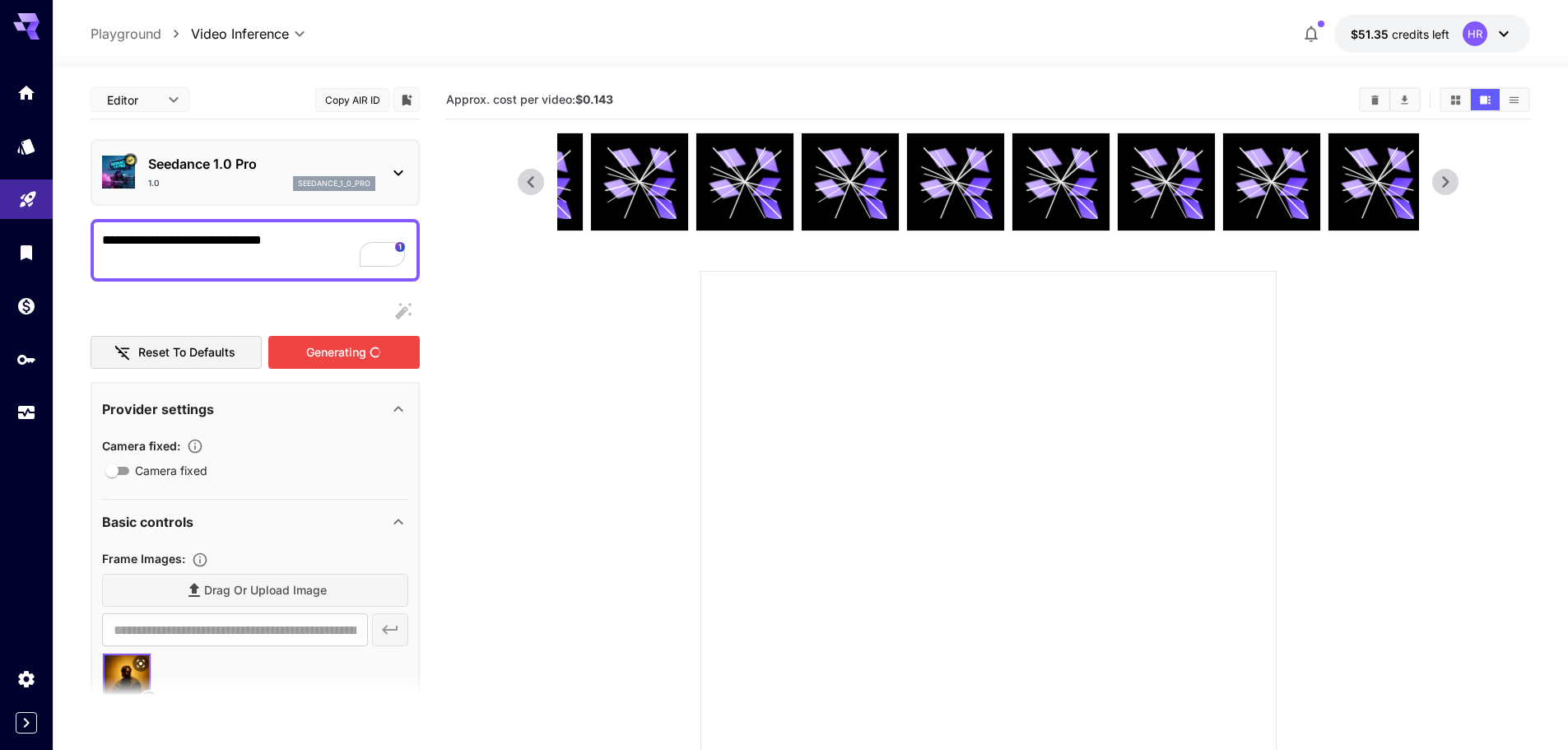
click at [345, 351] on div "Generating" at bounding box center [344, 353] width 151 height 34
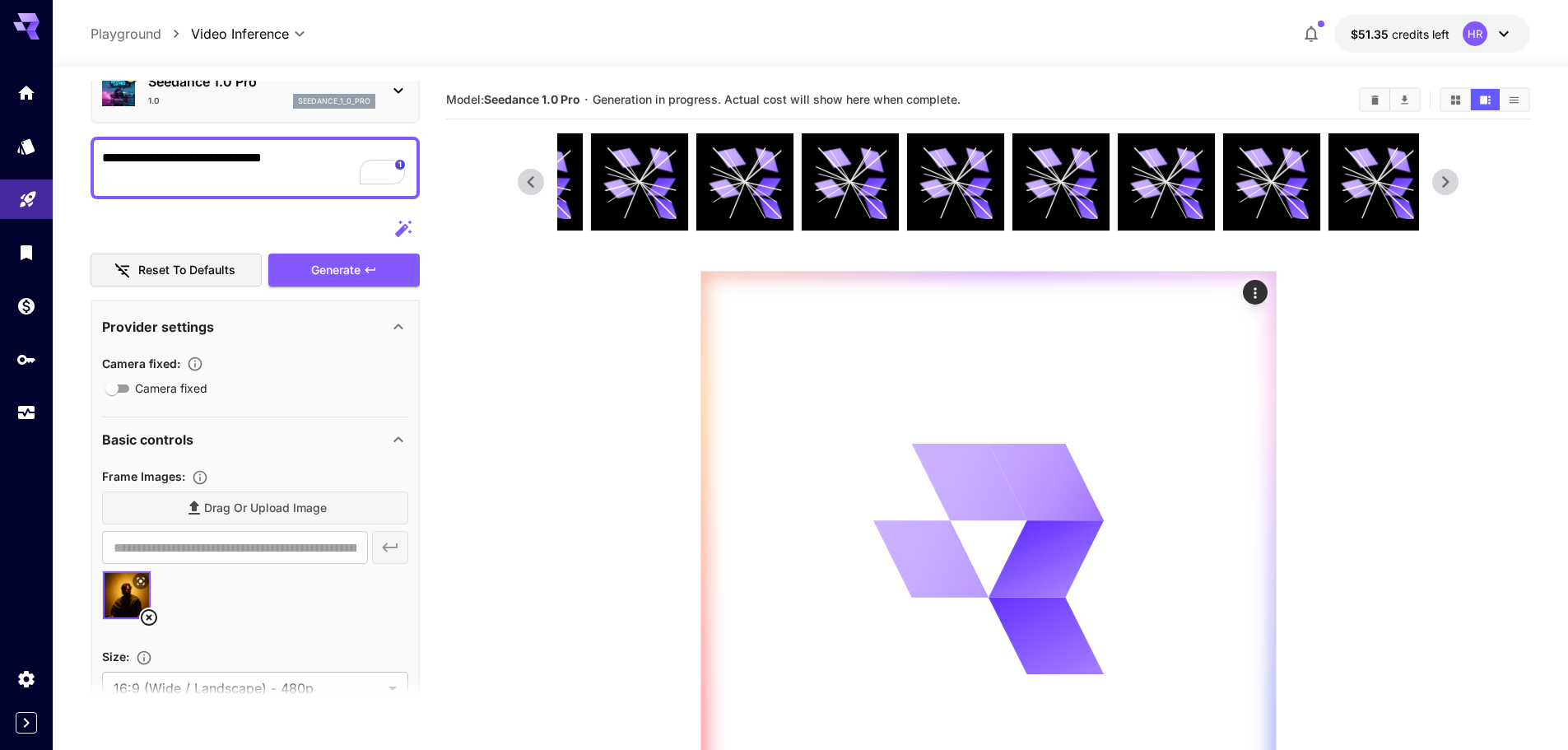
click at [161, 390] on span "Camera fixed" at bounding box center [171, 388] width 73 height 17
click at [155, 394] on span "Camera fixed" at bounding box center [171, 388] width 73 height 17
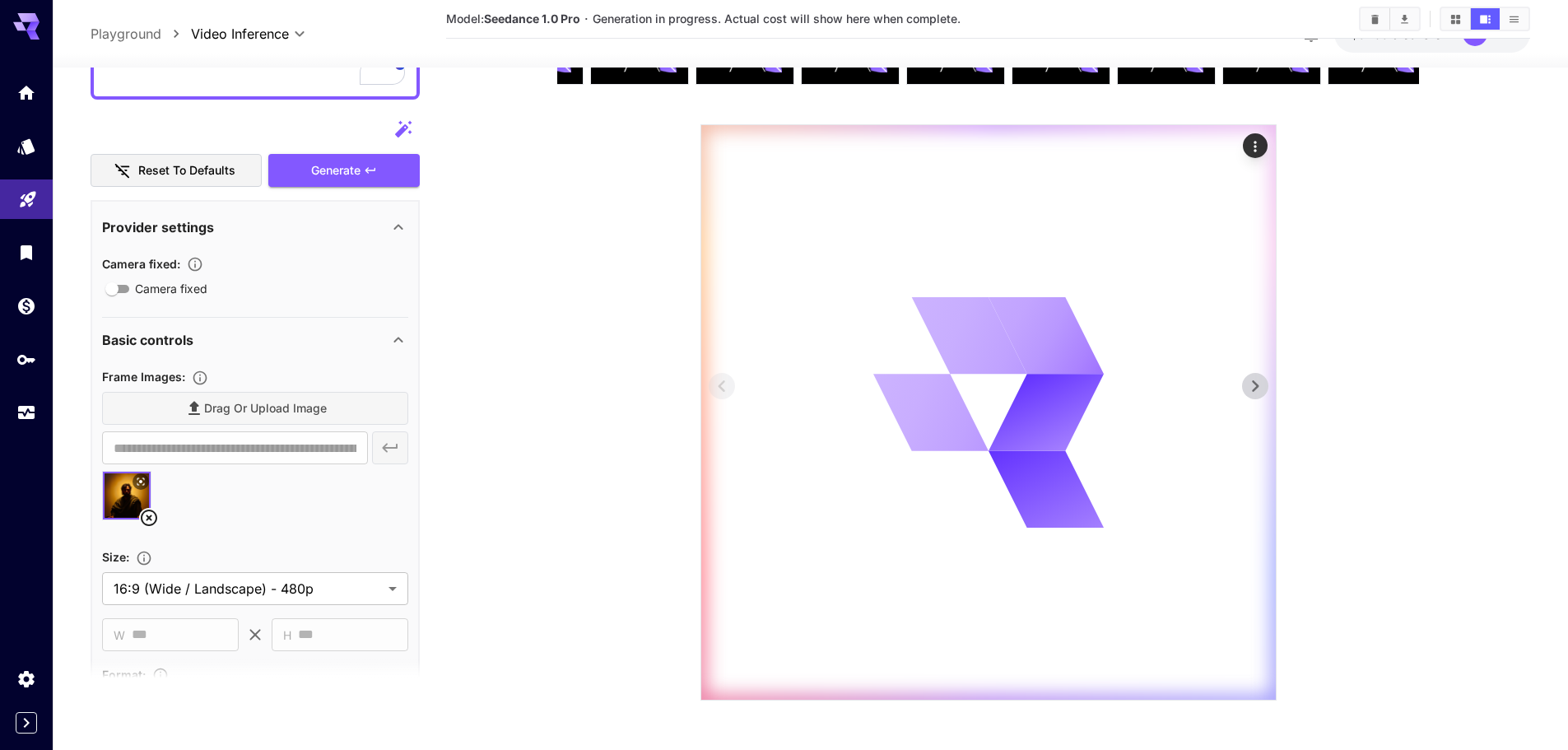
click at [956, 425] on icon at bounding box center [930, 412] width 131 height 103
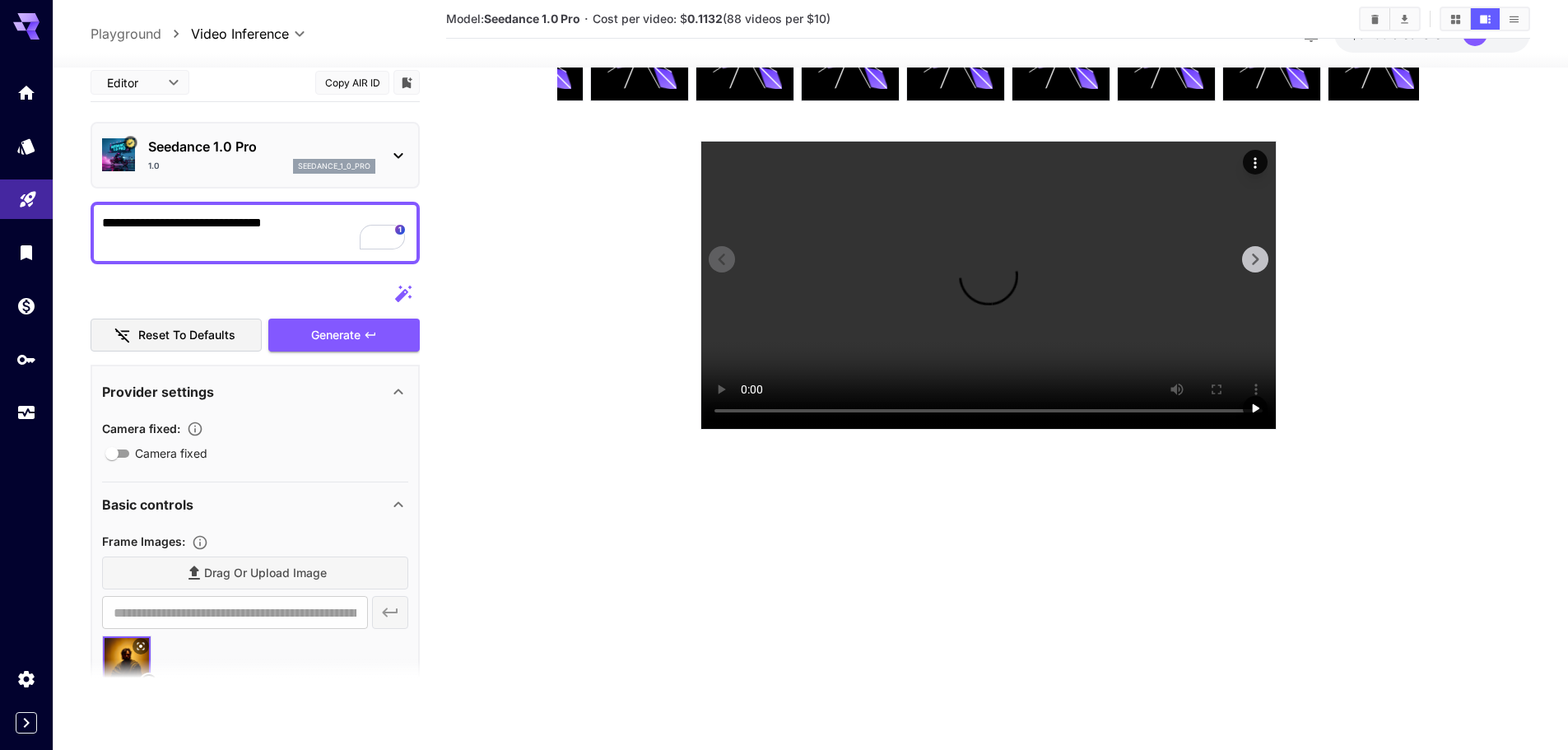
scroll to position [130, 0]
click at [894, 291] on video at bounding box center [988, 285] width 574 height 287
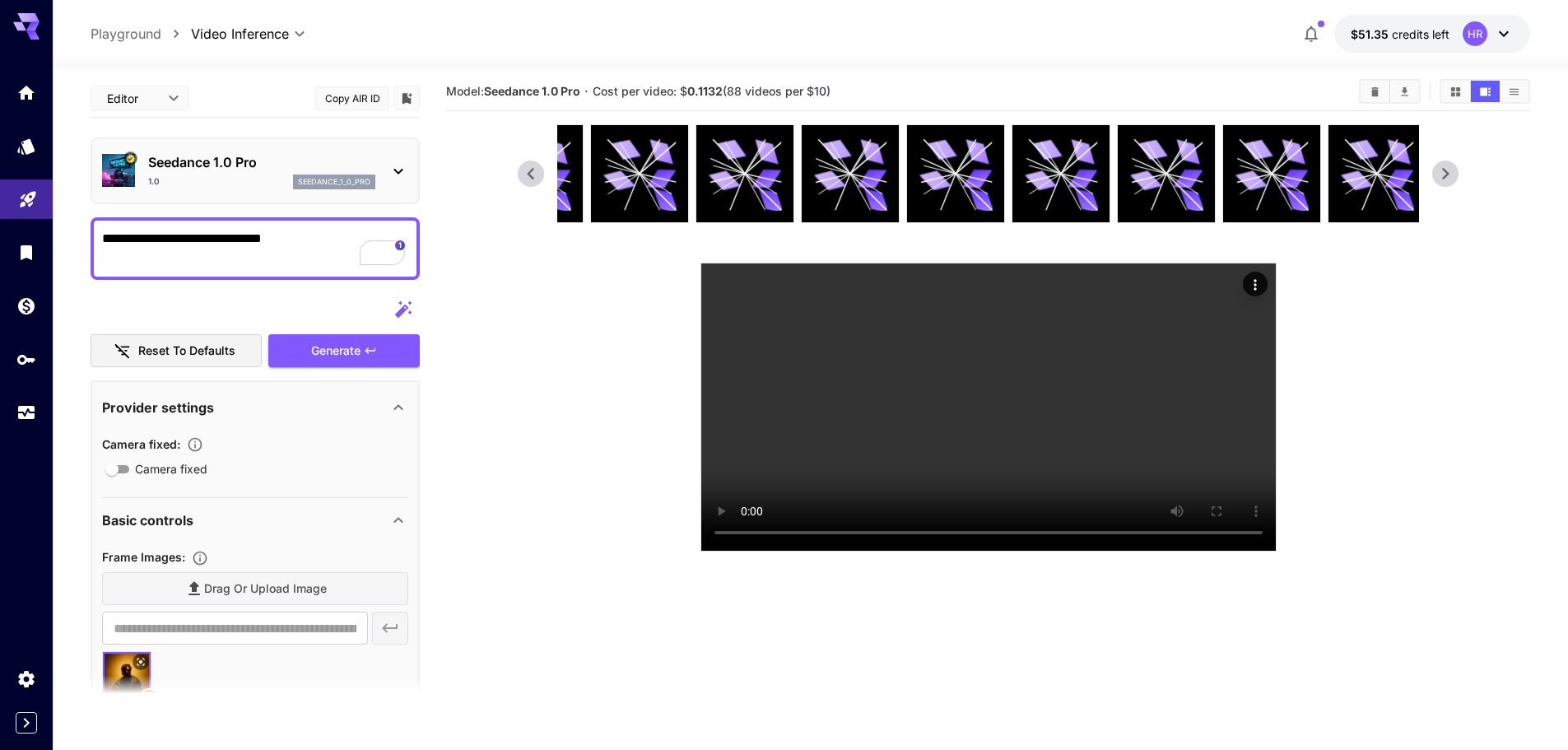
scroll to position [0, 0]
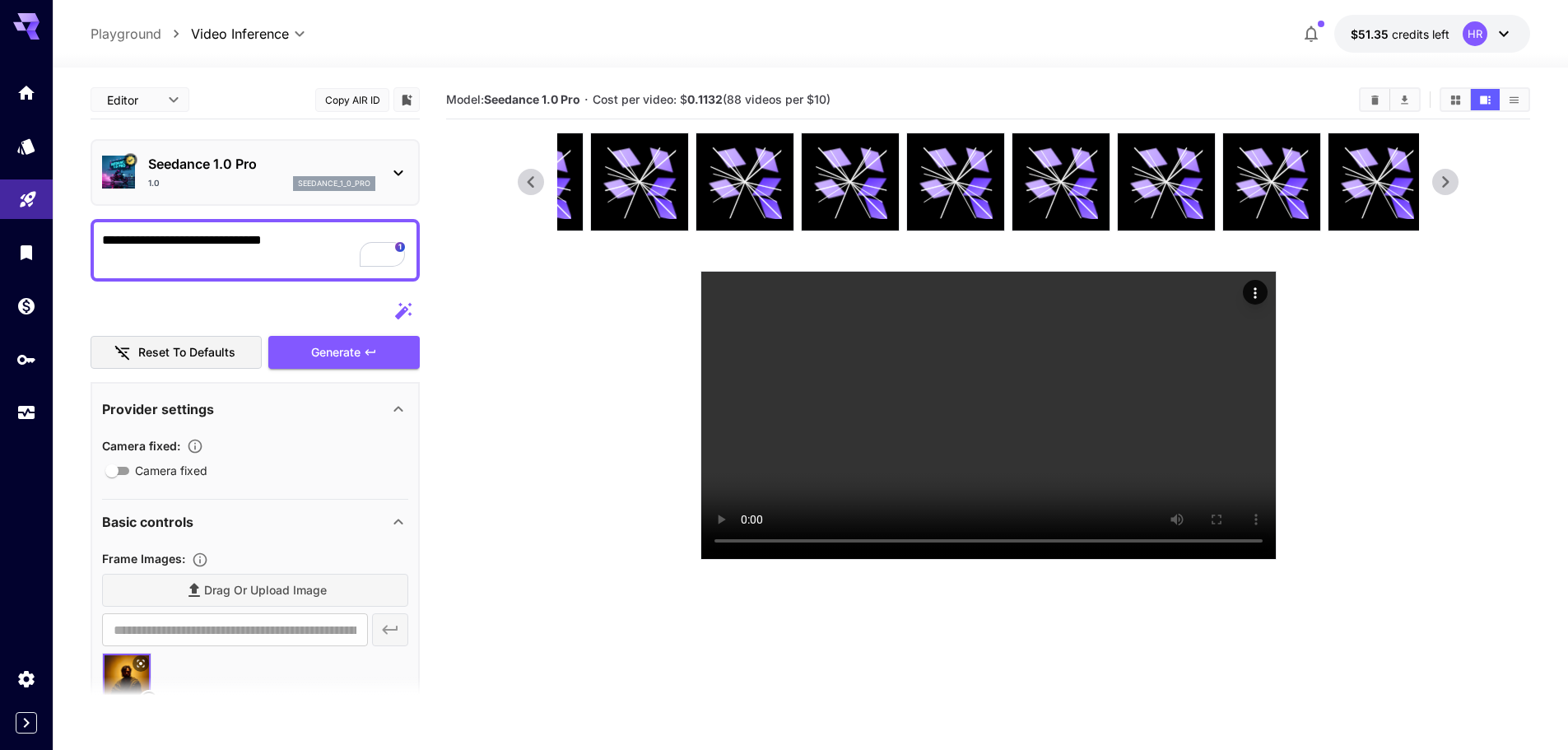
click at [1026, 92] on section "Model: Seedance 1.0 Pro · Cost per video: $ 0.1132 (88 videos per $10)" at bounding box center [895, 99] width 899 height 19
click at [991, 422] on video at bounding box center [988, 416] width 574 height 287
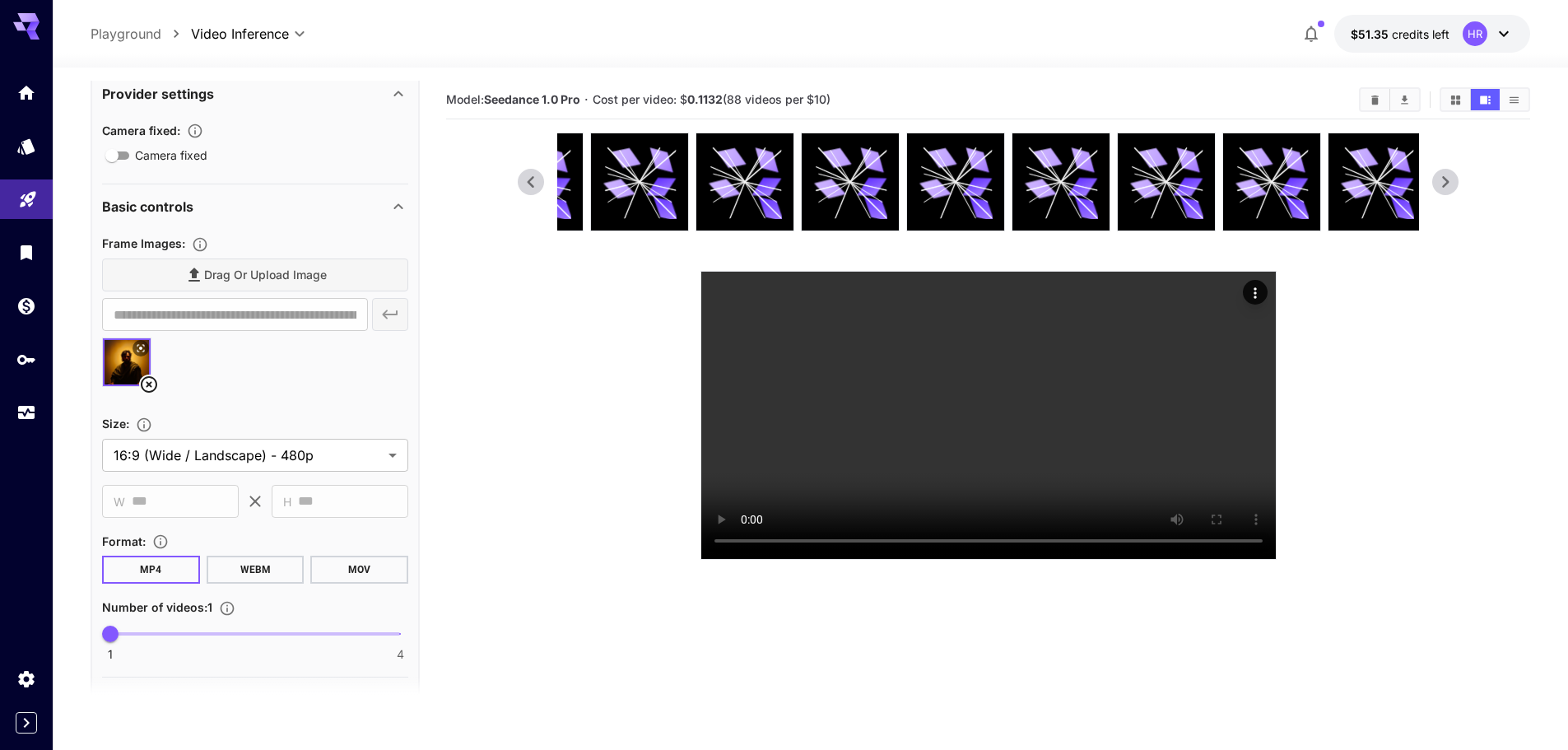
scroll to position [329, 0]
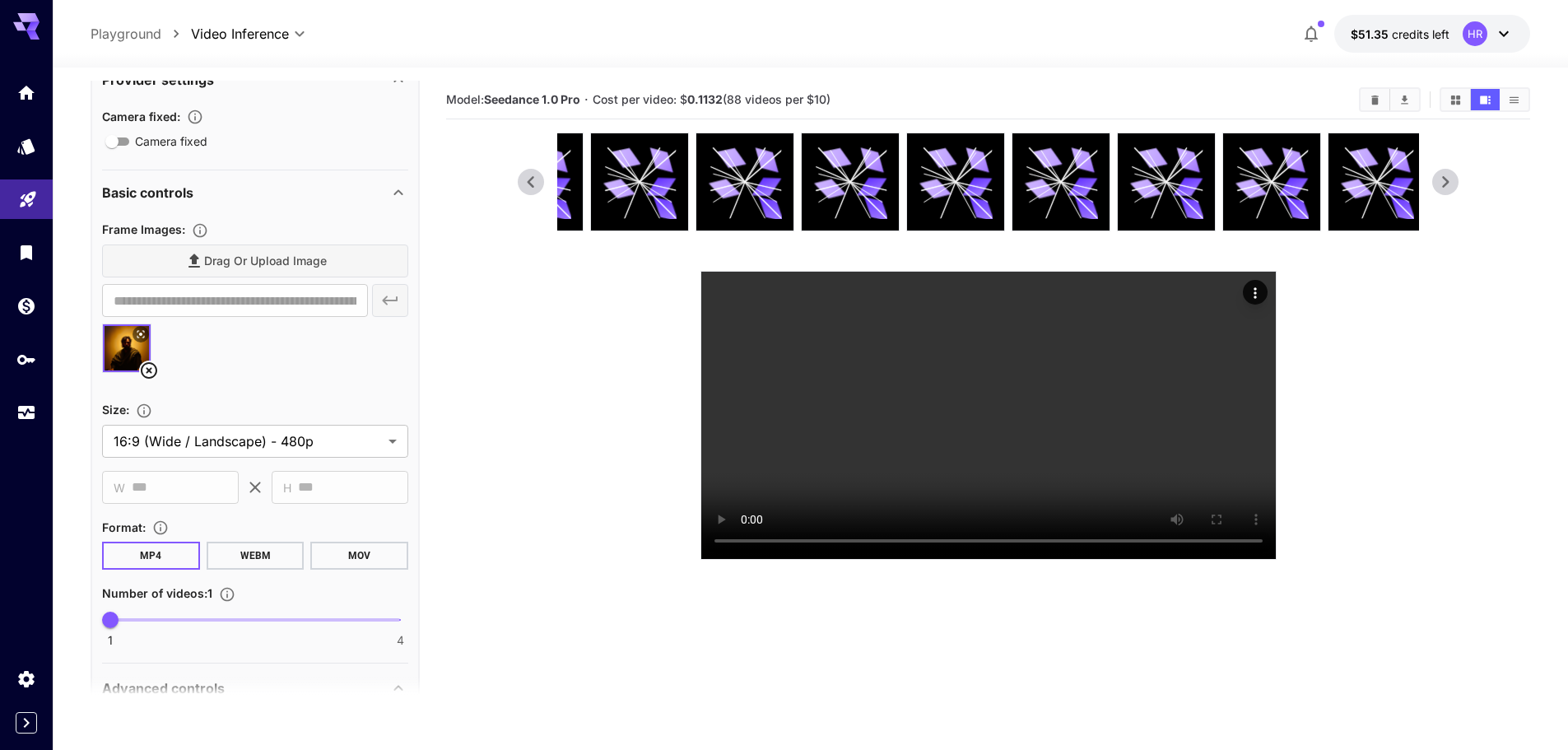
click at [121, 351] on img at bounding box center [127, 348] width 48 height 48
click at [533, 381] on section at bounding box center [988, 346] width 941 height 427
click at [609, 103] on span "Cost per video: $ 0.1132 (88 videos per $10)" at bounding box center [712, 99] width 238 height 14
click at [898, 106] on section "Model: Seedance 1.0 Pro · Cost per video: $ 0.1132 (88 videos per $10)" at bounding box center [895, 99] width 899 height 19
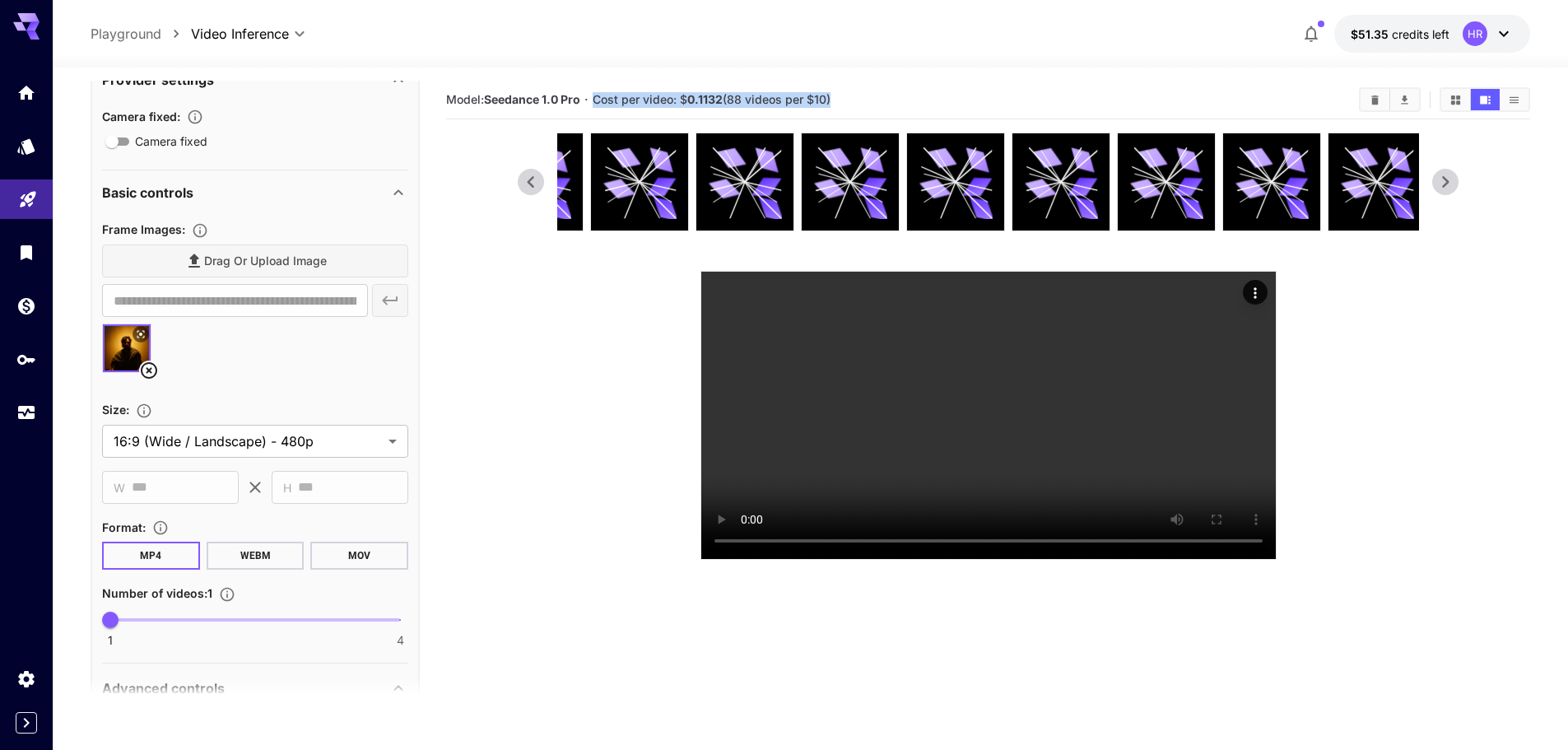
copy span "Cost per video: $ 0.1132 (88 videos per $10)"
click at [518, 465] on section at bounding box center [988, 346] width 941 height 427
click at [135, 364] on img at bounding box center [127, 348] width 48 height 48
click at [224, 258] on div "Drag or upload image" at bounding box center [255, 261] width 307 height 34
click at [155, 367] on icon at bounding box center [149, 370] width 16 height 16
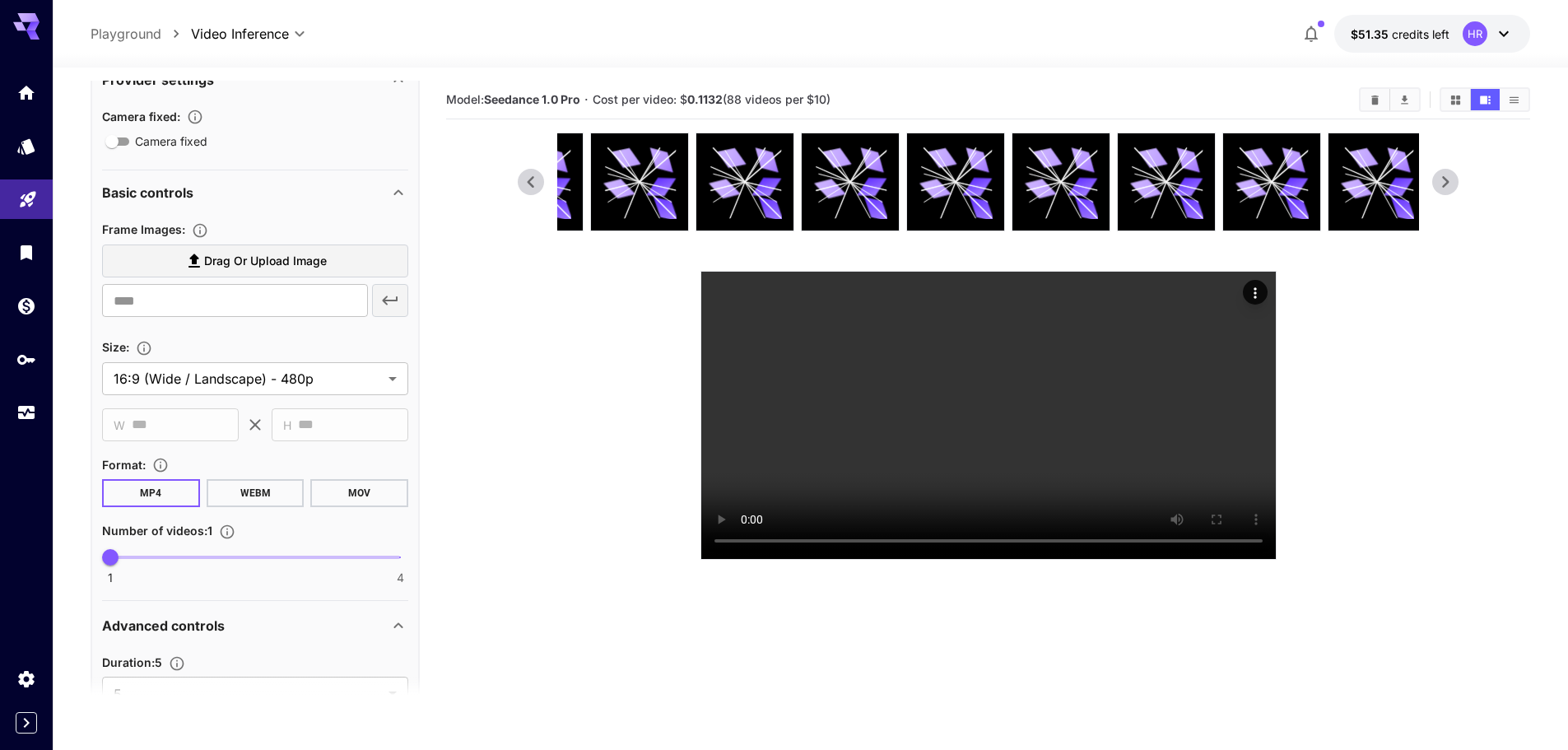
click at [227, 265] on span "Drag or upload image" at bounding box center [265, 261] width 122 height 20
click at [0, 0] on input "Drag or upload image" at bounding box center [0, 0] width 0 height 0
click at [296, 264] on span "Drag or upload image" at bounding box center [265, 261] width 122 height 20
click at [0, 0] on input "Drag or upload image" at bounding box center [0, 0] width 0 height 0
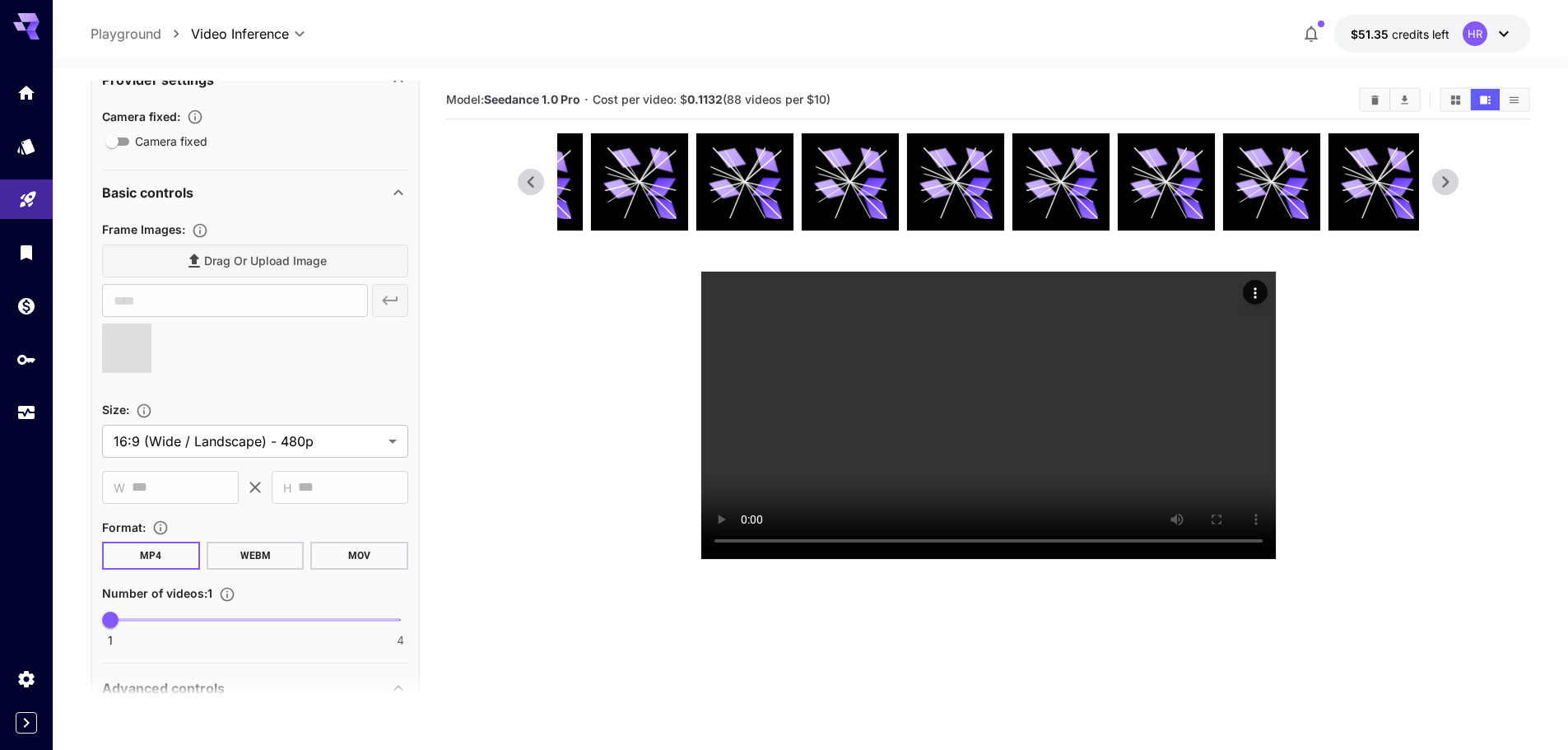
type input "**********"
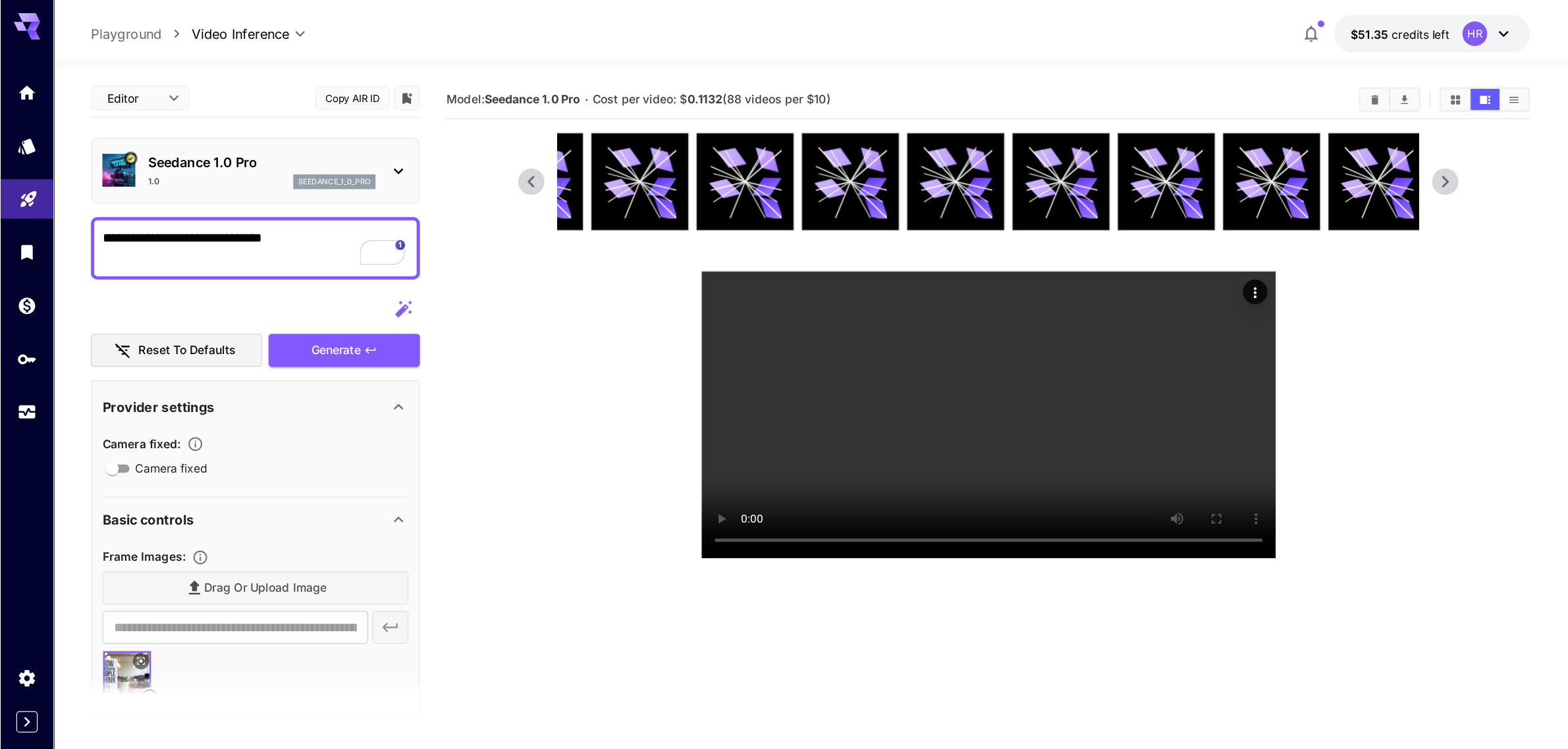
scroll to position [0, 0]
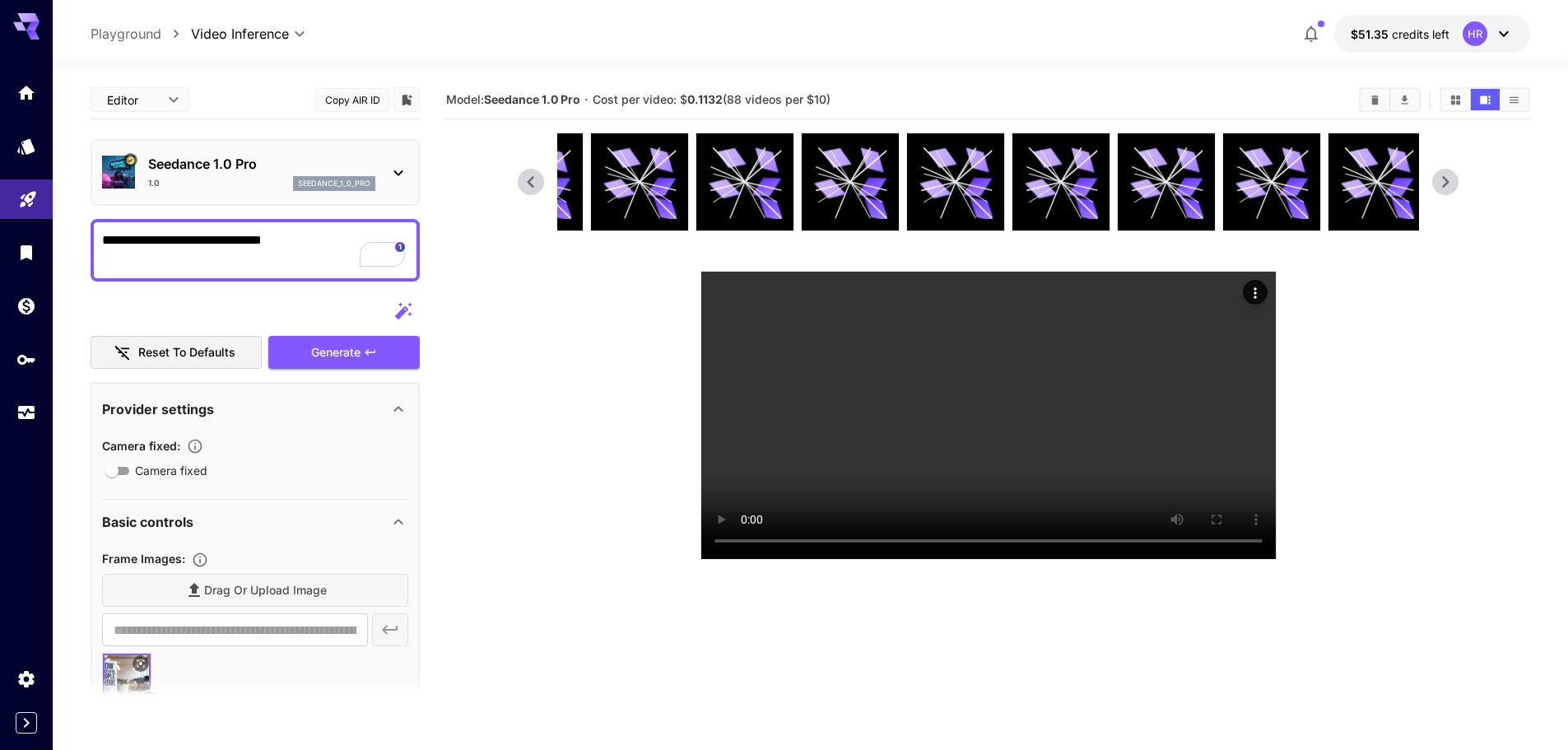
click at [480, 332] on section at bounding box center [988, 346] width 1084 height 427
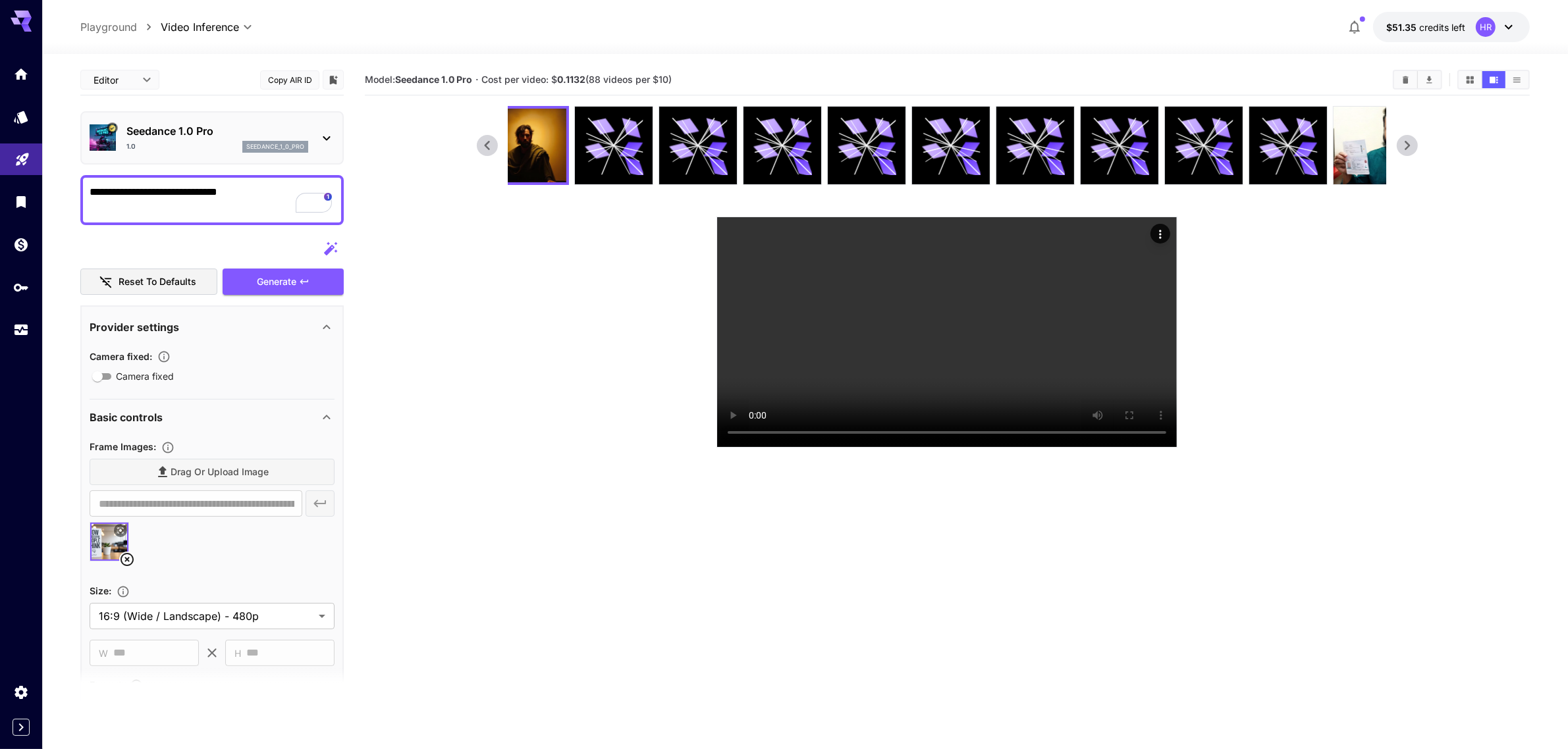
click at [236, 199] on textarea "**********" at bounding box center [213, 200] width 246 height 32
paste textarea "**********"
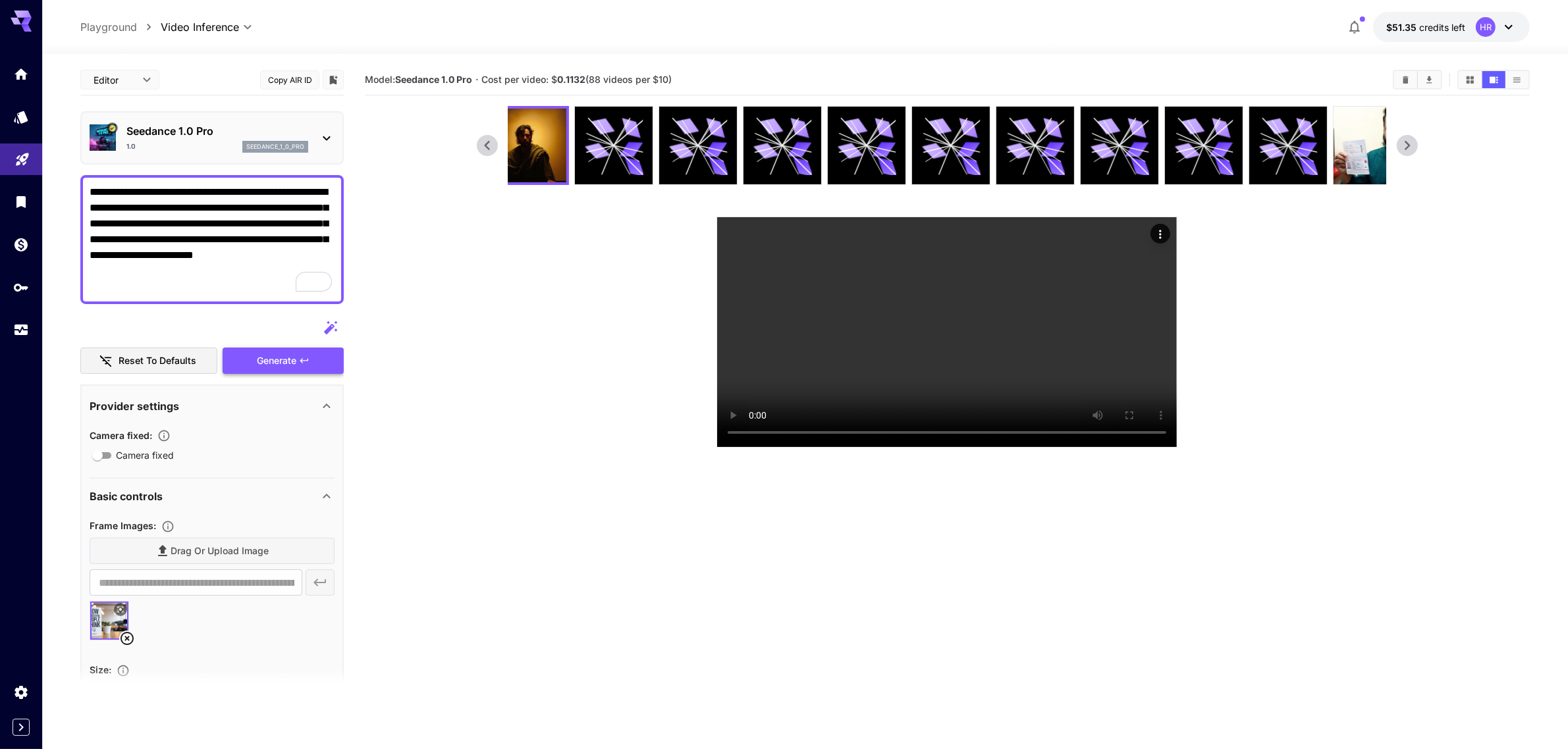
click at [286, 357] on div "Generate" at bounding box center [282, 361] width 121 height 27
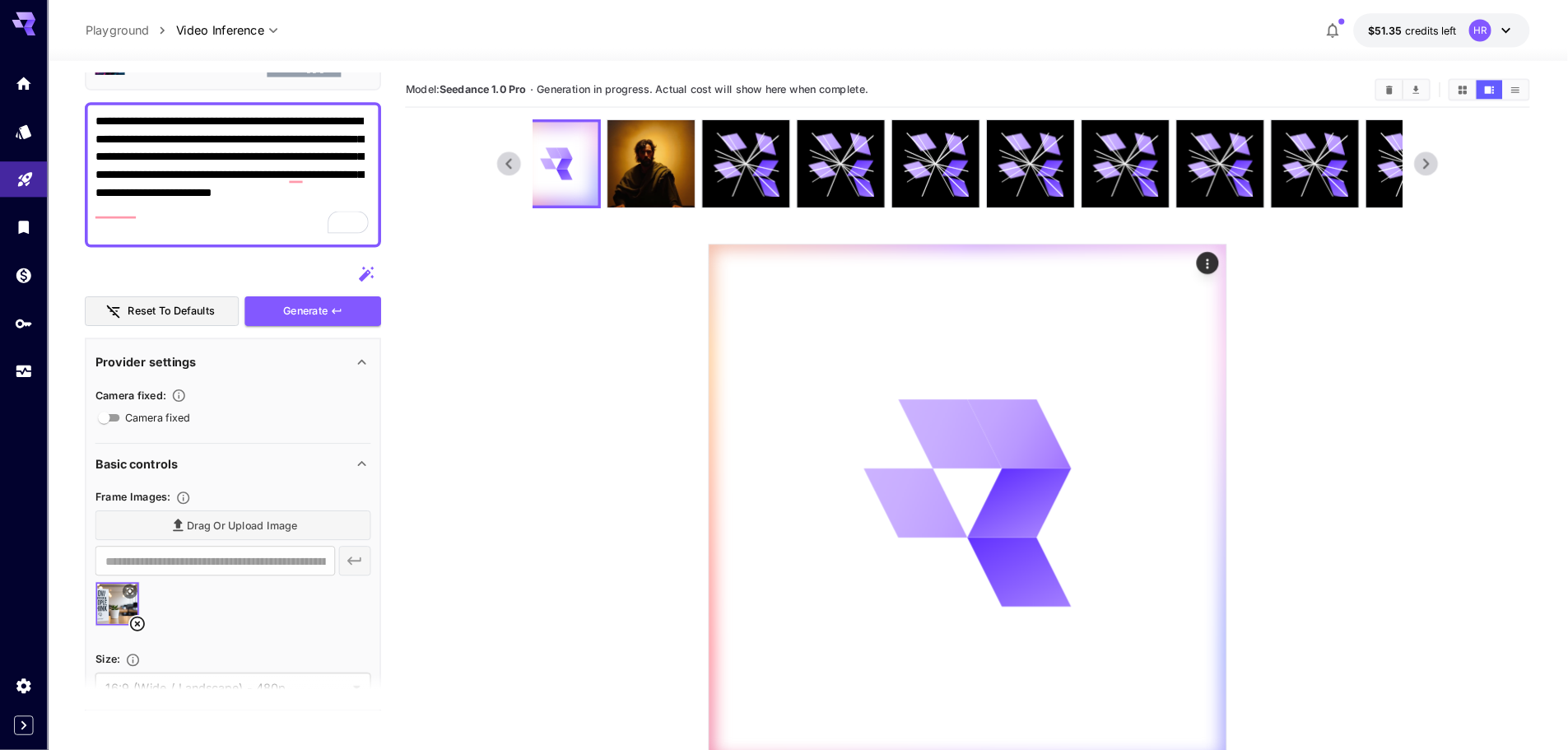
scroll to position [106, 0]
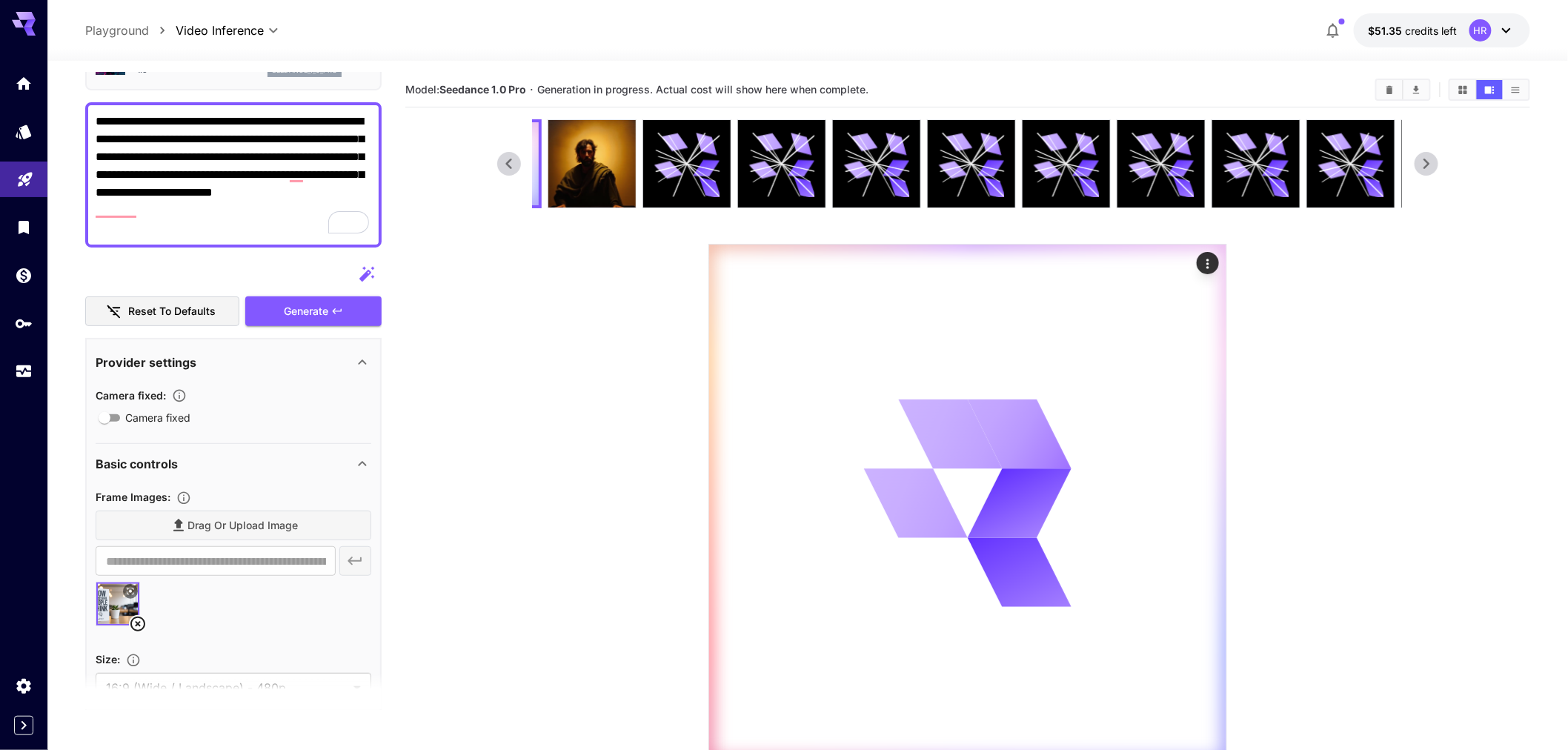
click at [542, 359] on section at bounding box center [968, 441] width 941 height 644
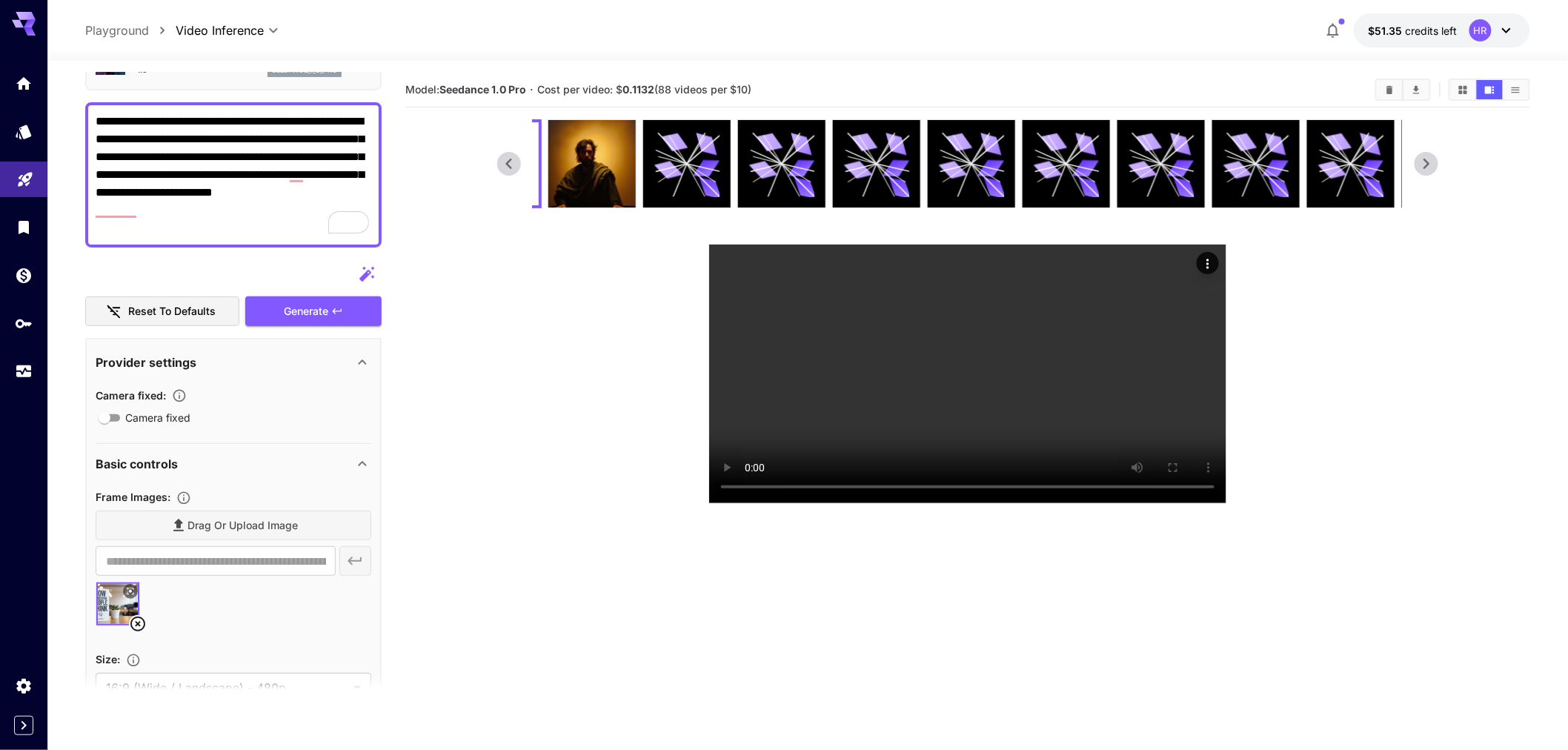
click at [659, 360] on section "Model: Seedance 1.0 Pro · Cost per video: $ 0.1132 (88 videos per $10)" at bounding box center [967, 448] width 1125 height 750
click at [972, 394] on video at bounding box center [968, 374] width 517 height 259
click at [326, 151] on textarea "**********" at bounding box center [234, 175] width 277 height 125
paste textarea "**********"
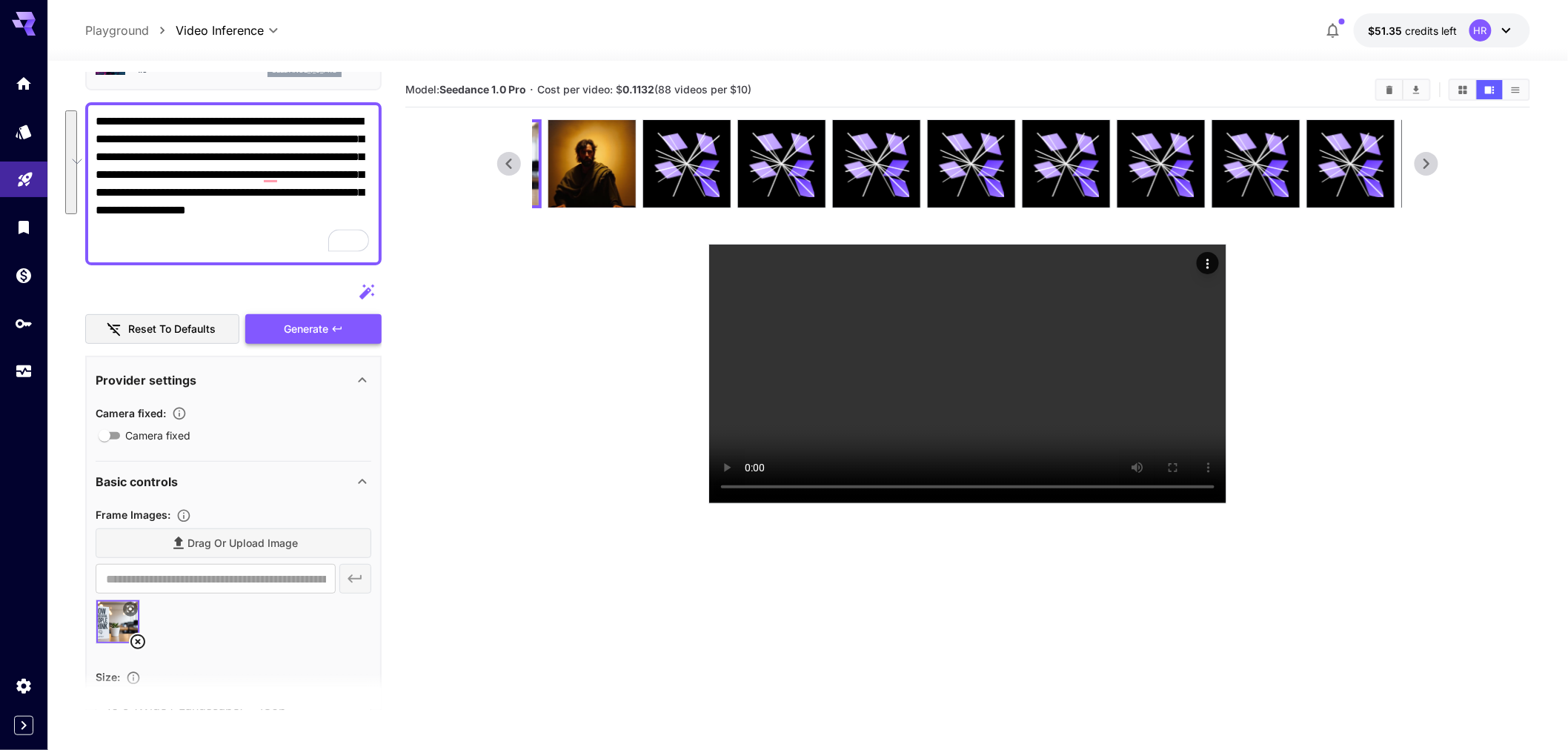
type textarea "**********"
click at [305, 326] on div "Generate" at bounding box center [313, 329] width 136 height 30
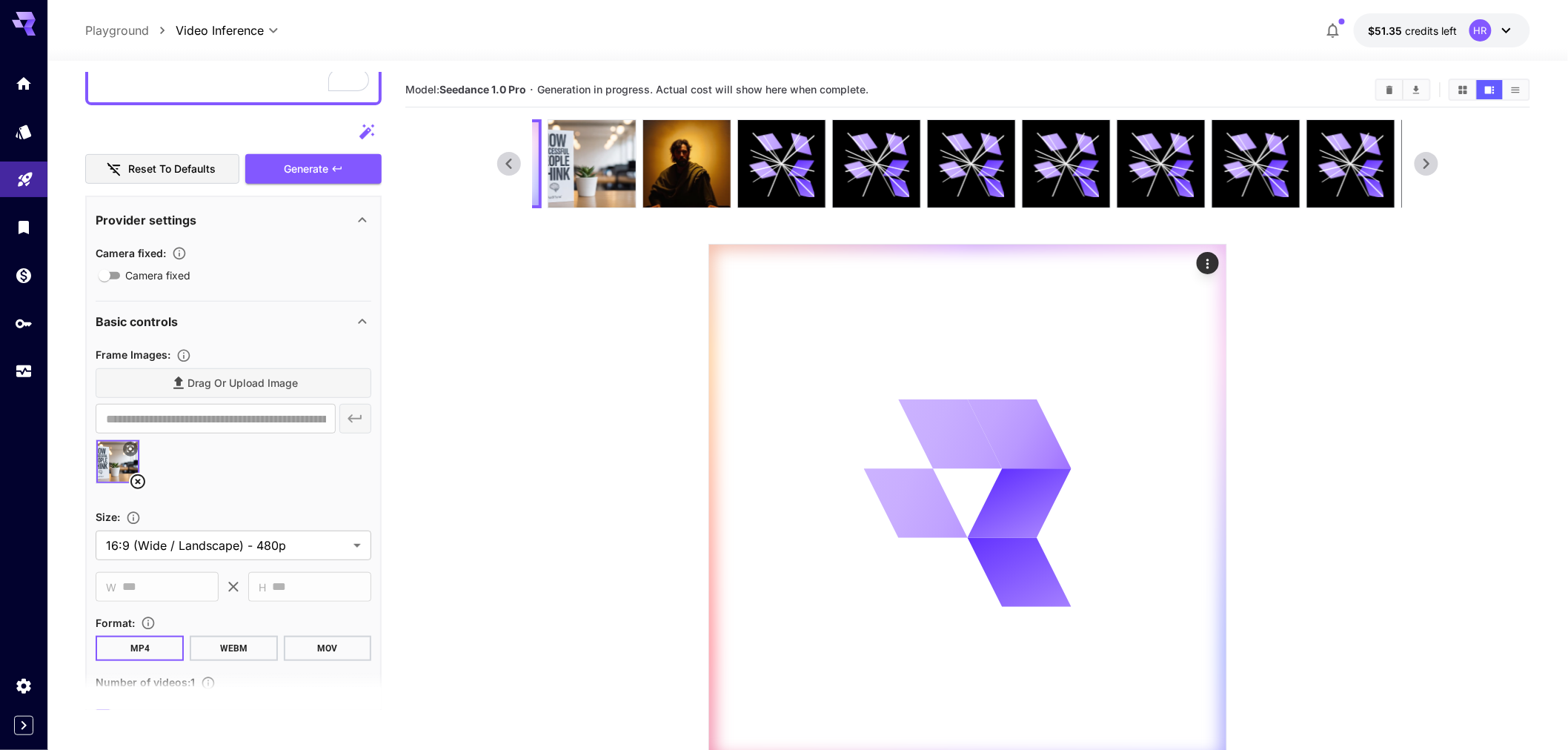
scroll to position [260, 0]
click at [230, 371] on div "Drag or upload image" at bounding box center [233, 379] width 276 height 30
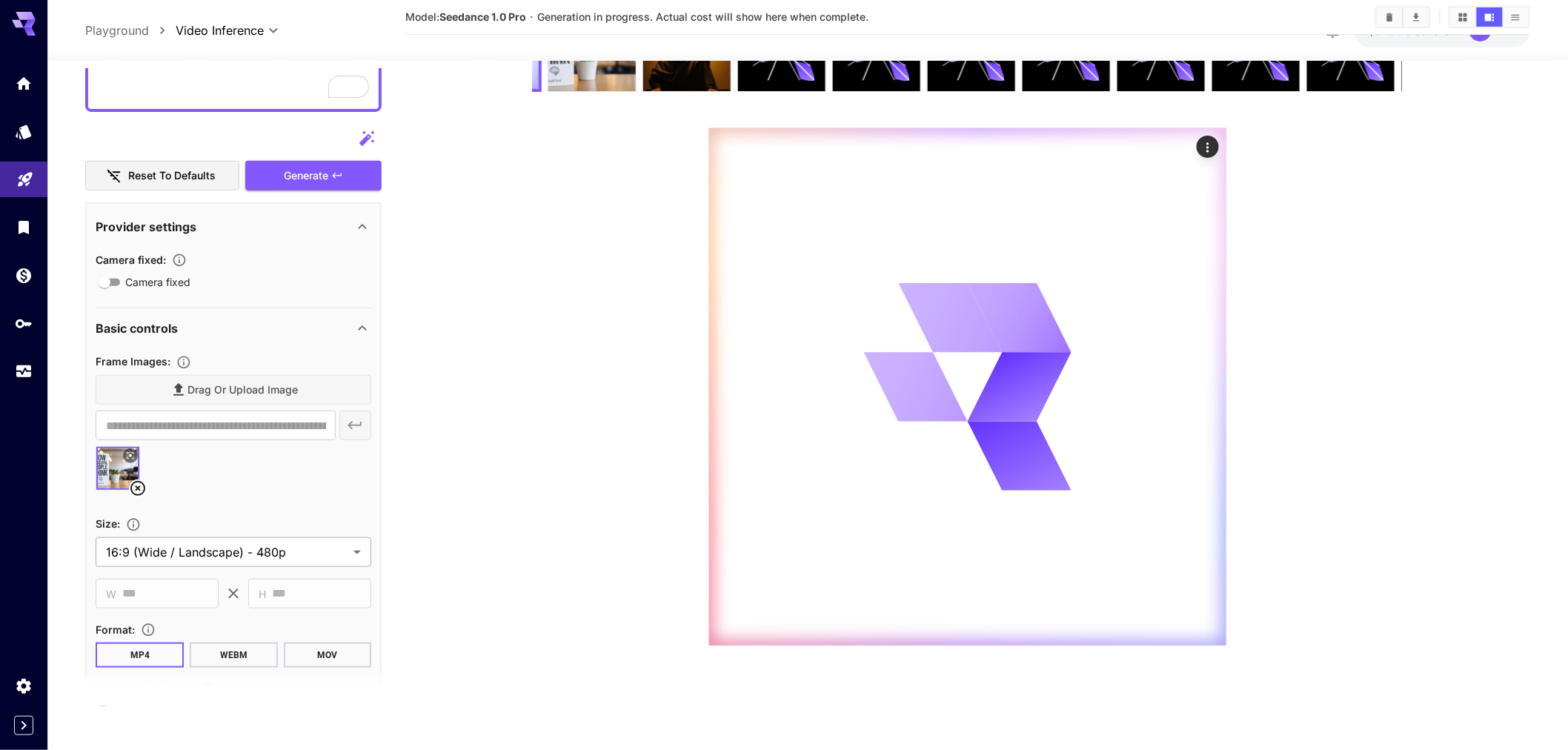
scroll to position [174, 0]
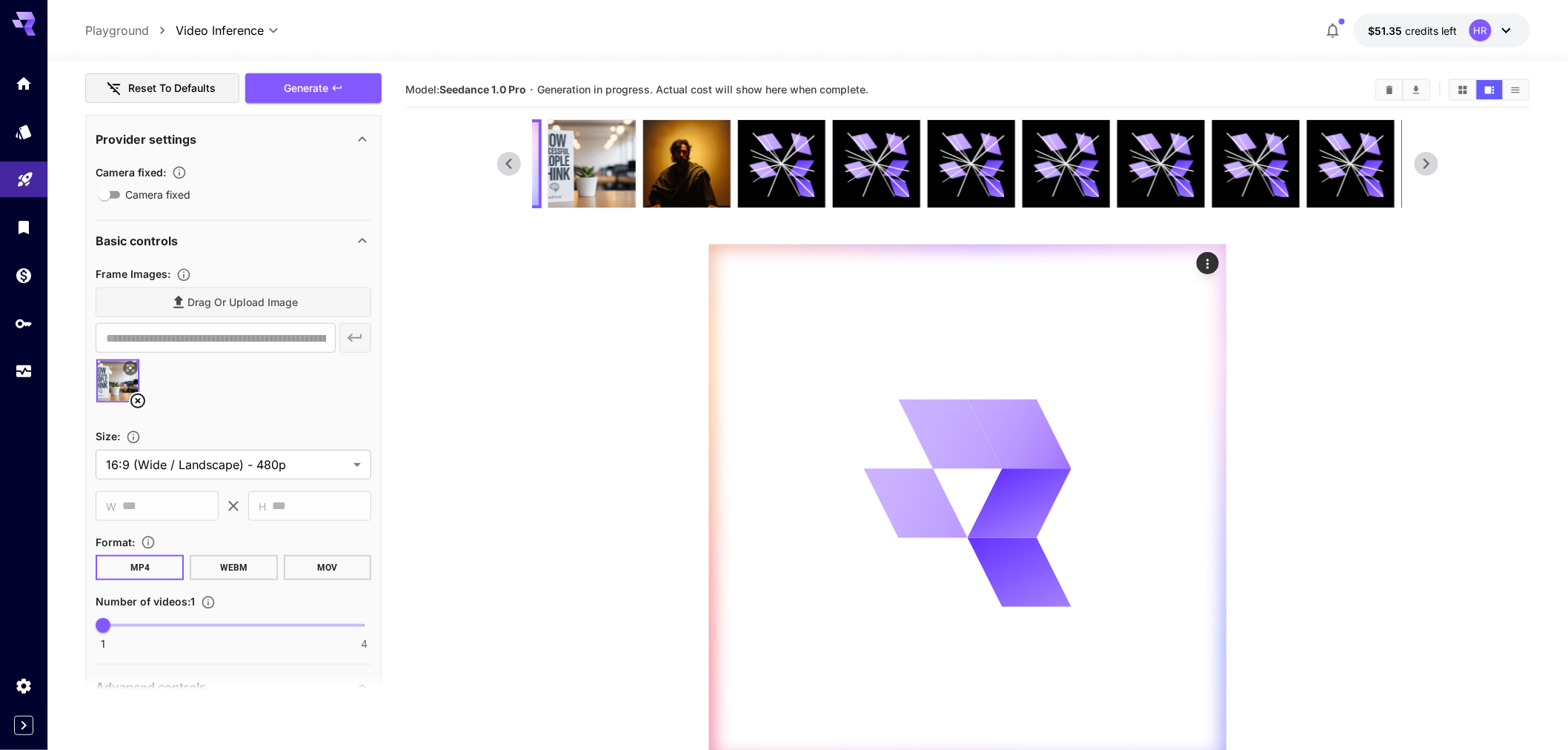
click at [543, 529] on section at bounding box center [968, 441] width 941 height 644
click at [557, 453] on section at bounding box center [968, 441] width 941 height 644
click at [198, 171] on div "Camera fixed :" at bounding box center [233, 171] width 276 height 17
click at [184, 172] on icon "button" at bounding box center [179, 172] width 14 height 14
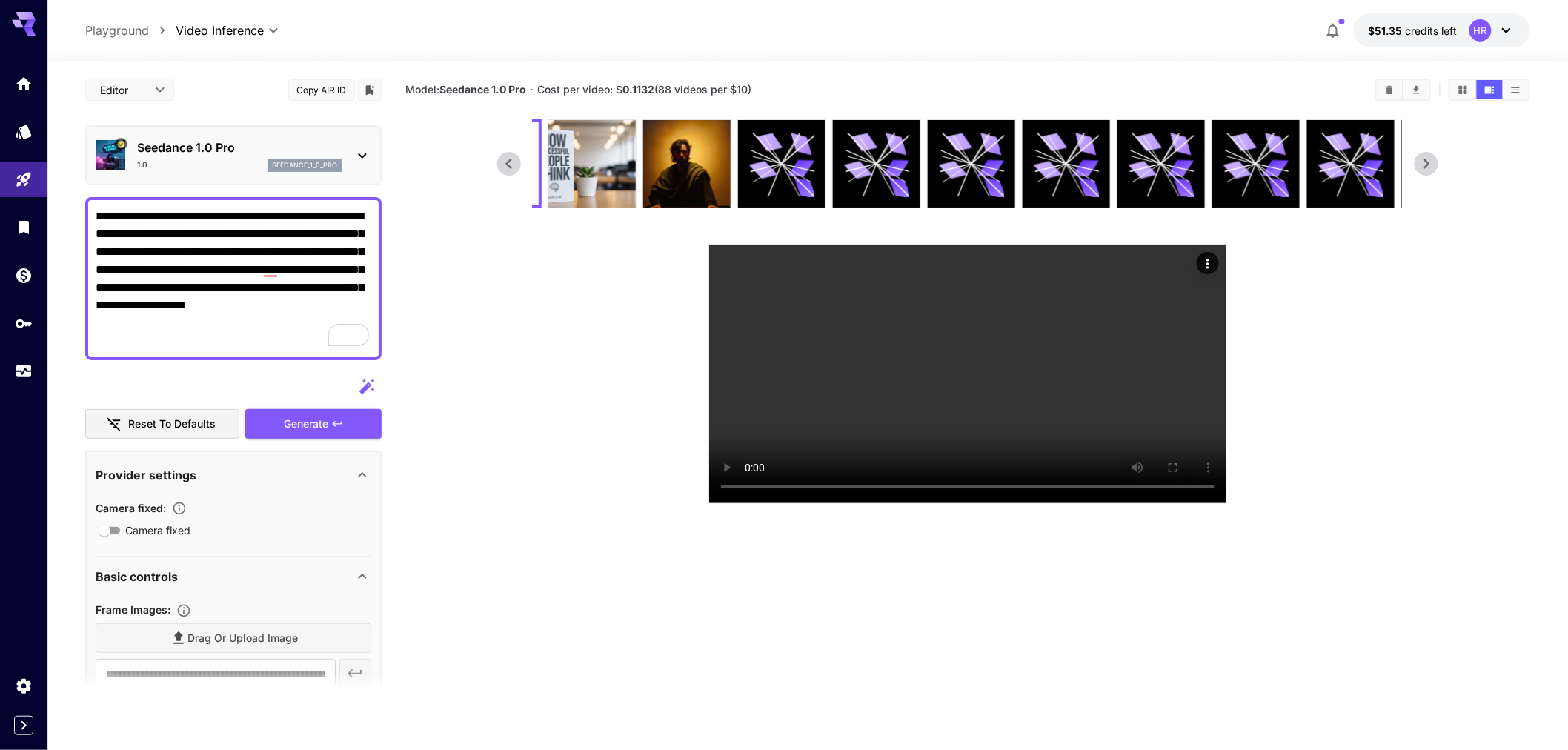
scroll to position [336, 0]
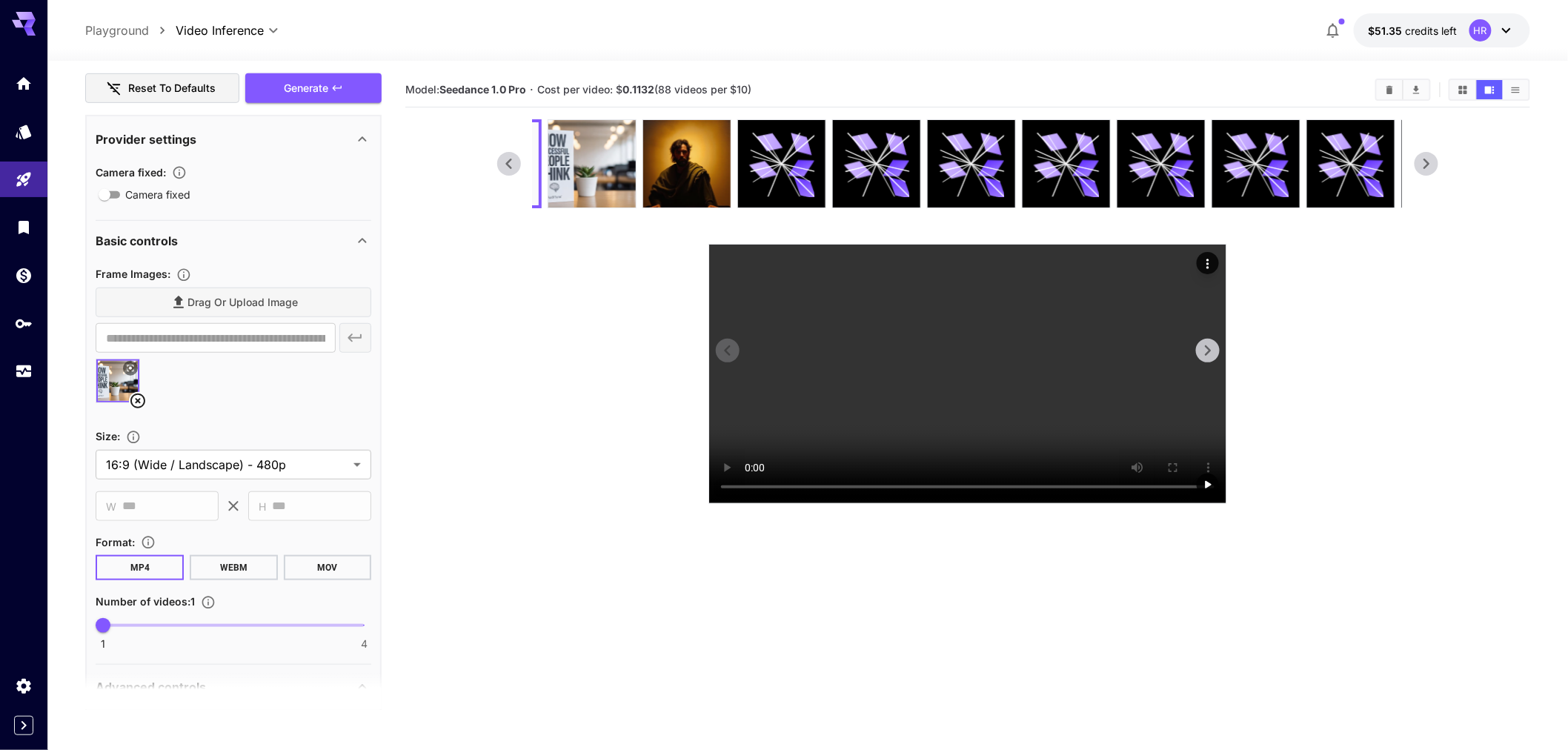
click at [838, 335] on video at bounding box center [968, 374] width 517 height 259
click at [1024, 338] on video at bounding box center [968, 374] width 517 height 259
click at [243, 306] on div "Drag or upload image" at bounding box center [233, 303] width 276 height 30
click at [232, 300] on div "Drag or upload image" at bounding box center [233, 303] width 276 height 30
click at [211, 295] on div "Drag or upload image" at bounding box center [233, 303] width 276 height 30
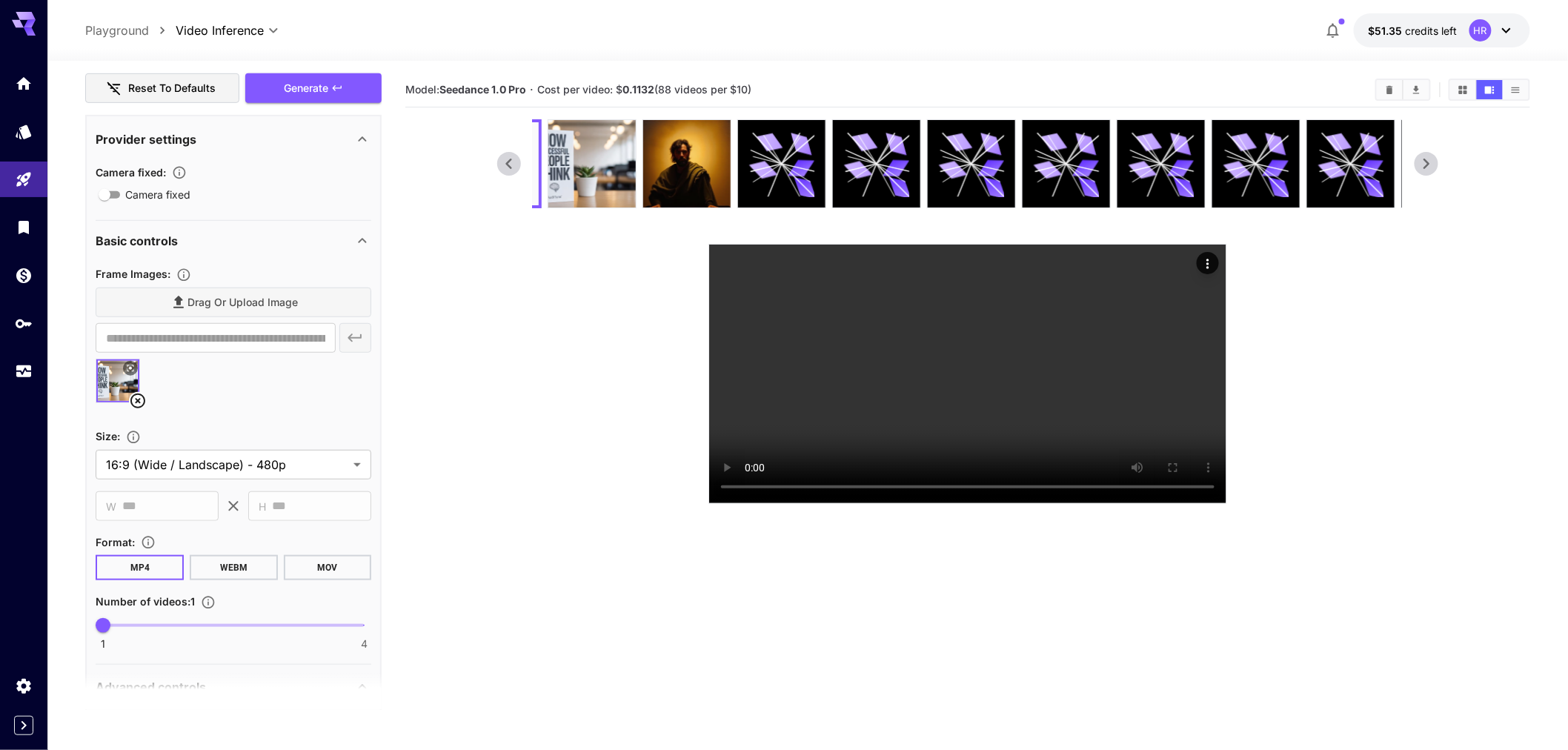
click at [137, 402] on icon at bounding box center [138, 401] width 17 height 17
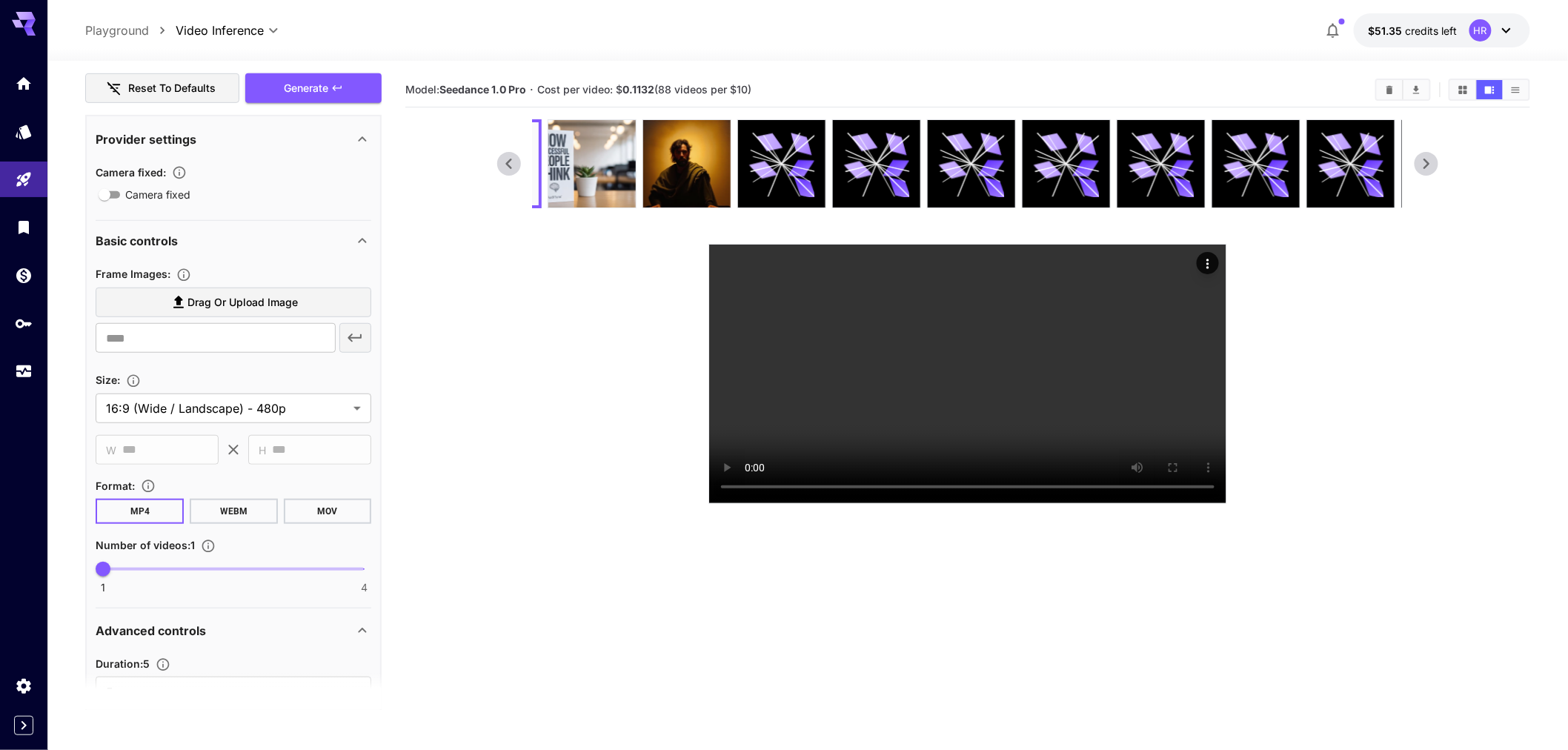
click at [202, 294] on span "Drag or upload image" at bounding box center [243, 303] width 110 height 18
click at [0, 0] on input "Drag or upload image" at bounding box center [0, 0] width 0 height 0
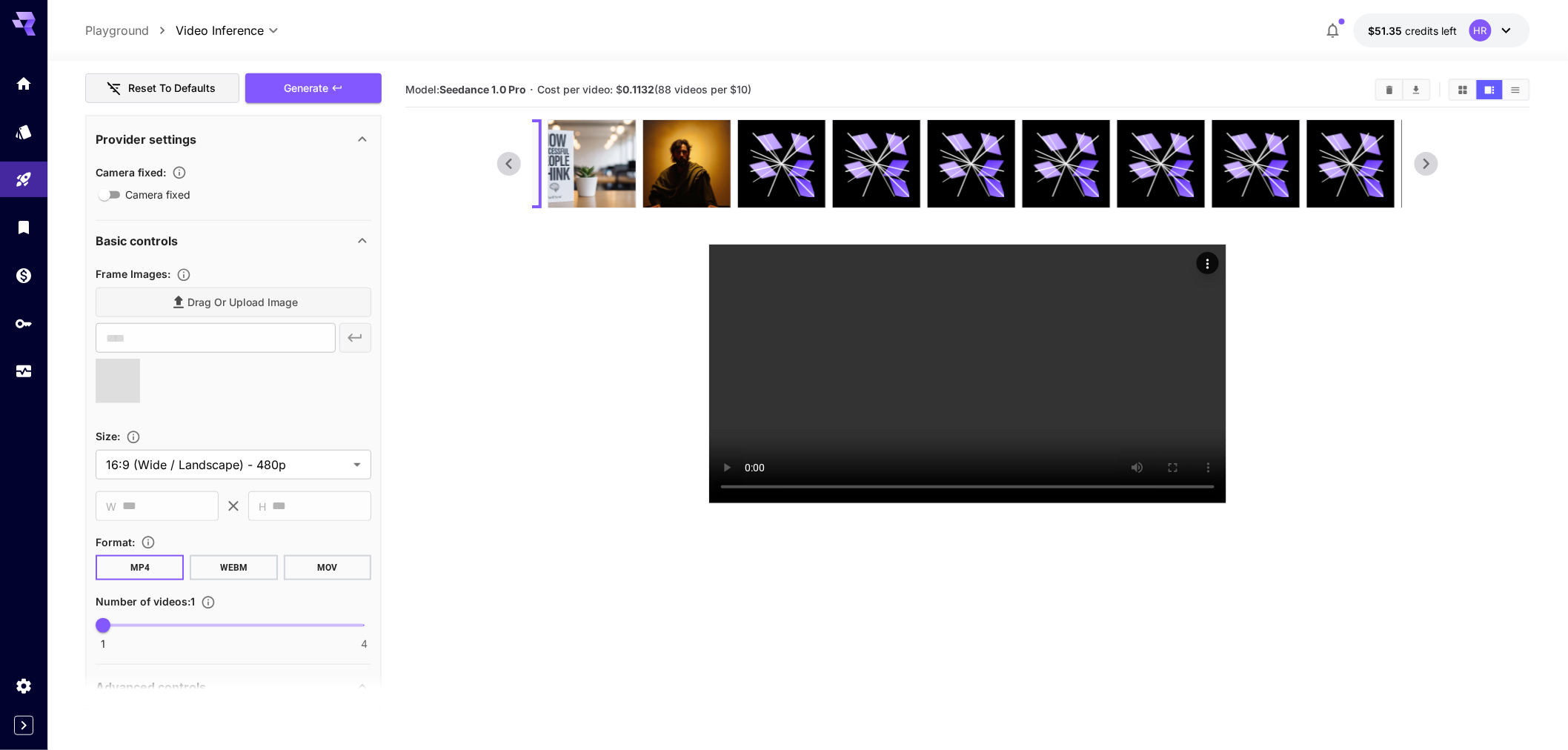
type input "**********"
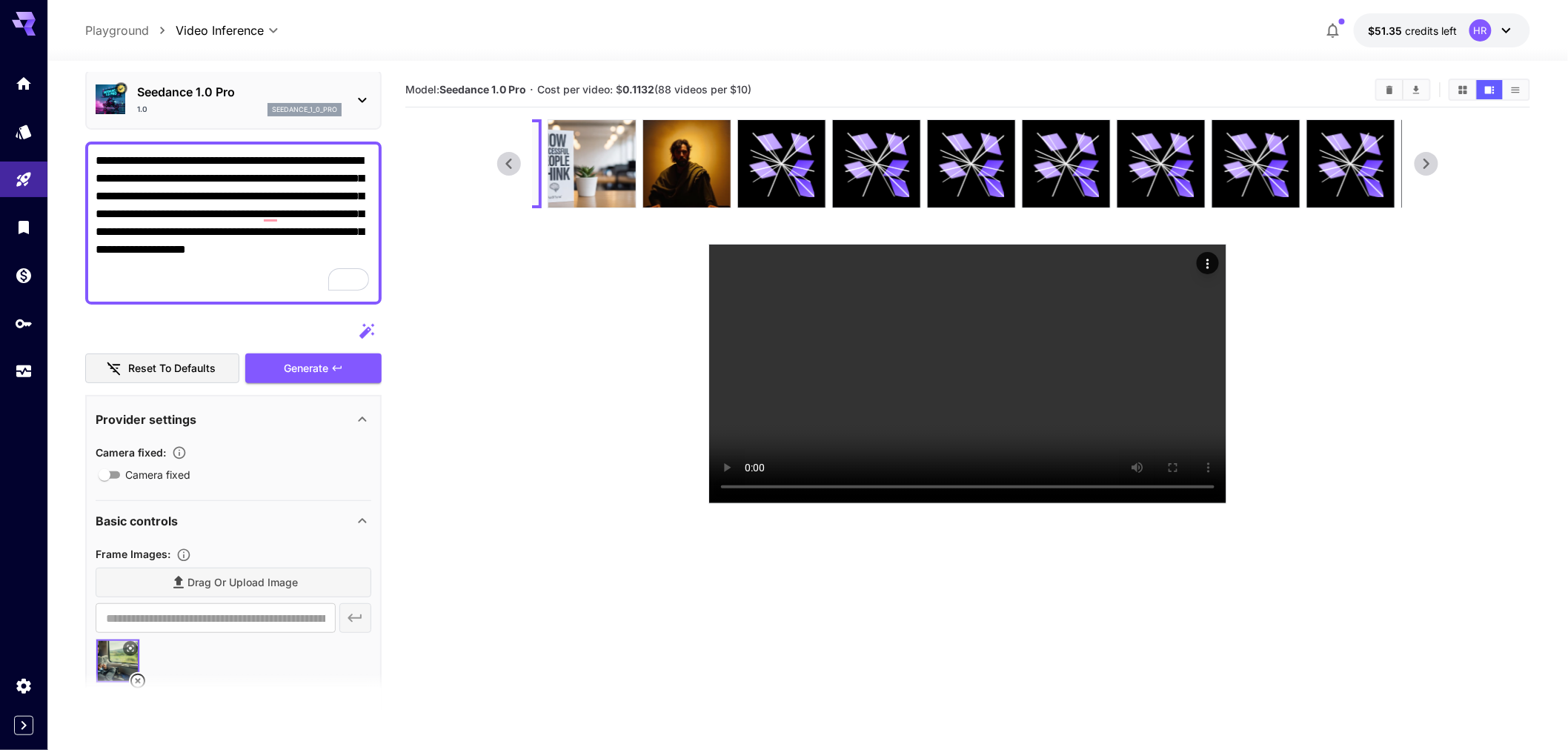
scroll to position [0, 0]
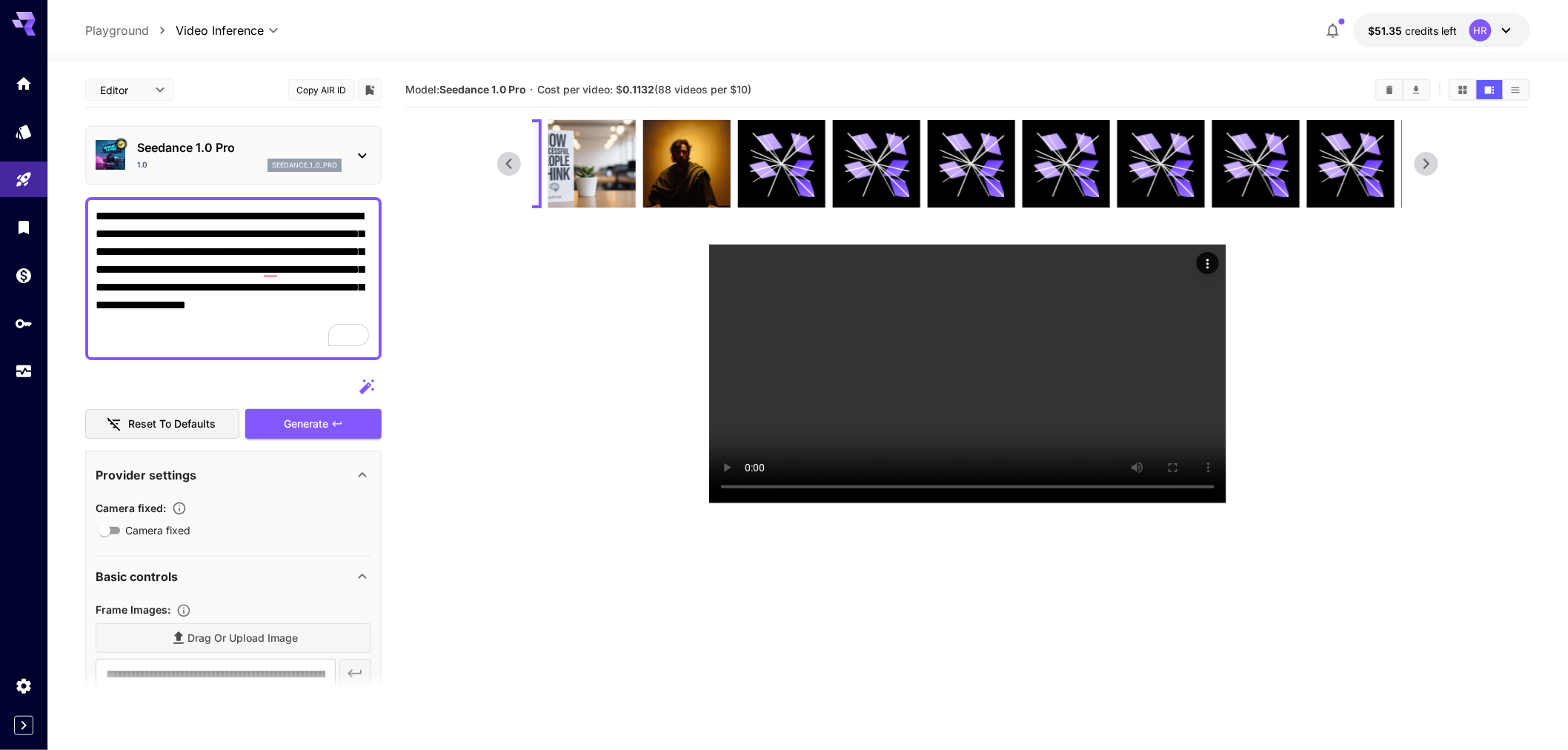
click at [235, 262] on textarea "**********" at bounding box center [234, 278] width 277 height 142
paste textarea "**********"
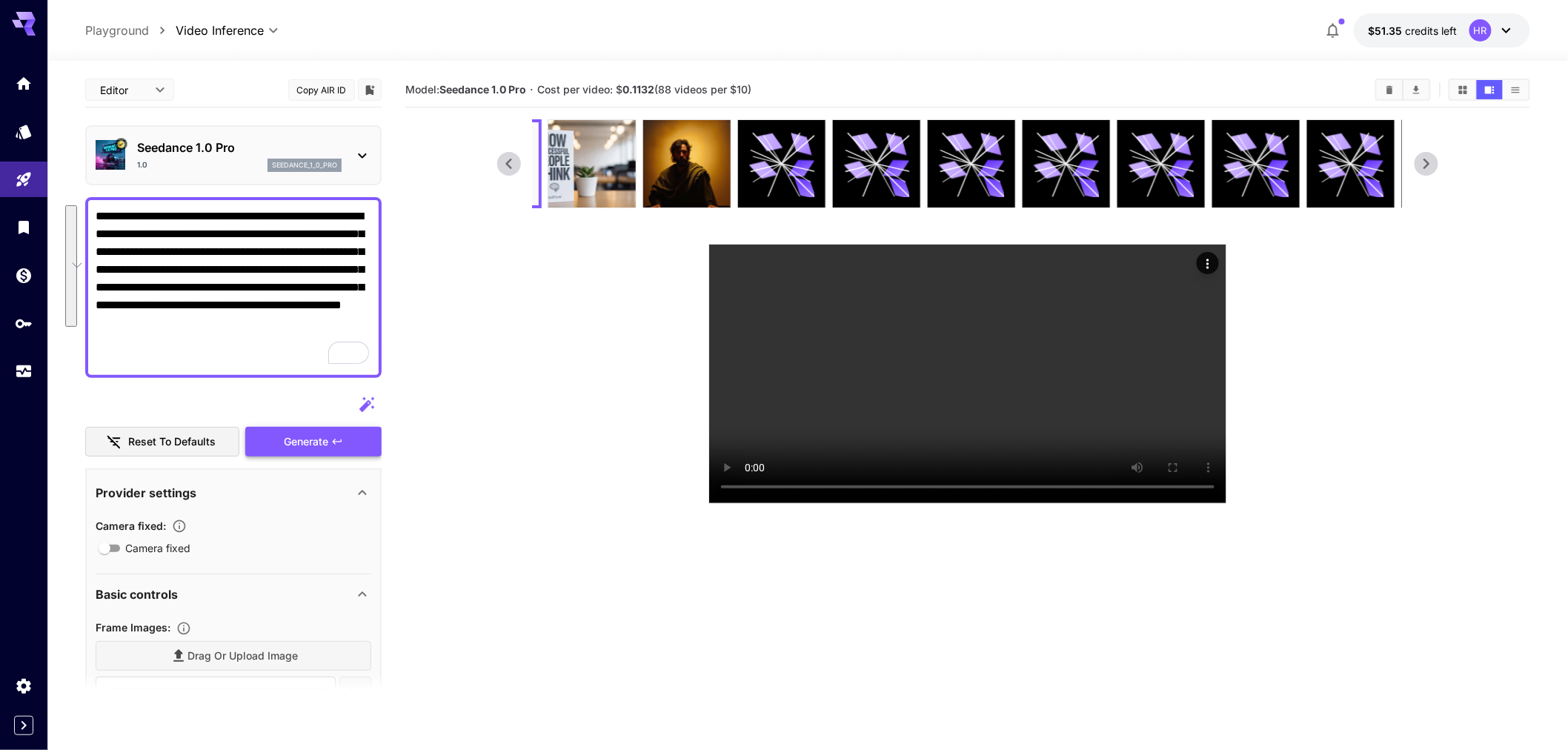
type textarea "**********"
click at [329, 440] on div "Generate" at bounding box center [313, 442] width 136 height 30
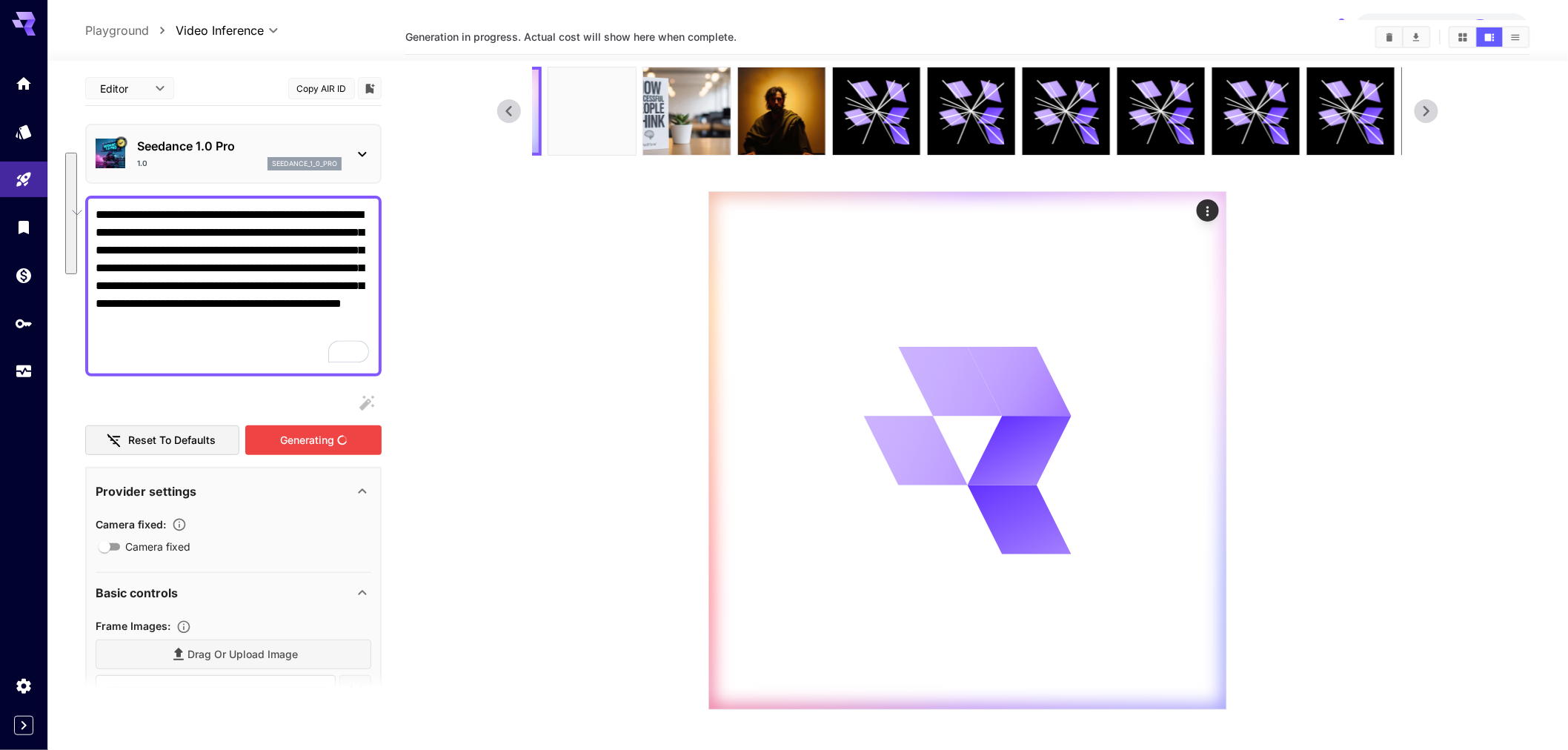
scroll to position [116, 0]
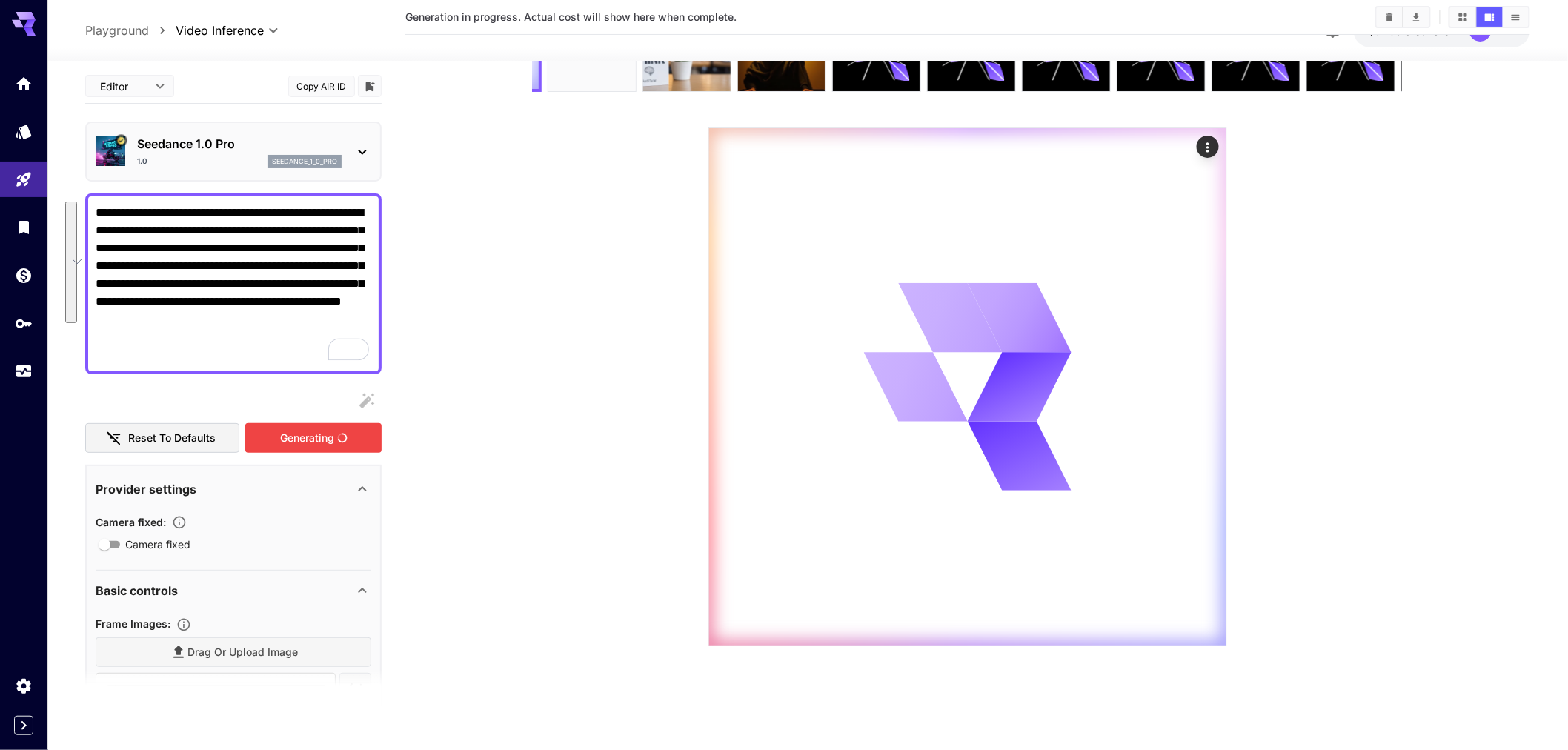
click at [528, 424] on section at bounding box center [968, 325] width 941 height 644
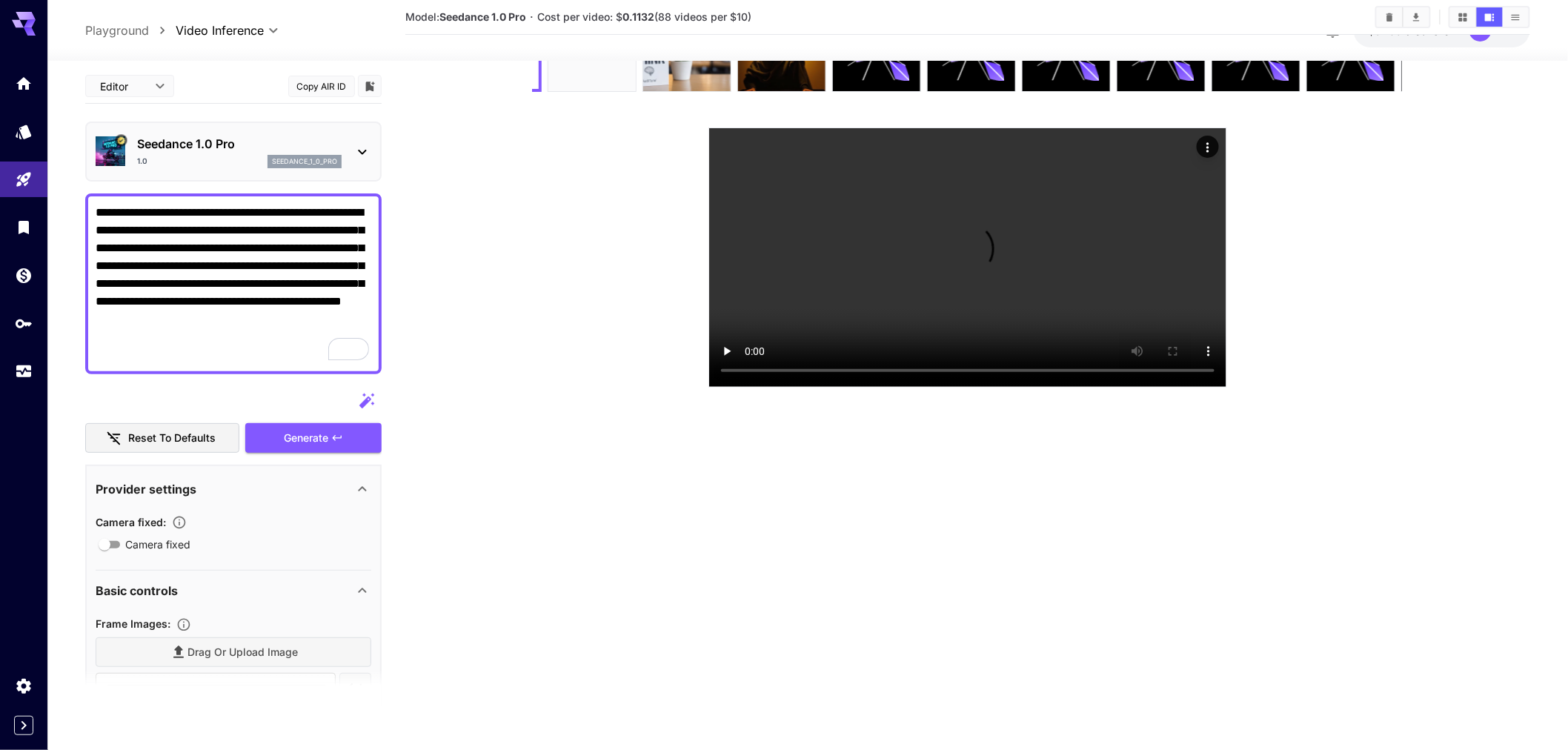
scroll to position [0, 0]
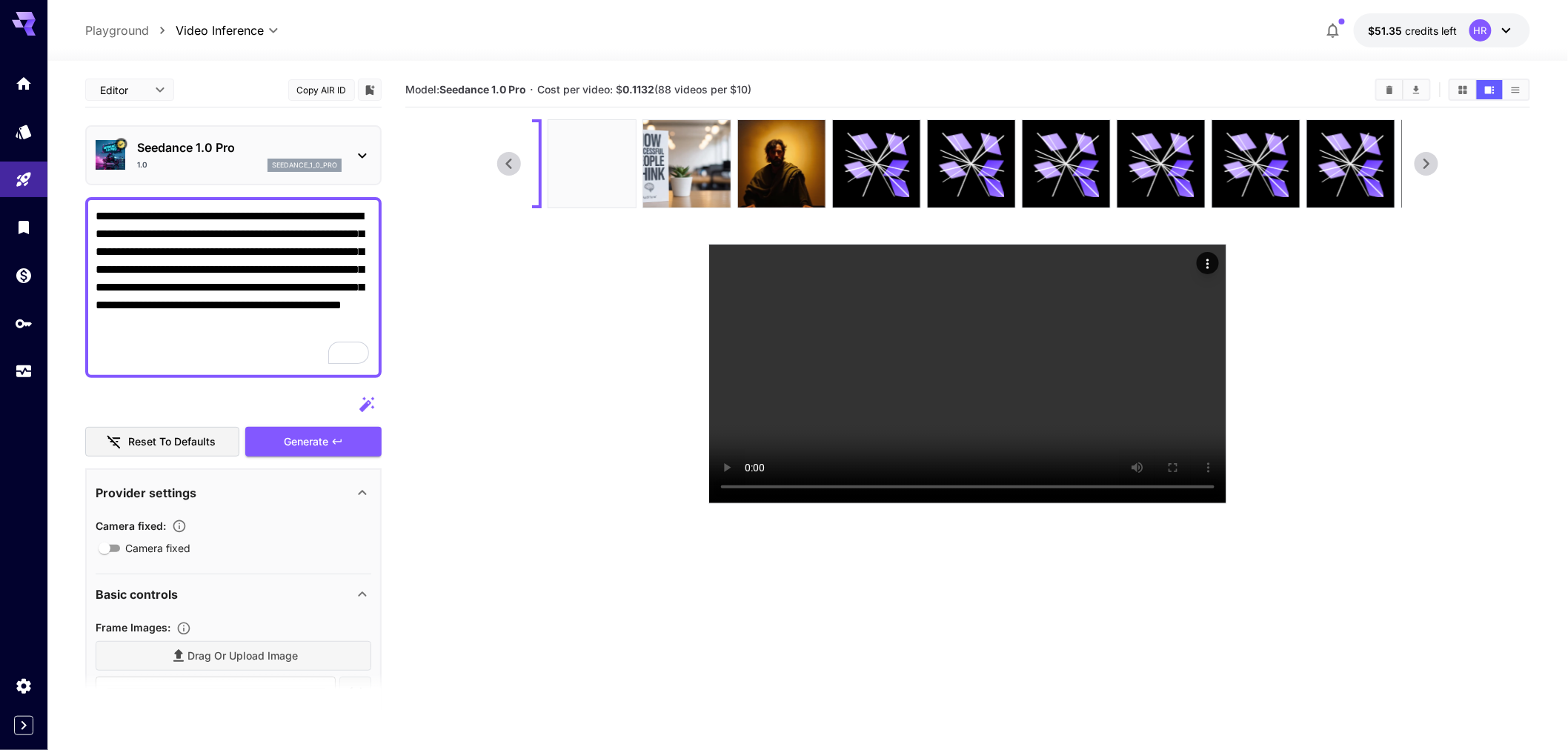
click at [635, 446] on section "Model: Seedance 1.0 Pro · Cost per video: $ 0.1132 (88 videos per $10)" at bounding box center [967, 448] width 1125 height 750
click at [836, 426] on video at bounding box center [968, 374] width 517 height 259
